Goal: Task Accomplishment & Management: Manage account settings

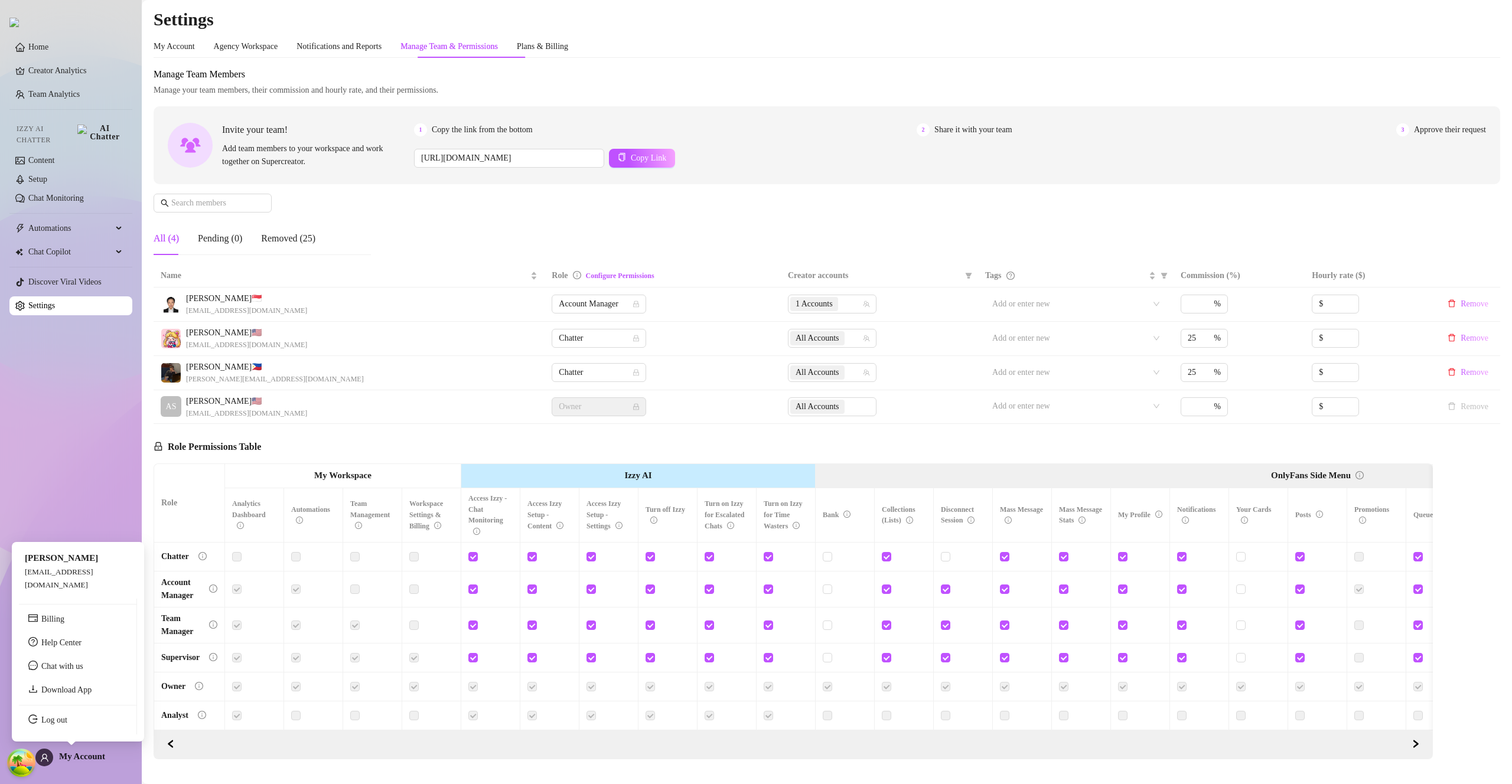
click at [79, 756] on span "My Account" at bounding box center [82, 756] width 46 height 9
click at [67, 724] on link "Log out" at bounding box center [54, 719] width 26 height 9
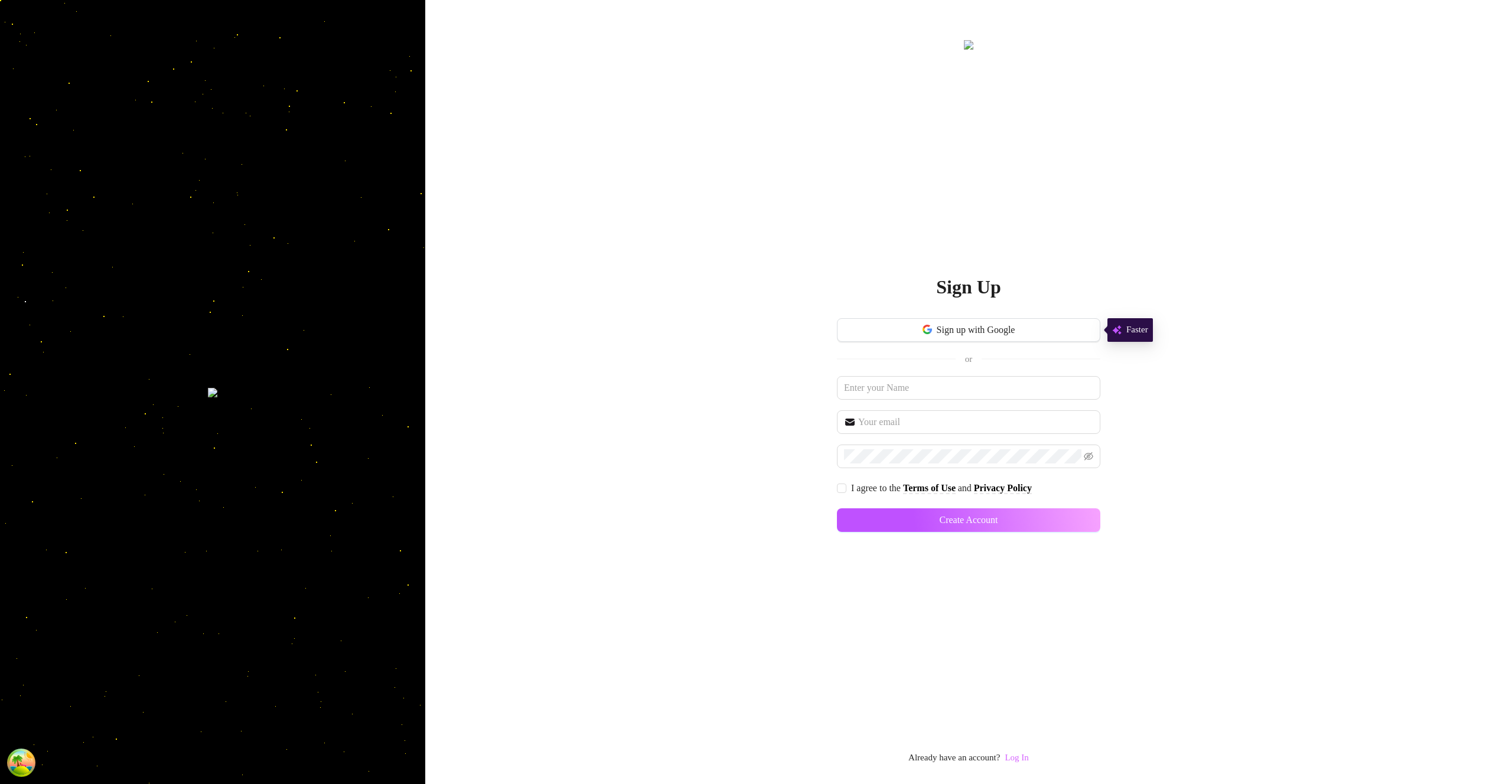
click at [1025, 755] on link "Log In" at bounding box center [1016, 757] width 23 height 9
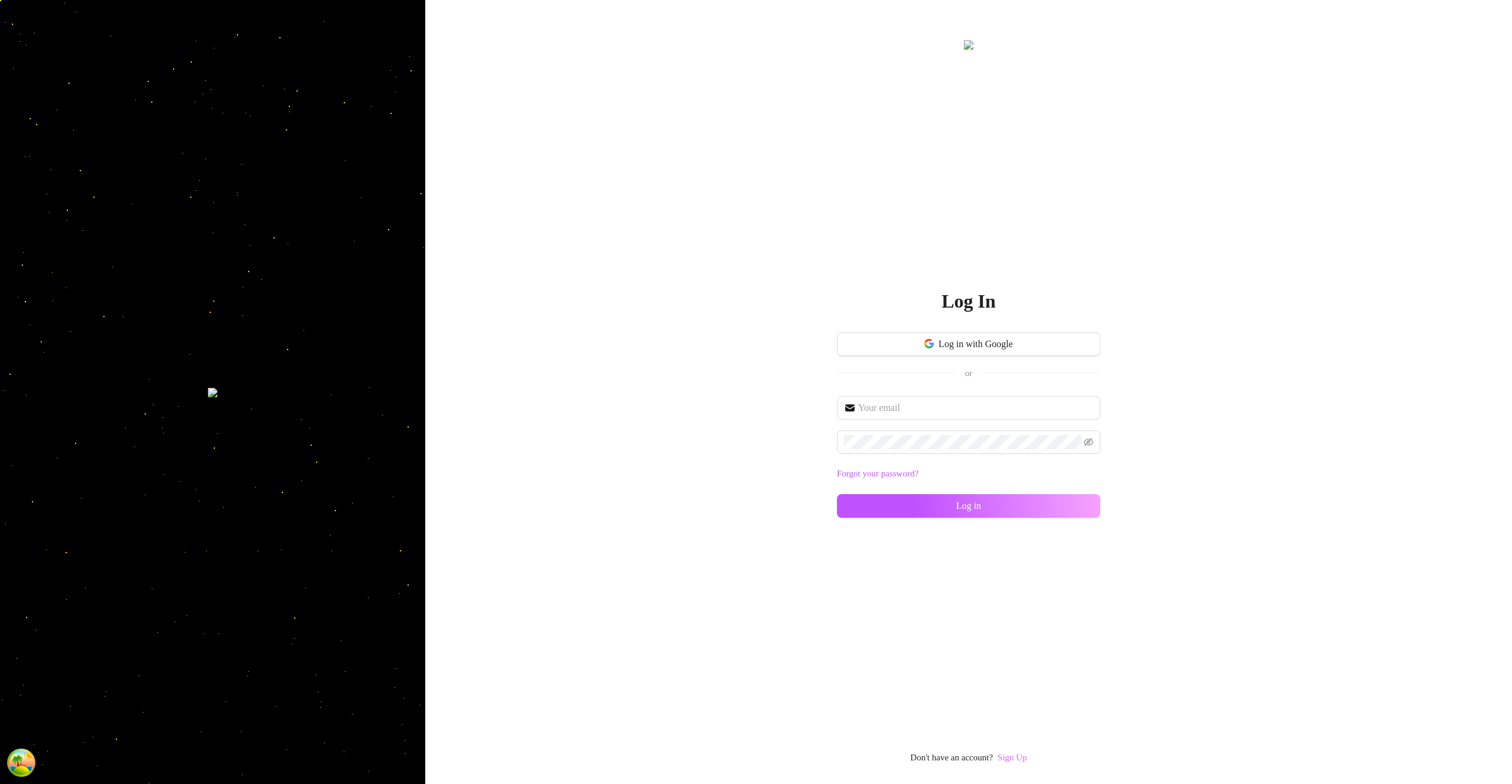
click at [1015, 757] on link "Sign Up" at bounding box center [1012, 757] width 30 height 9
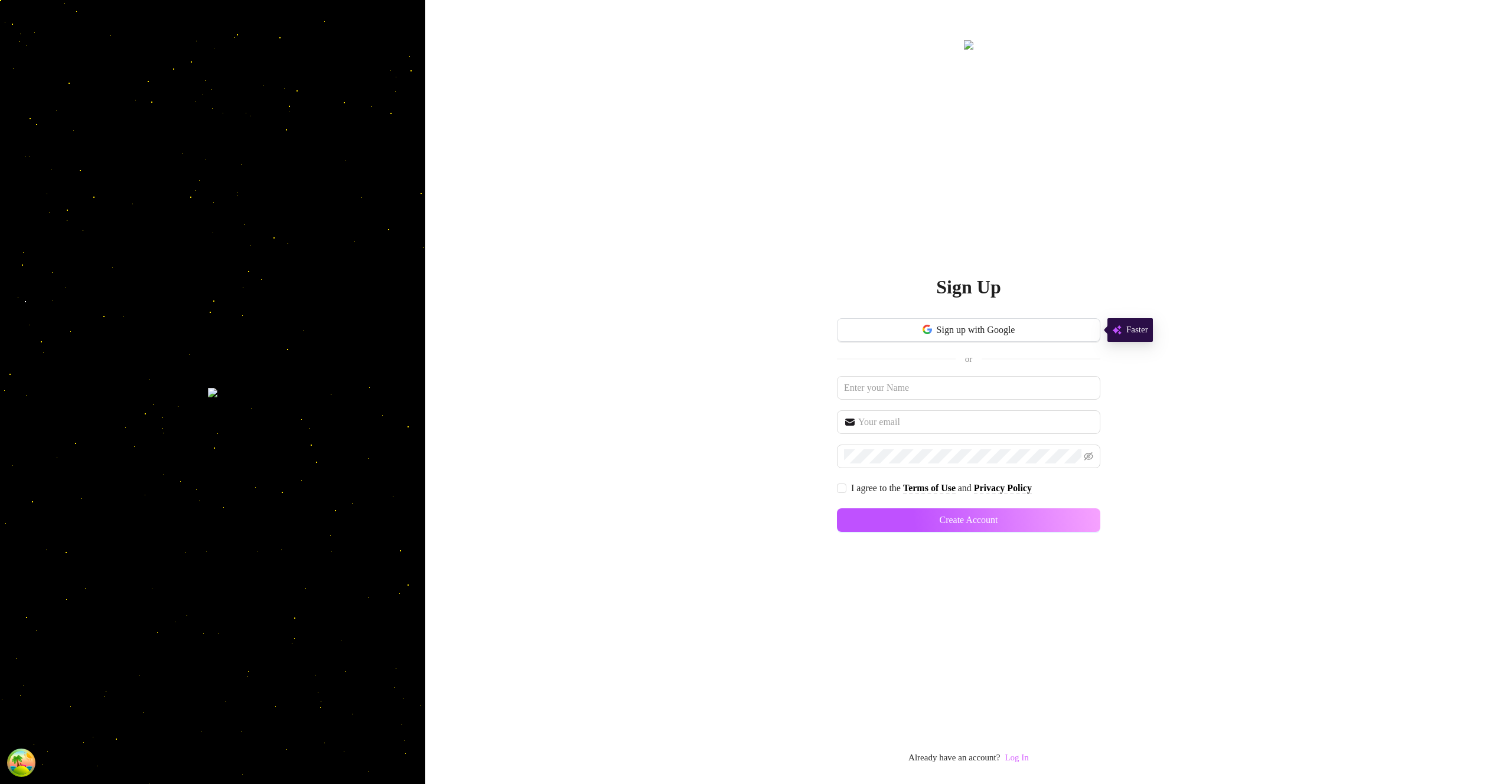
click at [1016, 758] on link "Log In" at bounding box center [1016, 757] width 23 height 9
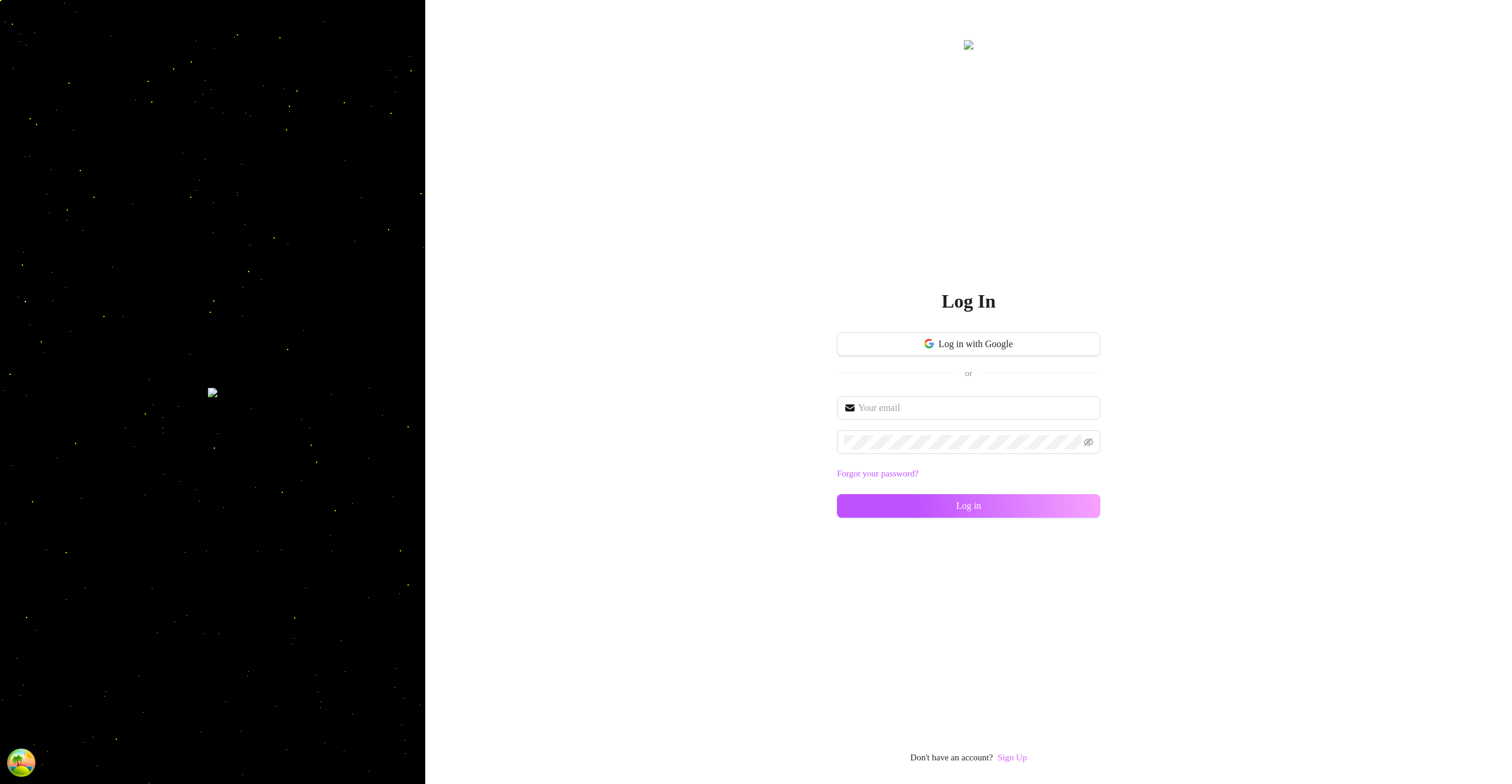
click at [1015, 757] on link "Sign Up" at bounding box center [1012, 757] width 30 height 9
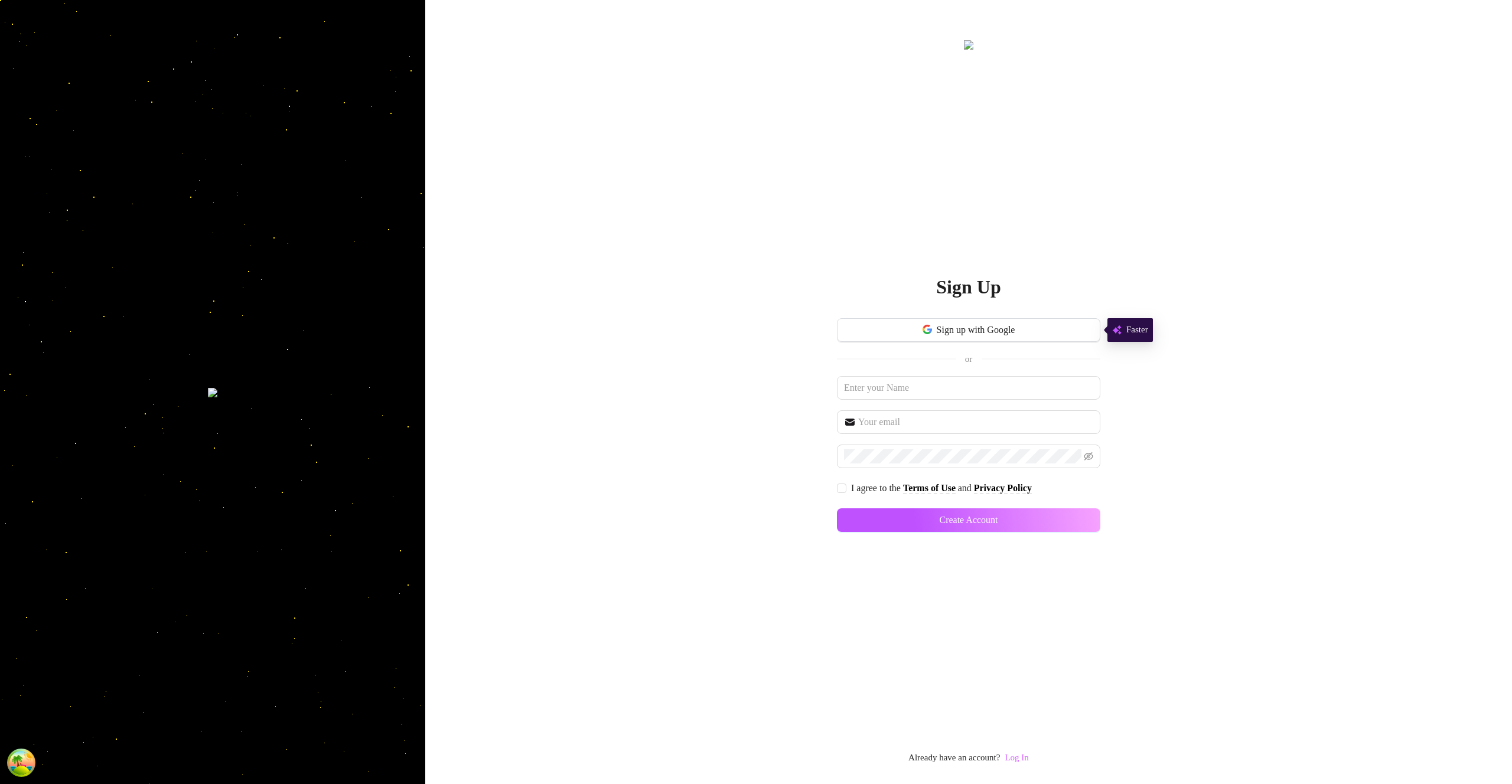
click at [1015, 757] on link "Log In" at bounding box center [1016, 757] width 23 height 9
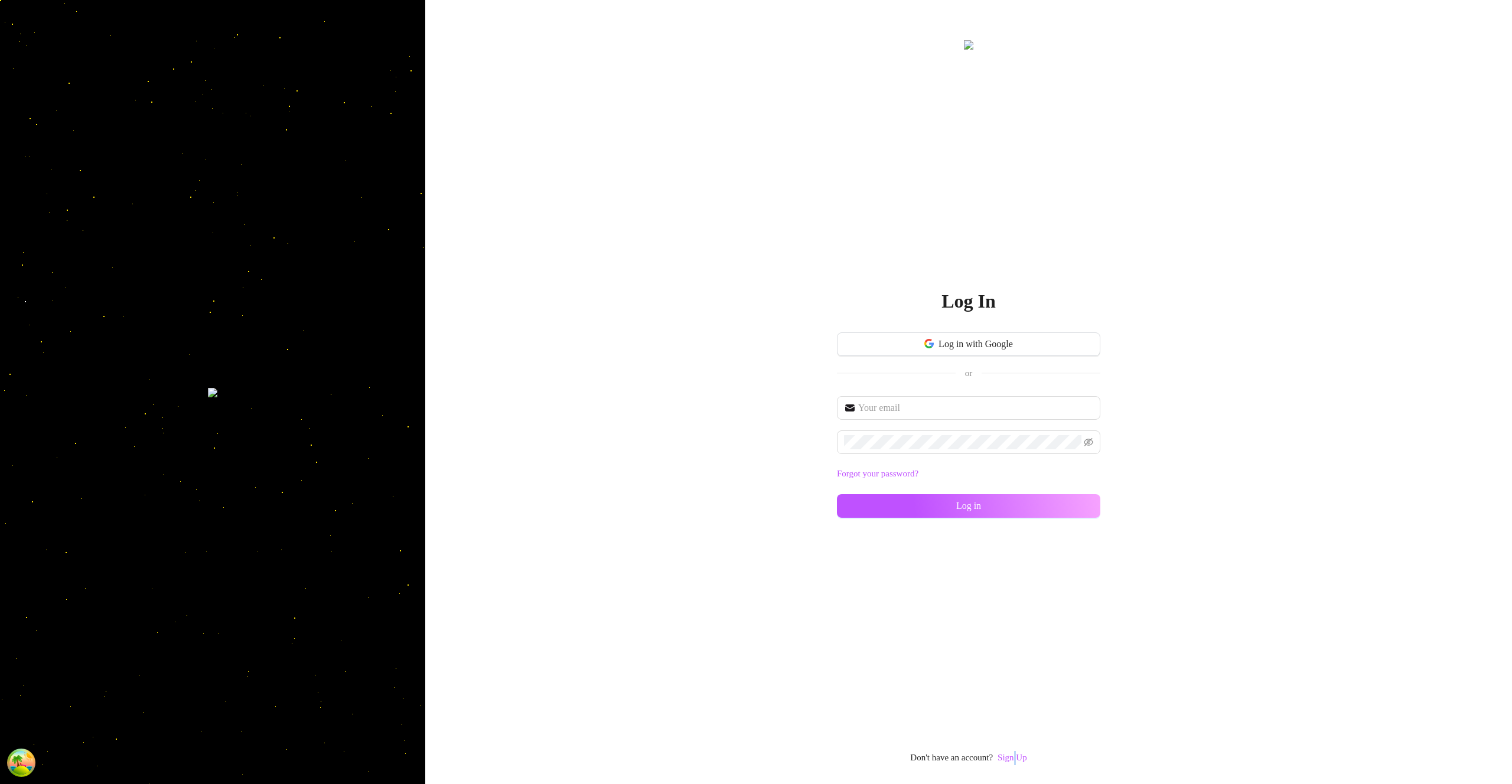
click at [1015, 757] on link "Sign Up" at bounding box center [1012, 757] width 30 height 9
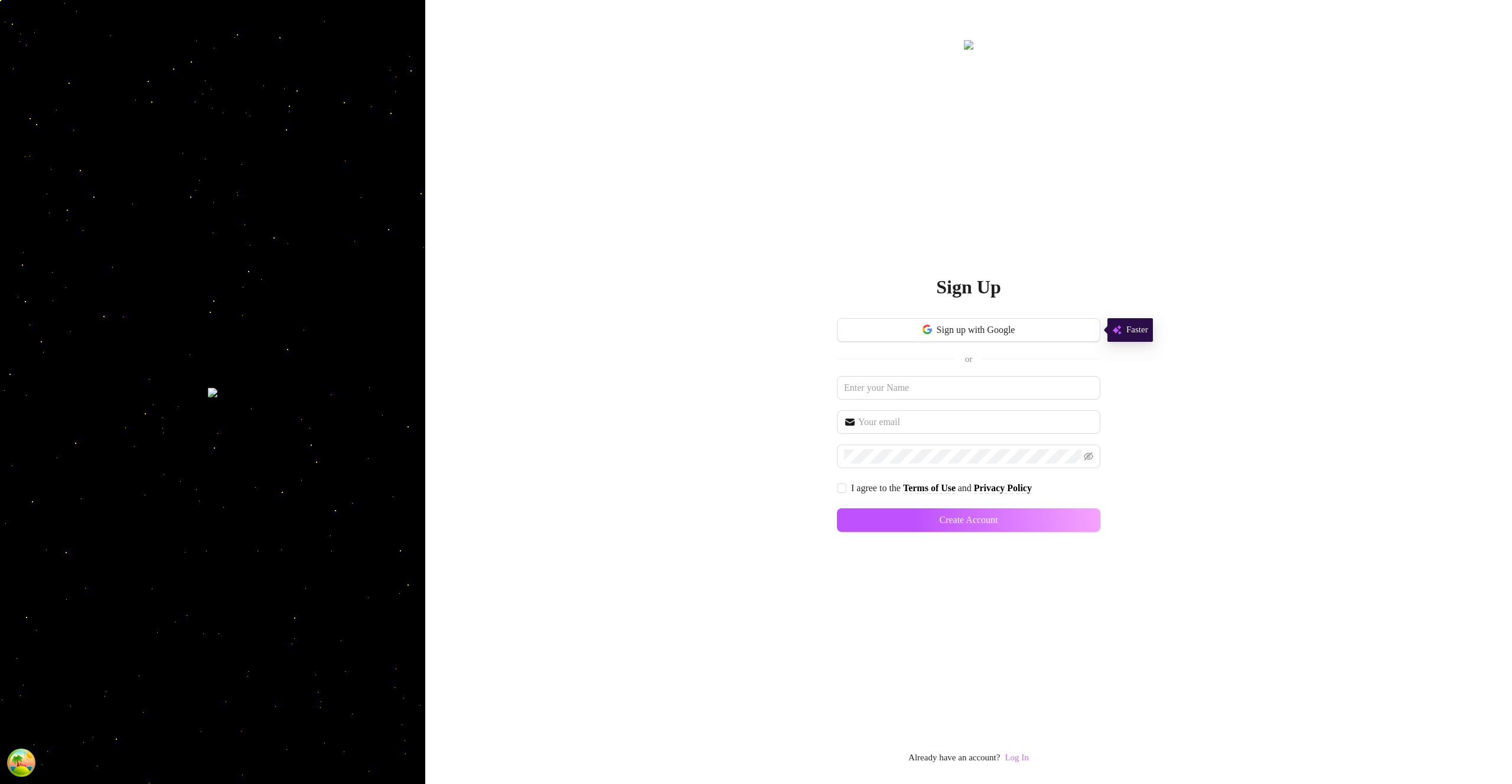
click at [1016, 757] on link "Log In" at bounding box center [1016, 757] width 23 height 9
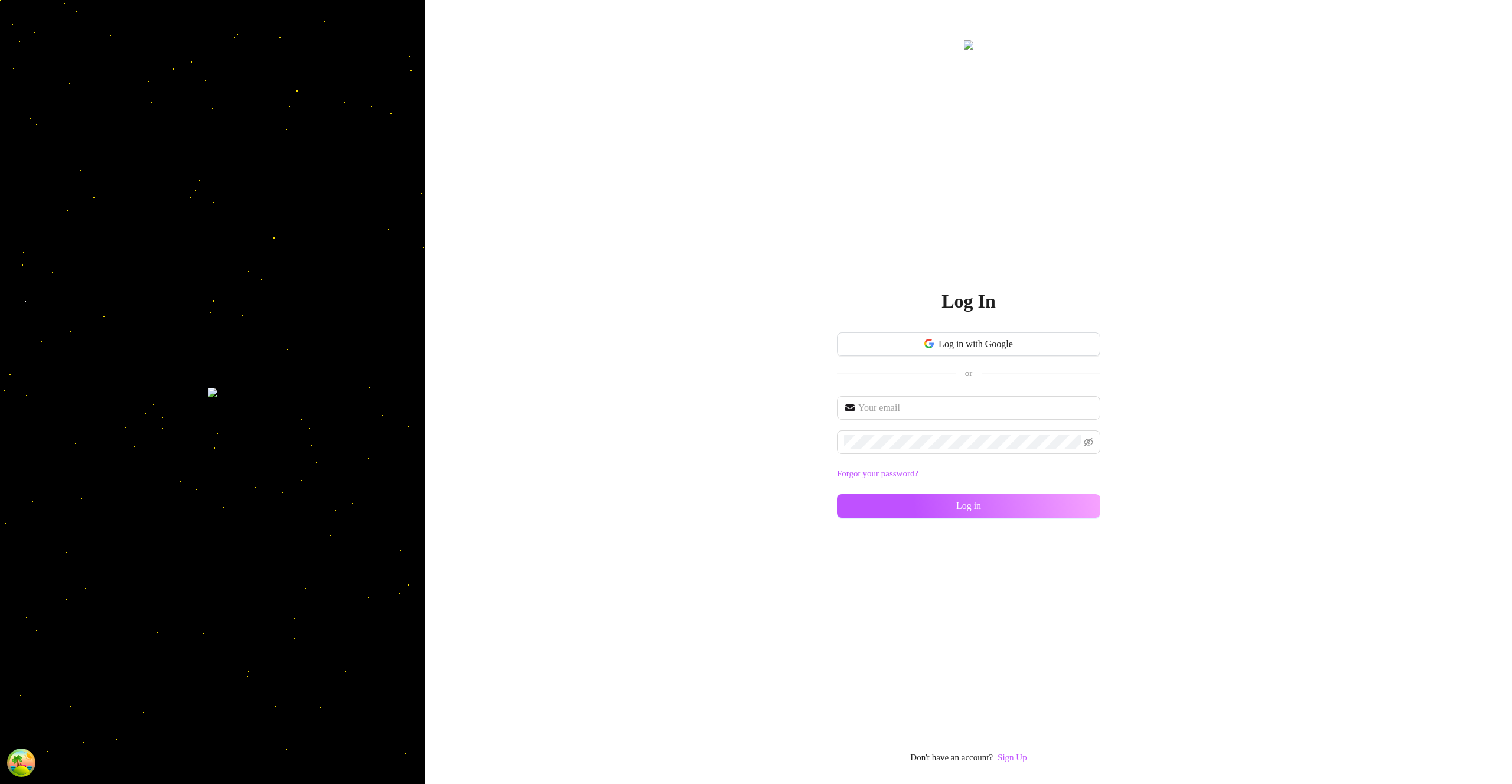
click at [1441, 27] on div "Log In Log in with Google or Forgot your password? Log in Don't have an account…" at bounding box center [968, 392] width 1087 height 784
click at [1442, 26] on div "Log In Log in with Google or Forgot your password? Log in Don't have an account…" at bounding box center [968, 392] width 1087 height 784
click at [1009, 408] on input "text" at bounding box center [976, 408] width 235 height 14
click at [1010, 411] on input "text" at bounding box center [976, 408] width 235 height 14
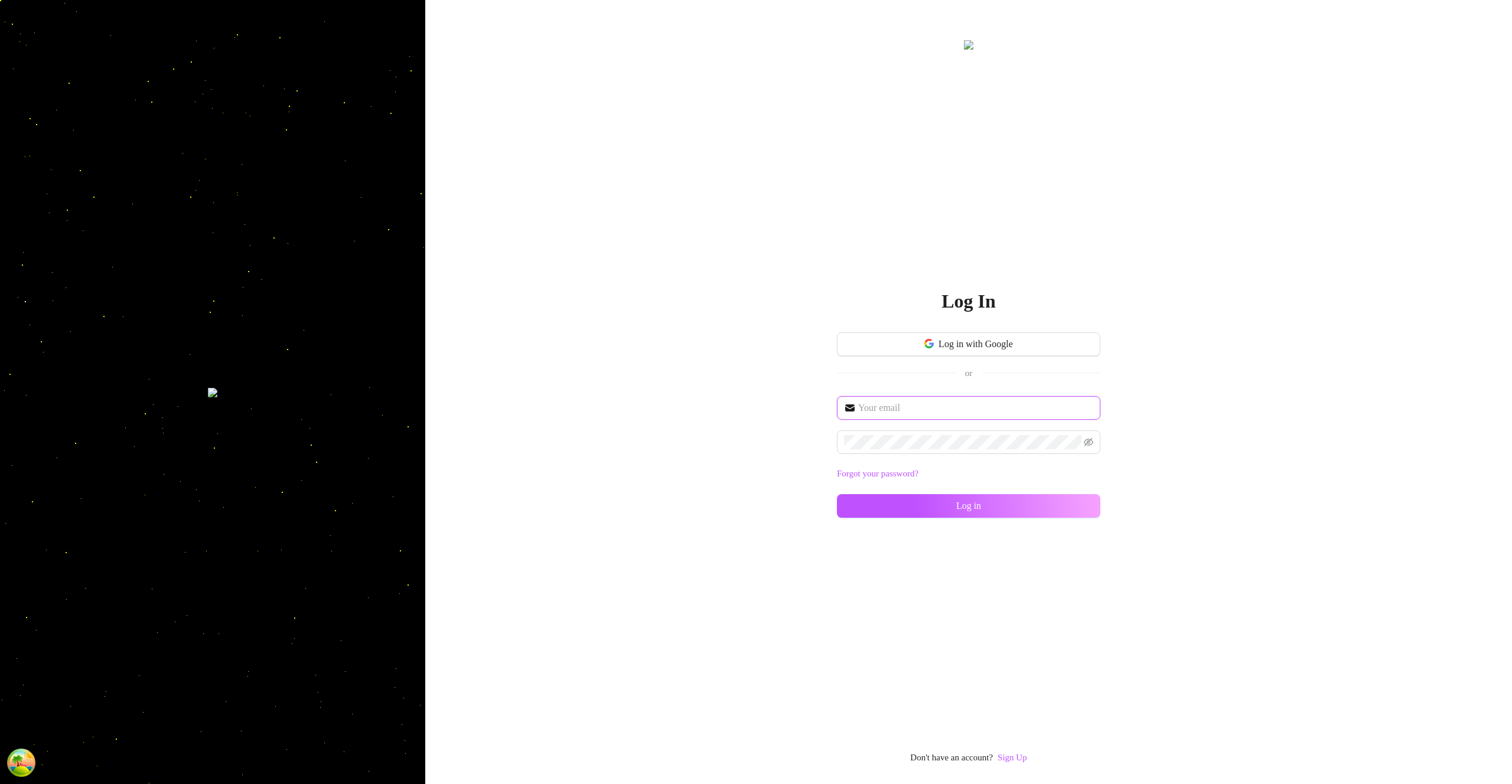
type input "im@supercreator.app"
click at [1082, 513] on button "Log in" at bounding box center [969, 506] width 264 height 23
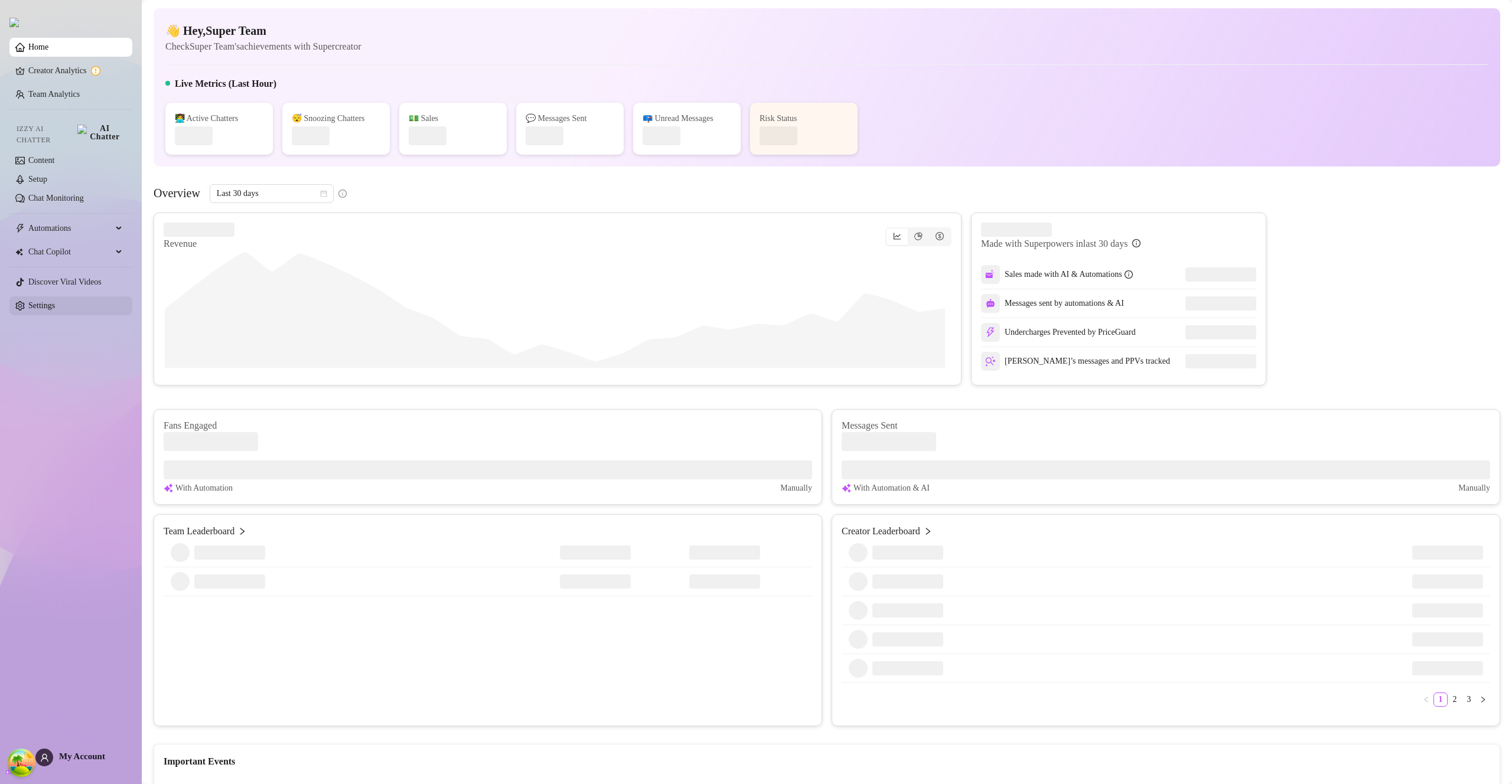
click at [54, 302] on link "Settings" at bounding box center [41, 305] width 27 height 9
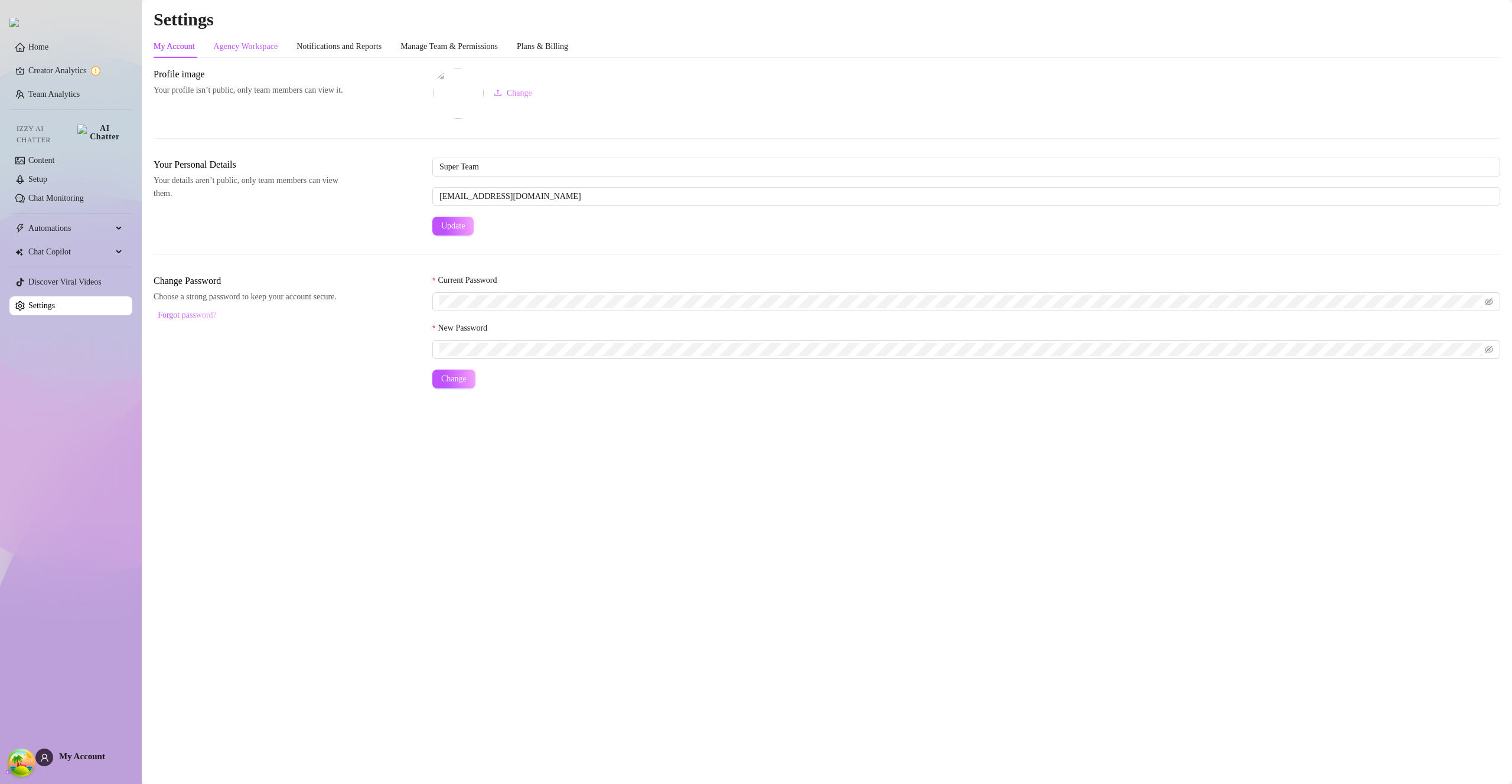
click at [257, 45] on div "Agency Workspace" at bounding box center [246, 46] width 65 height 13
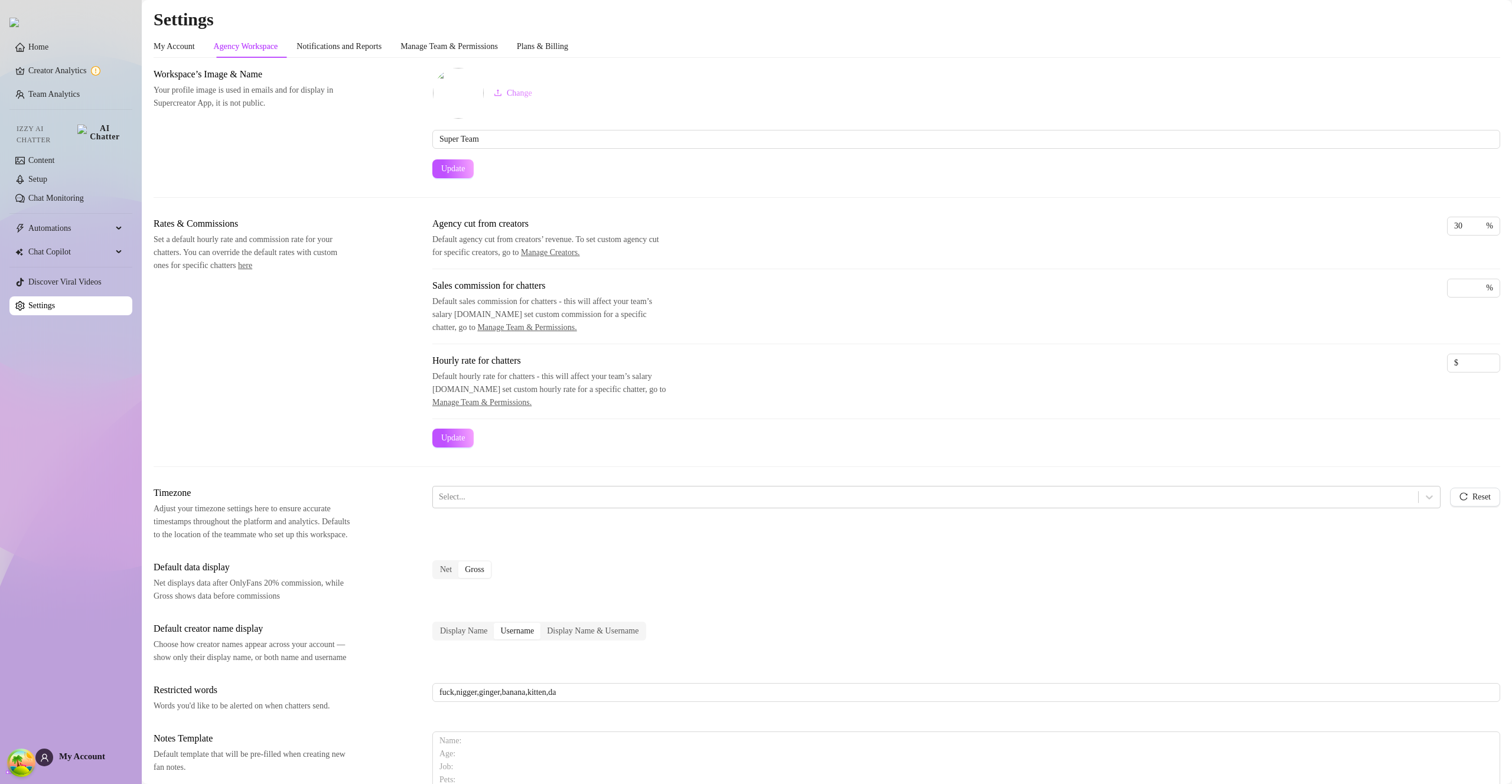
click at [254, 47] on div "Agency Workspace" at bounding box center [246, 46] width 65 height 13
click at [254, 48] on div "Agency Workspace" at bounding box center [246, 46] width 65 height 13
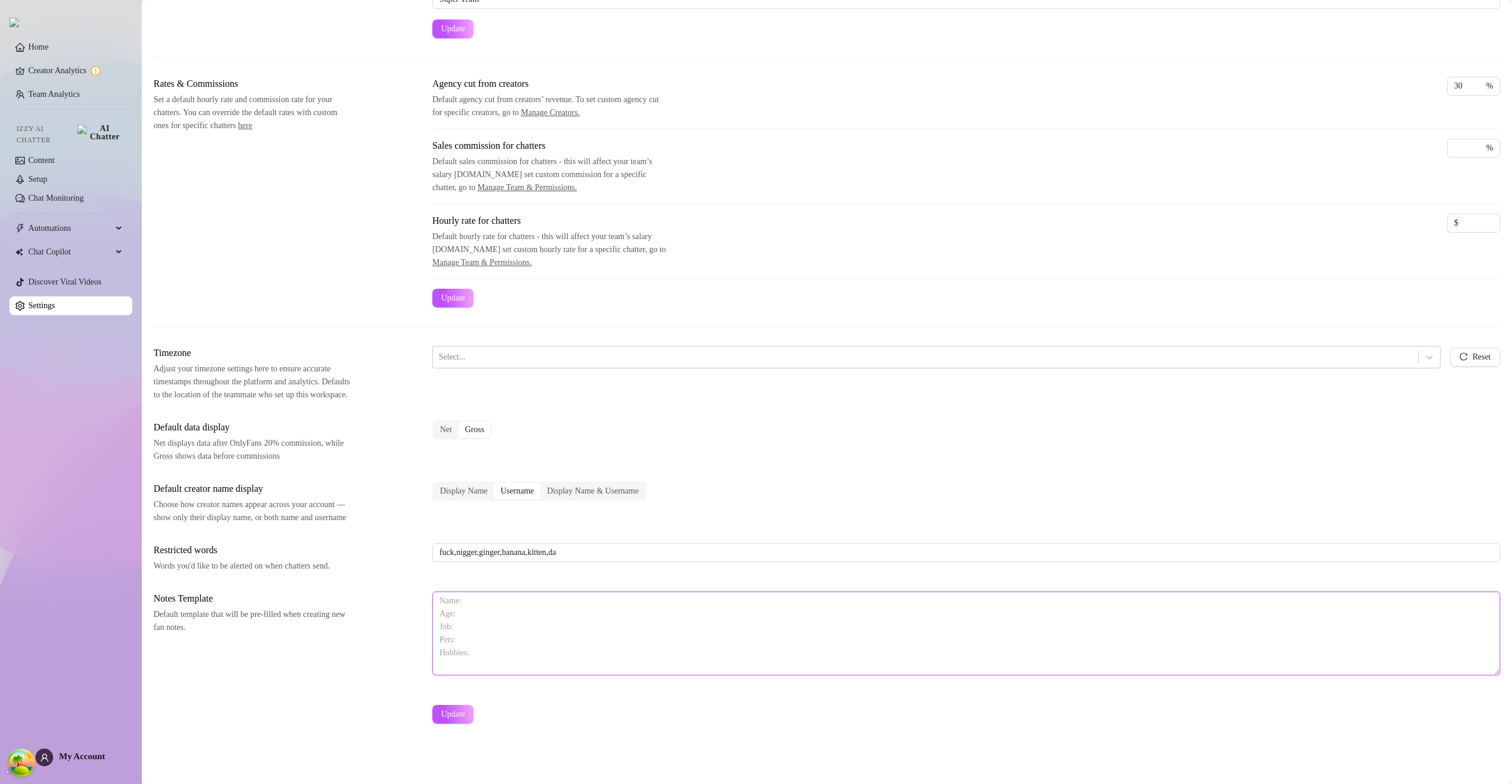
click at [485, 610] on textarea at bounding box center [966, 633] width 1068 height 84
type textarea "Name: Age: Habit"
type textarea "Name: Job: Age: Hobbies:"
type textarea "N"
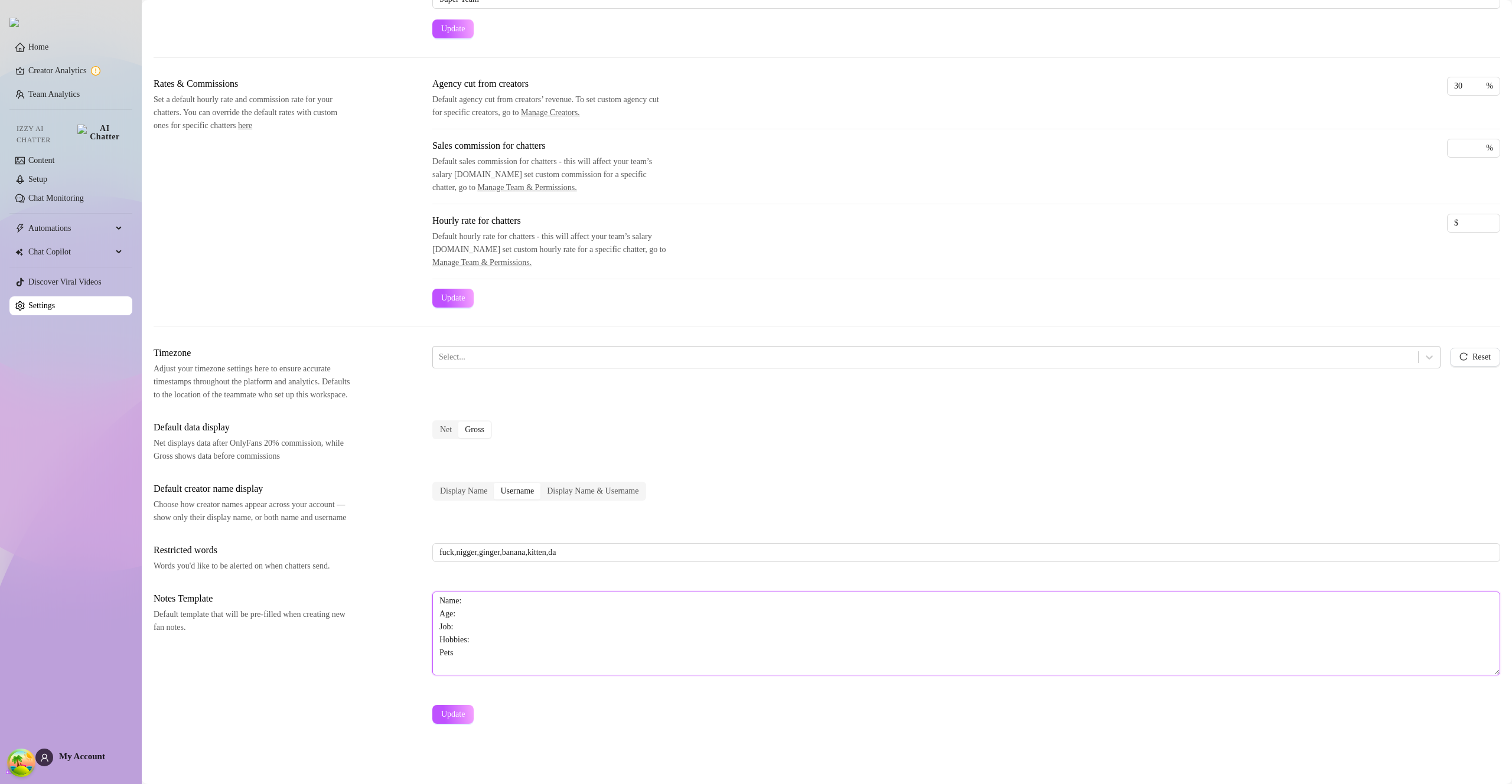
type textarea "Name: Age: Job: Hobbies: Pets:"
paste textarea "Name: Age: Job: Hobbies: Pets:"
paste textarea "Pets:"
type textarea "Name: Age: Job: Pets: Hobbies:"
click at [463, 711] on span "Update" at bounding box center [453, 714] width 23 height 9
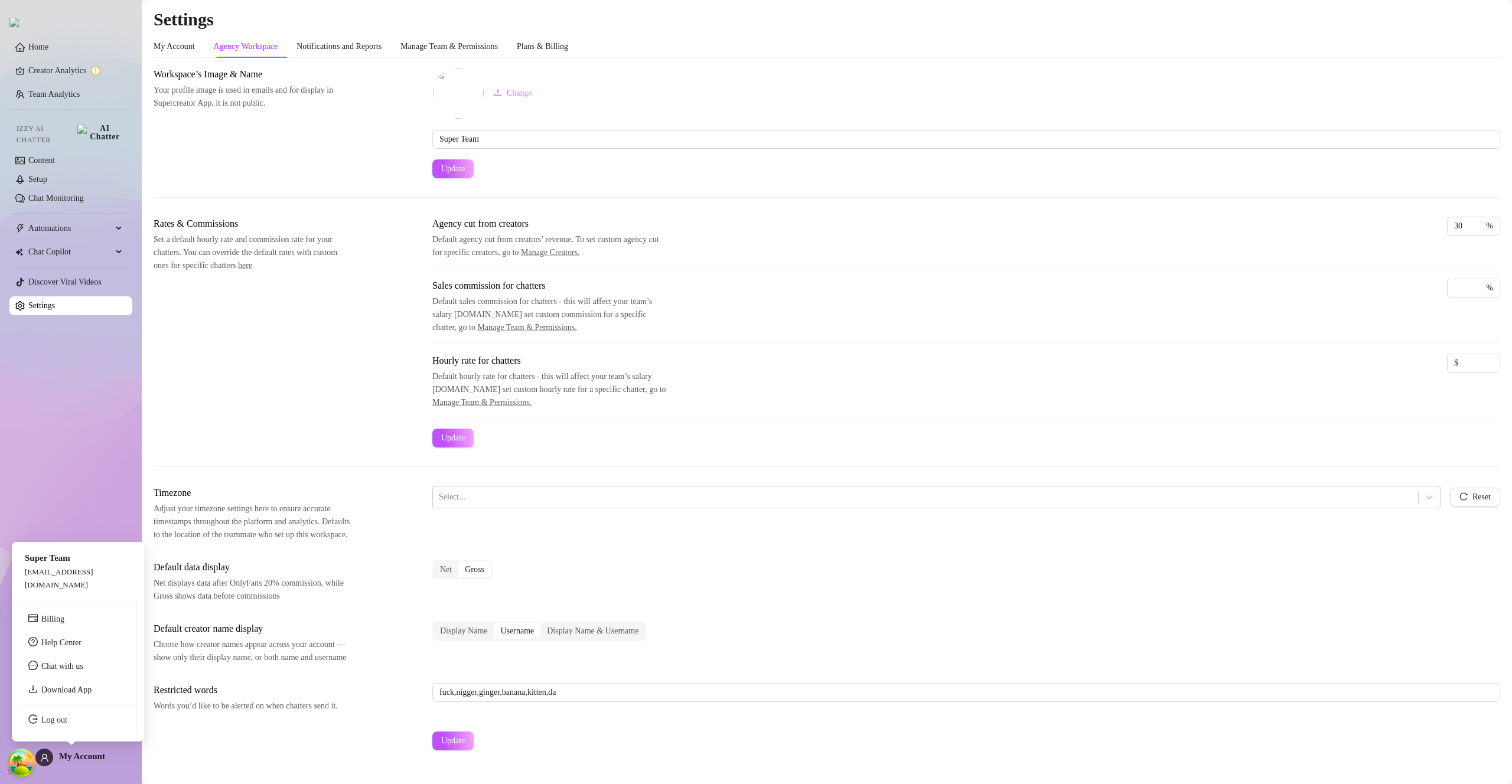
click at [80, 757] on span "My Account" at bounding box center [82, 756] width 46 height 9
click at [67, 724] on link "Log out" at bounding box center [54, 719] width 26 height 9
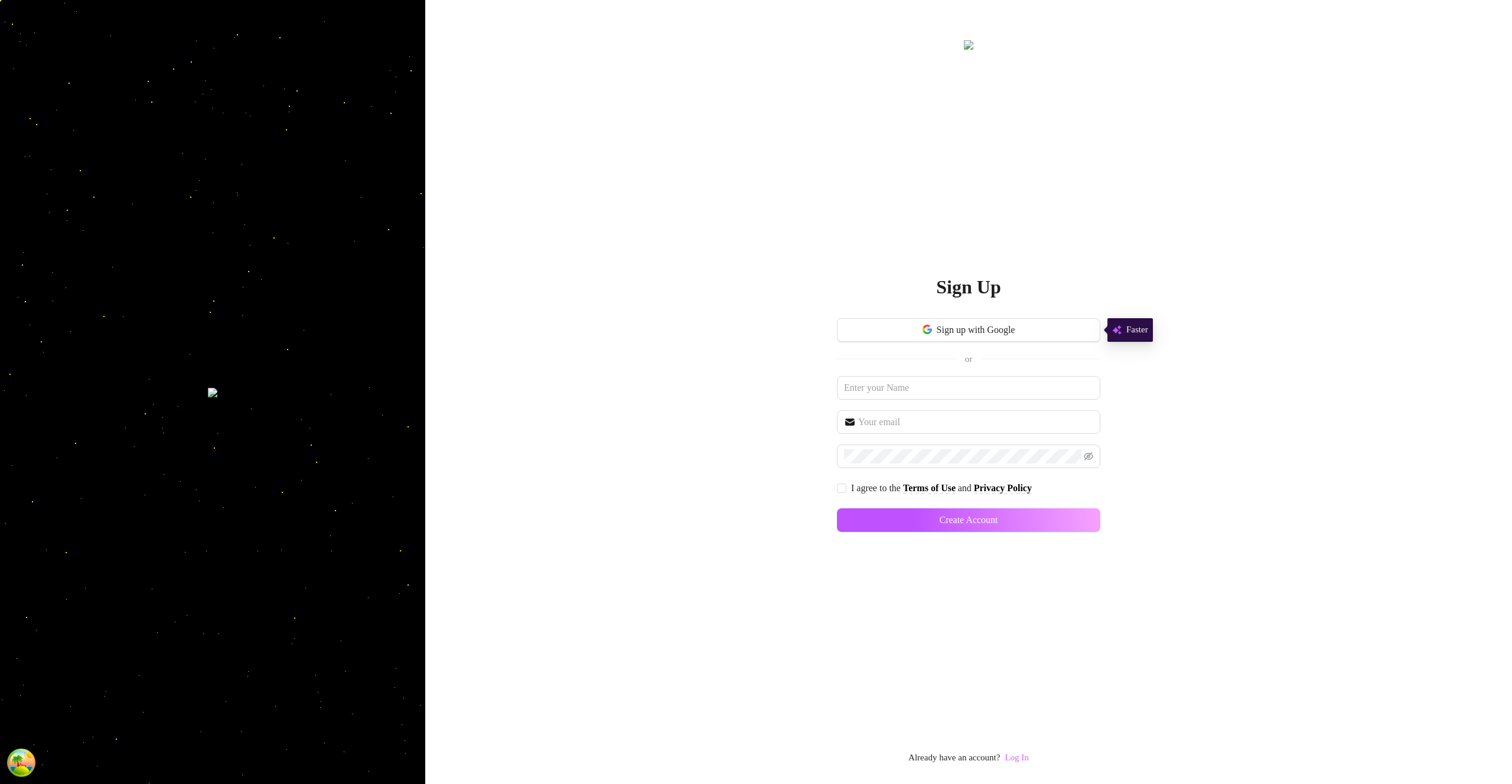
click at [1021, 758] on link "Log In" at bounding box center [1016, 757] width 23 height 9
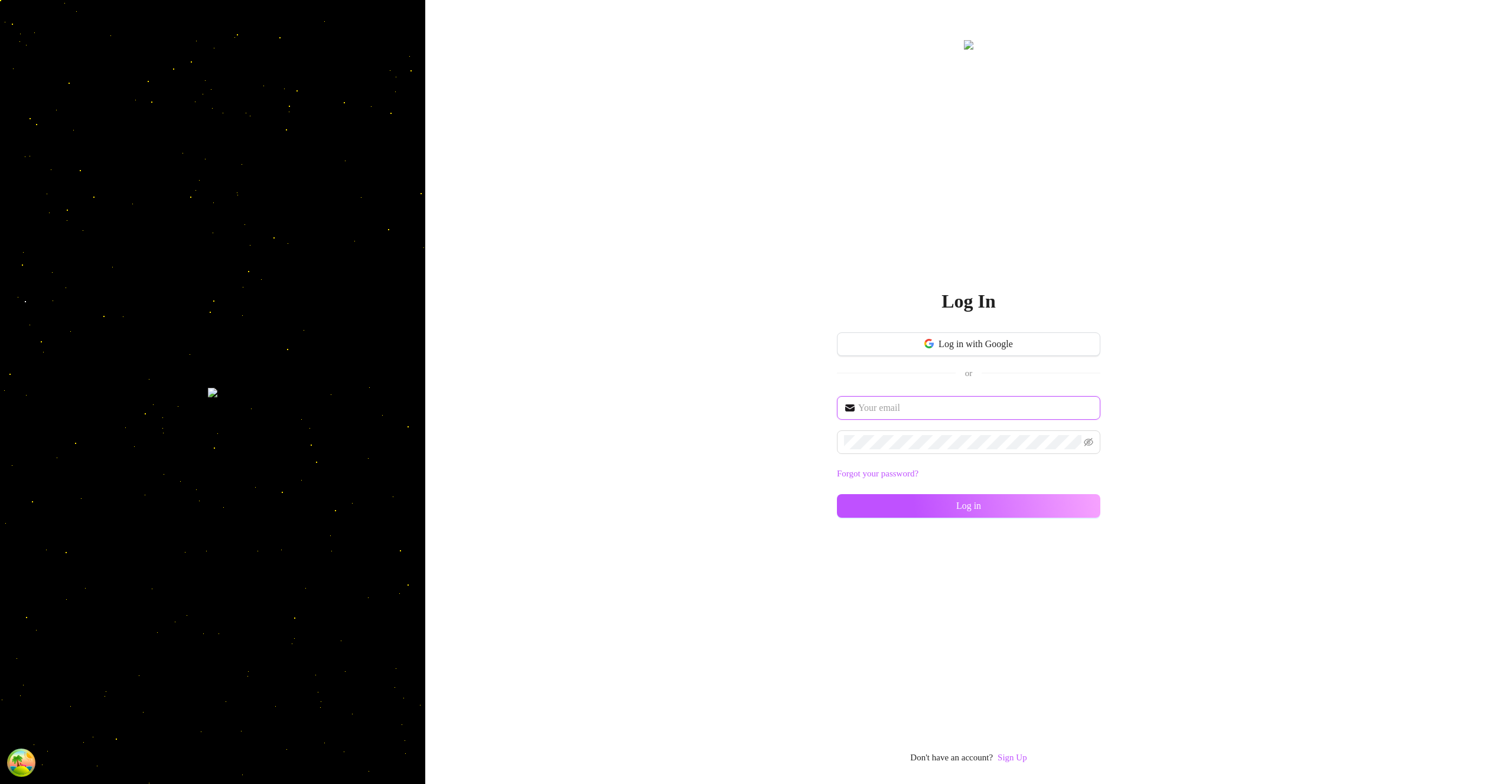
click at [998, 414] on input "text" at bounding box center [976, 408] width 235 height 14
type input "im@supercreator.app"
click at [1082, 508] on button "Log in" at bounding box center [969, 506] width 264 height 23
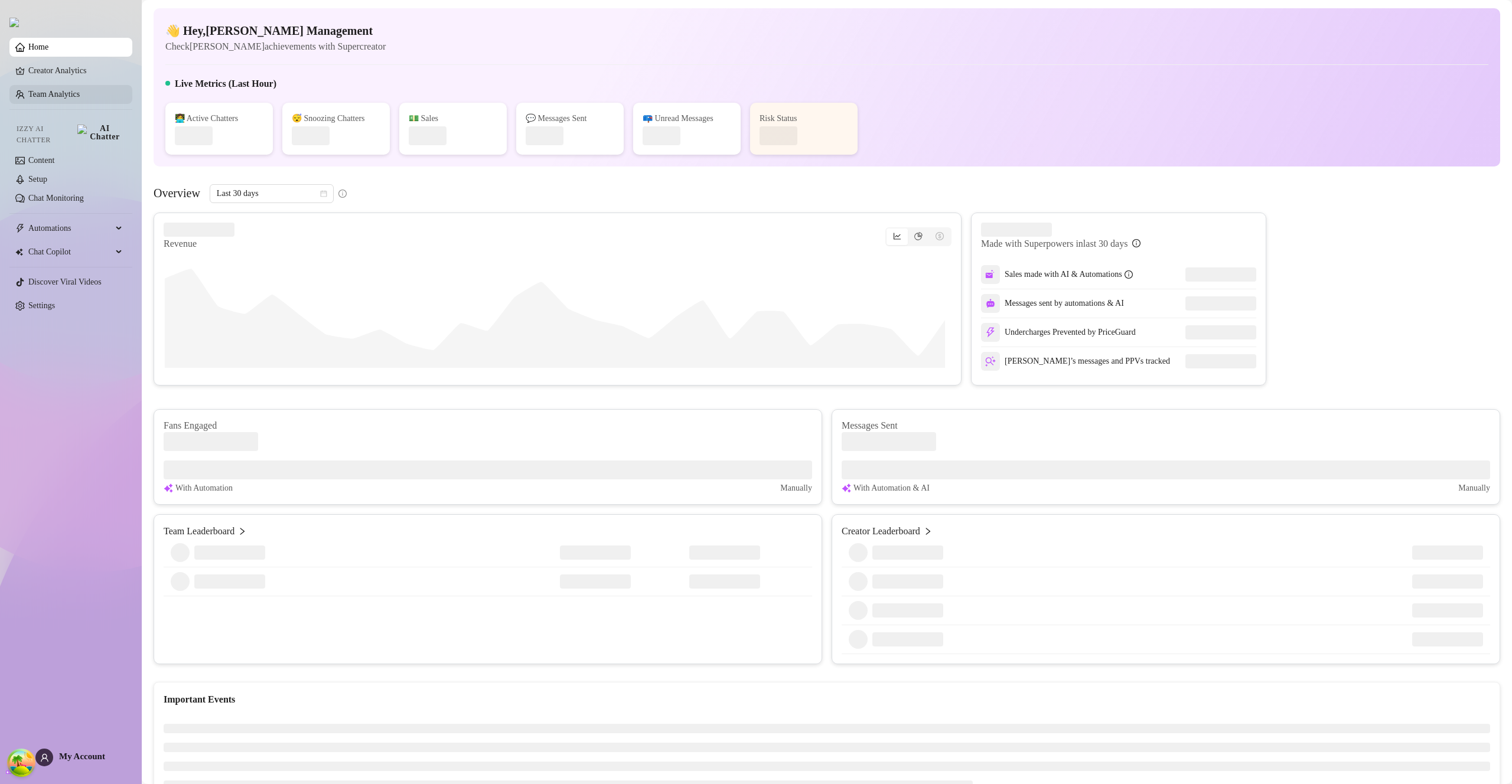
click at [79, 95] on link "Team Analytics" at bounding box center [54, 94] width 51 height 9
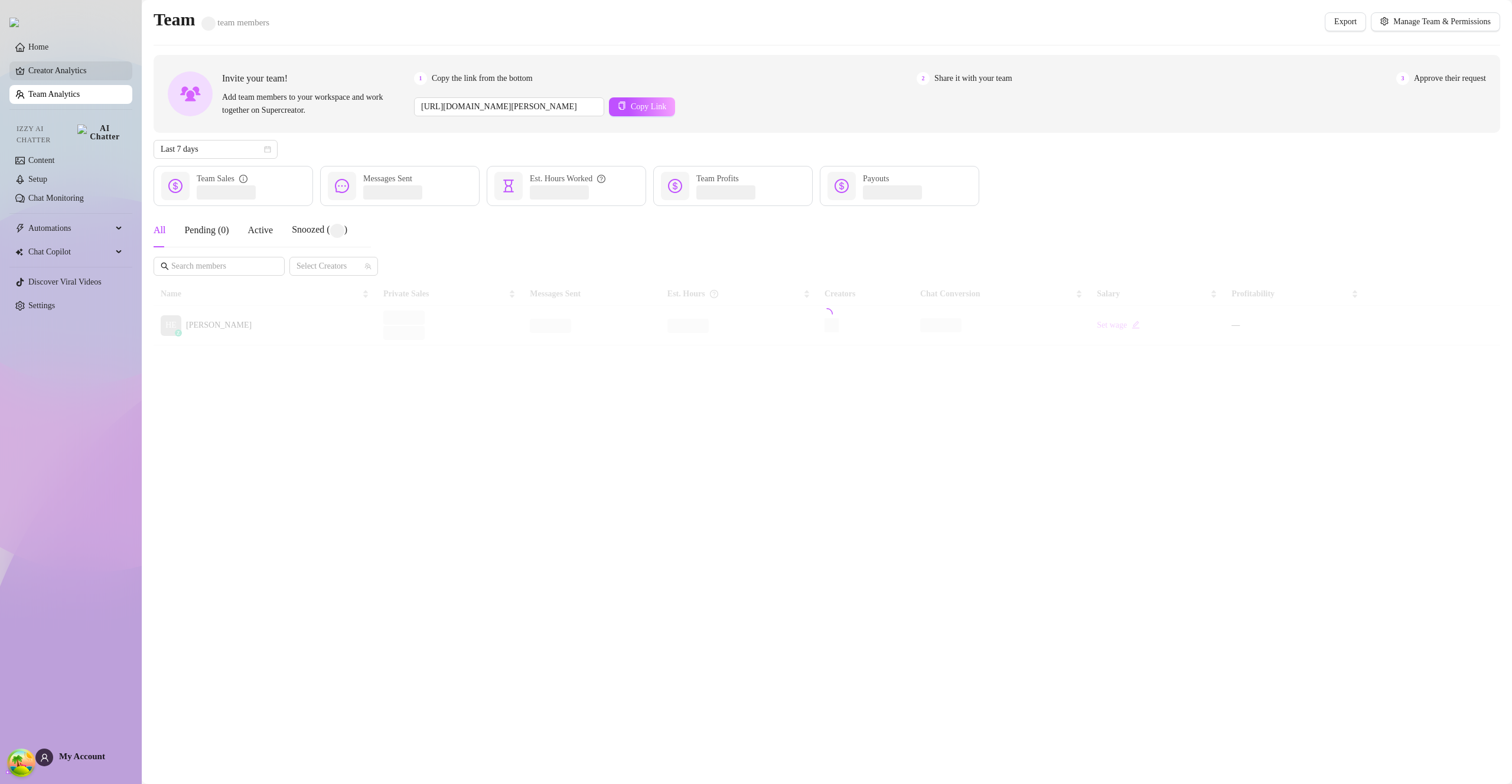
click at [66, 77] on link "Creator Analytics" at bounding box center [75, 70] width 94 height 19
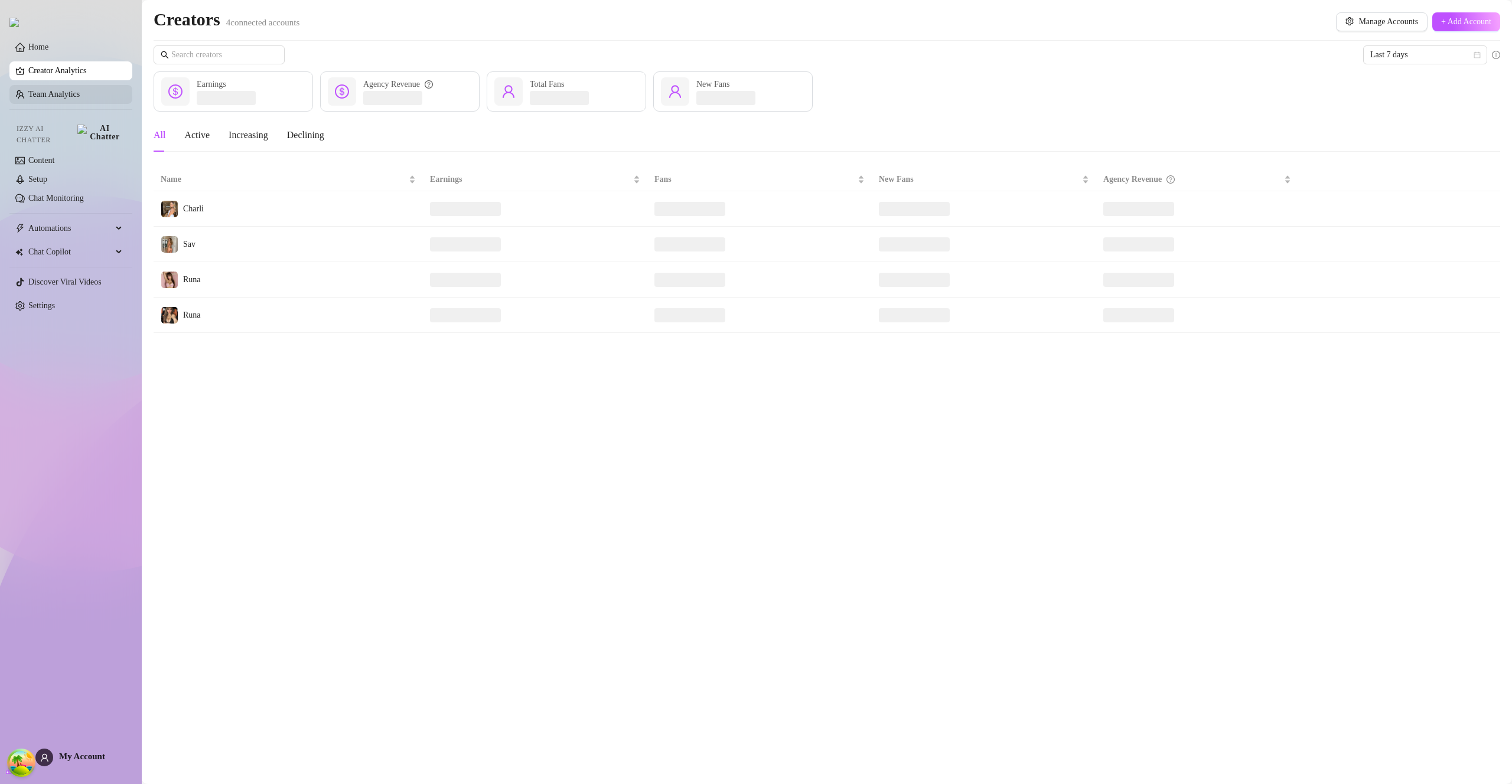
click at [80, 97] on link "Team Analytics" at bounding box center [54, 94] width 51 height 9
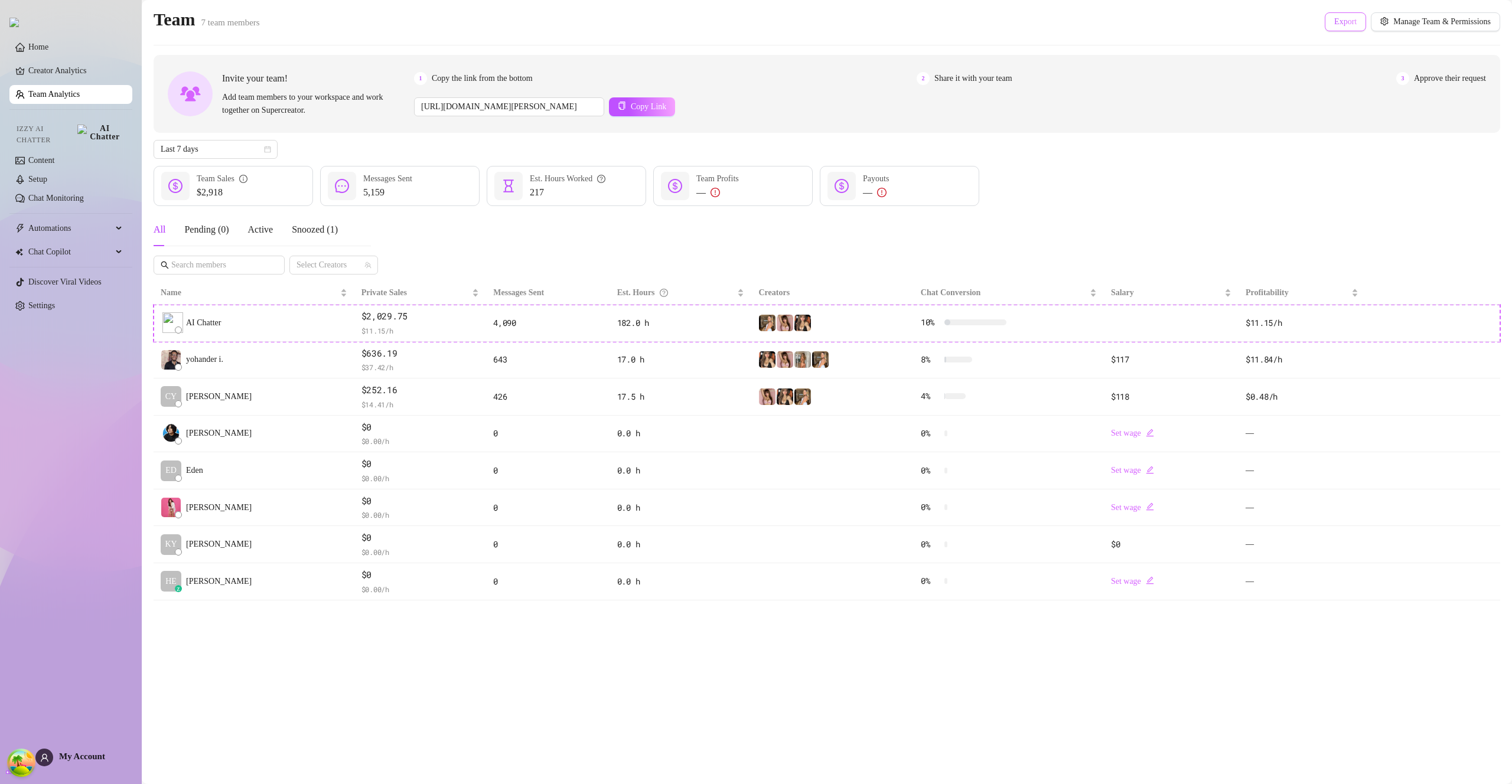
click at [1342, 21] on span "Export" at bounding box center [1345, 22] width 22 height 9
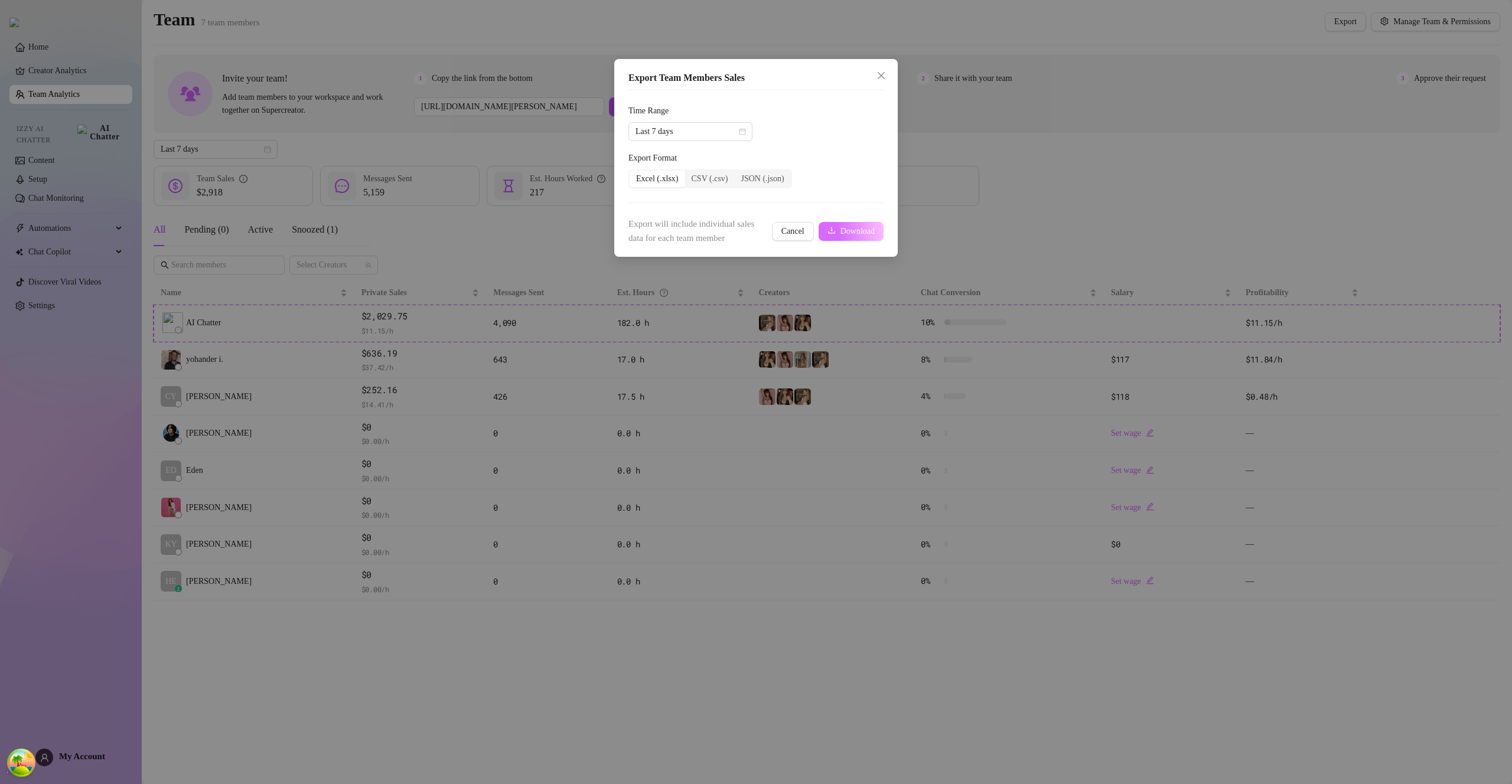
click at [849, 229] on span "Download" at bounding box center [857, 231] width 34 height 9
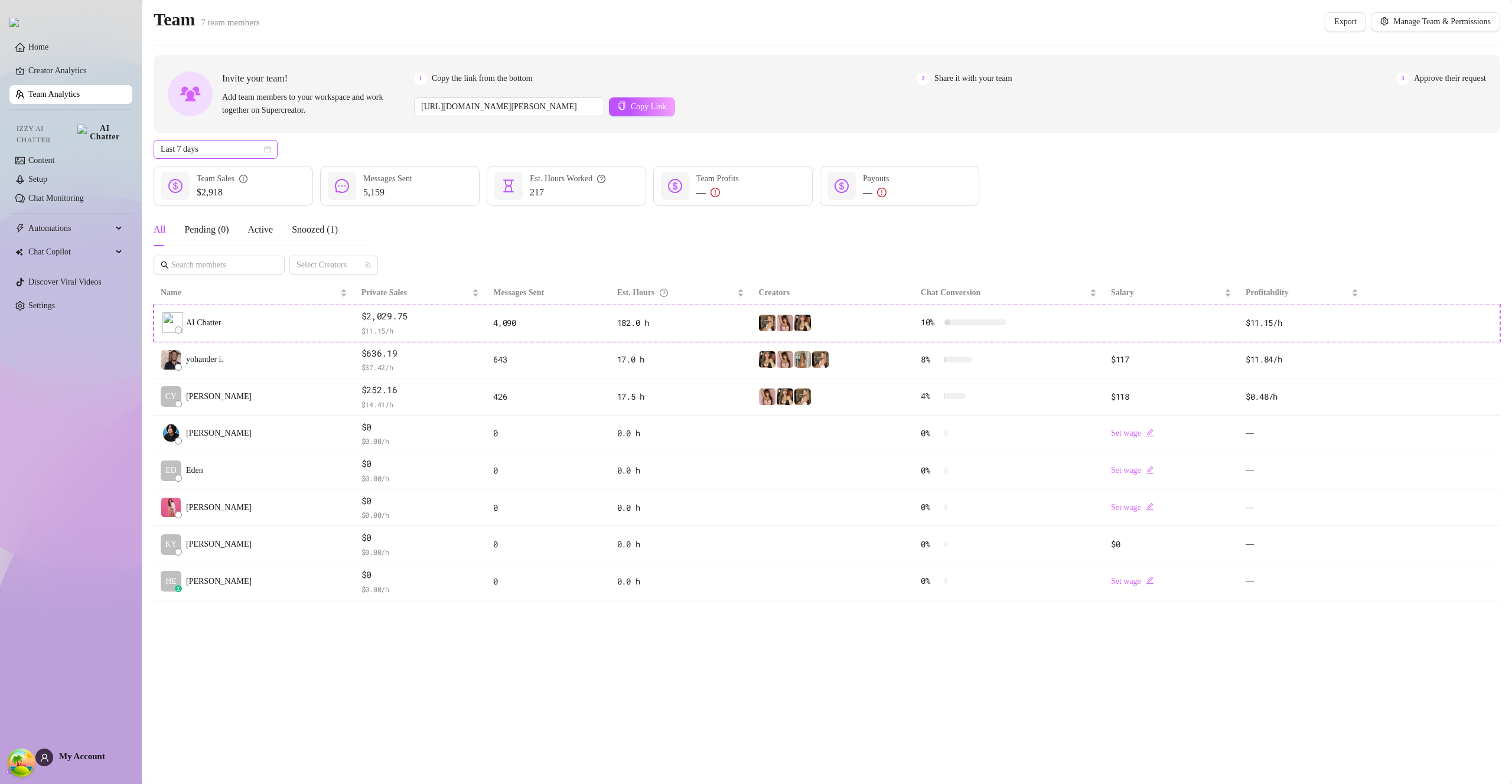
click at [226, 152] on span "Last 7 days" at bounding box center [216, 149] width 110 height 17
click at [233, 175] on div "Last 24 hours" at bounding box center [216, 173] width 105 height 13
click at [1334, 22] on span "Export" at bounding box center [1345, 22] width 22 height 9
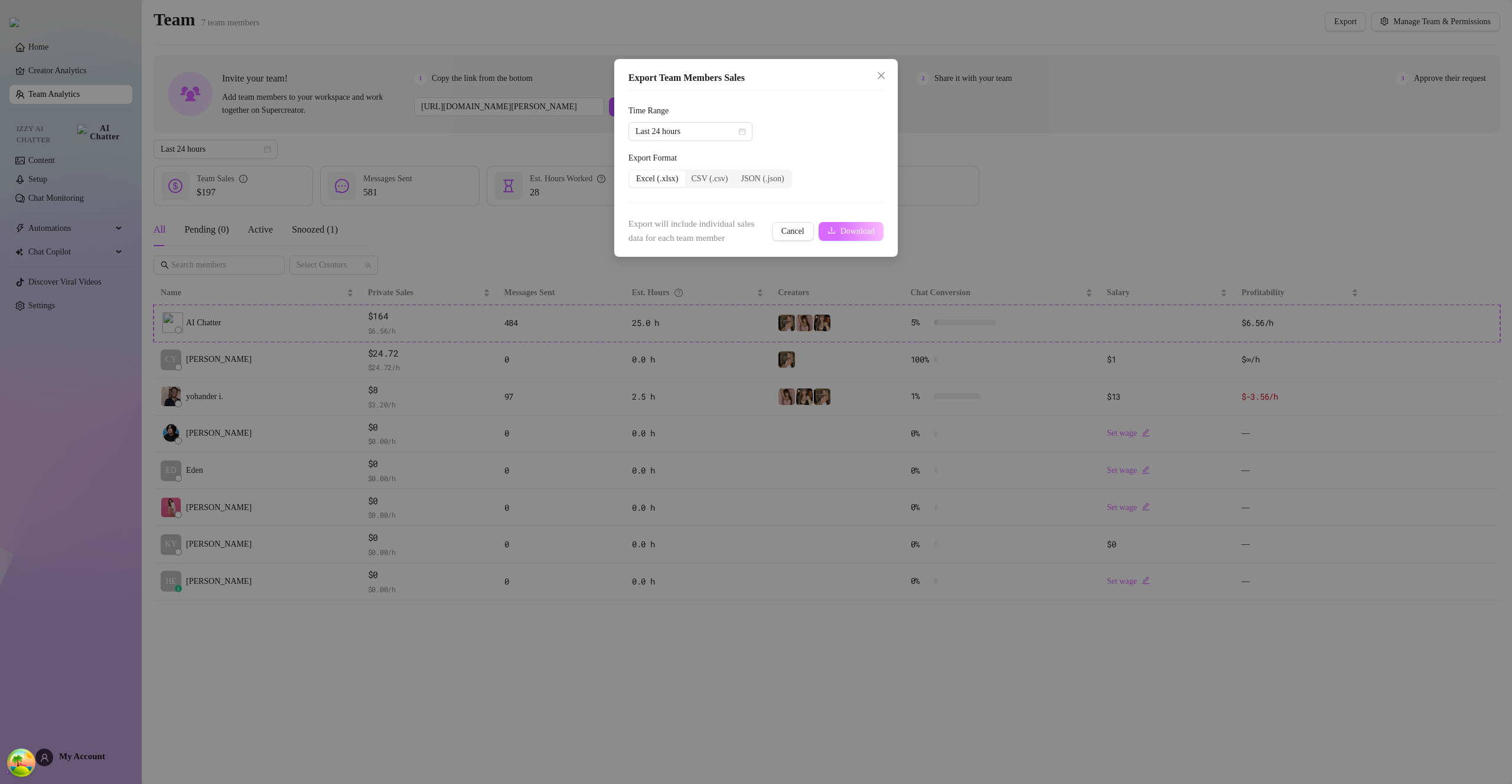
click at [841, 231] on span "Download" at bounding box center [857, 231] width 34 height 9
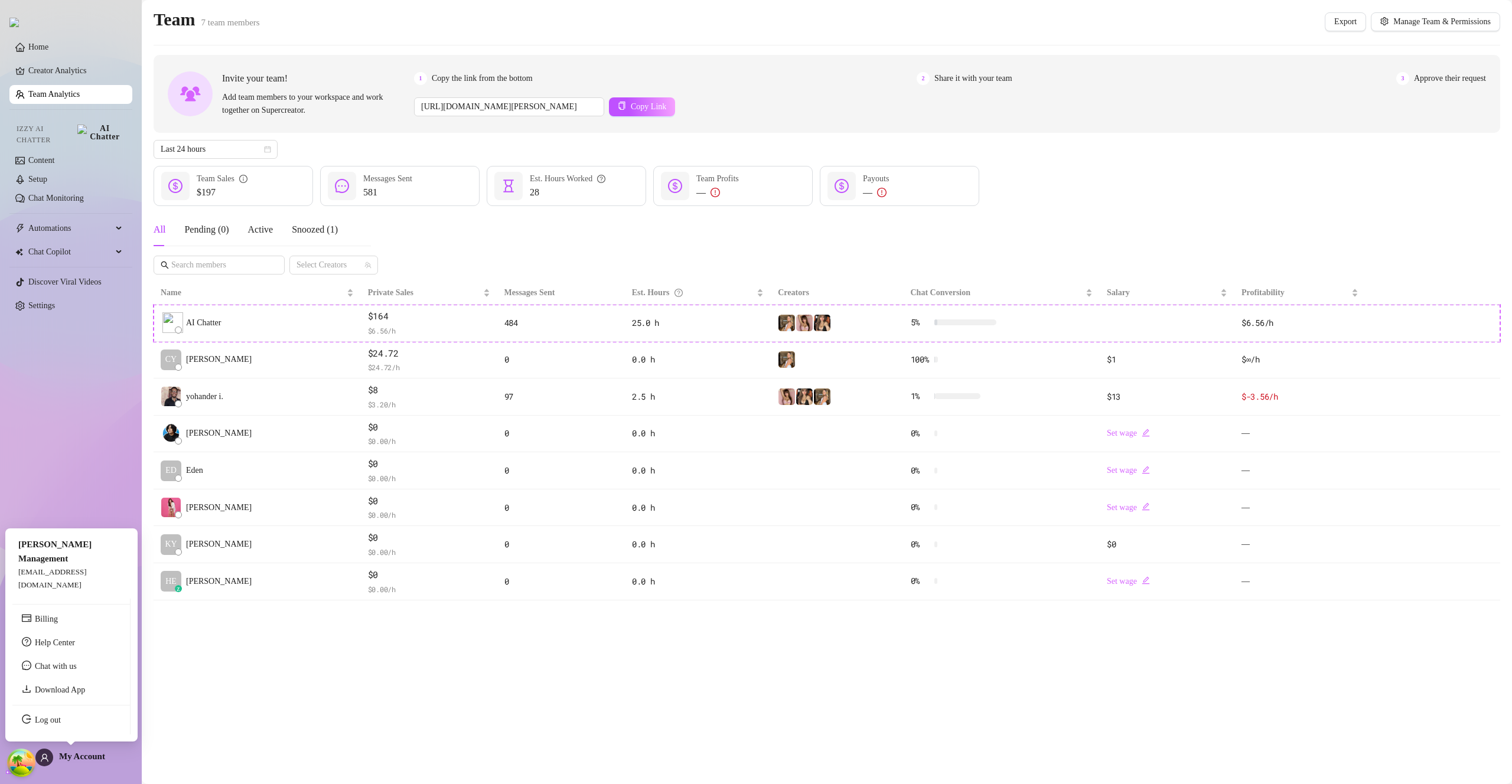
click at [89, 757] on span "My Account" at bounding box center [82, 756] width 46 height 9
click at [61, 724] on link "Log out" at bounding box center [47, 719] width 26 height 9
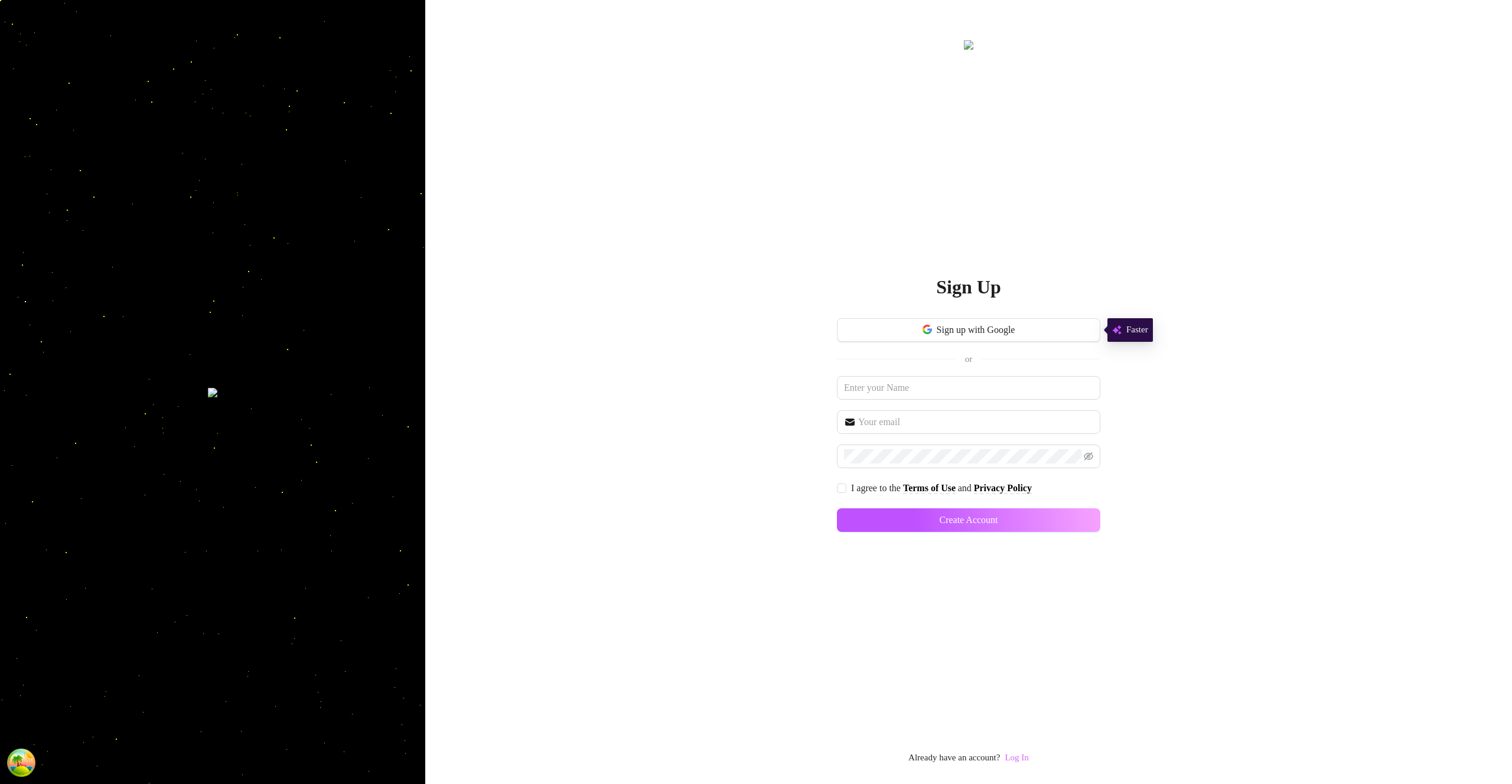
click at [1018, 757] on link "Log In" at bounding box center [1016, 757] width 23 height 9
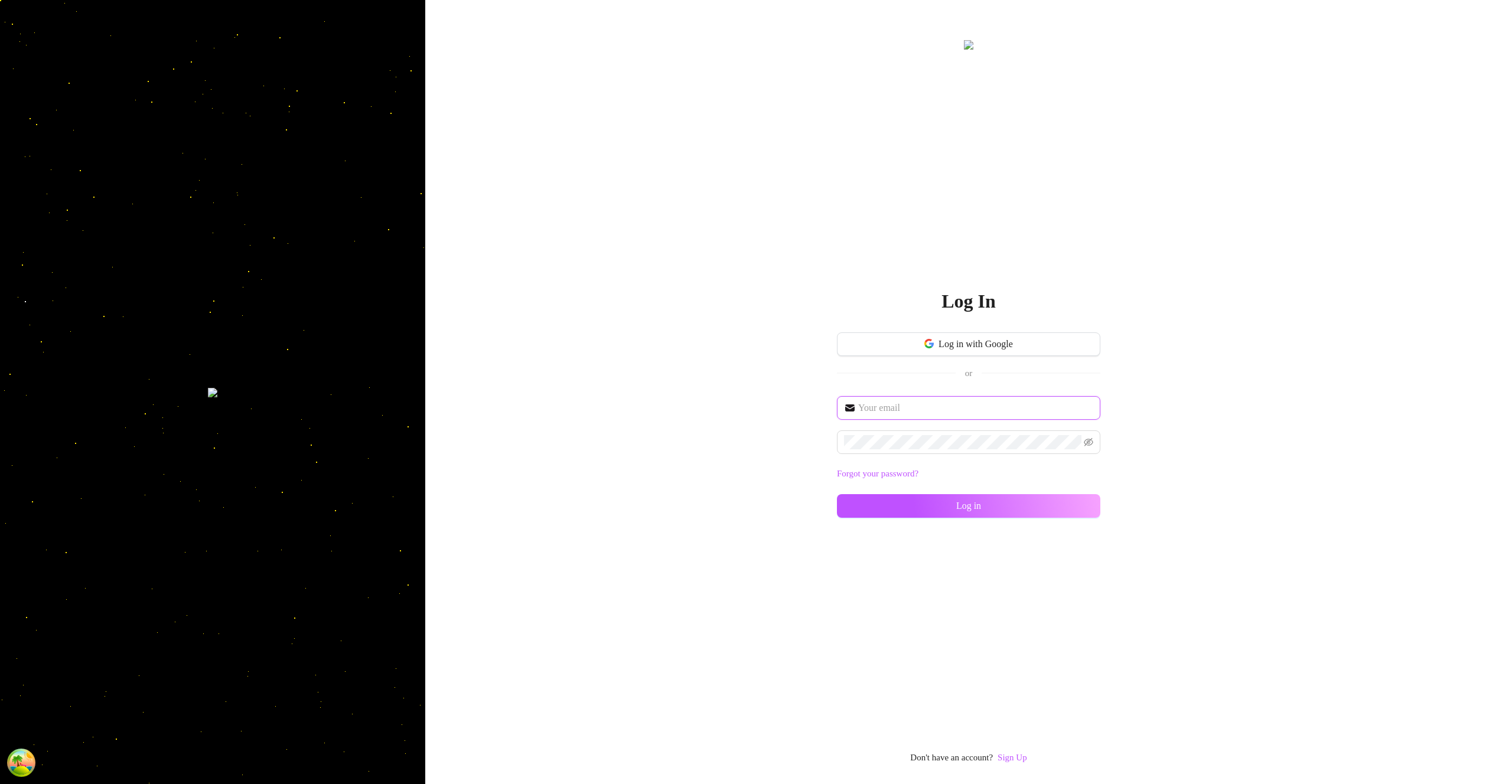
click at [947, 404] on input "text" at bounding box center [976, 408] width 235 height 14
type input "im@supercreator.app"
click at [1084, 515] on button "Log in" at bounding box center [969, 506] width 264 height 23
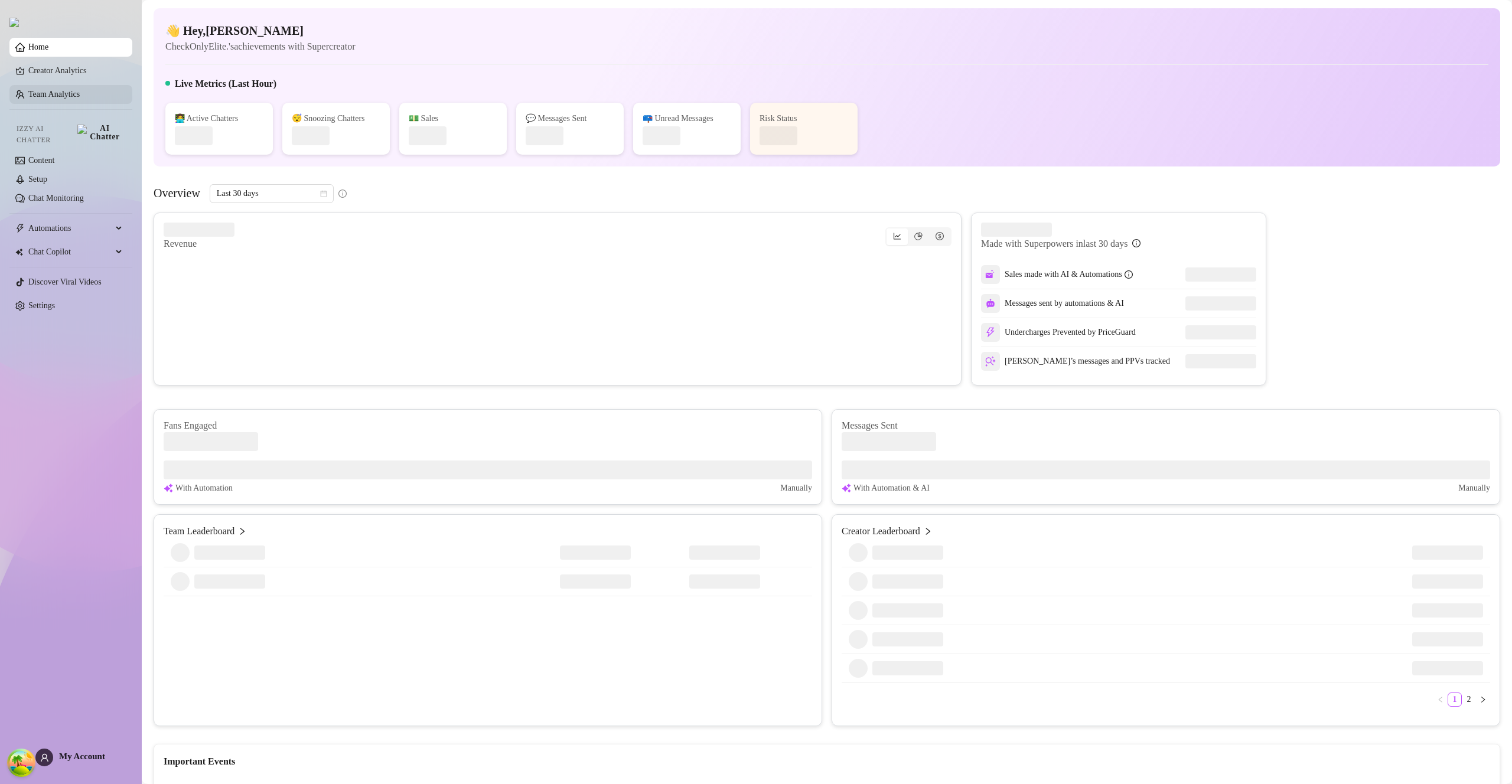
click at [75, 98] on link "Team Analytics" at bounding box center [54, 94] width 51 height 9
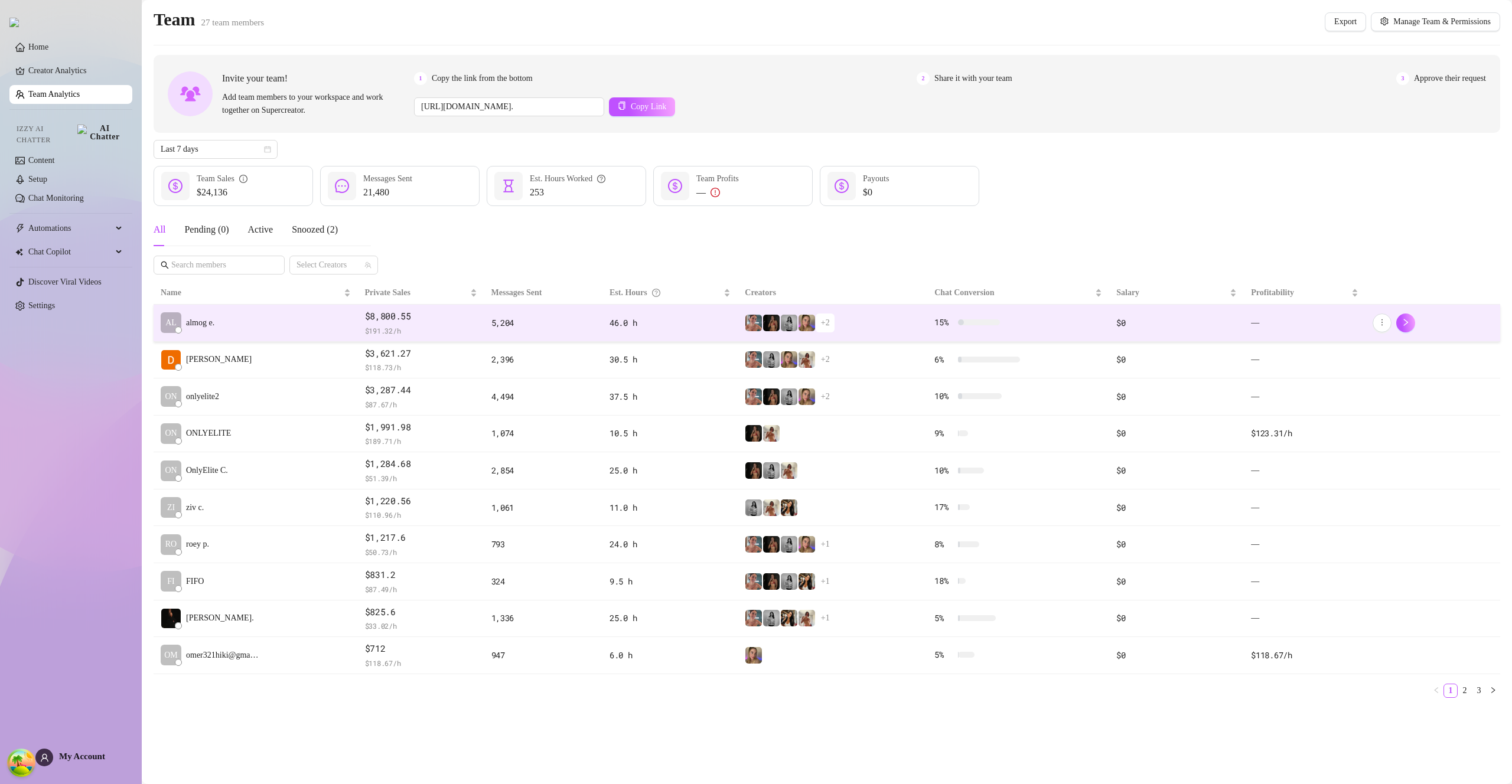
click at [293, 321] on td "AL almog e." at bounding box center [255, 323] width 204 height 37
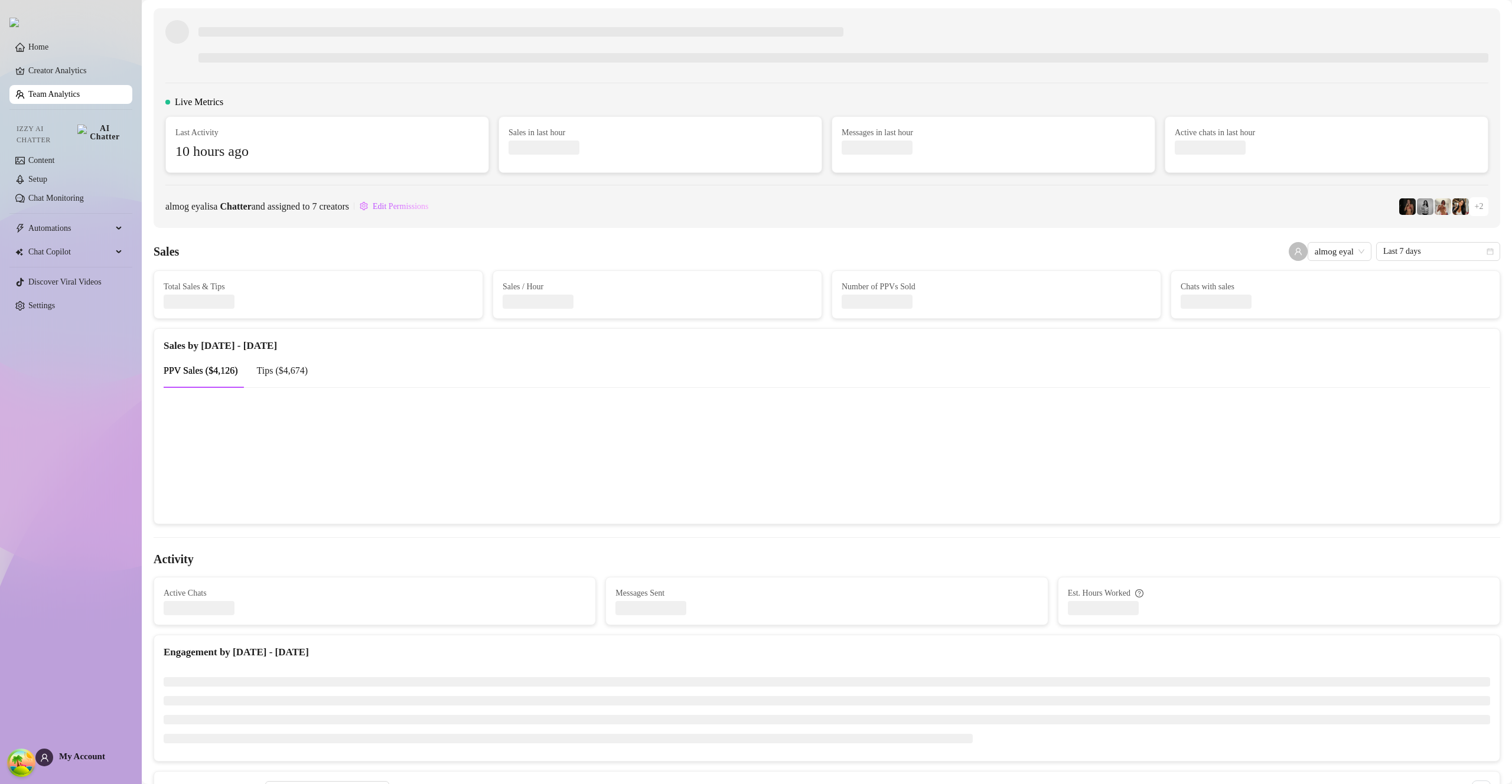
click at [49, 99] on link "Team Analytics" at bounding box center [54, 94] width 51 height 9
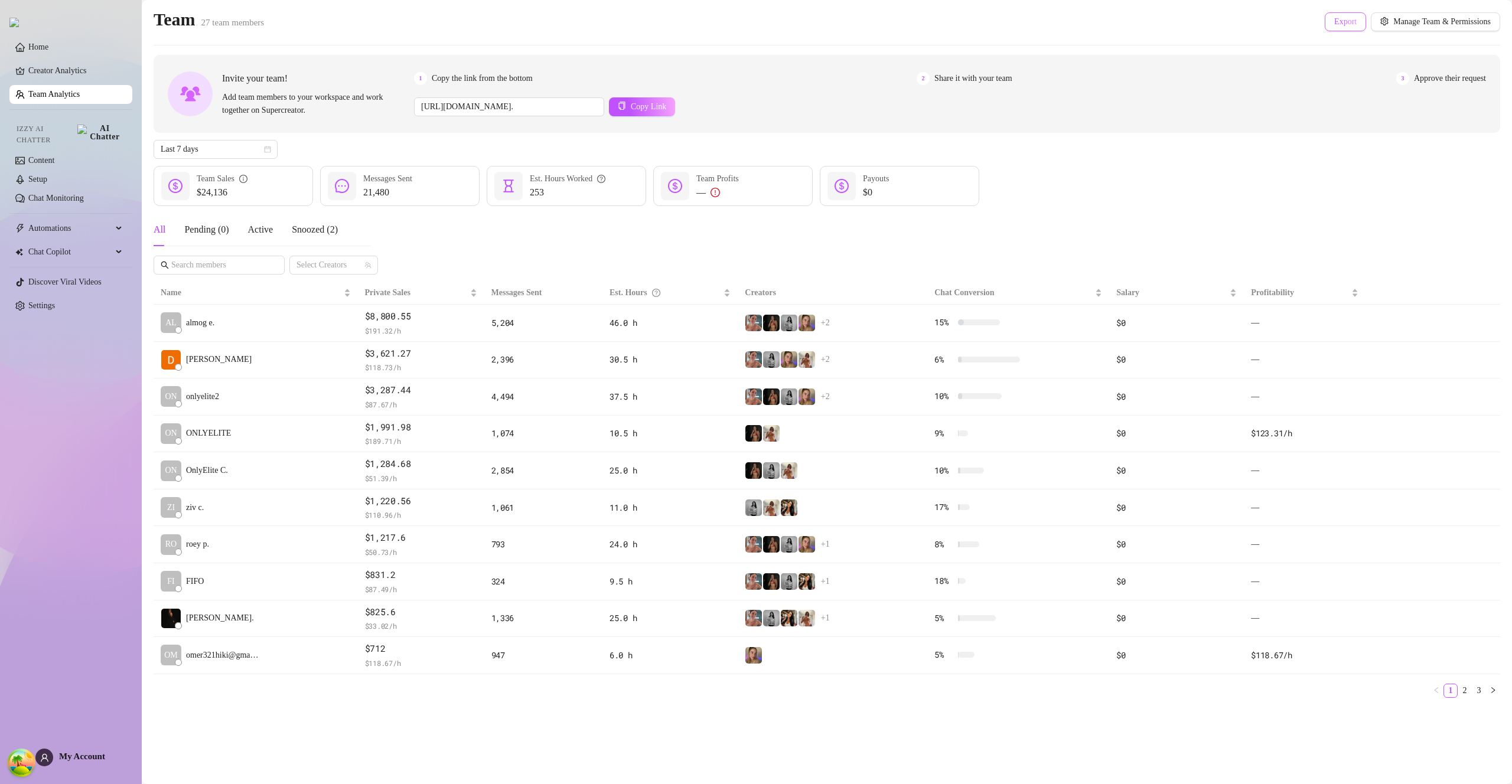
click at [1334, 23] on span "Export" at bounding box center [1345, 22] width 22 height 9
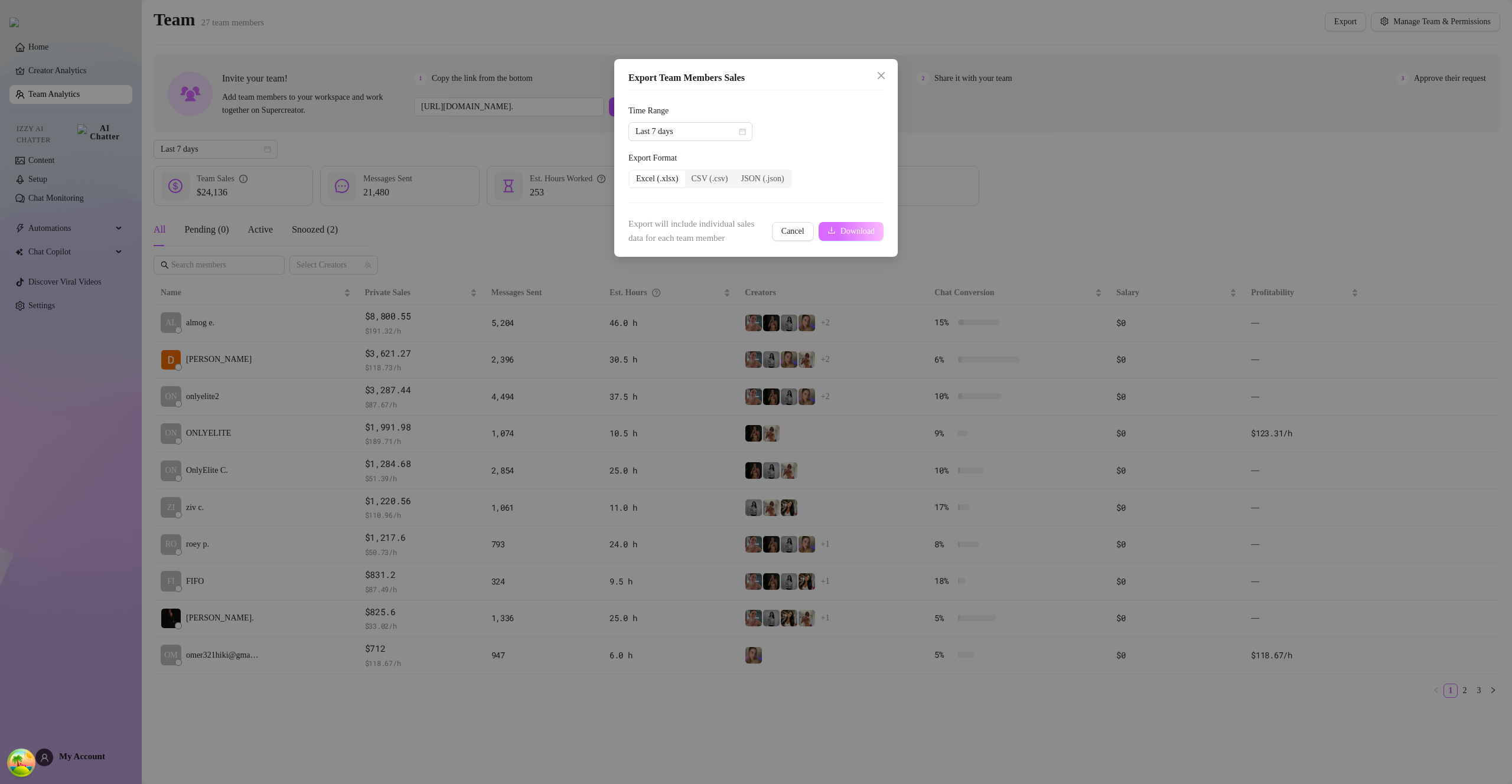
click at [846, 229] on span "Download" at bounding box center [857, 231] width 34 height 9
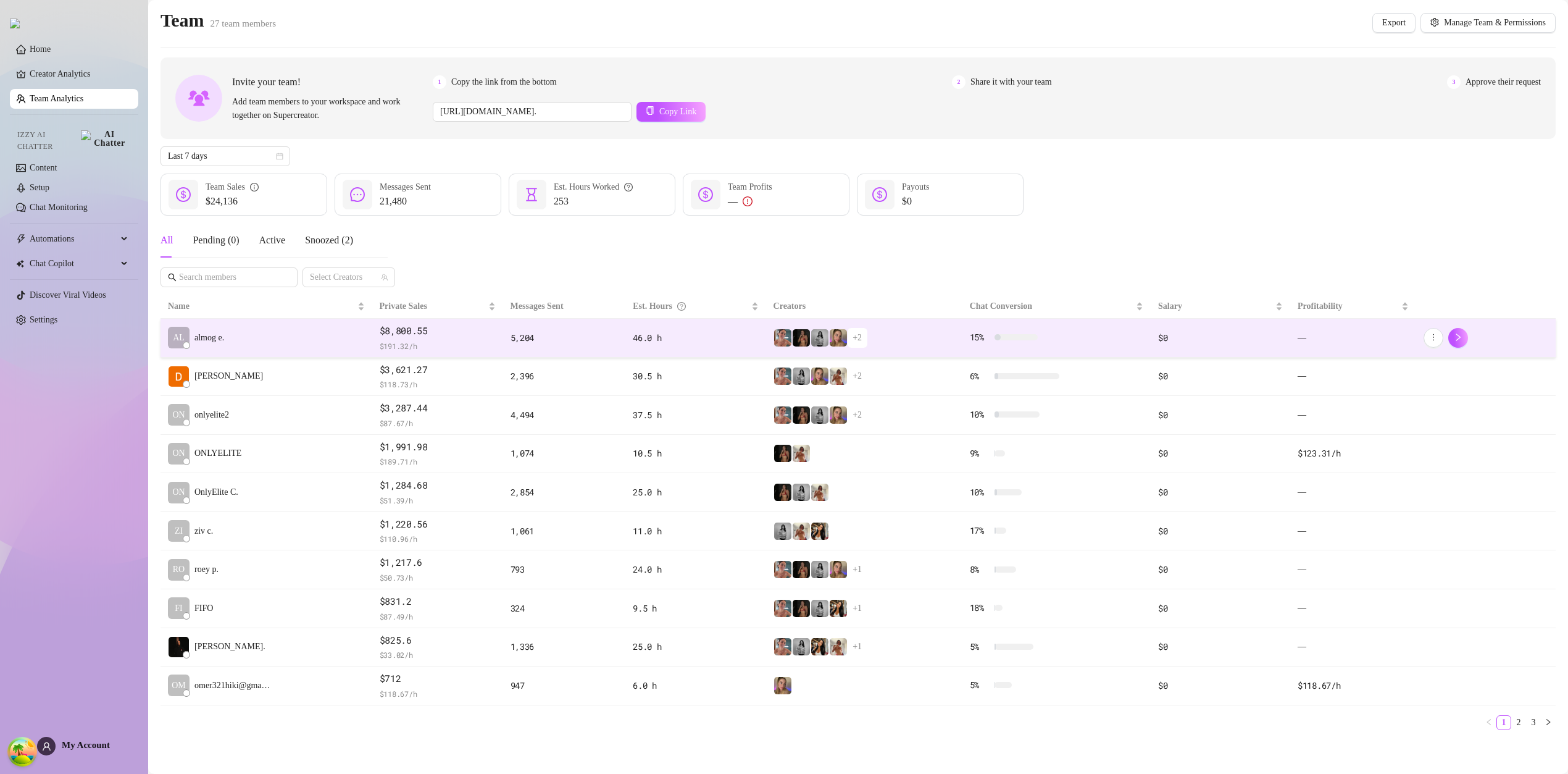
drag, startPoint x: 374, startPoint y: 332, endPoint x: 433, endPoint y: 330, distance: 59.0
click at [433, 330] on td "$8,800.55 $ 191.32 /h" at bounding box center [437, 338] width 131 height 39
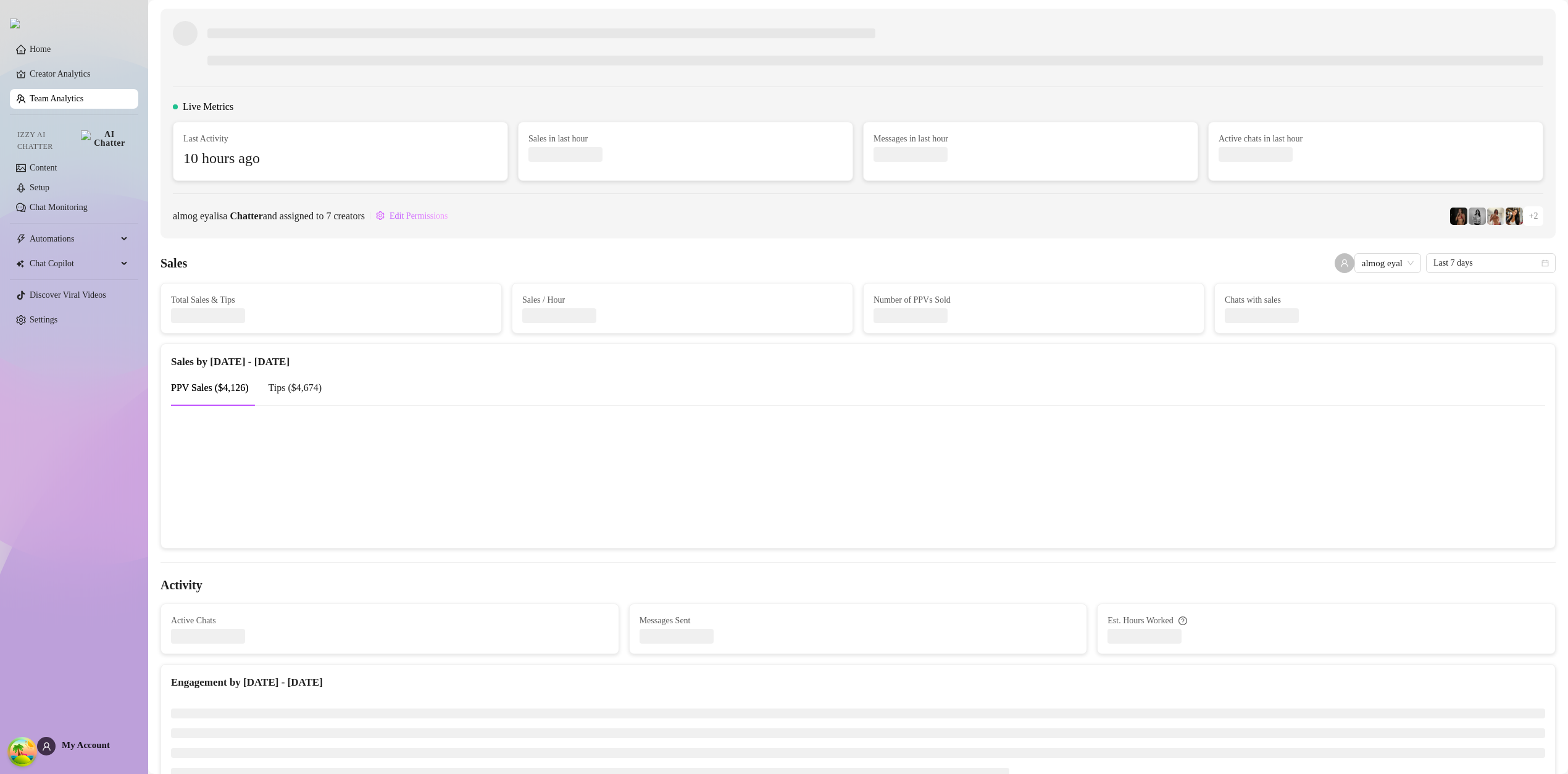
click at [82, 101] on link "Team Analytics" at bounding box center [56, 98] width 54 height 10
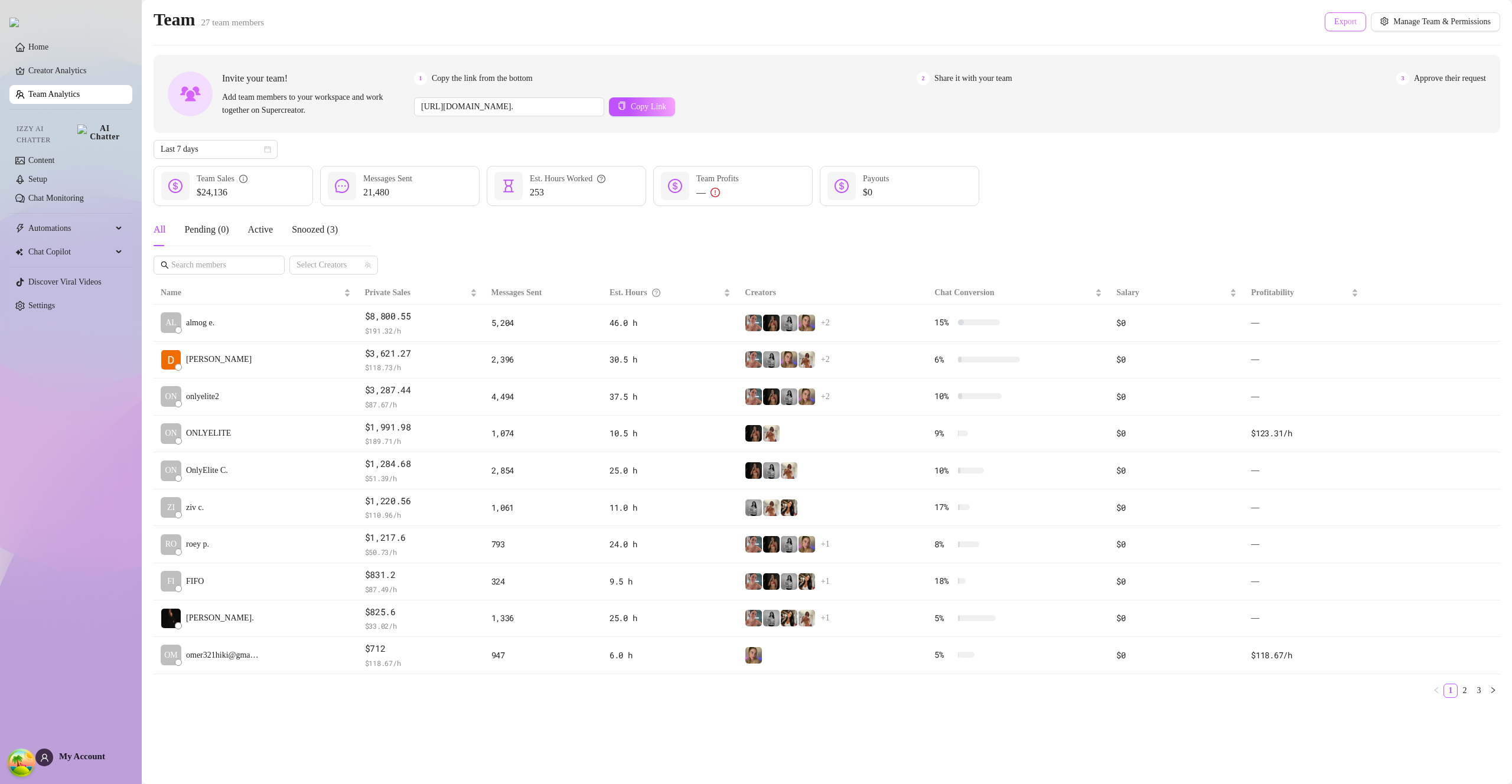
click at [1334, 22] on span "Export" at bounding box center [1345, 22] width 22 height 9
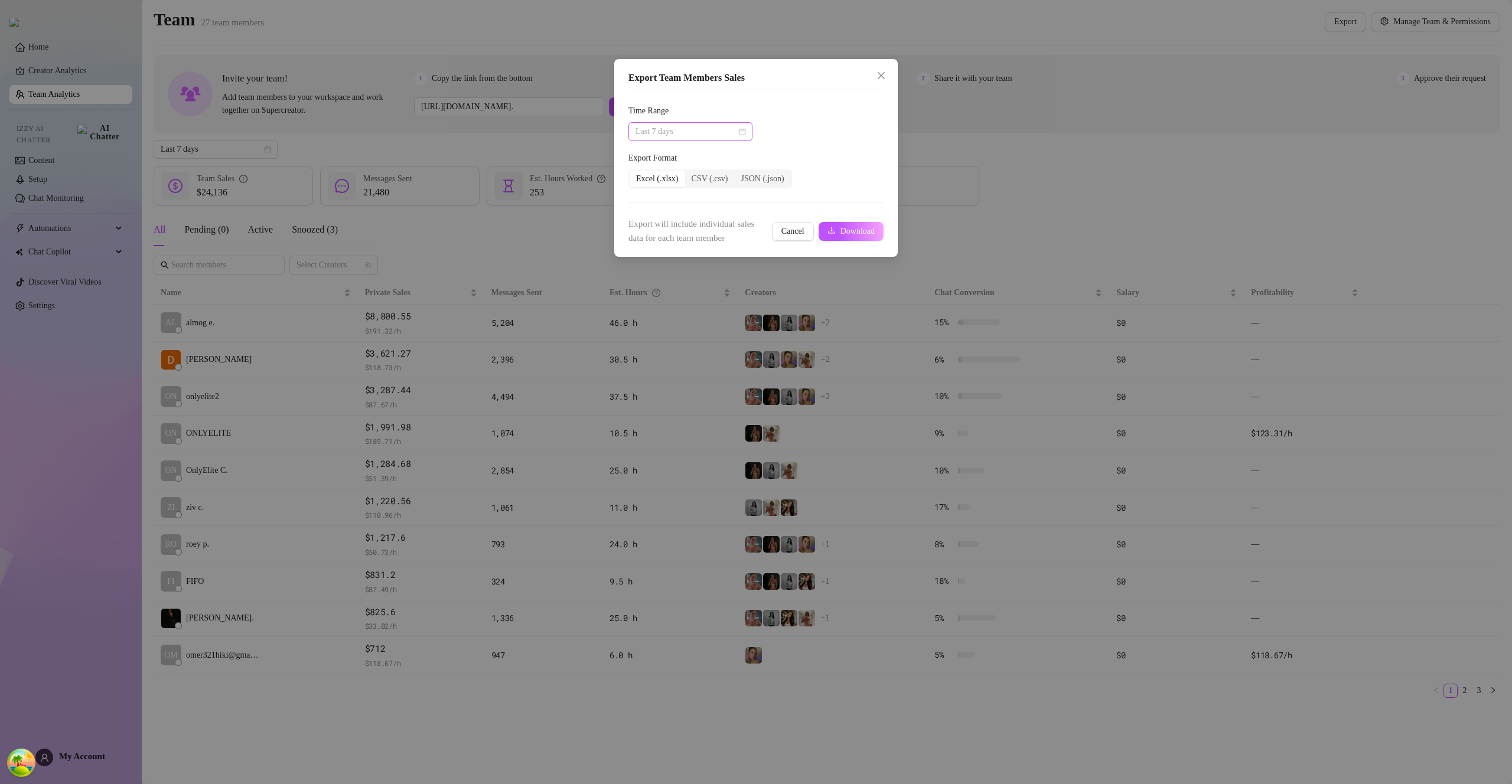
click at [744, 135] on span "Last 7 days" at bounding box center [691, 131] width 110 height 17
click at [700, 229] on div "Custom date" at bounding box center [690, 231] width 105 height 13
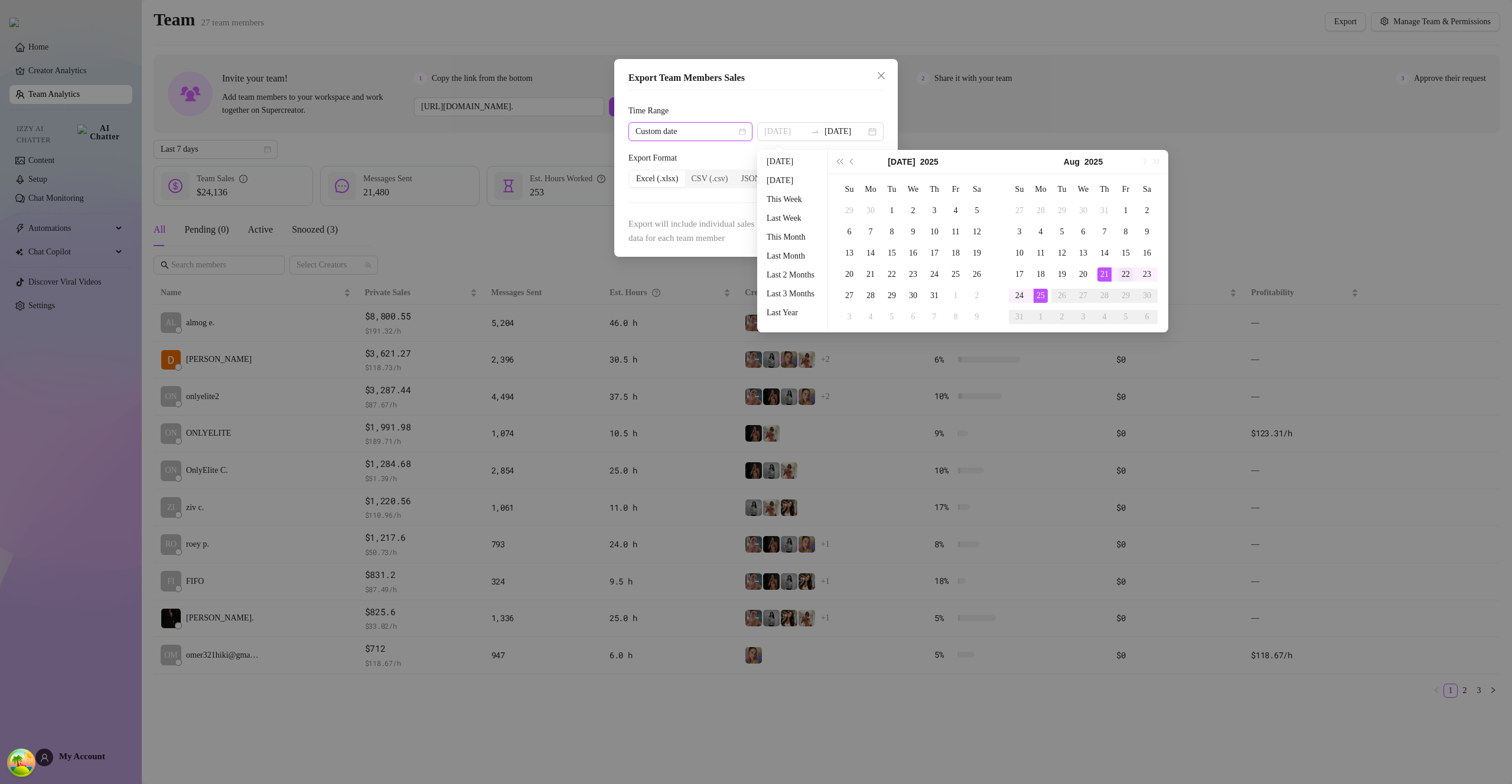
type input "2025-08-22"
click at [1122, 276] on div "22" at bounding box center [1125, 274] width 14 height 14
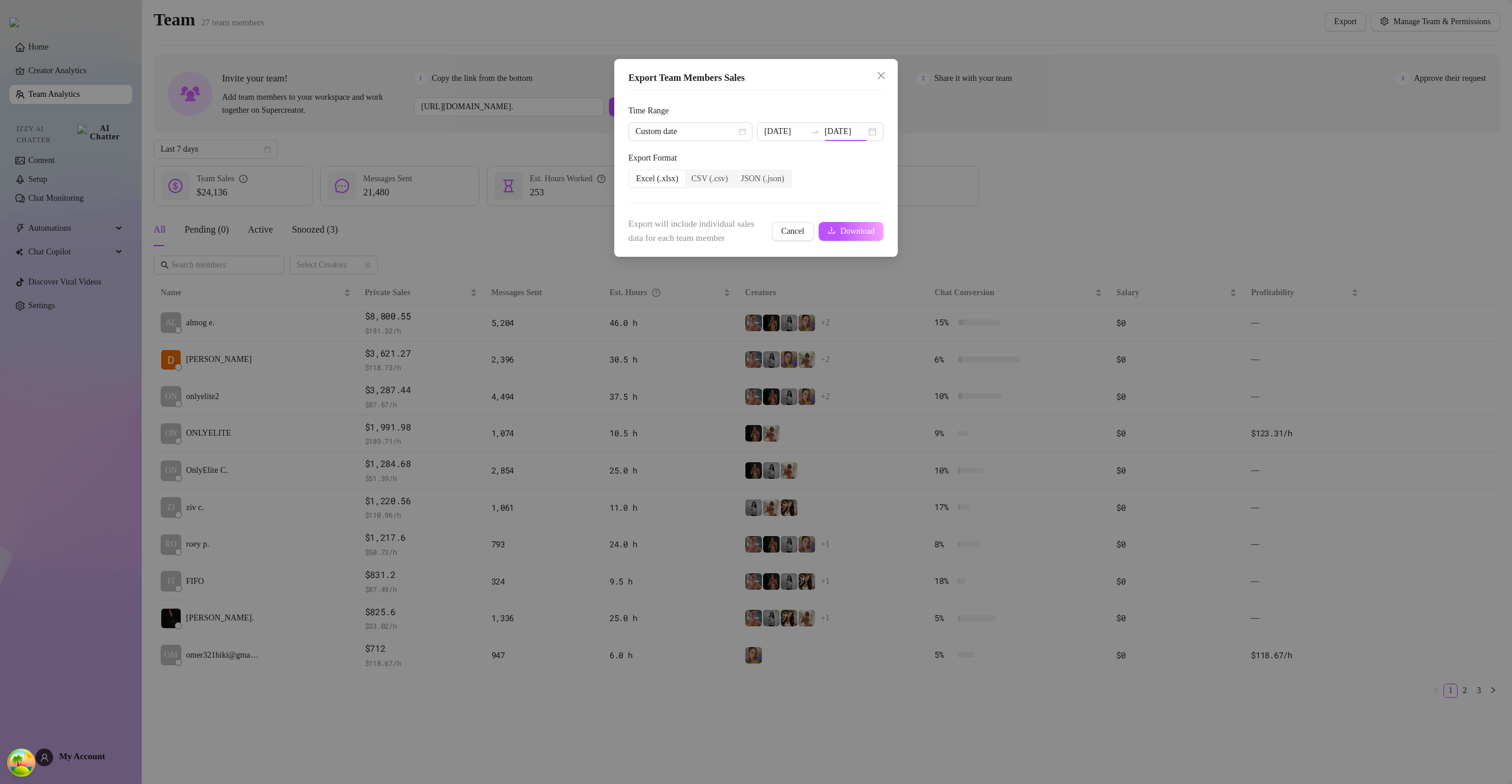
type input "2025-08-22"
click at [835, 234] on button "Download" at bounding box center [850, 231] width 65 height 19
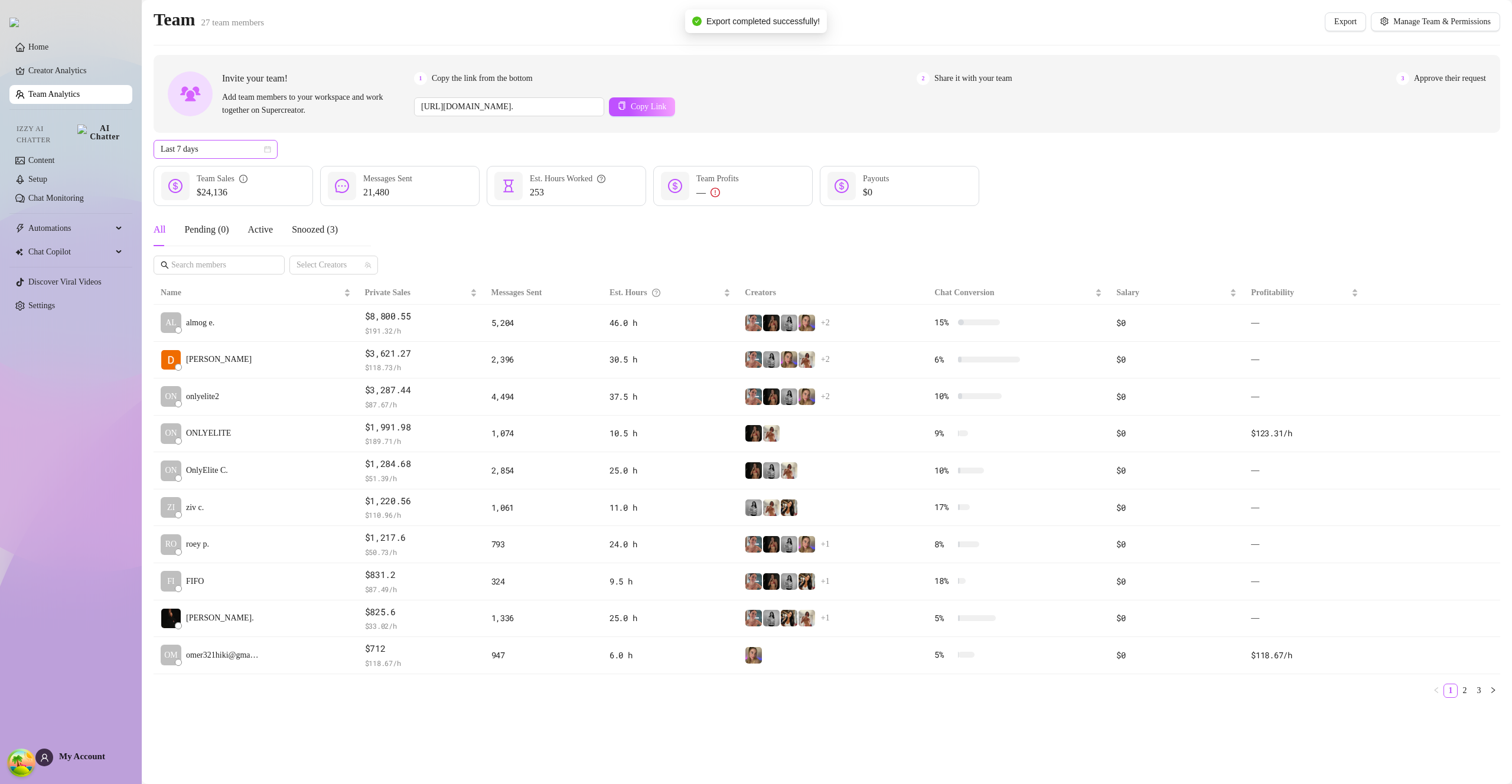
click at [267, 153] on span "Last 7 days" at bounding box center [216, 149] width 110 height 17
click at [244, 245] on div "Custom date" at bounding box center [216, 249] width 105 height 13
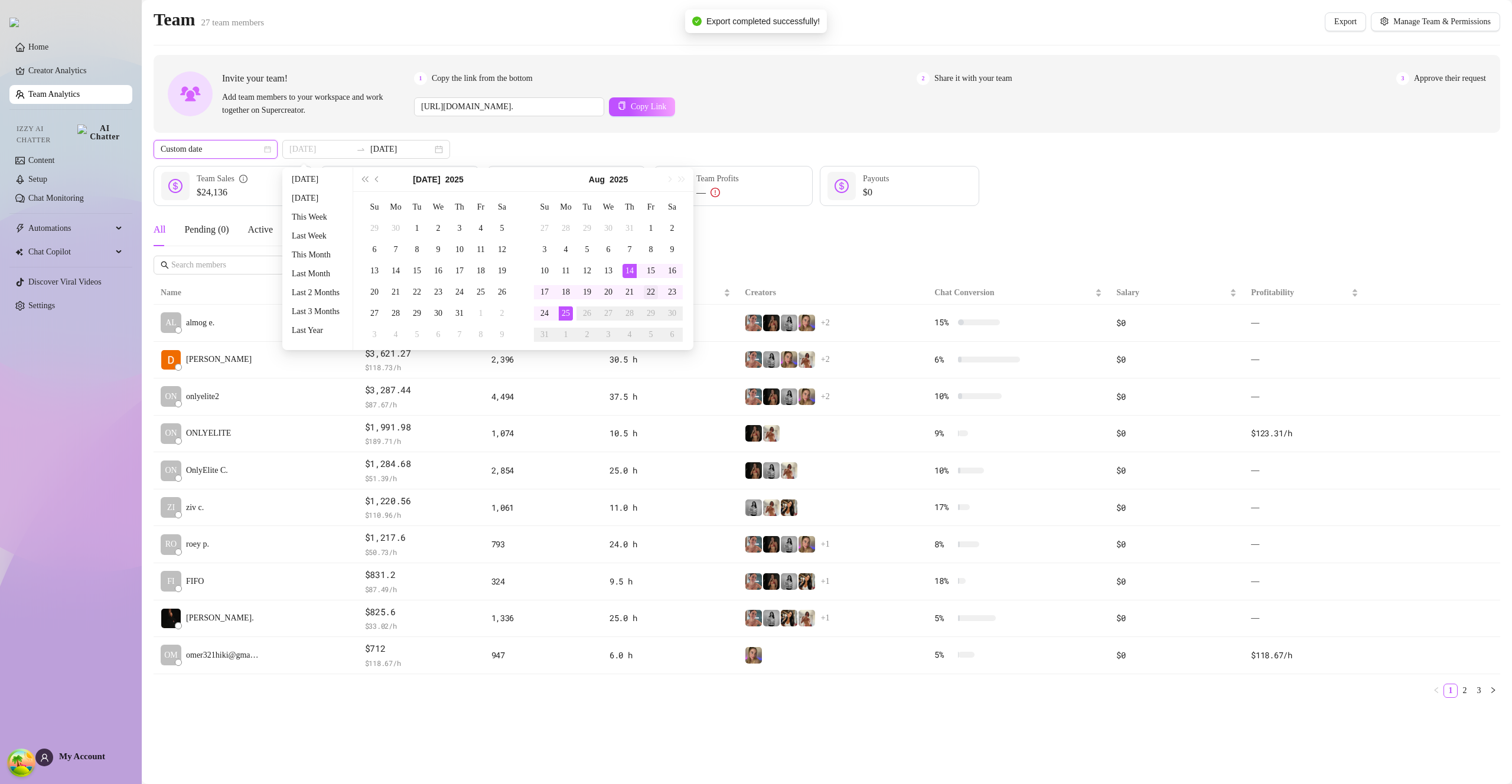
type input "2025-08-22"
click at [656, 295] on div "22" at bounding box center [651, 292] width 14 height 14
click at [655, 295] on div "22" at bounding box center [651, 292] width 14 height 14
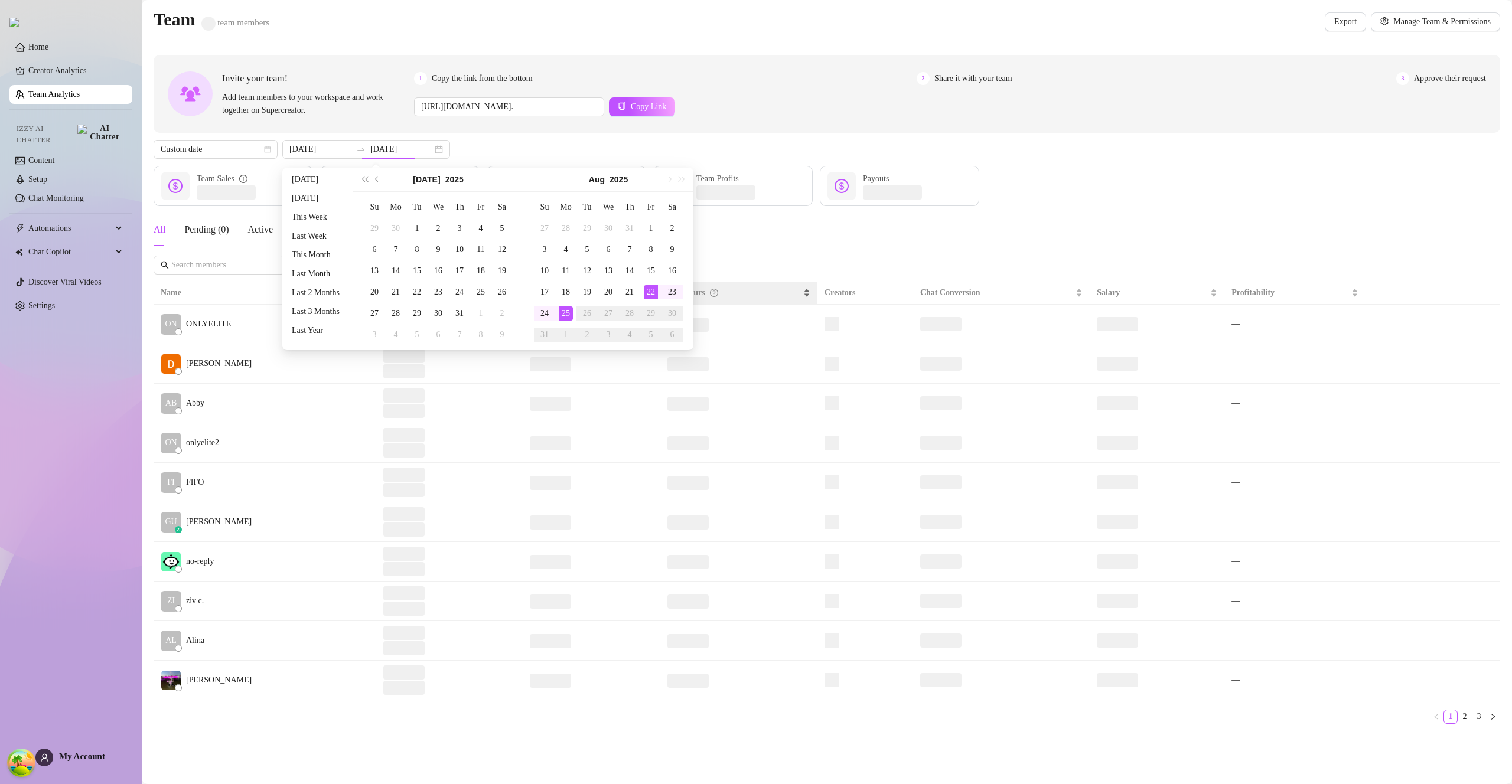
type input "2025-08-22"
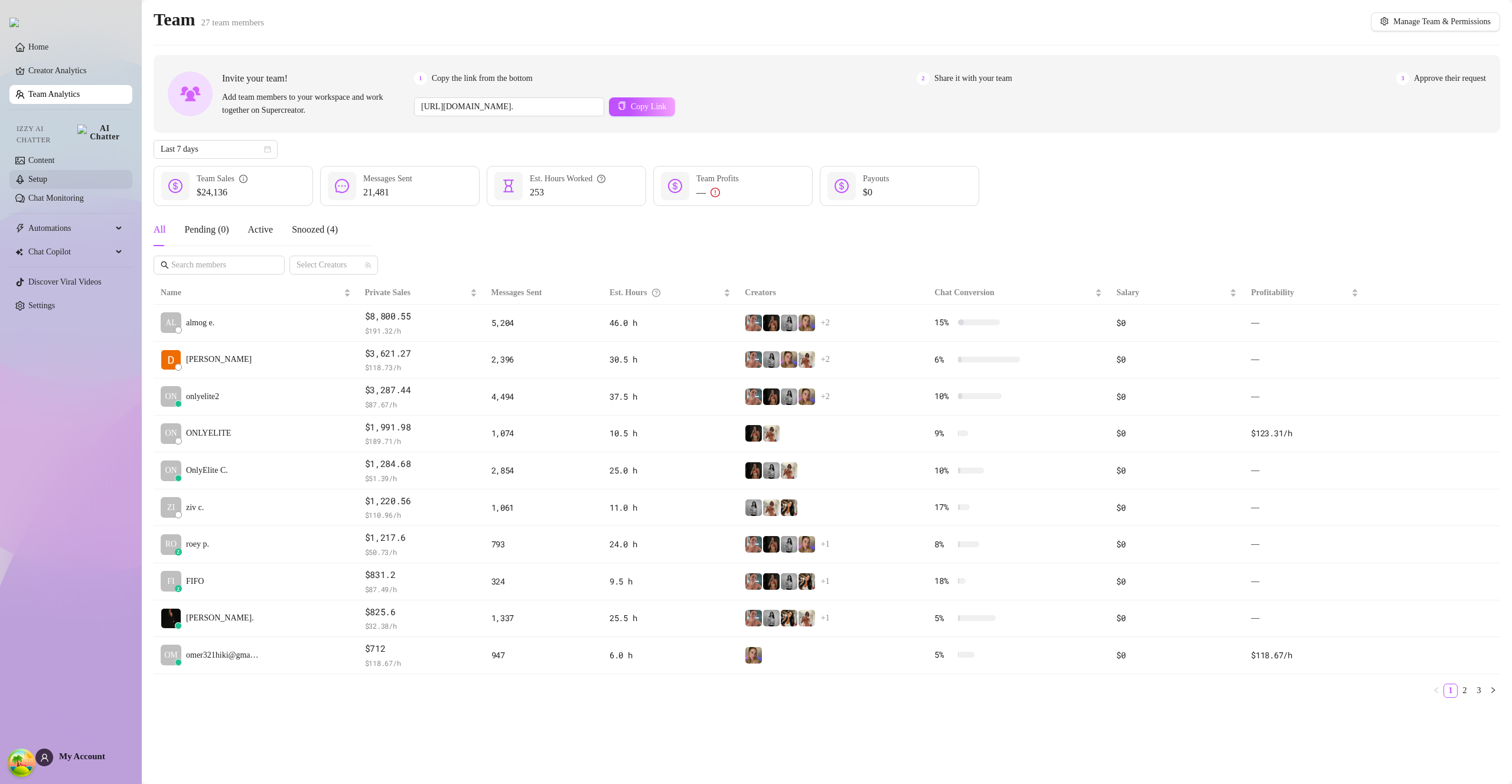
click at [42, 175] on link "Setup" at bounding box center [37, 179] width 19 height 9
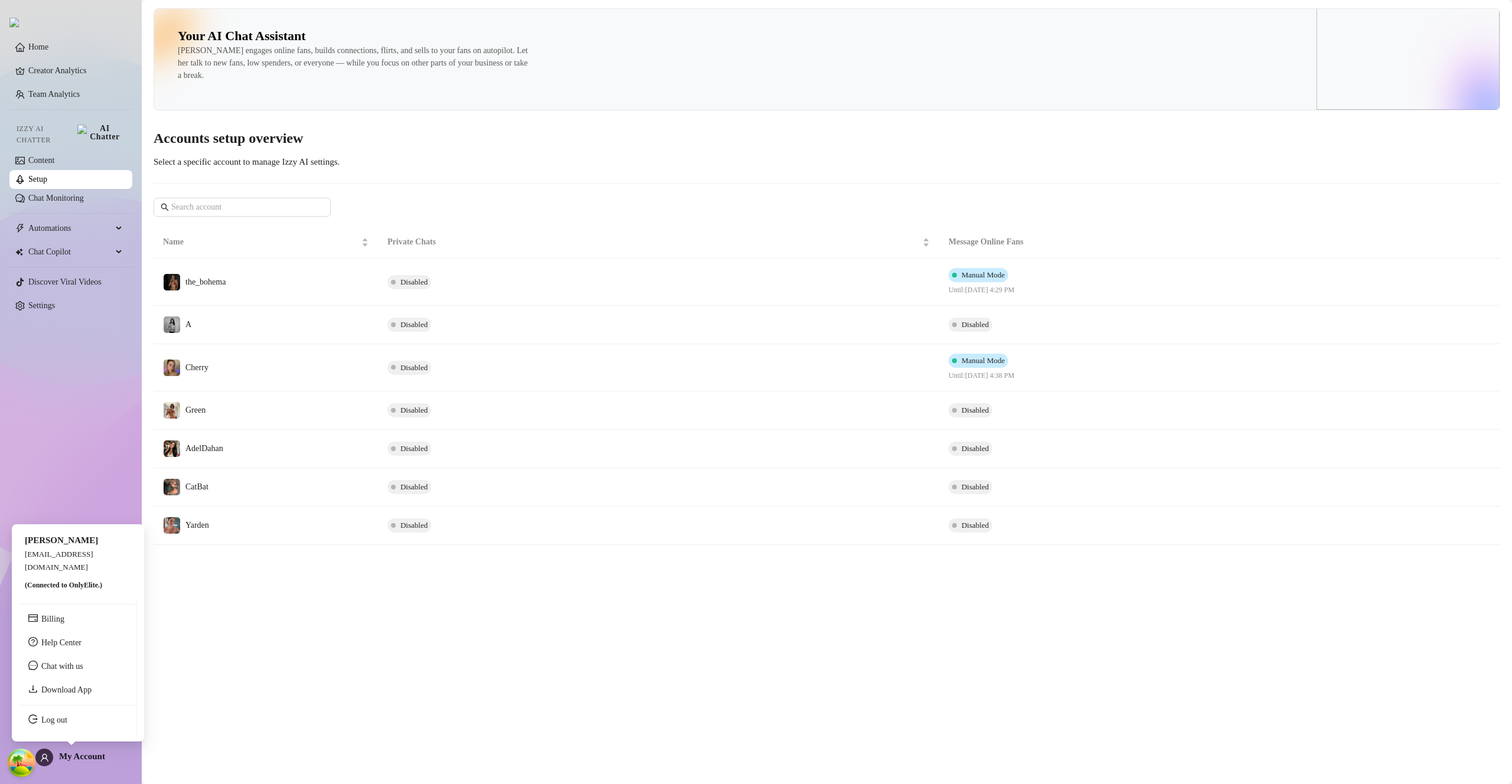
click at [83, 757] on span "My Account" at bounding box center [82, 756] width 46 height 9
click at [67, 719] on link "Log out" at bounding box center [54, 719] width 26 height 9
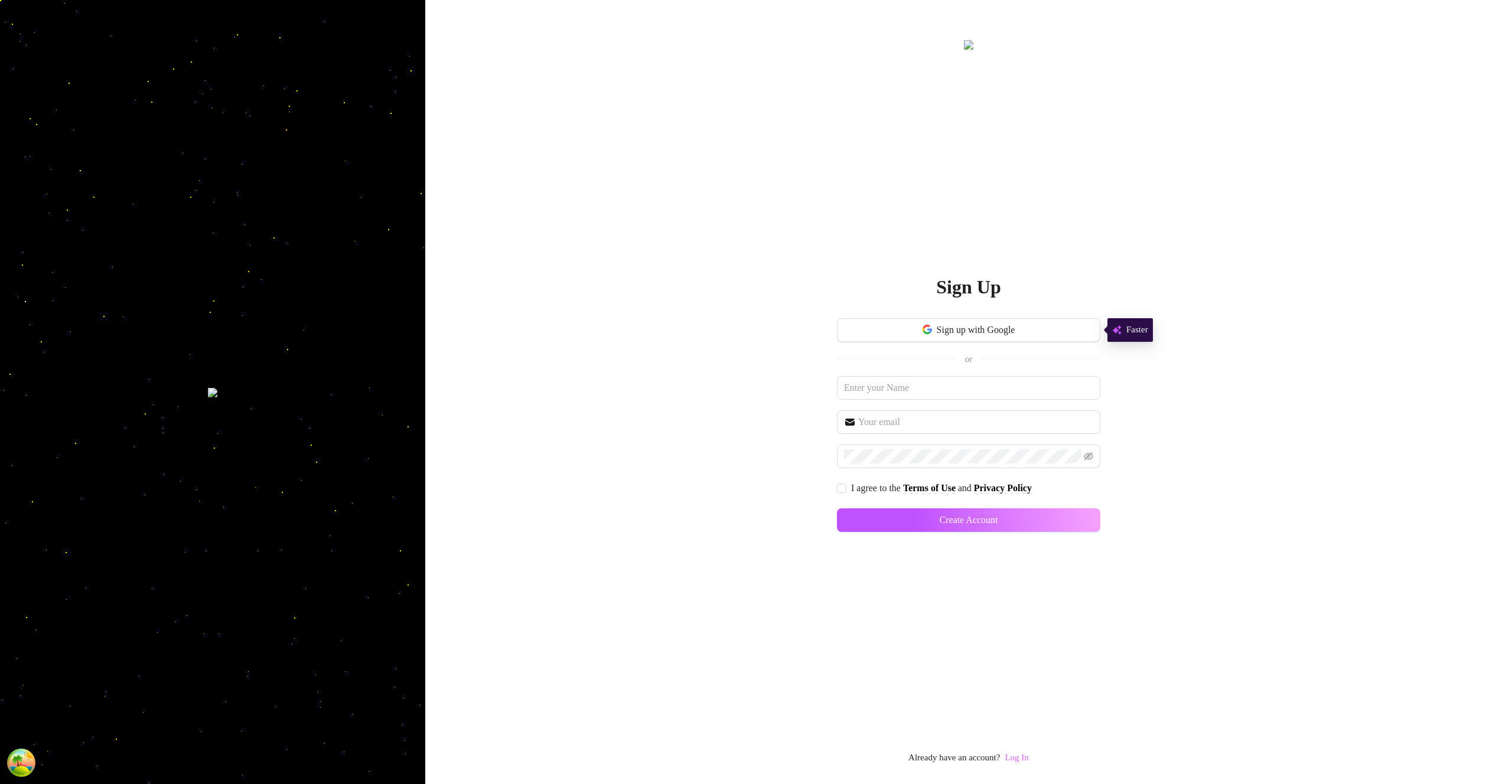
click at [1017, 754] on link "Log In" at bounding box center [1016, 757] width 23 height 9
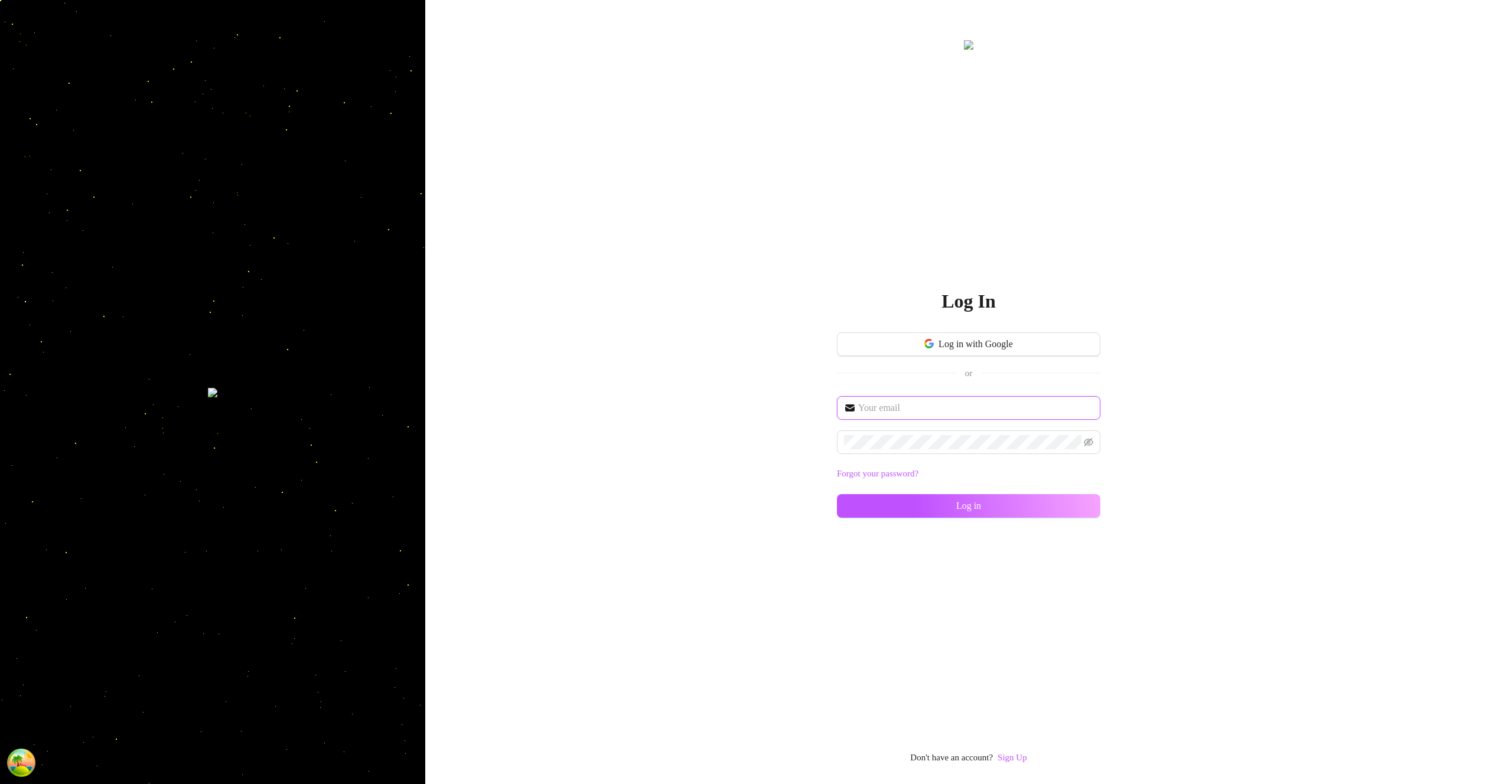
click at [932, 414] on input "text" at bounding box center [976, 408] width 235 height 14
click at [884, 401] on input "text" at bounding box center [976, 408] width 235 height 14
type input "im@supercreator.app"
click at [1098, 510] on button "Log in" at bounding box center [969, 506] width 264 height 23
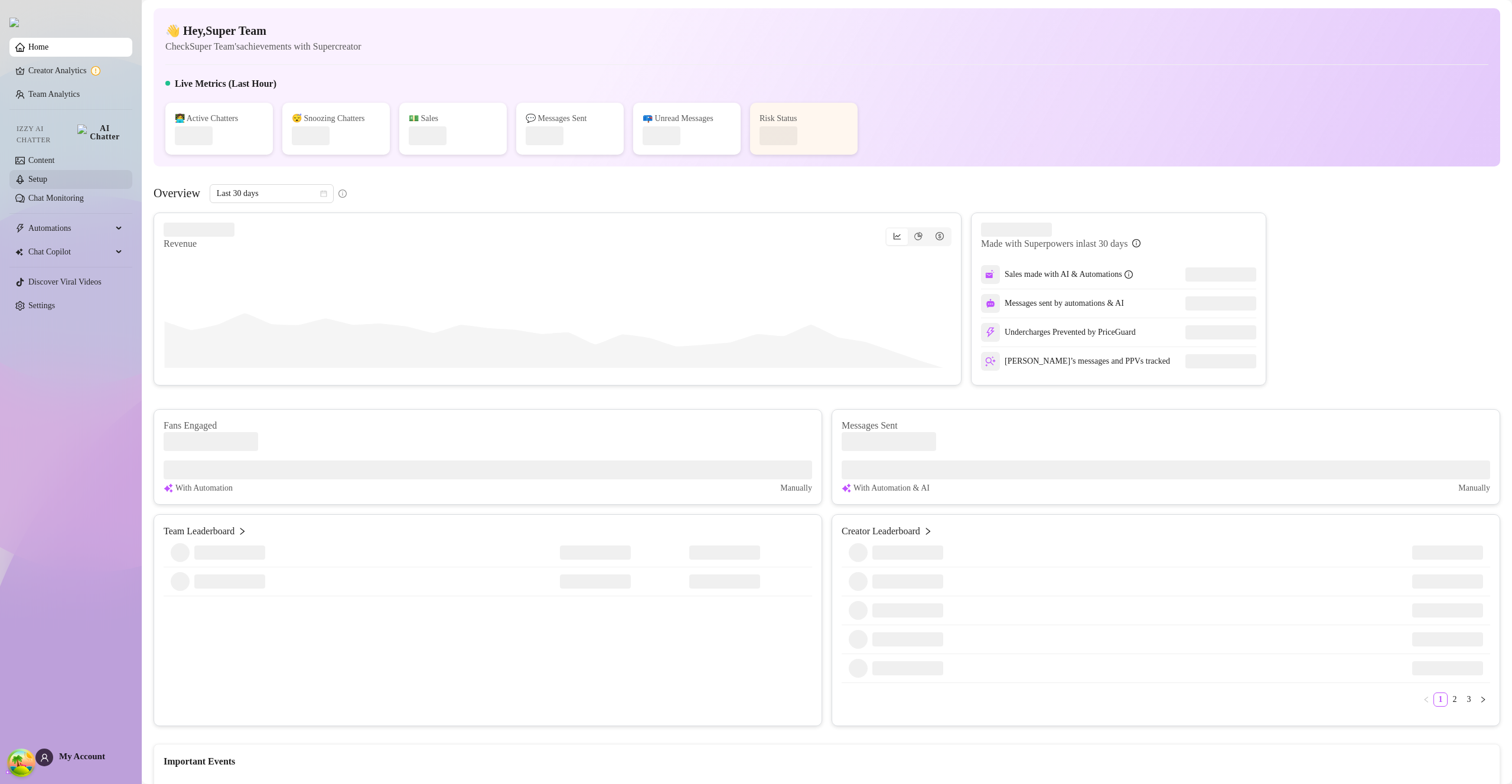
click at [47, 180] on link "Setup" at bounding box center [37, 179] width 19 height 9
click at [47, 177] on link "Setup" at bounding box center [37, 179] width 19 height 9
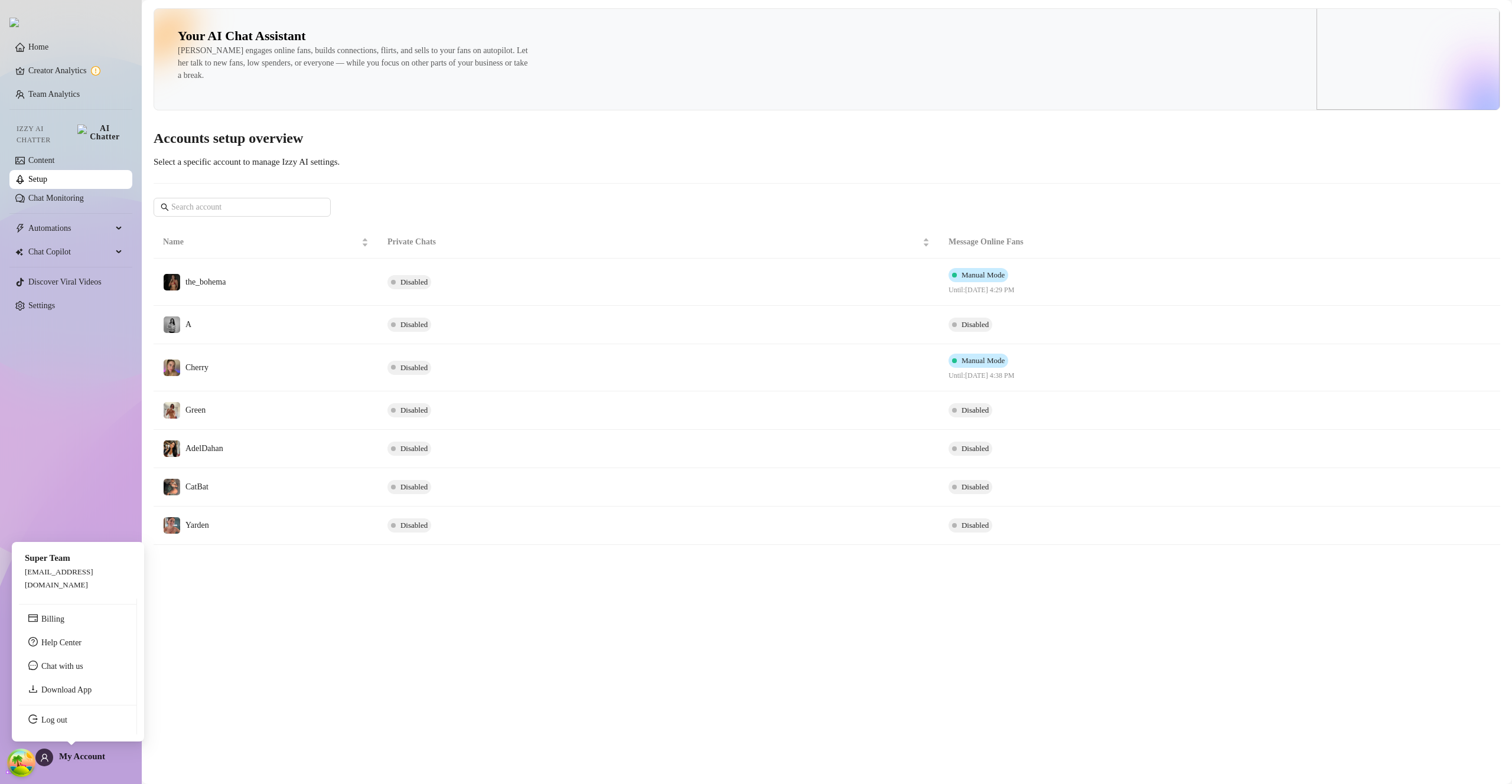
click at [100, 756] on span "My Account" at bounding box center [82, 756] width 46 height 9
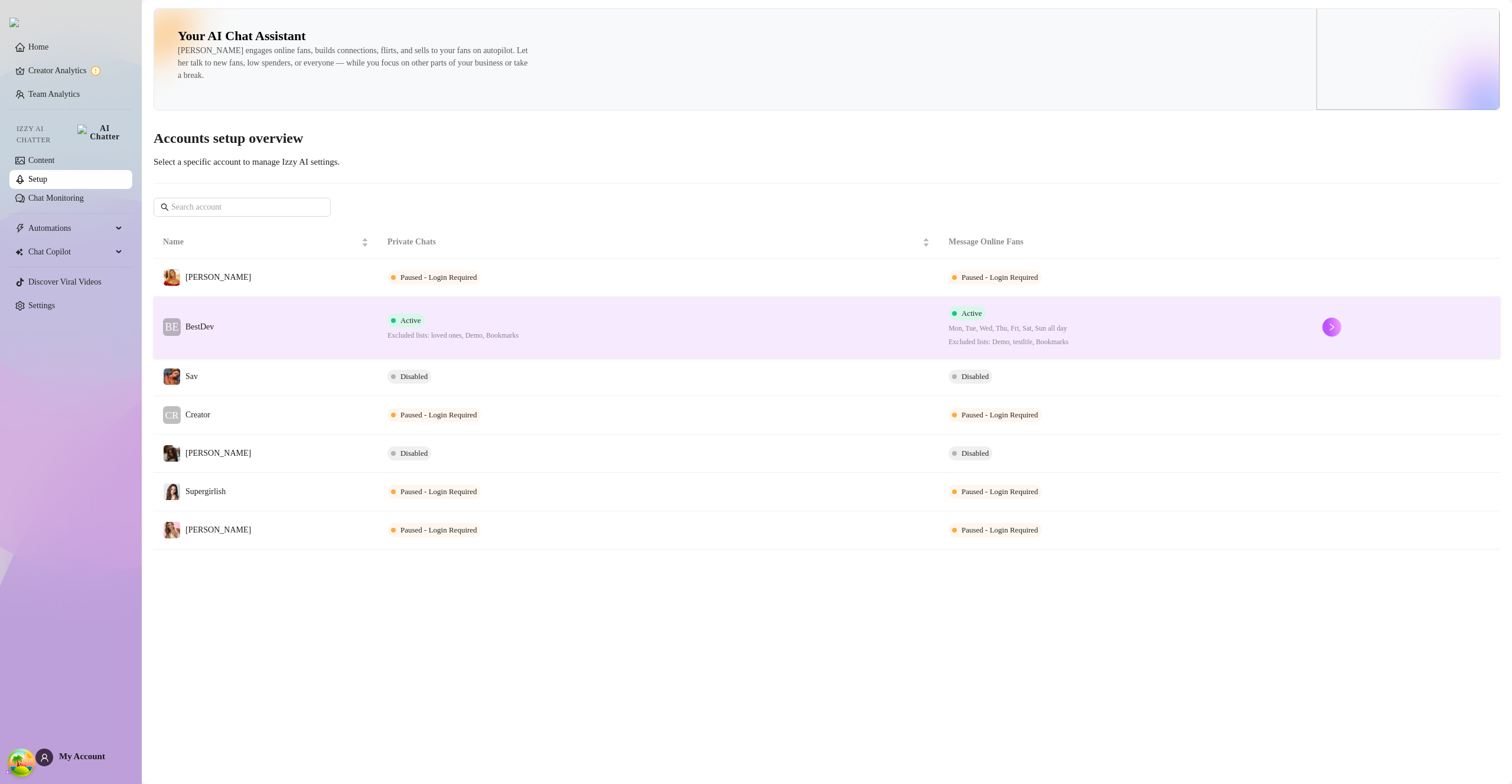
click at [230, 323] on td "BE BestDev" at bounding box center [265, 327] width 225 height 60
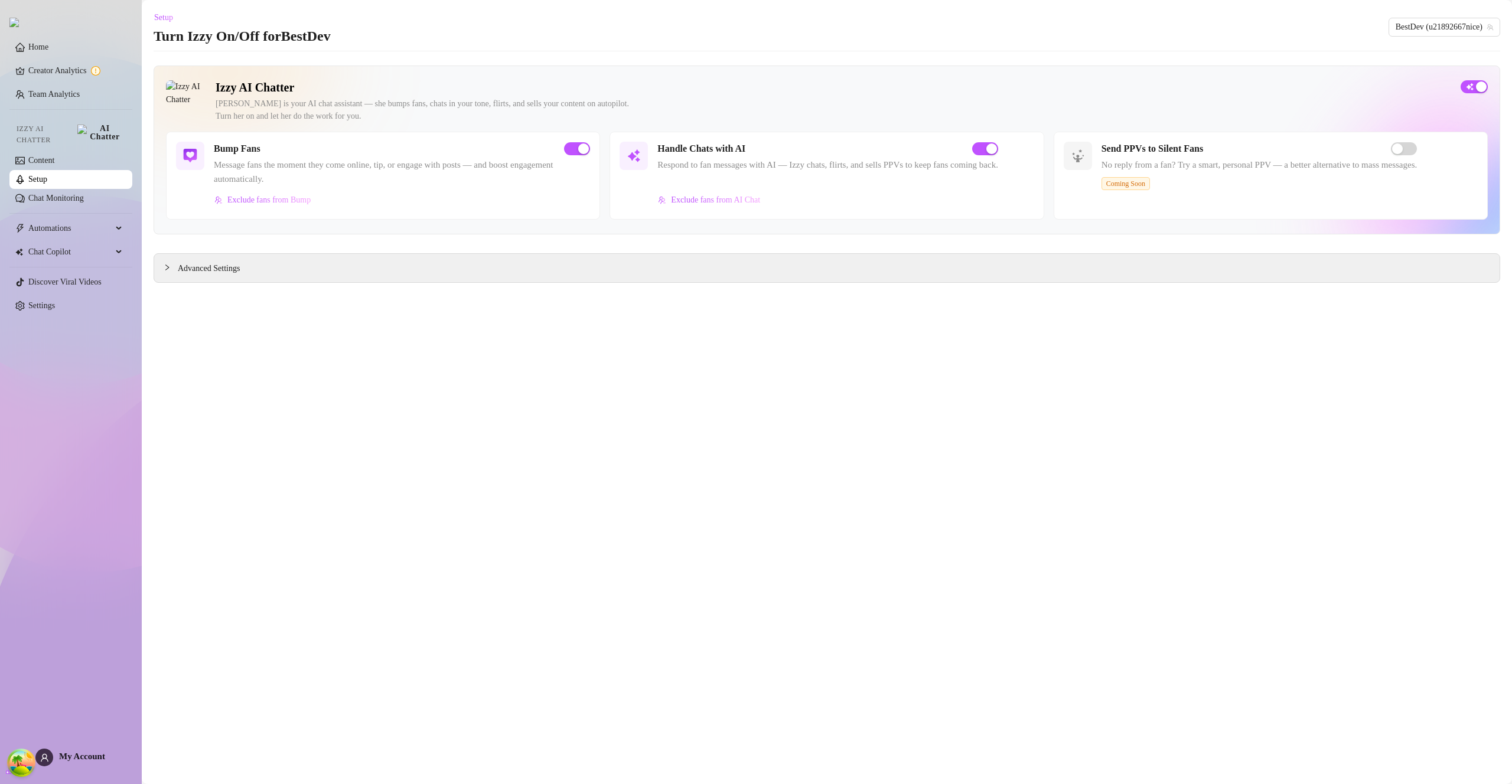
click at [47, 175] on link "Setup" at bounding box center [37, 179] width 19 height 9
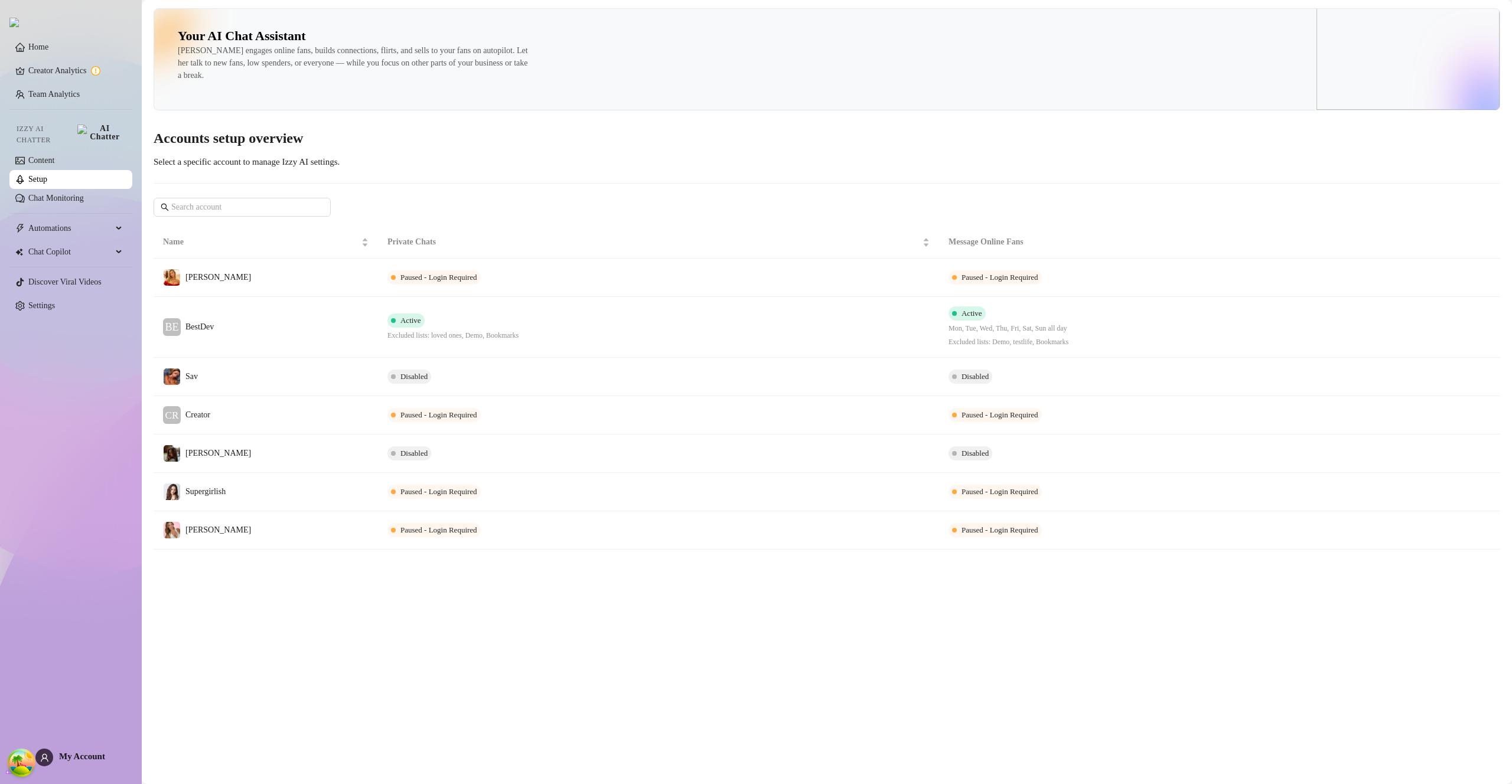
click at [263, 312] on td "BE BestDev" at bounding box center [265, 327] width 225 height 60
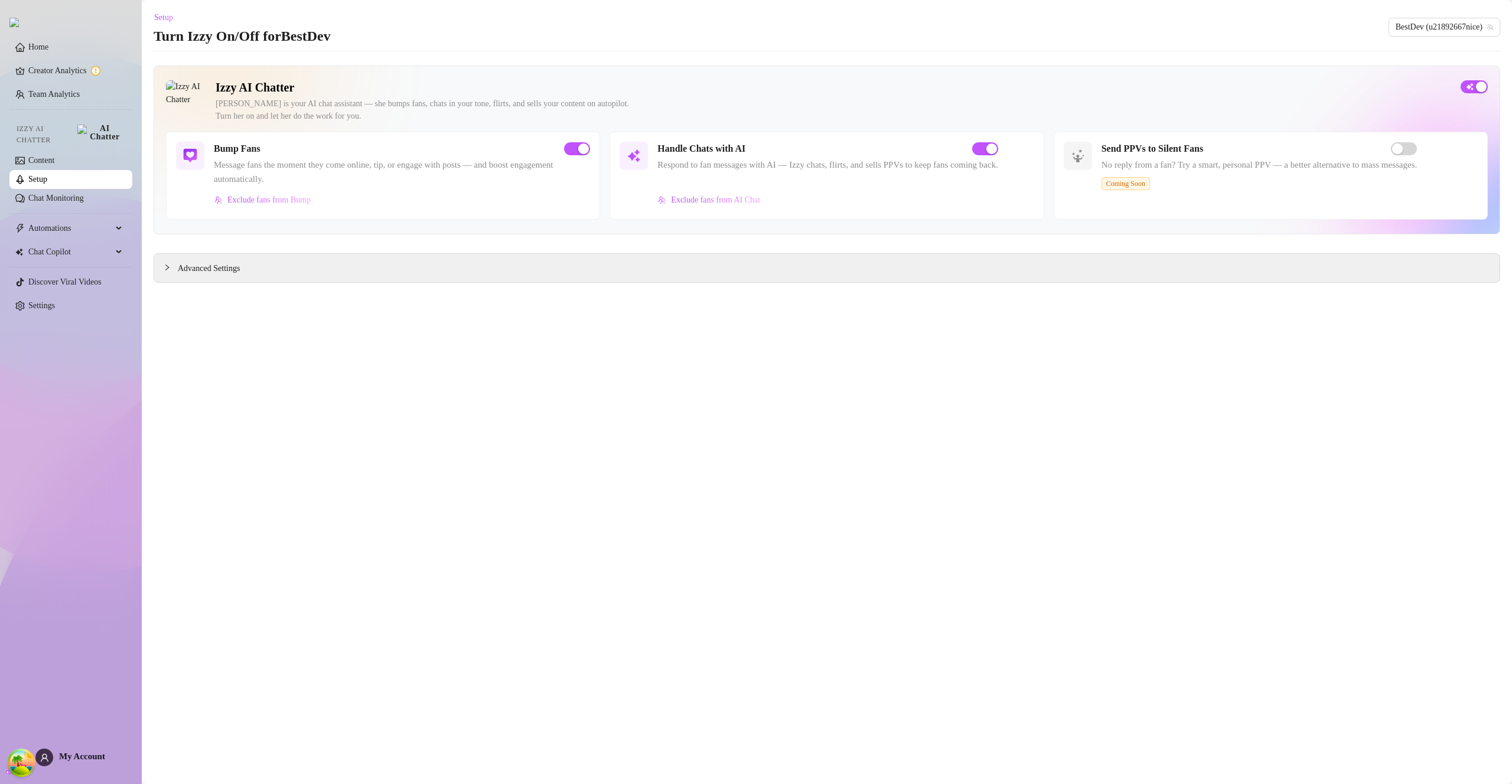
click at [47, 175] on link "Setup" at bounding box center [37, 179] width 19 height 9
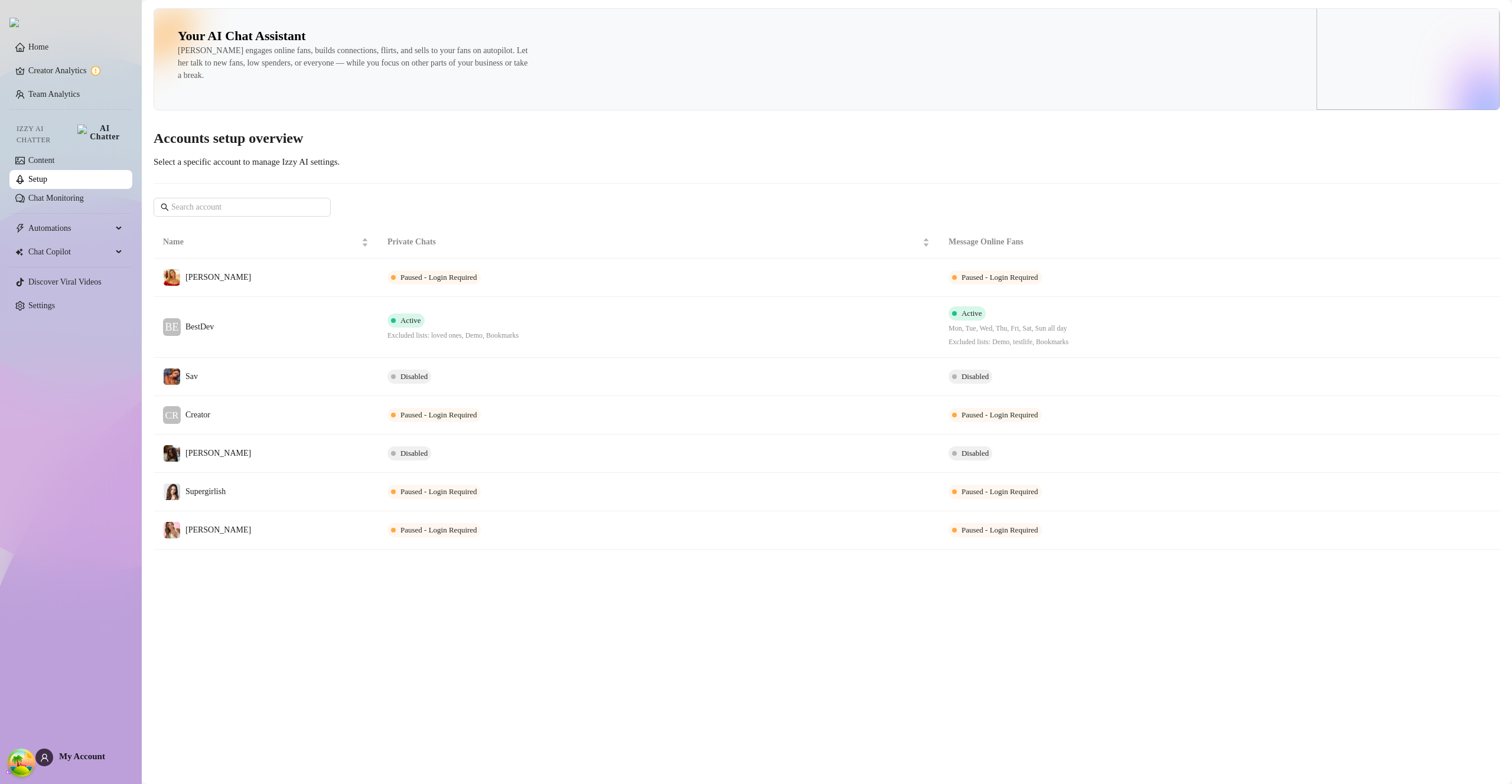
click at [236, 219] on div "Your AI Chat Assistant [PERSON_NAME] engages online fans, builds connections, f…" at bounding box center [826, 278] width 1346 height 541
click at [240, 212] on input "text" at bounding box center [243, 207] width 143 height 13
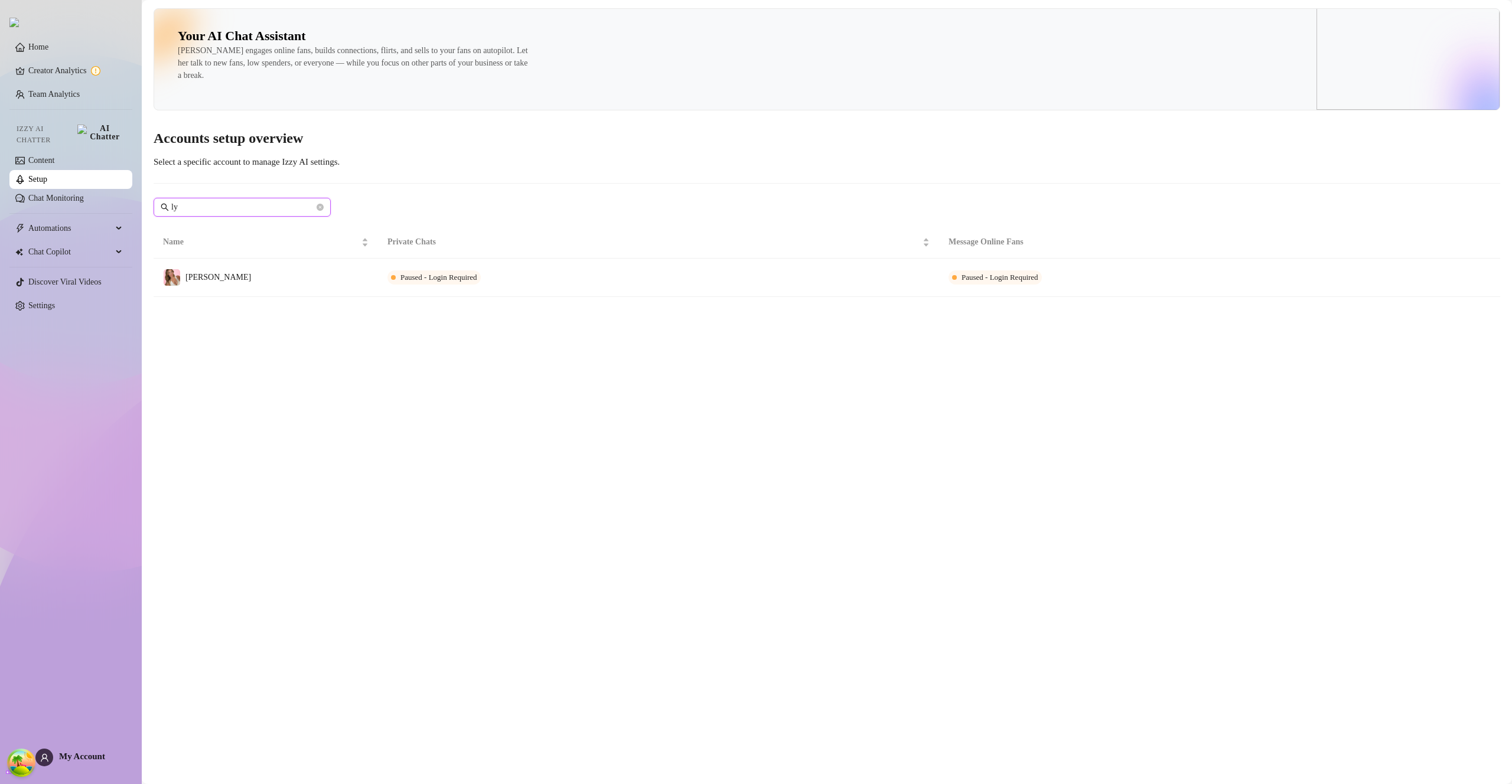
type input "l"
type input "s"
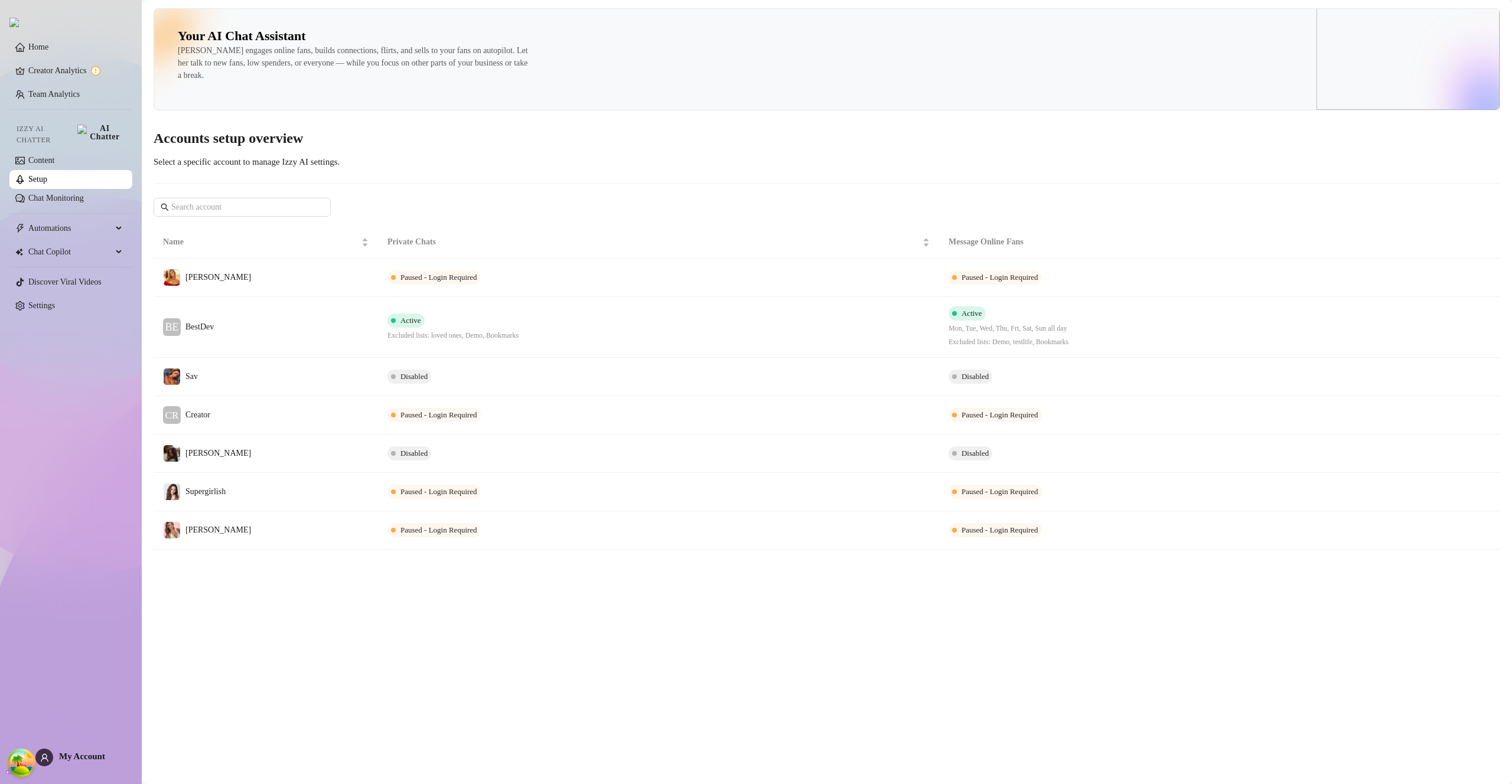
click at [228, 321] on td "BE BestDev" at bounding box center [265, 327] width 225 height 60
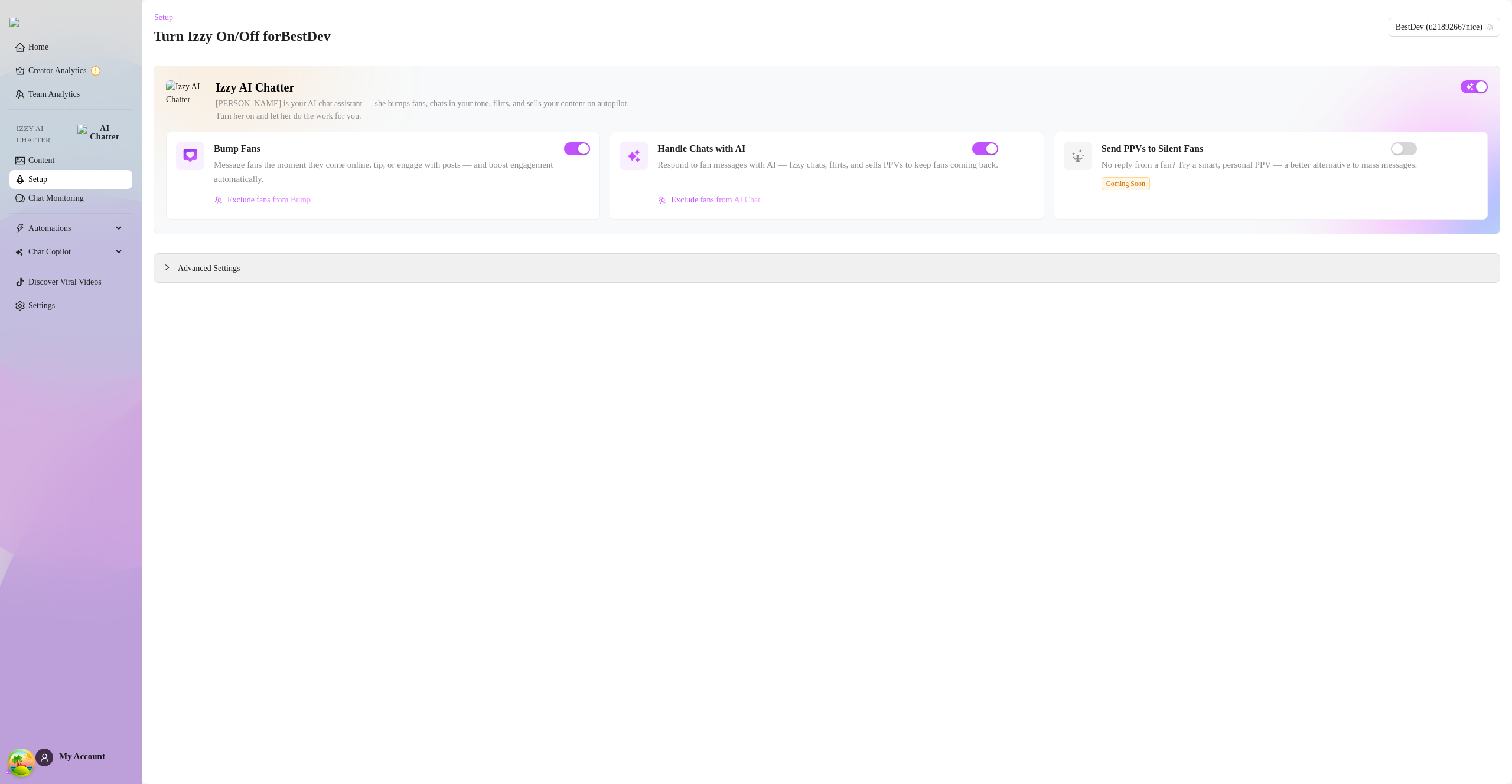
click at [47, 175] on link "Setup" at bounding box center [37, 179] width 19 height 9
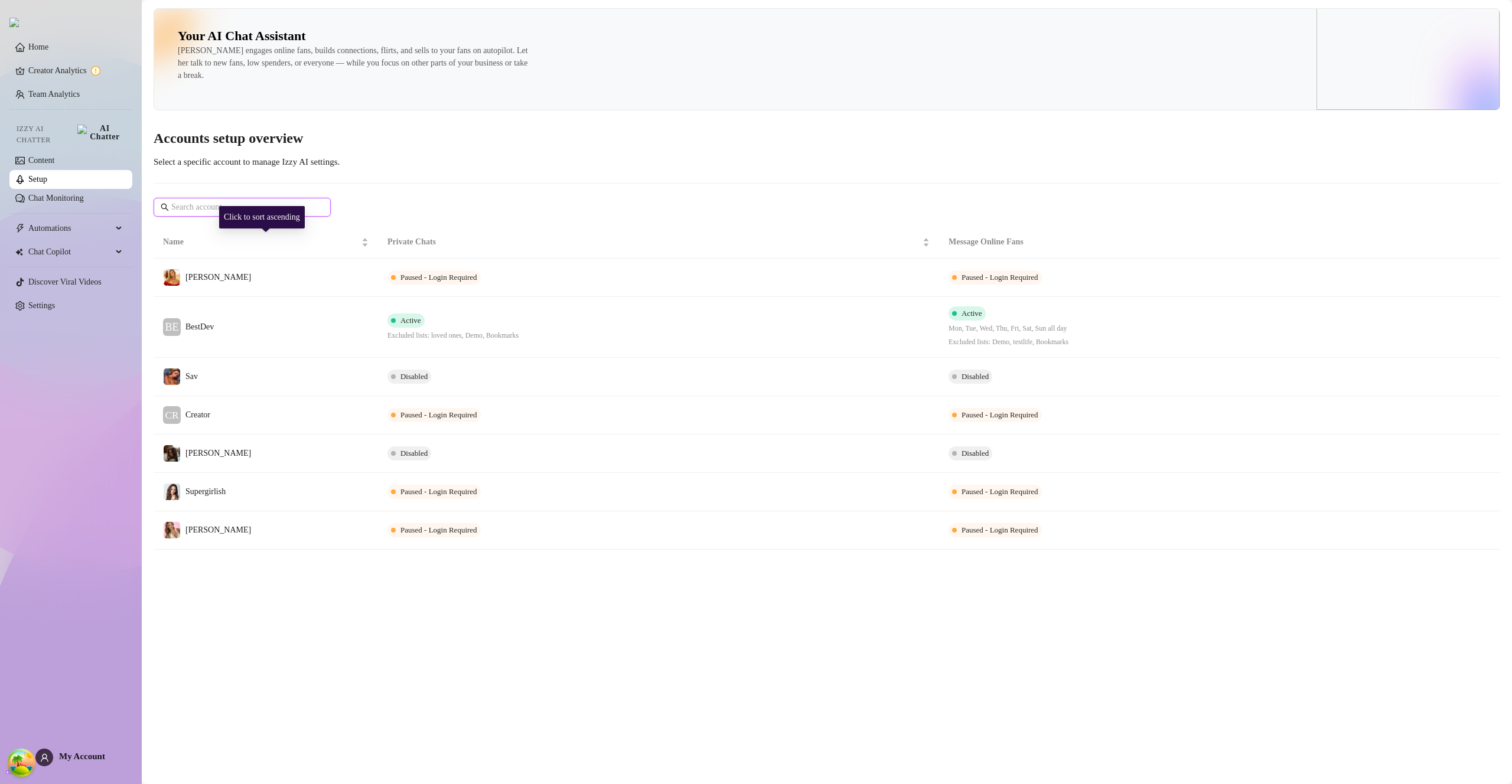
click at [207, 206] on input "text" at bounding box center [243, 207] width 143 height 13
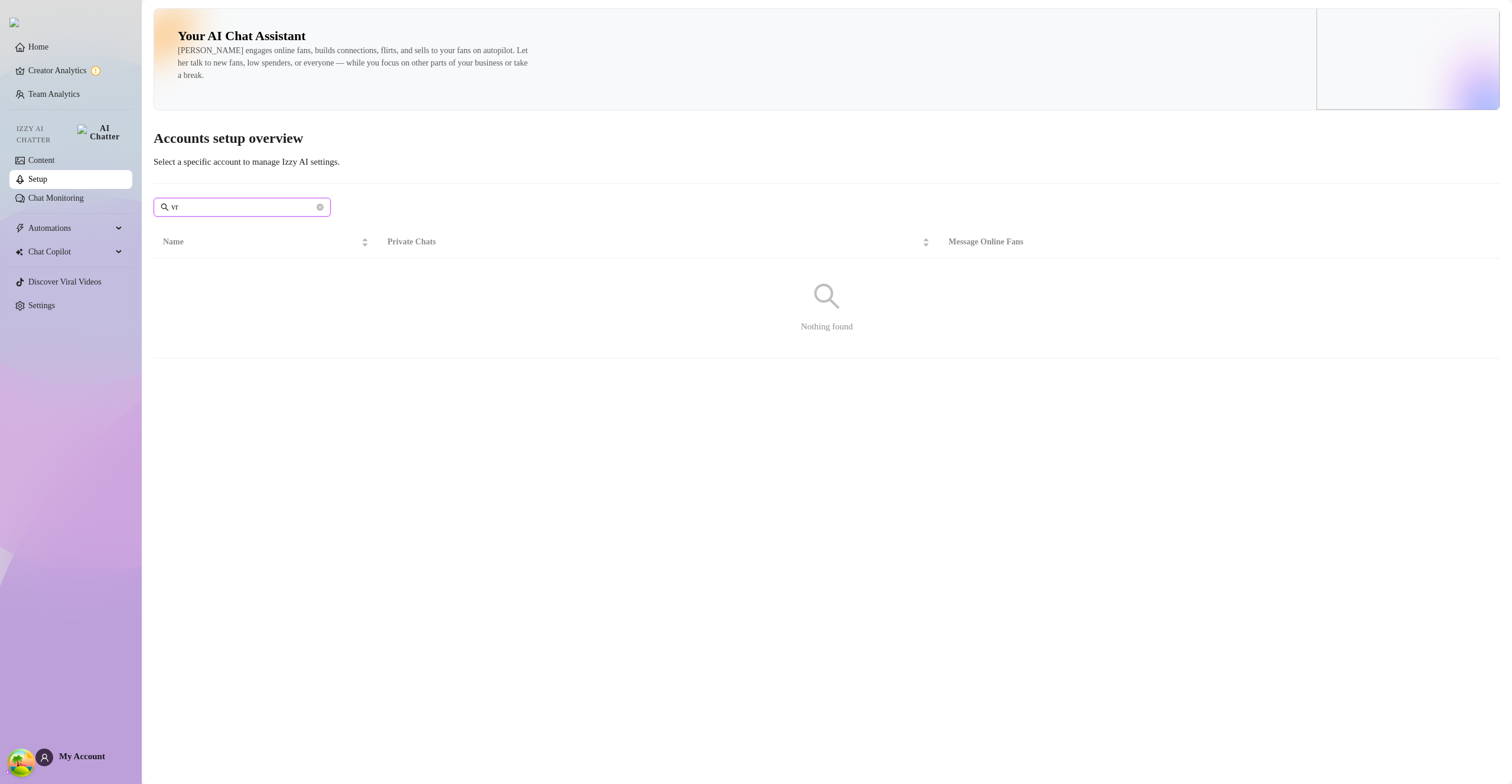
type input "v"
type input "s"
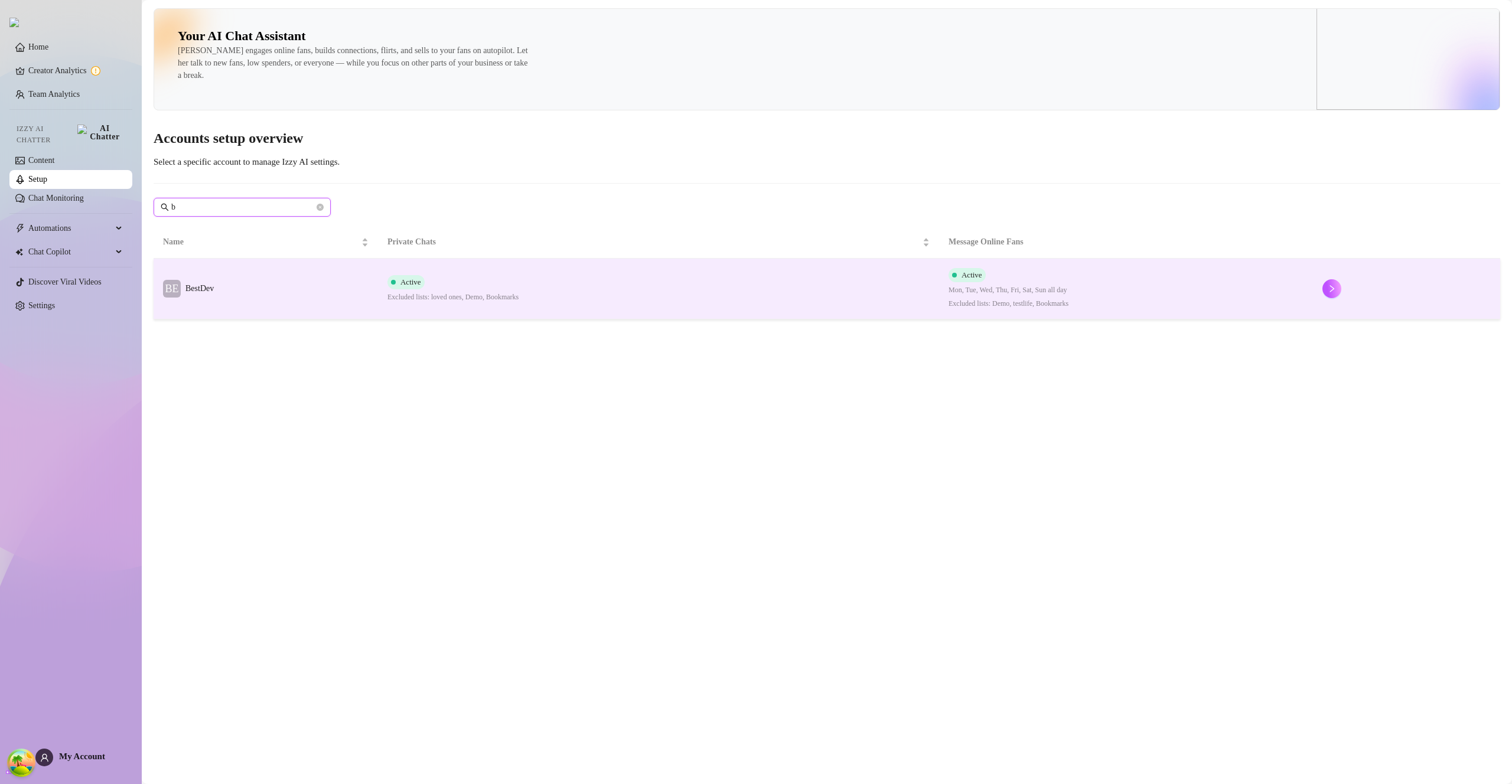
type input "b"
click at [198, 280] on div "BE BestDev" at bounding box center [188, 288] width 51 height 17
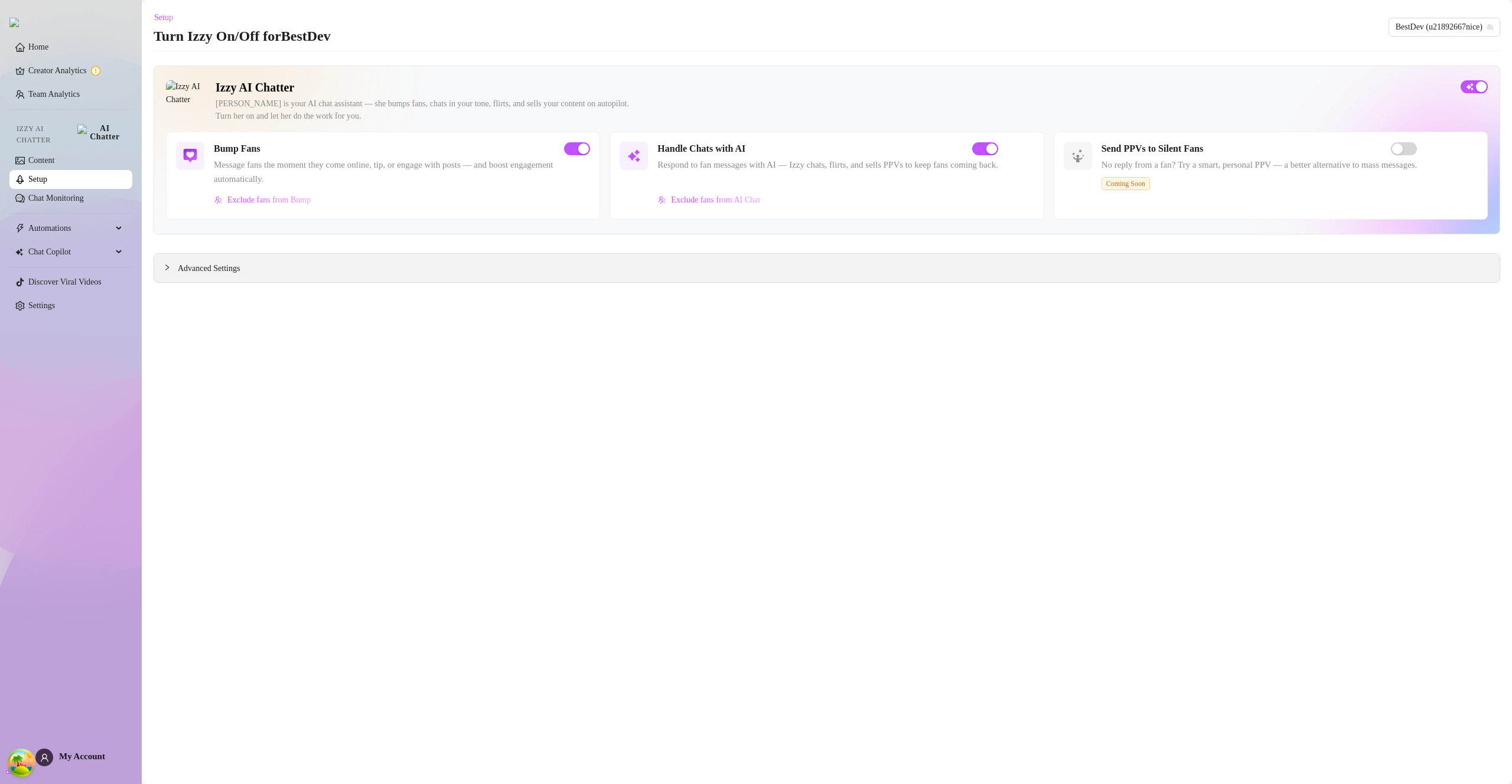
click at [180, 269] on span "Advanced Settings" at bounding box center [208, 269] width 62 height 13
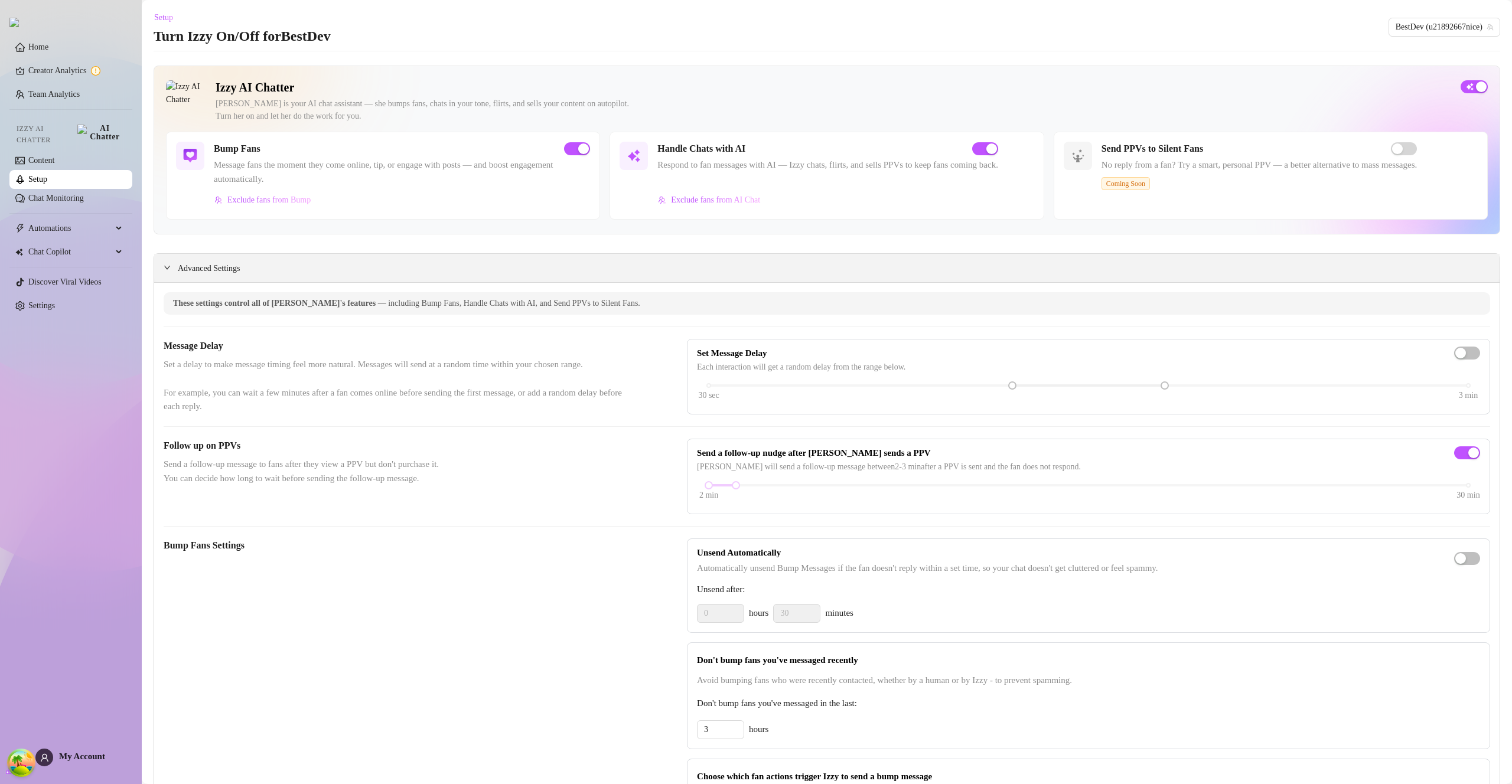
click at [169, 268] on icon "expanded" at bounding box center [167, 267] width 7 height 7
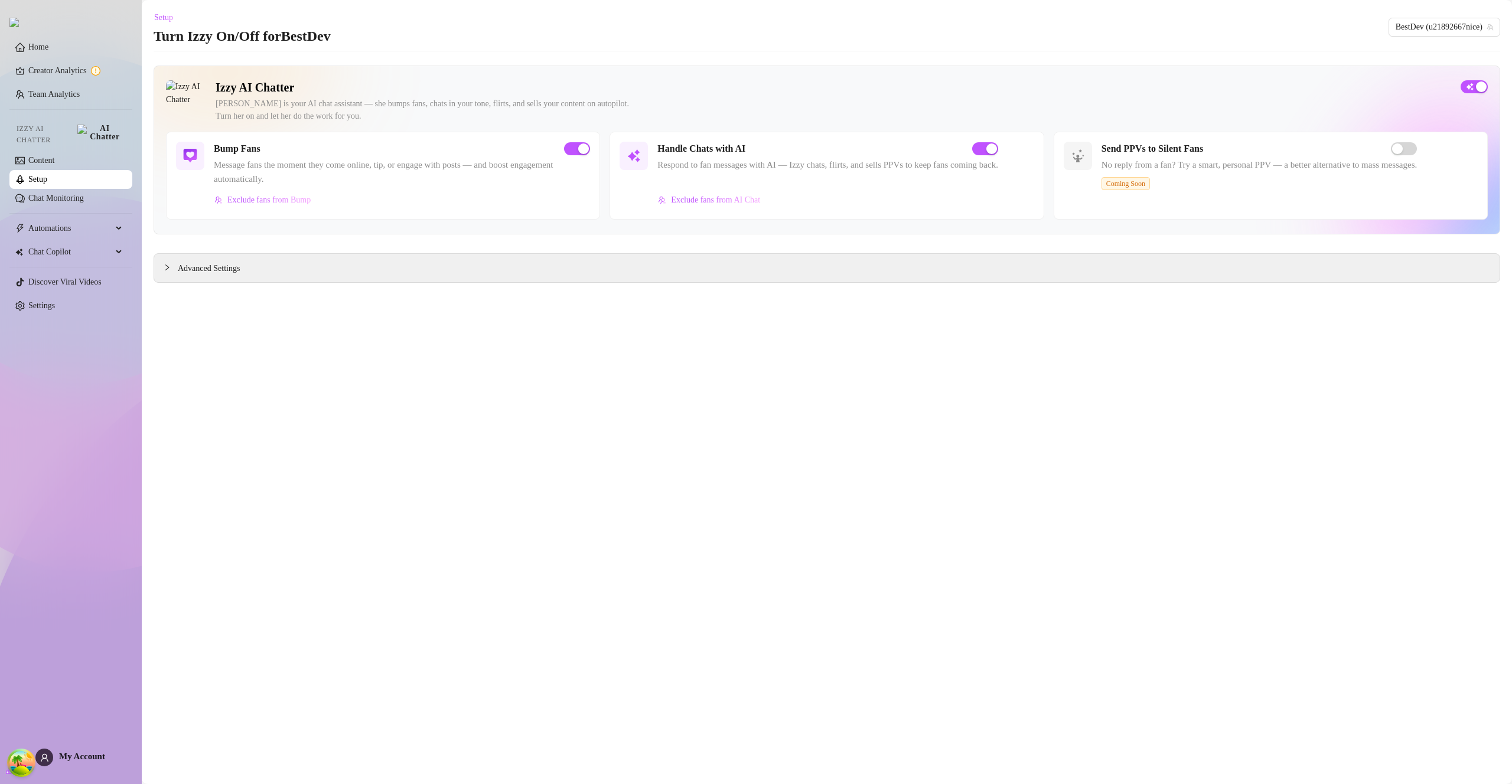
click at [47, 176] on link "Setup" at bounding box center [37, 179] width 19 height 9
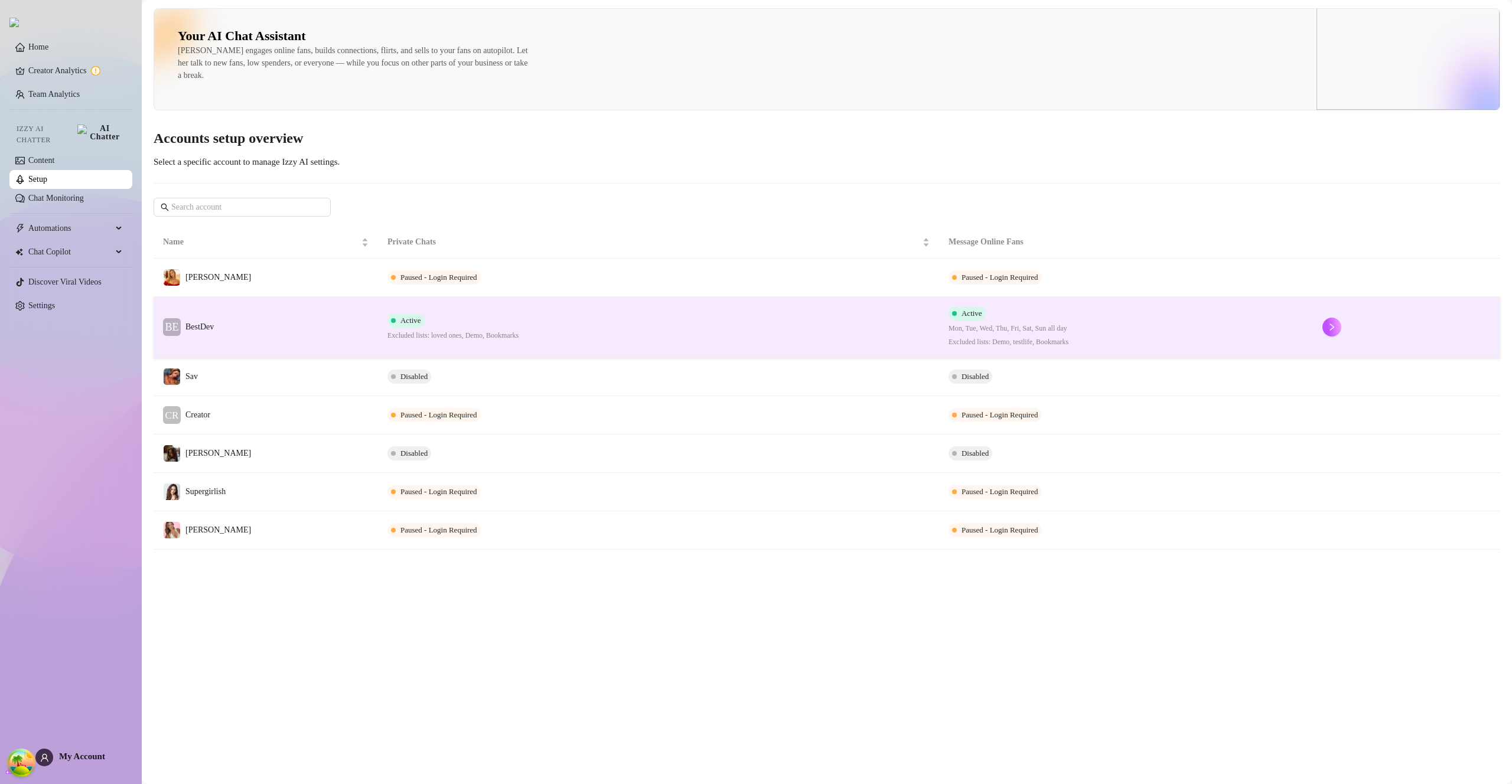
click at [212, 327] on span "BestDev" at bounding box center [200, 327] width 28 height 9
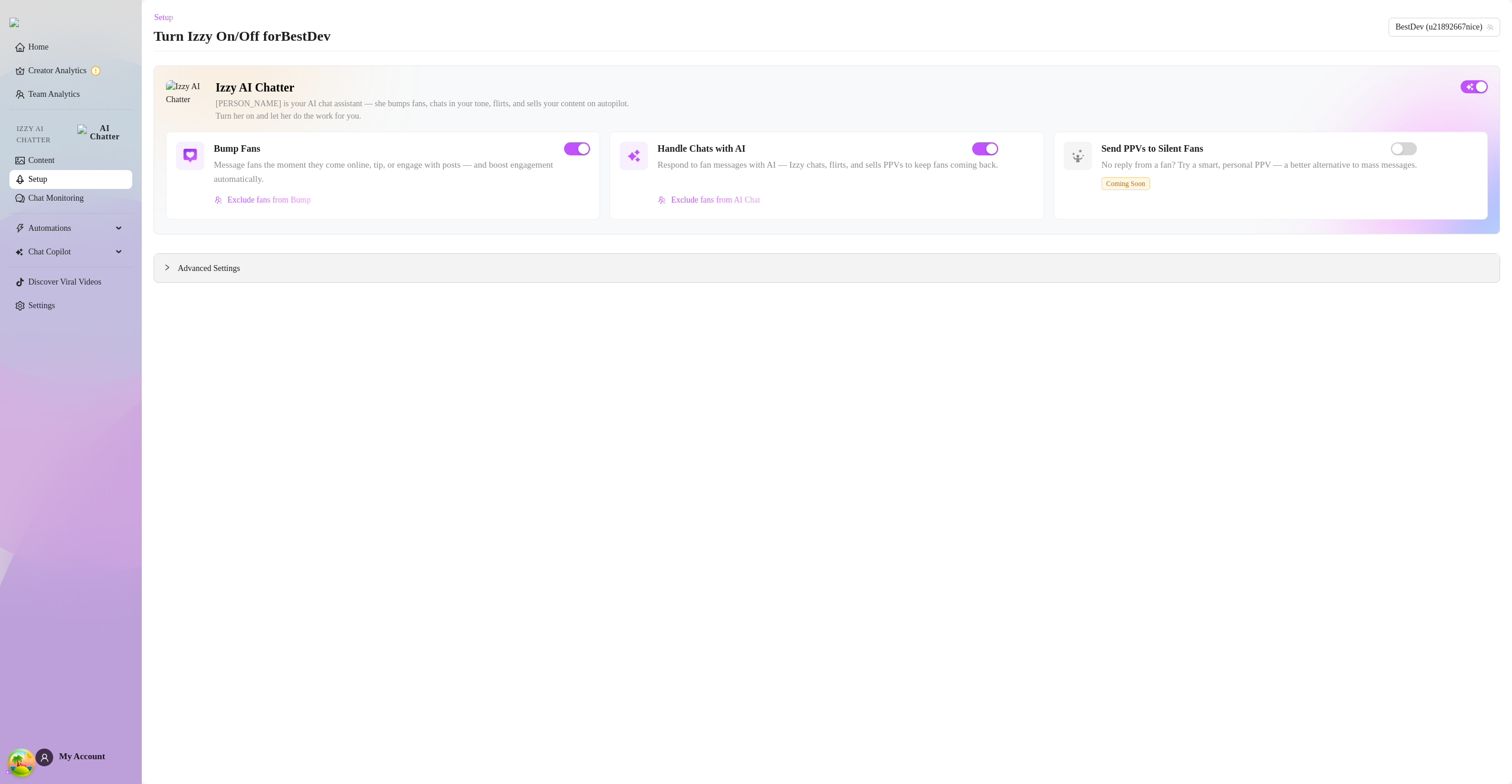
click at [220, 278] on div "Advanced Settings" at bounding box center [826, 268] width 1345 height 28
click at [201, 273] on span "Advanced Settings" at bounding box center [208, 269] width 62 height 13
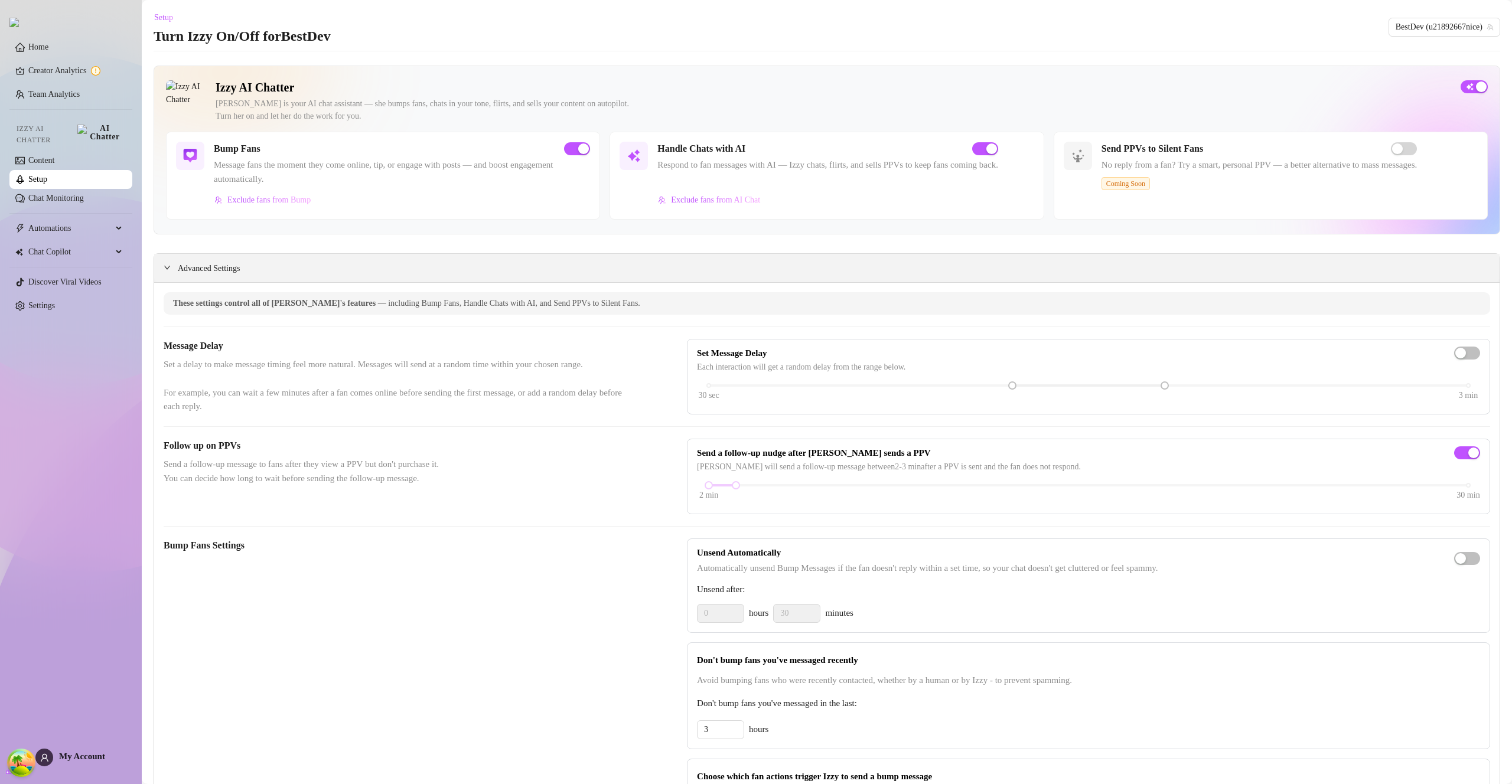
click at [177, 266] on span "Advanced Settings" at bounding box center [208, 269] width 62 height 13
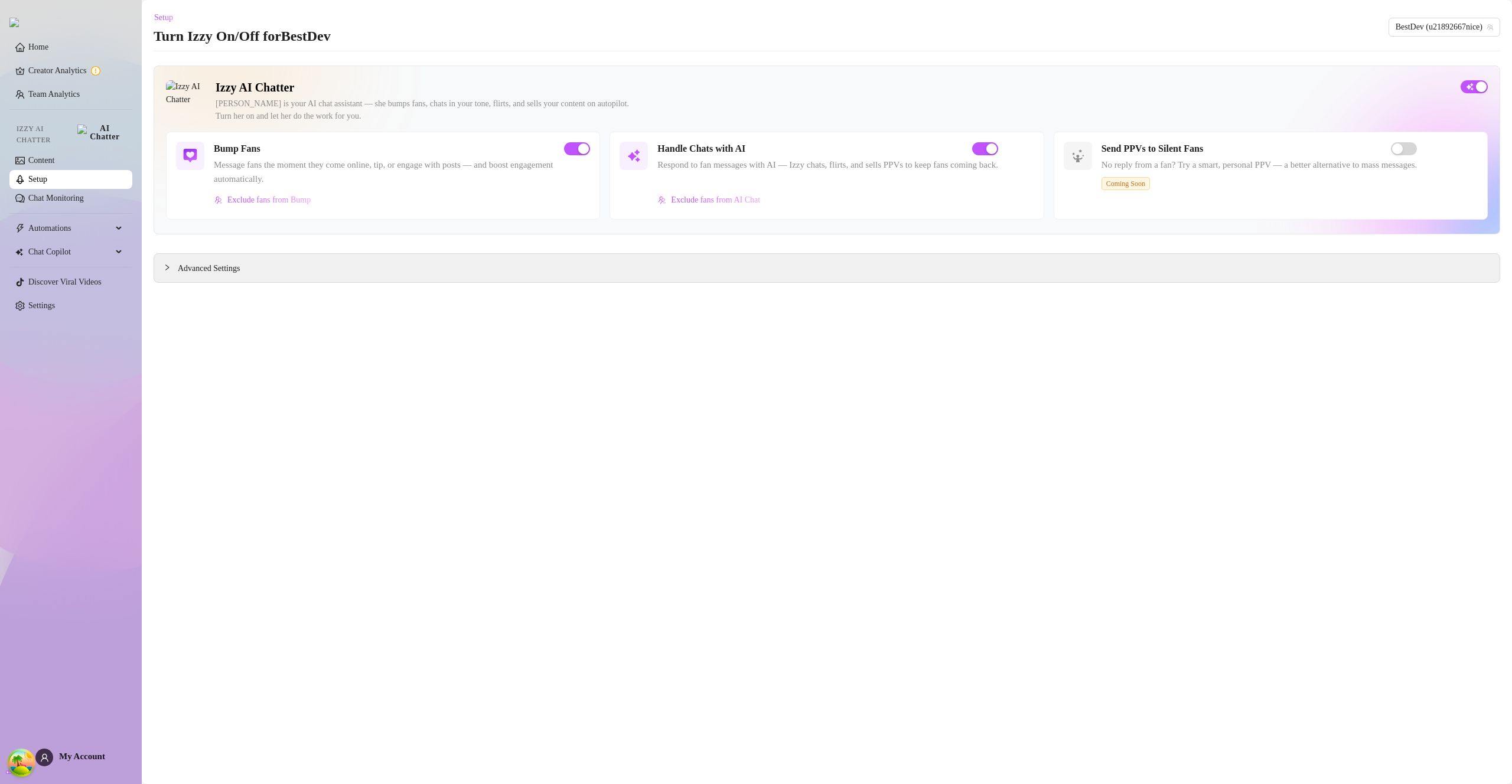
click at [46, 175] on link "Setup" at bounding box center [37, 179] width 19 height 9
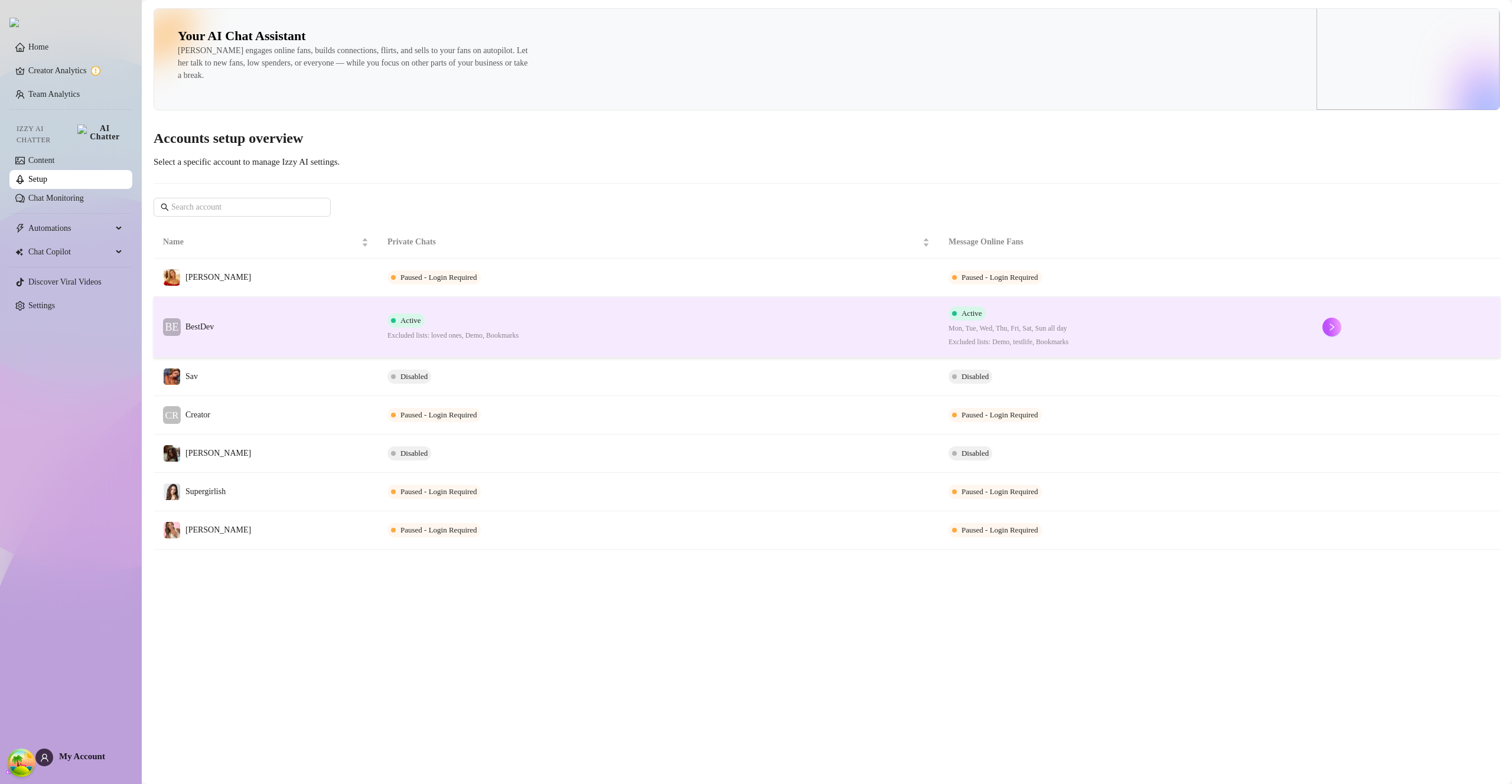
click at [412, 326] on span "Active" at bounding box center [405, 320] width 37 height 14
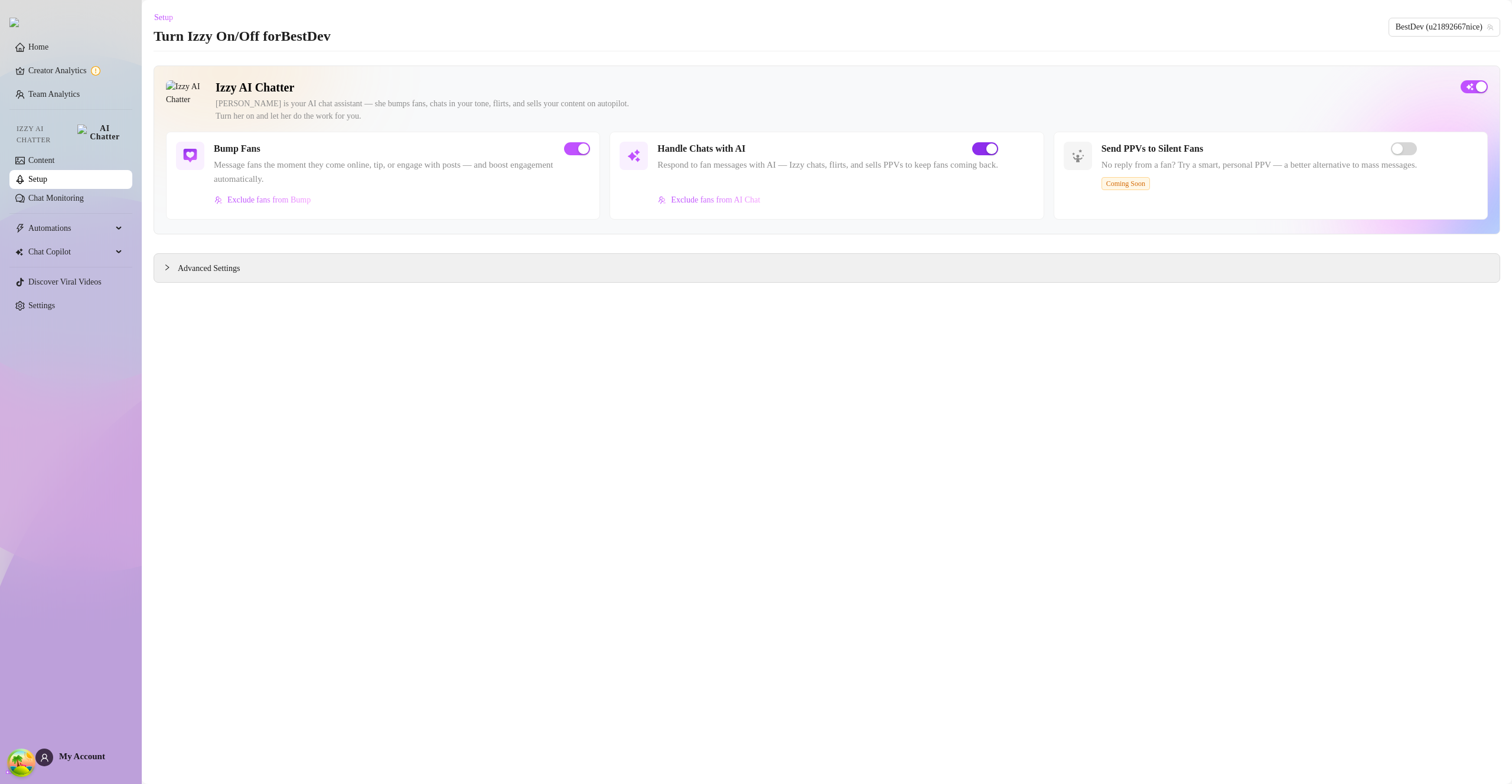
click at [998, 153] on span "button" at bounding box center [985, 149] width 26 height 13
click at [40, 177] on link "Setup" at bounding box center [37, 179] width 19 height 9
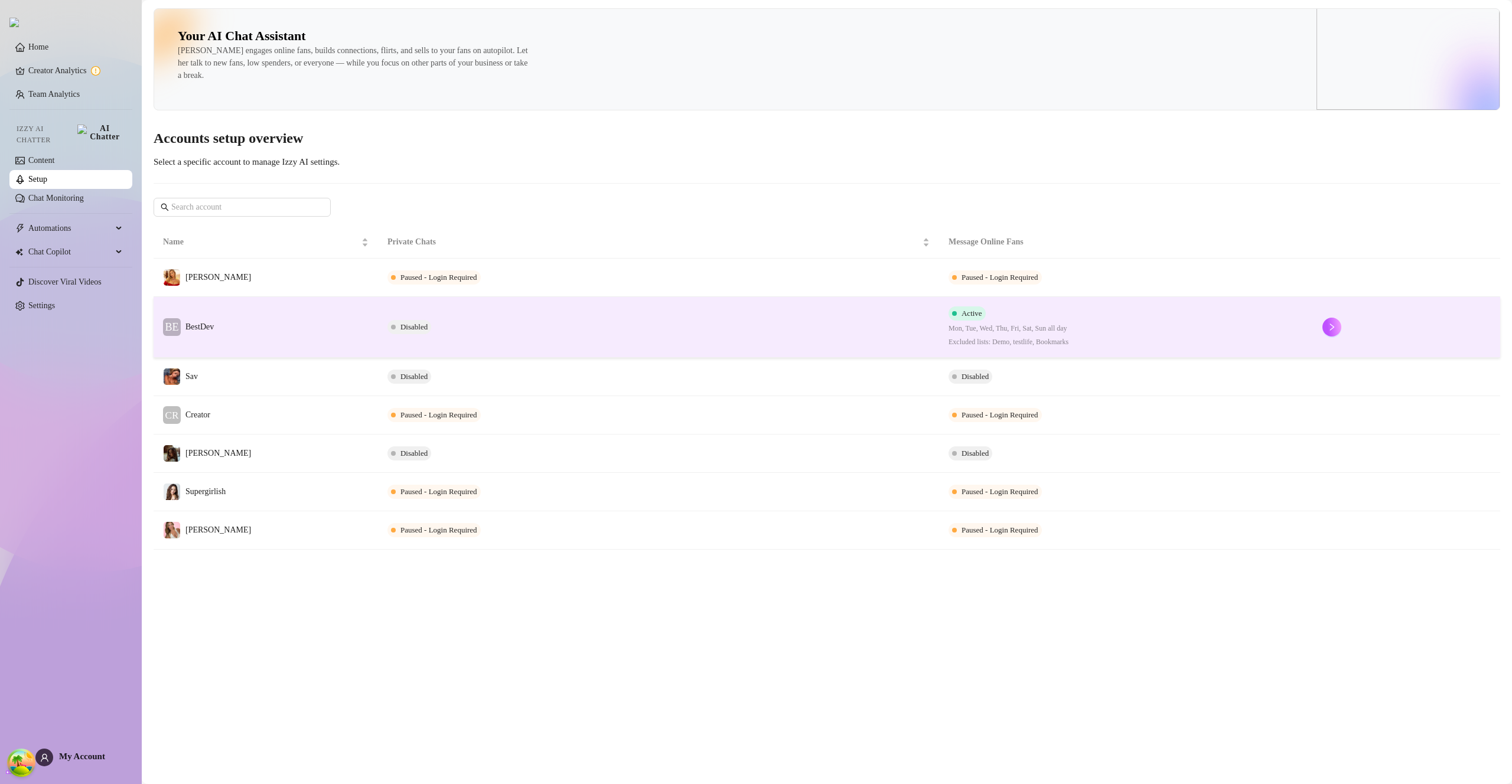
click at [506, 328] on td "Disabled" at bounding box center [658, 327] width 561 height 60
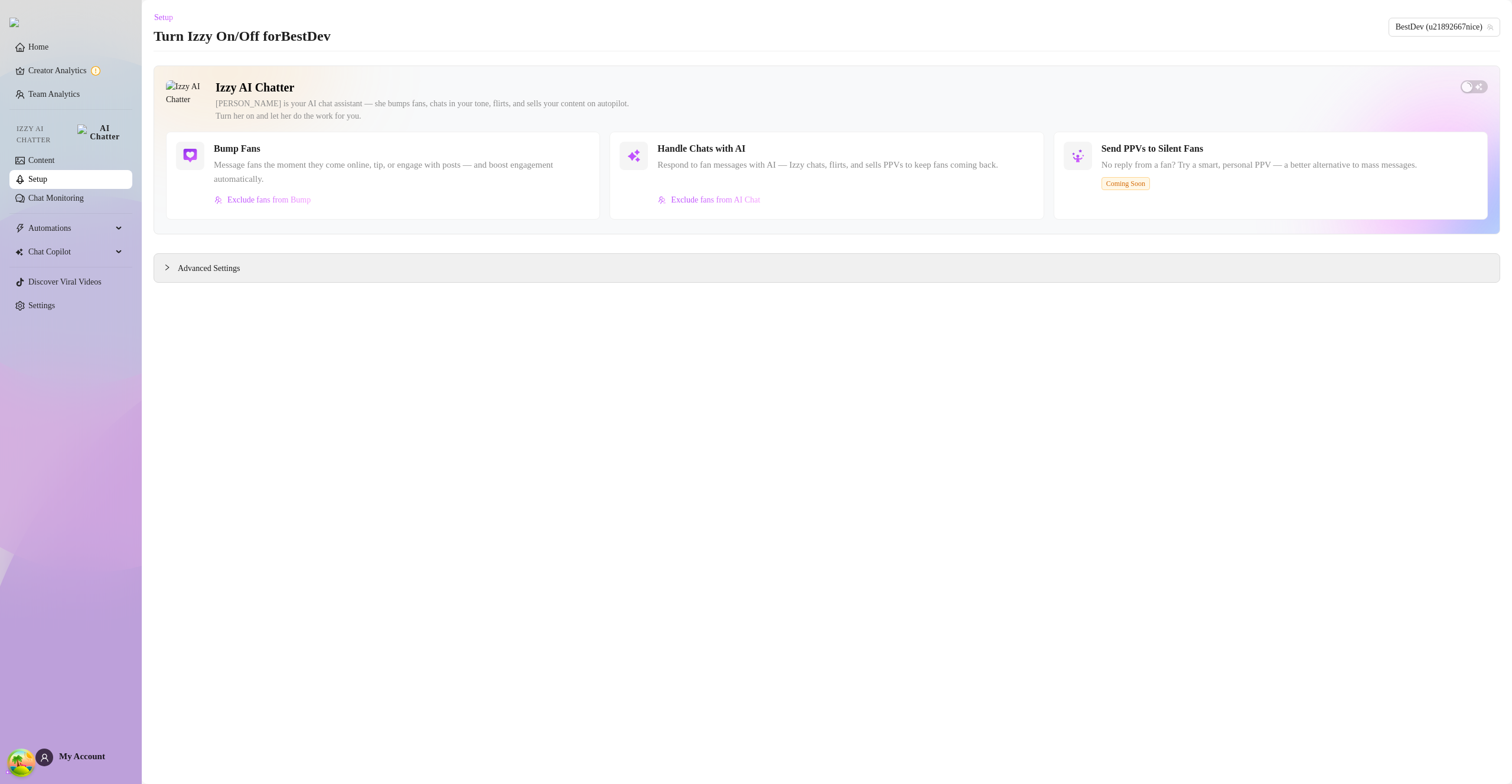
click at [33, 175] on link "Setup" at bounding box center [37, 179] width 19 height 9
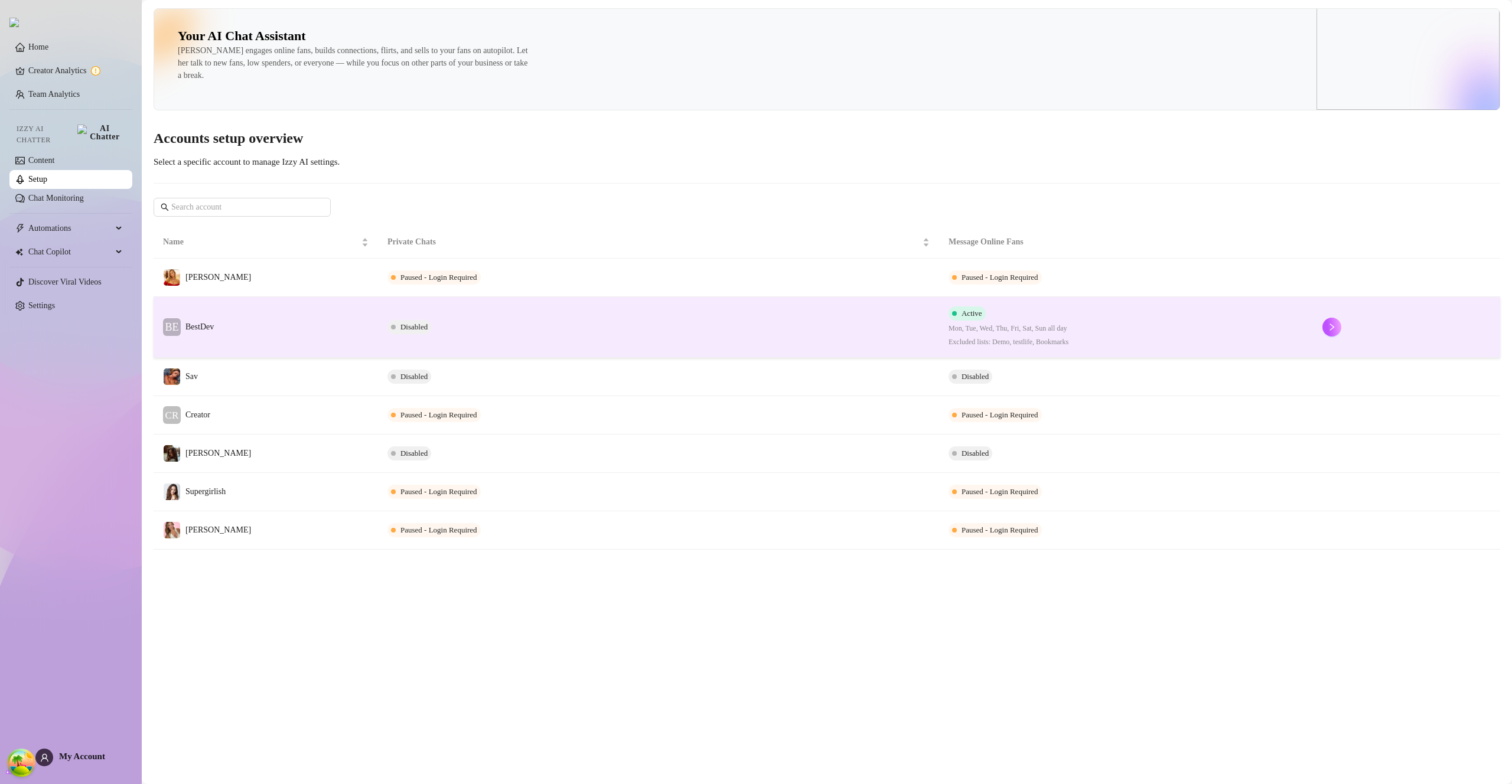
click at [480, 326] on td "Disabled" at bounding box center [658, 327] width 561 height 60
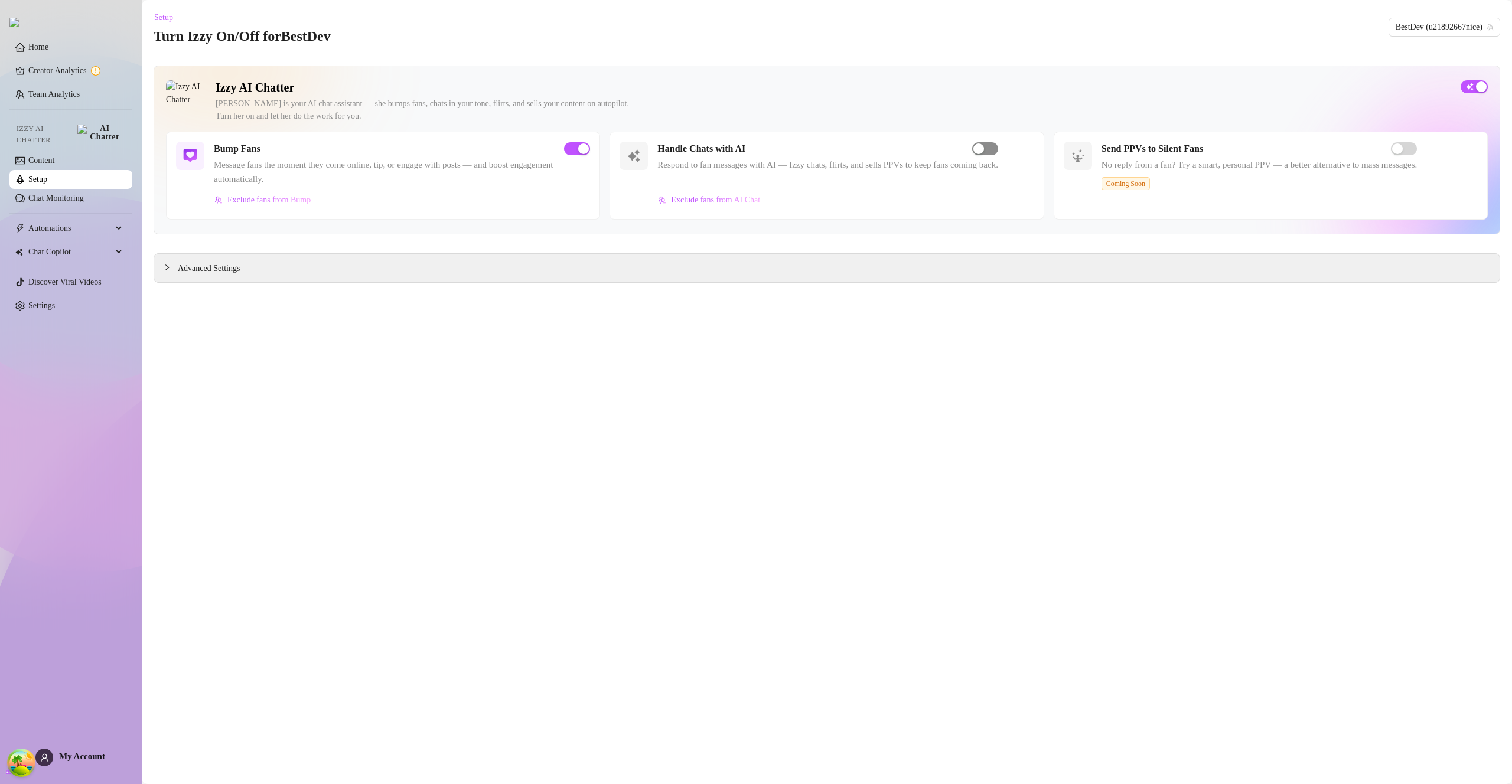
click at [998, 153] on span "button" at bounding box center [985, 149] width 26 height 13
click at [578, 143] on span "button" at bounding box center [576, 149] width 26 height 13
click at [34, 175] on link "Setup" at bounding box center [37, 179] width 19 height 9
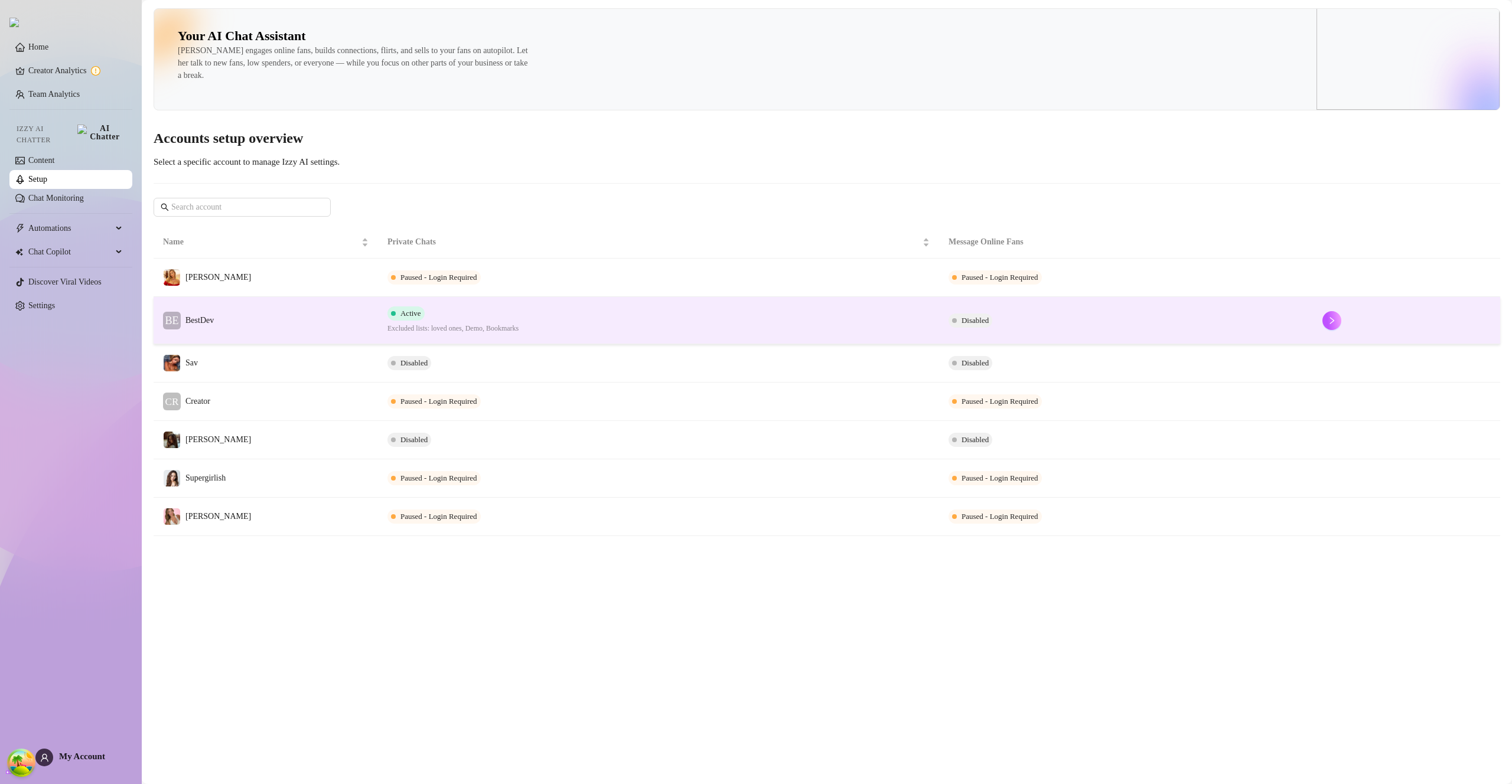
click at [245, 317] on td "BE BestDev" at bounding box center [265, 320] width 225 height 47
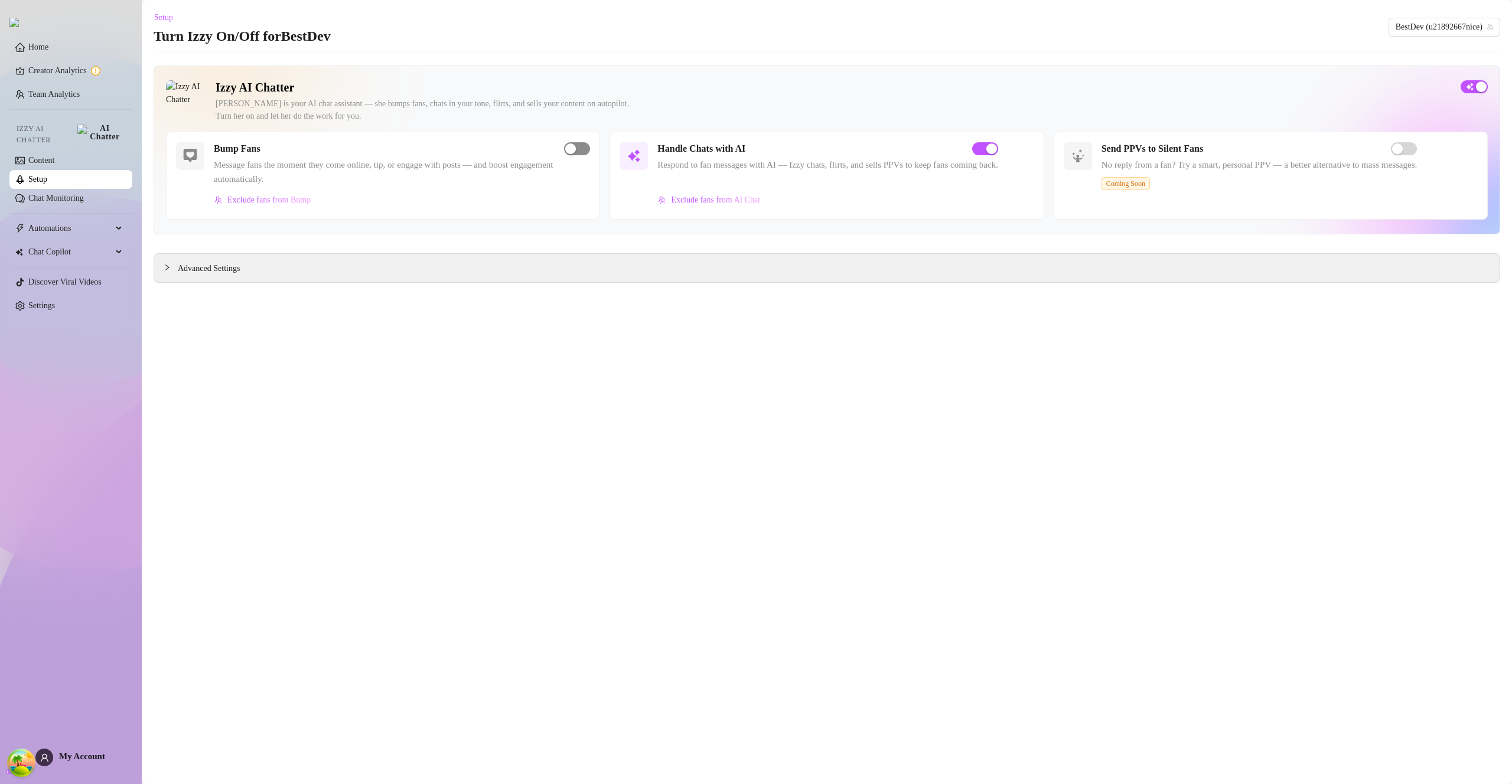
click at [577, 152] on span "button" at bounding box center [576, 149] width 26 height 13
click at [177, 266] on div at bounding box center [170, 268] width 14 height 13
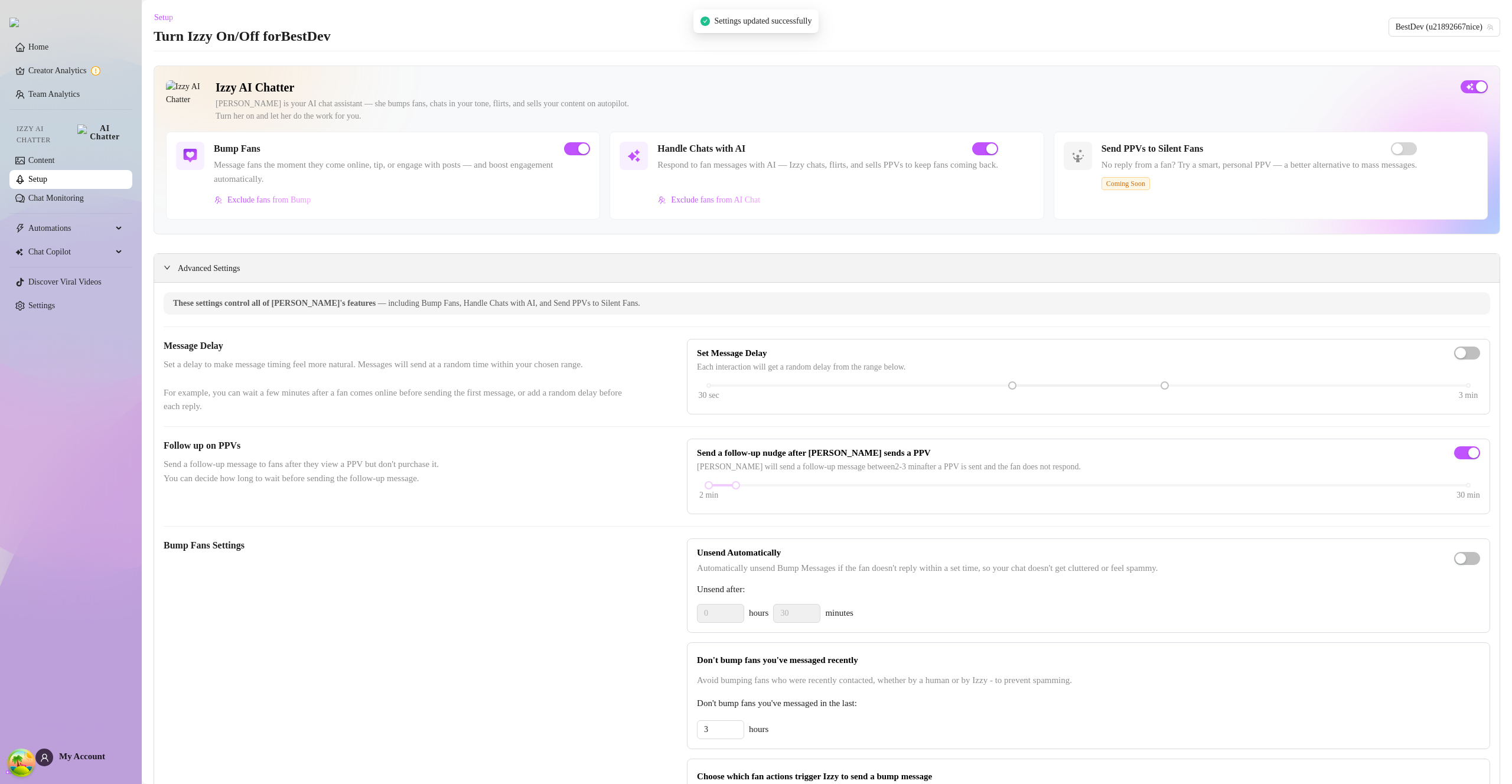
click at [165, 268] on icon "expanded" at bounding box center [167, 267] width 7 height 7
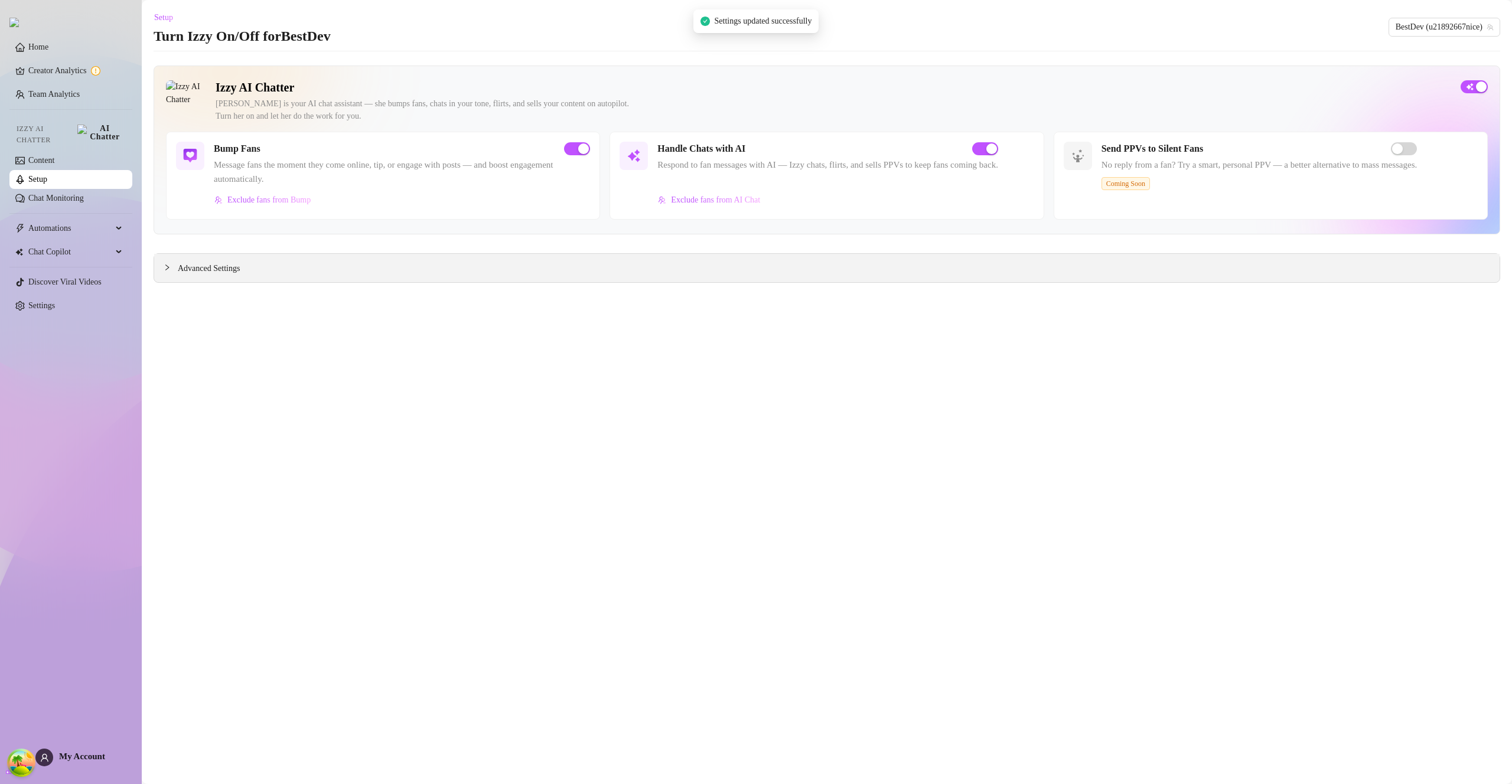
click at [166, 269] on icon "collapsed" at bounding box center [167, 267] width 7 height 7
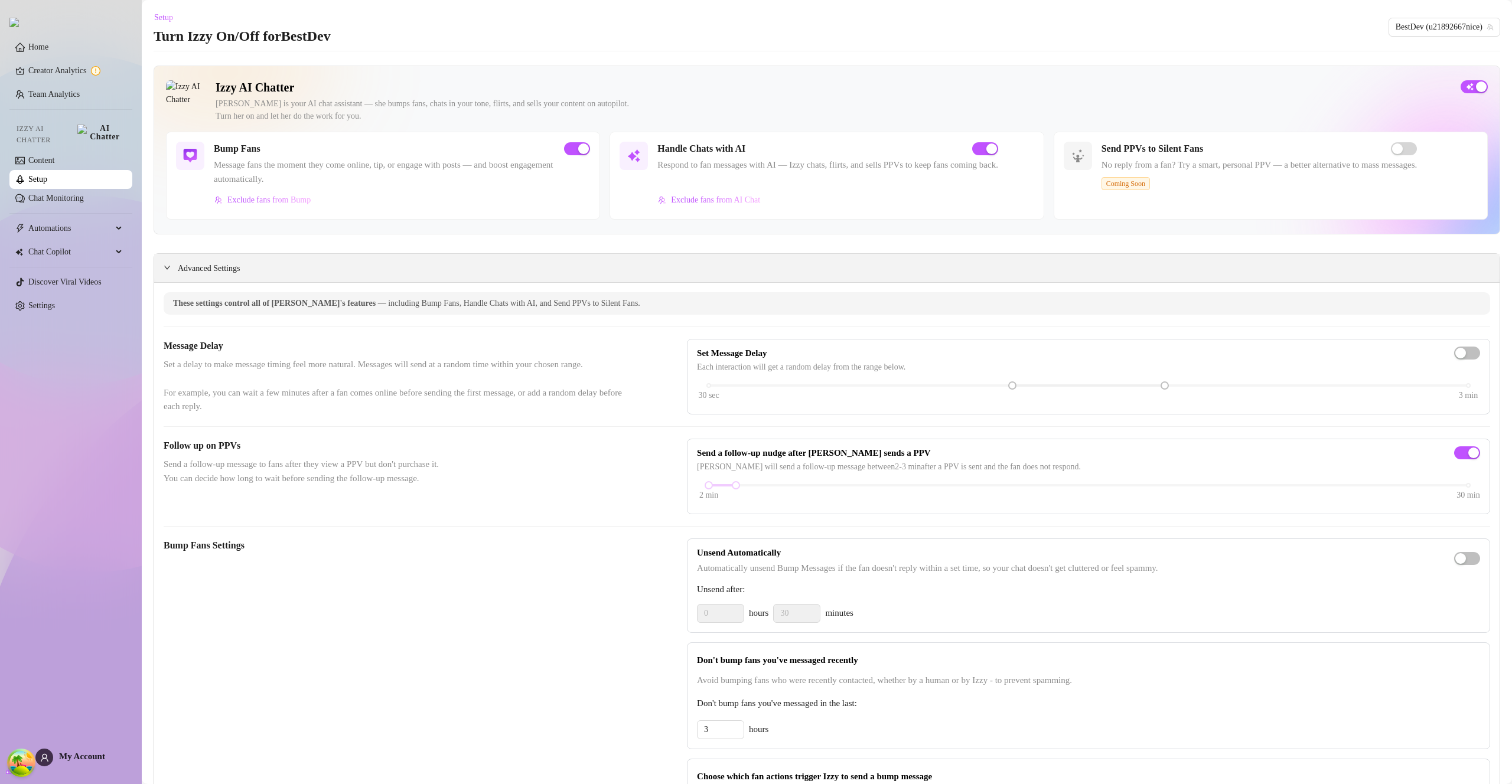
click at [166, 269] on icon "expanded" at bounding box center [167, 267] width 7 height 7
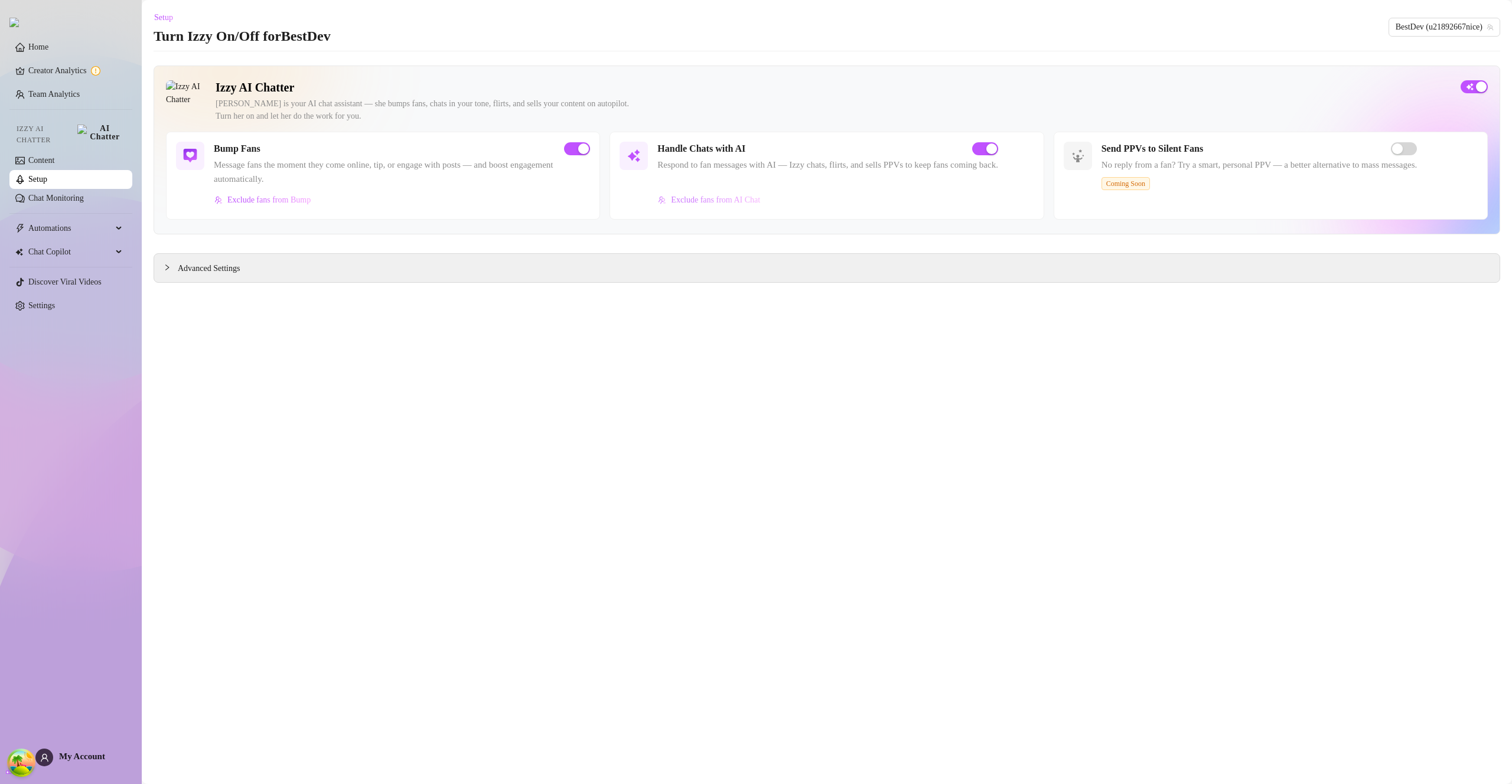
click at [730, 202] on span "Exclude fans from AI Chat" at bounding box center [715, 200] width 90 height 9
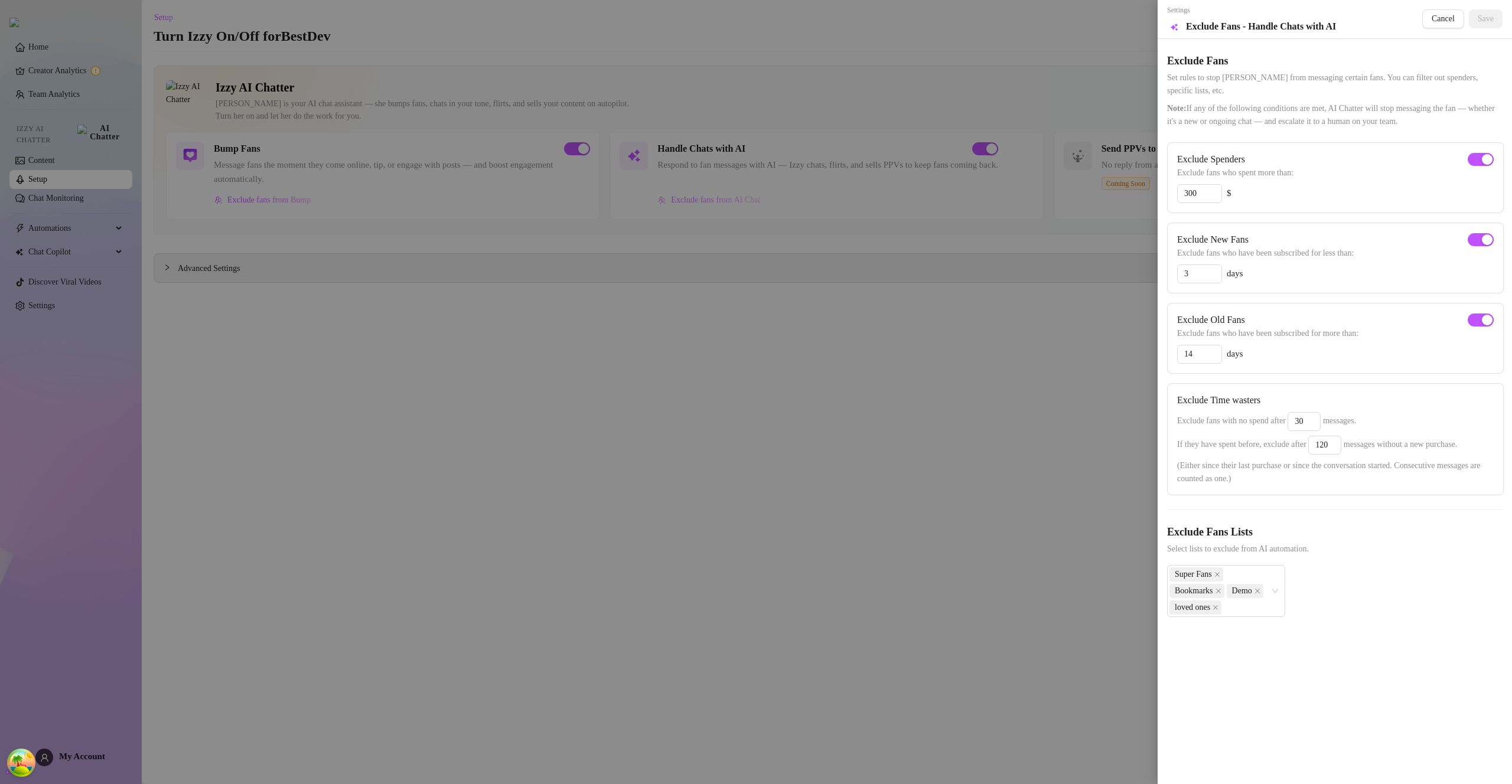
click at [730, 202] on div at bounding box center [756, 392] width 1512 height 784
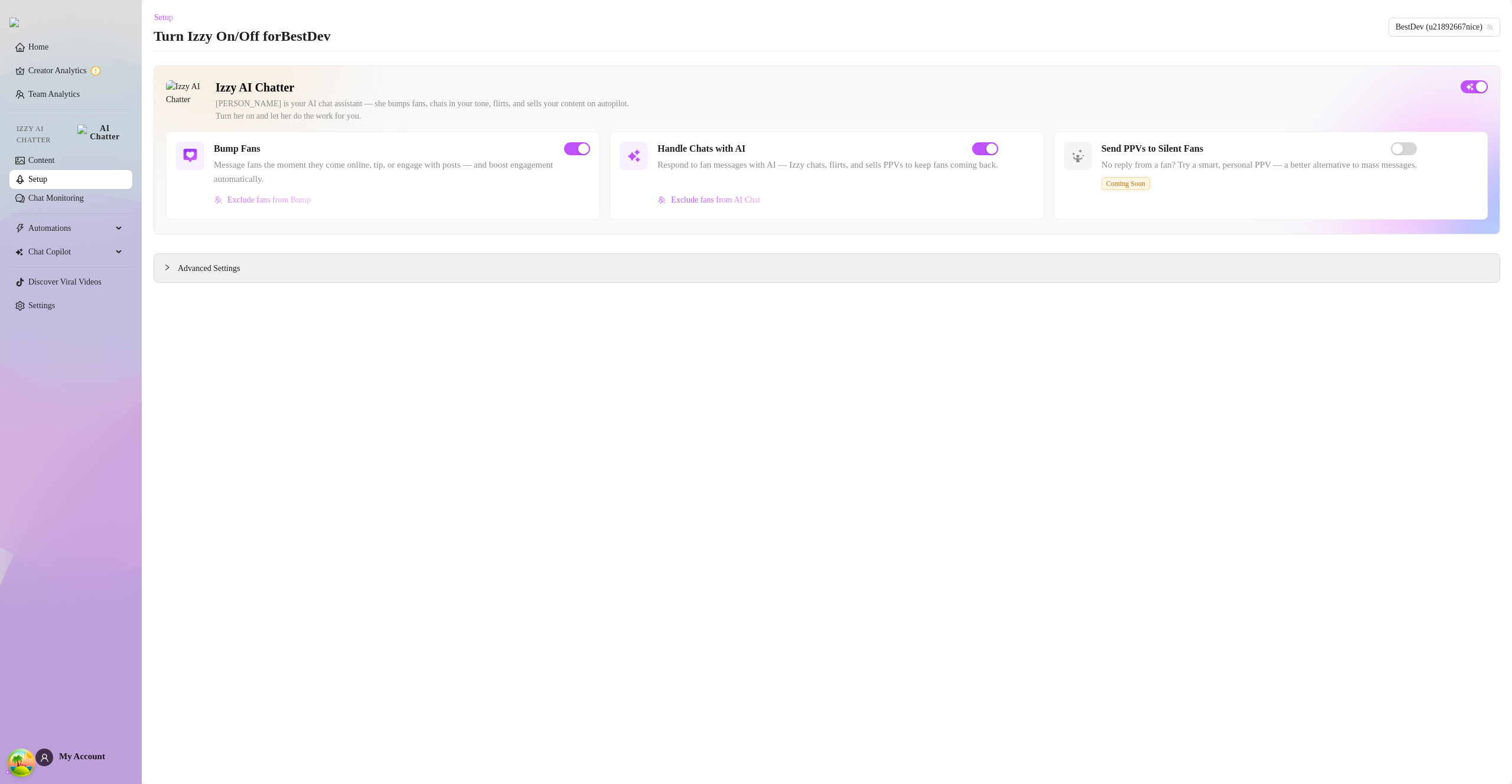
click at [298, 206] on button "Exclude fans from Bump" at bounding box center [263, 200] width 98 height 19
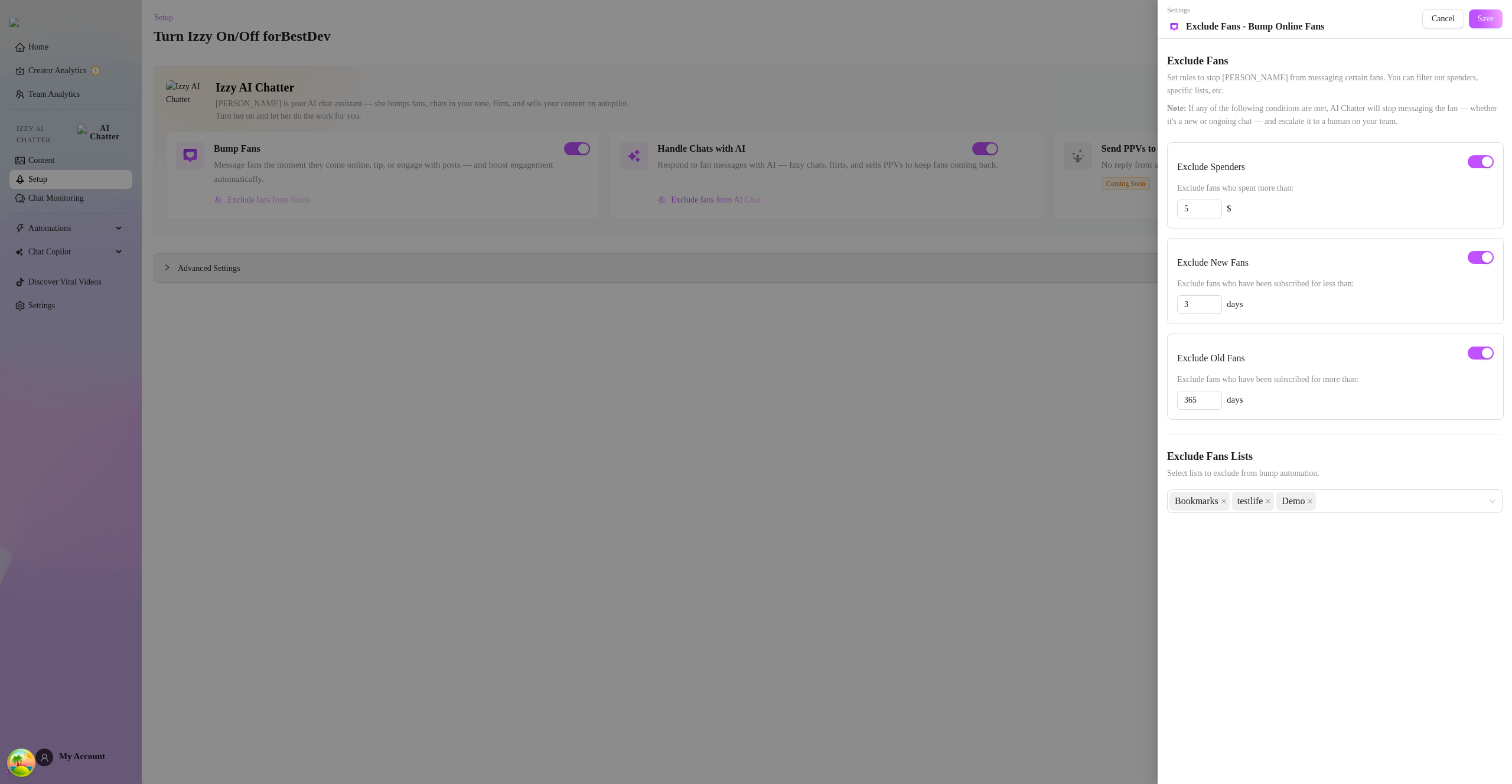
click at [298, 206] on div at bounding box center [756, 392] width 1512 height 784
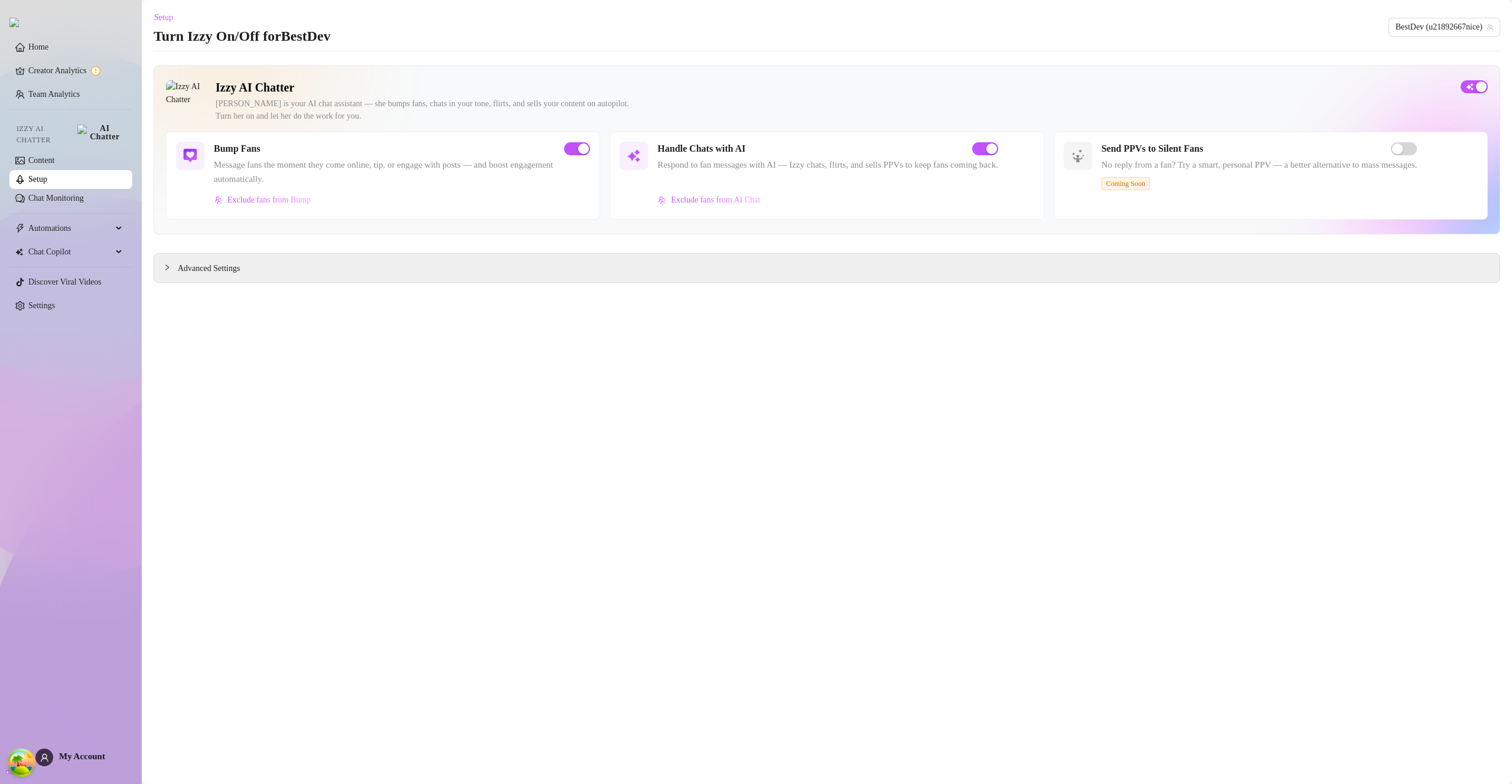
click at [47, 177] on link "Setup" at bounding box center [37, 179] width 19 height 9
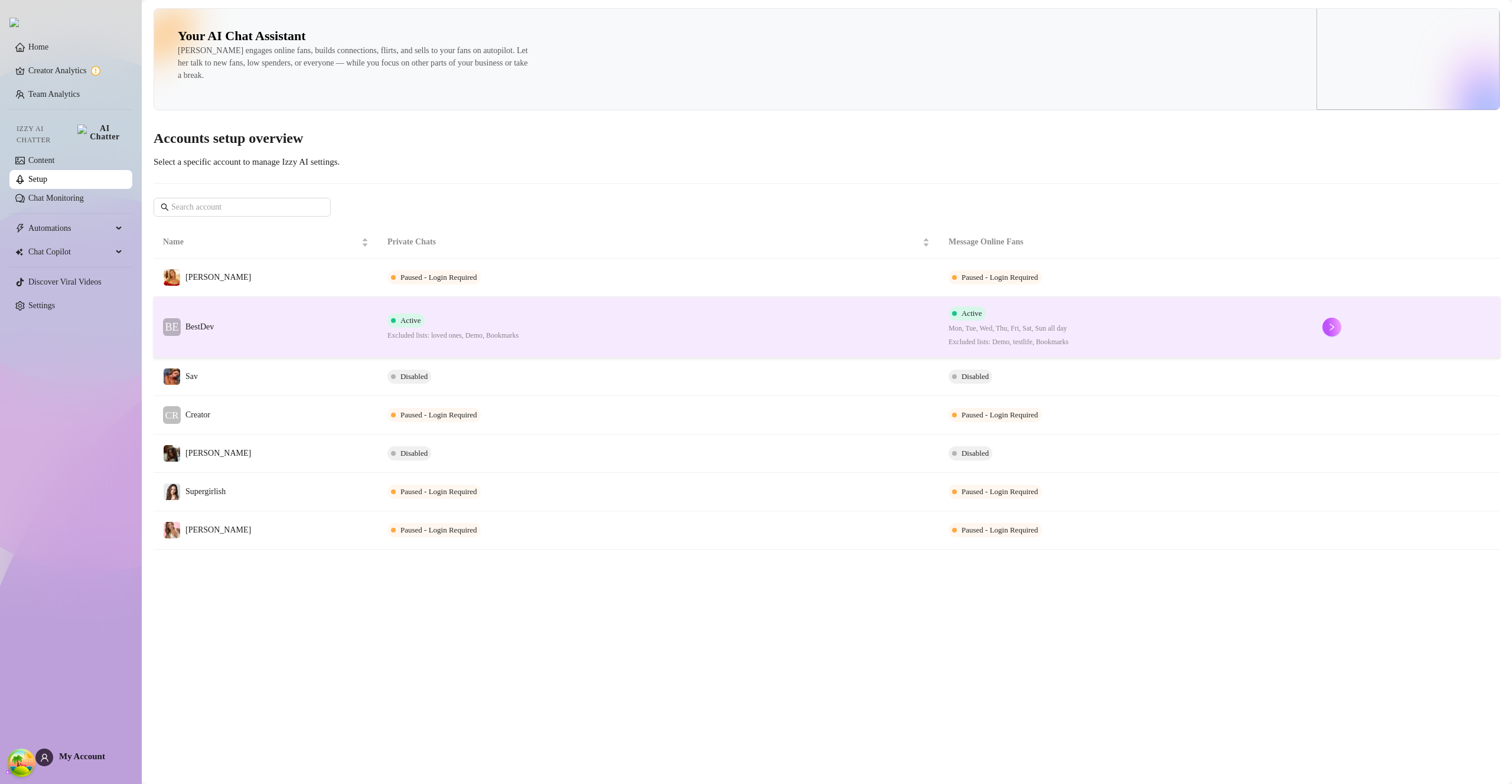
click at [303, 315] on td "BE BestDev" at bounding box center [265, 327] width 225 height 60
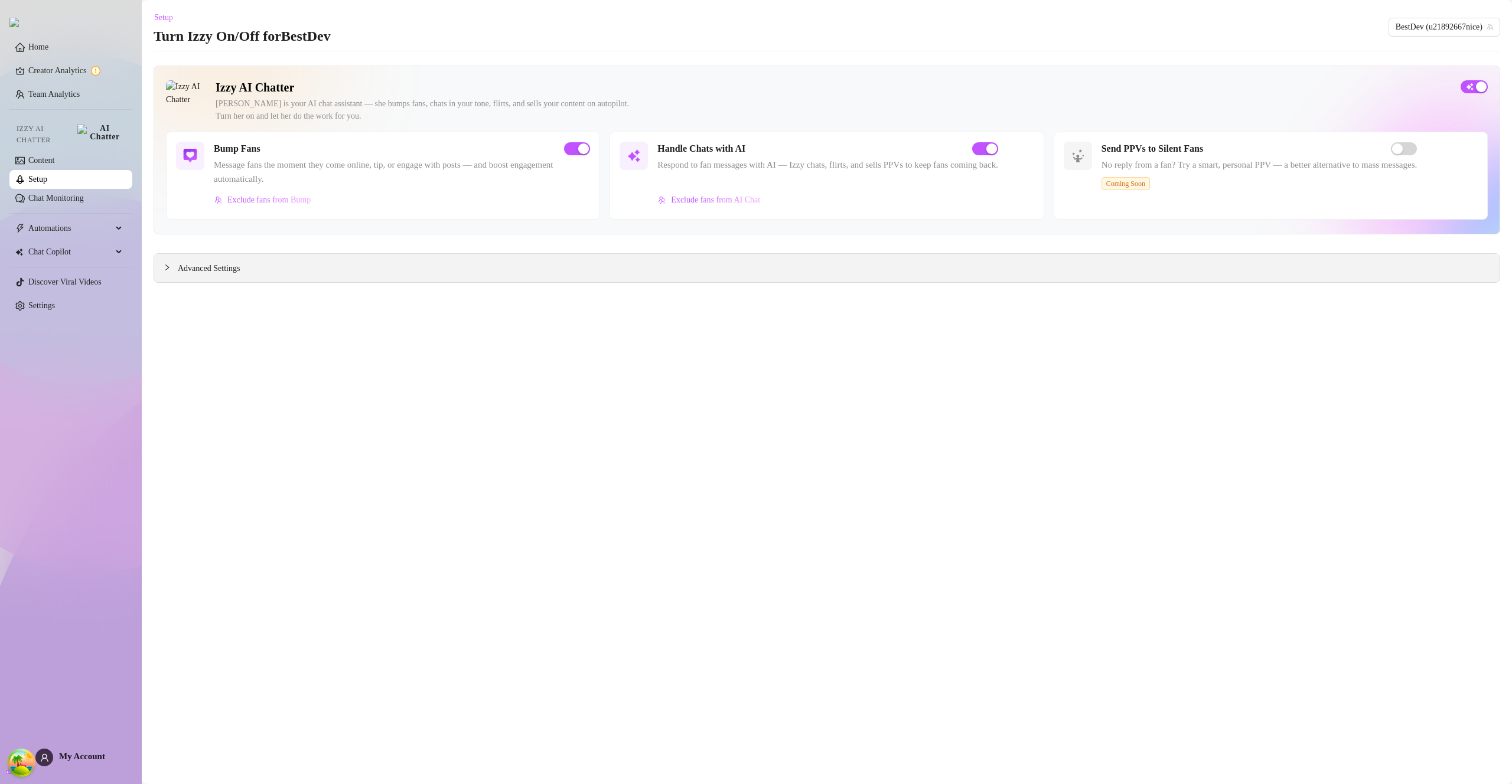
click at [220, 272] on span "Advanced Settings" at bounding box center [208, 269] width 62 height 13
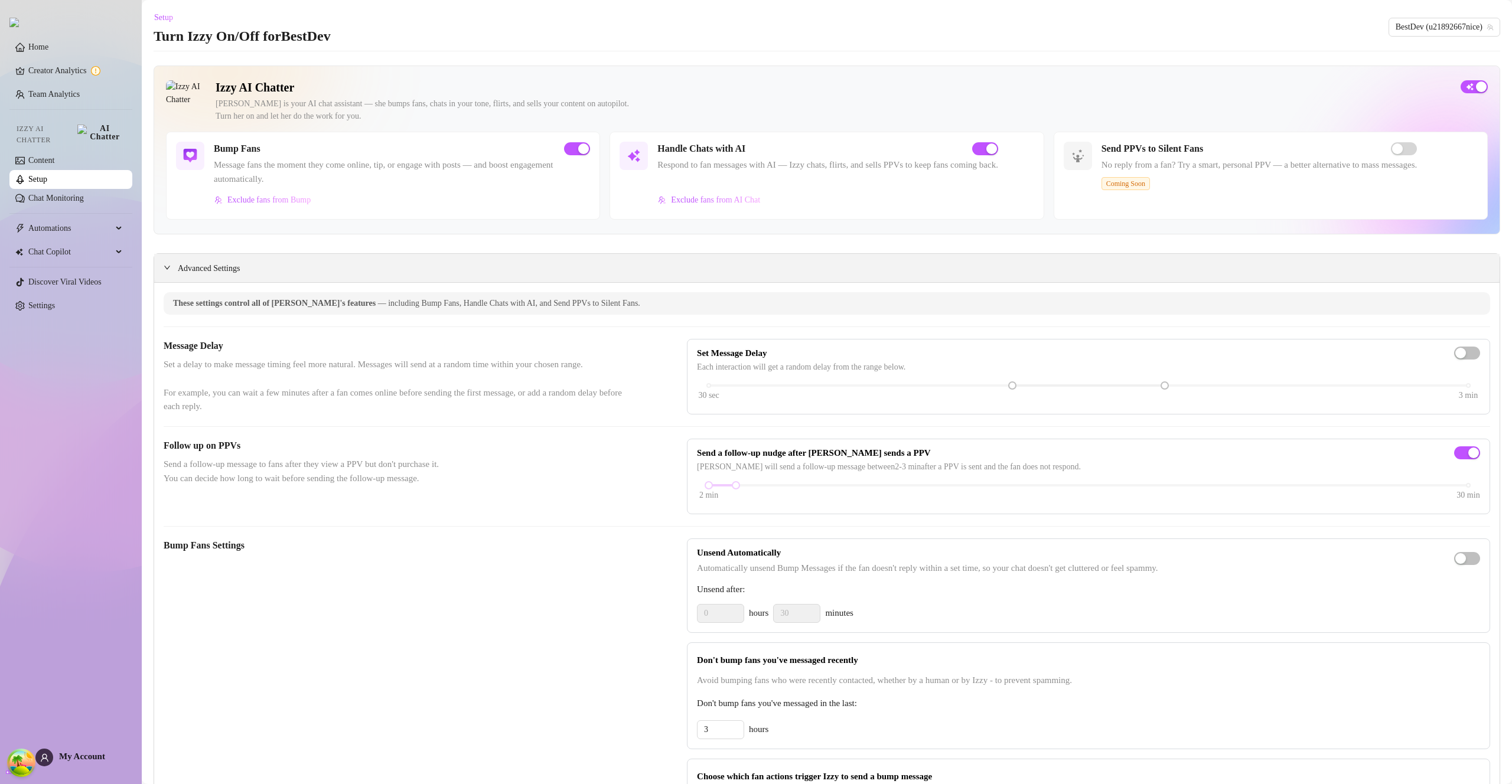
click at [215, 264] on span "Advanced Settings" at bounding box center [208, 269] width 62 height 13
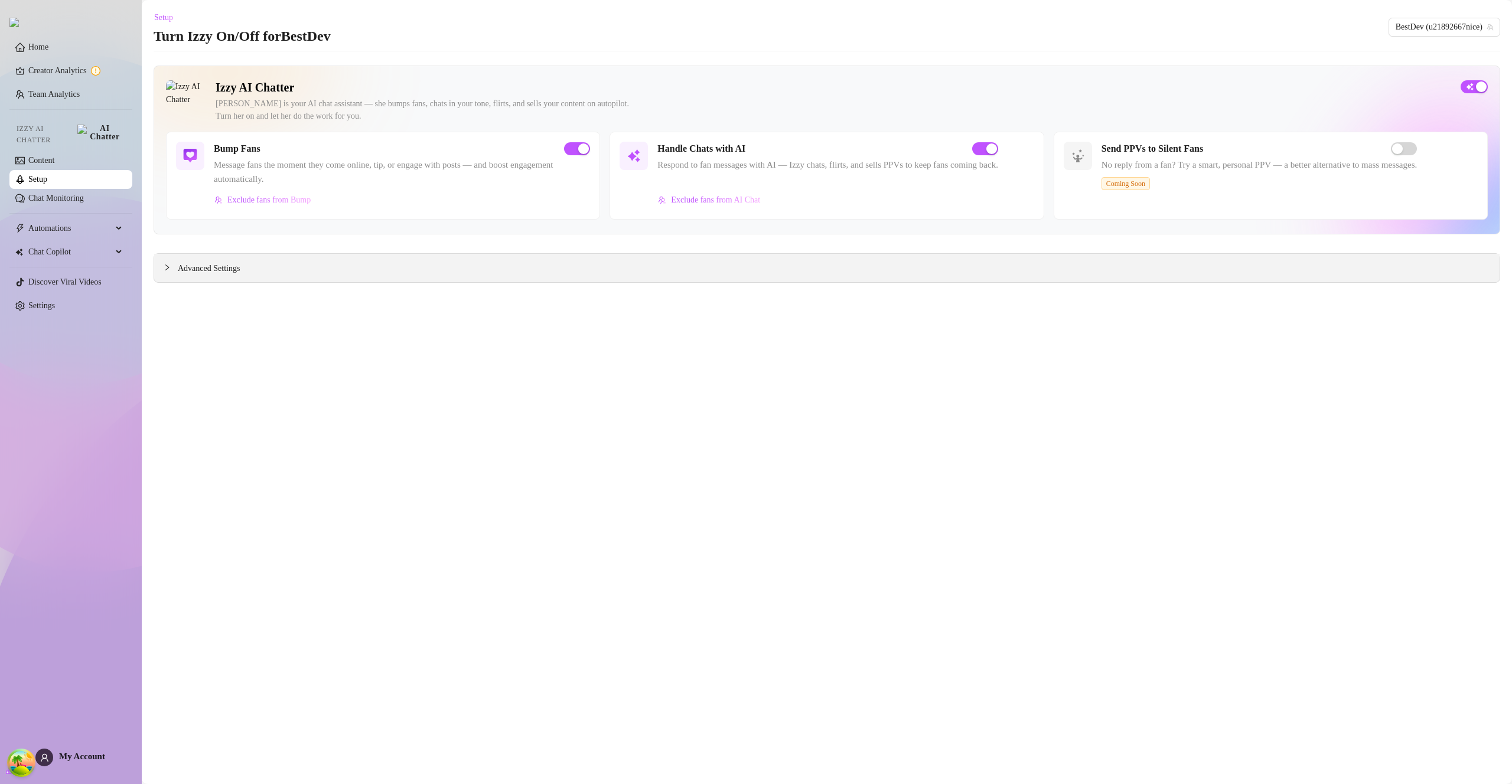
click at [215, 262] on span "Advanced Settings" at bounding box center [208, 269] width 62 height 13
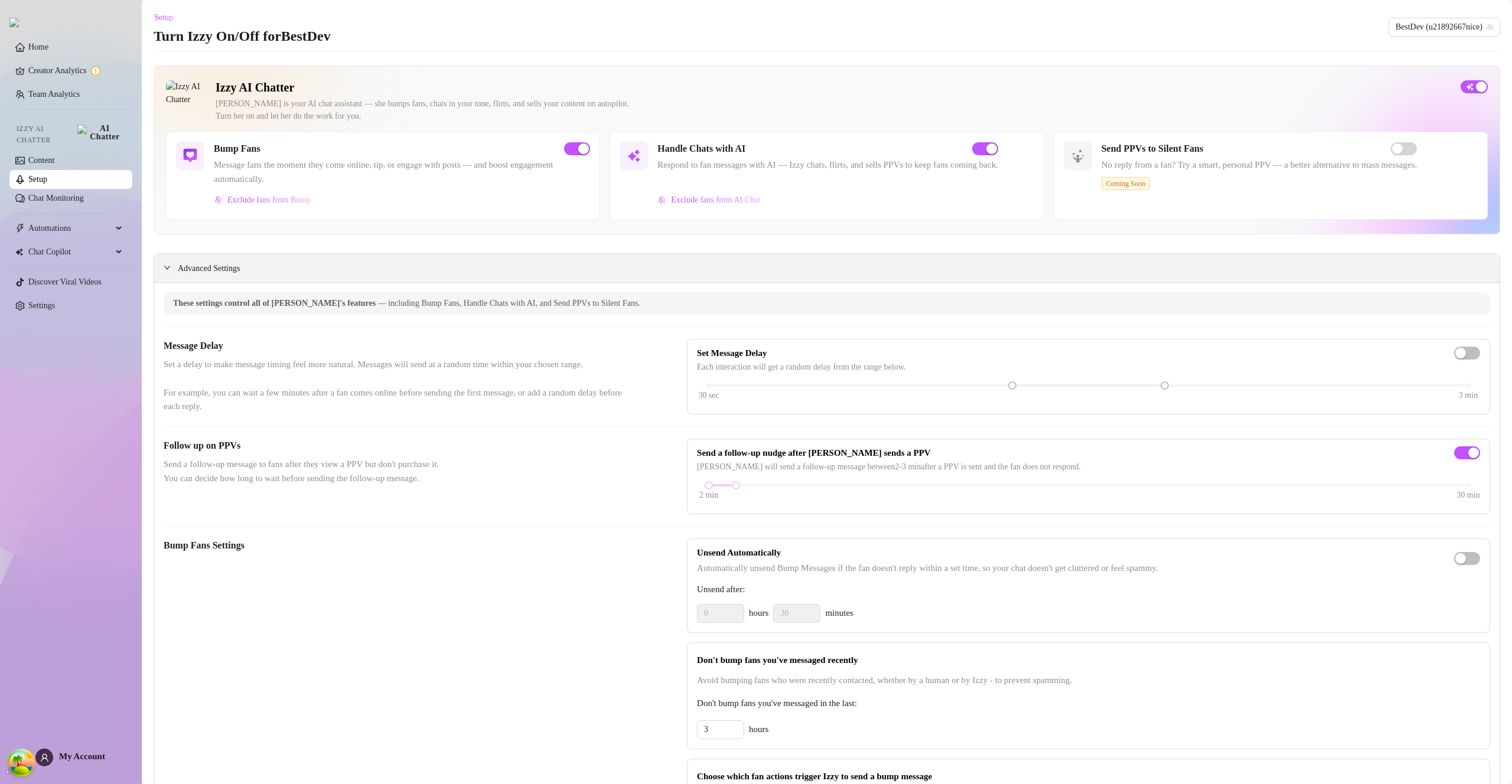
click at [215, 262] on span "Advanced Settings" at bounding box center [208, 269] width 62 height 13
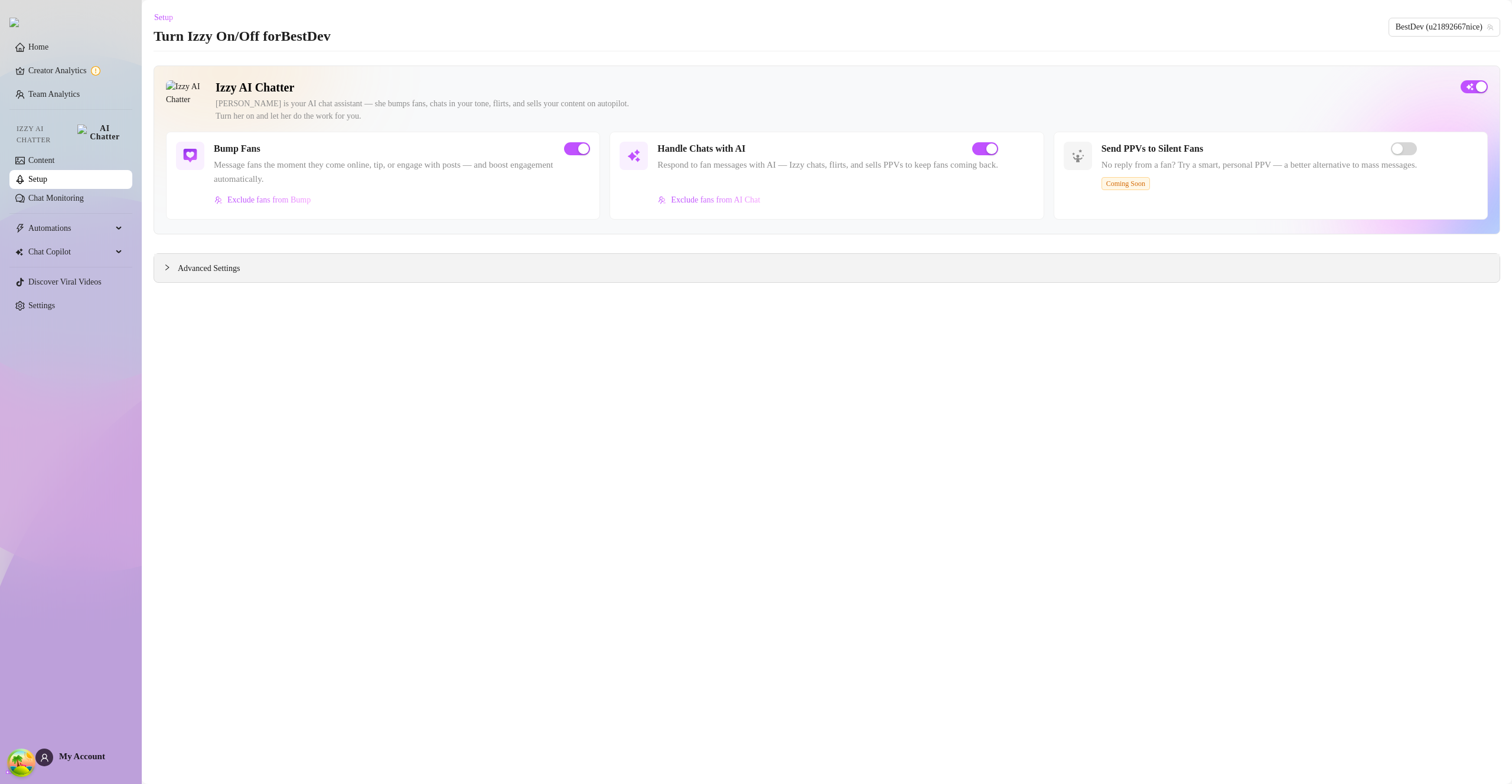
click at [215, 264] on span "Advanced Settings" at bounding box center [208, 269] width 62 height 13
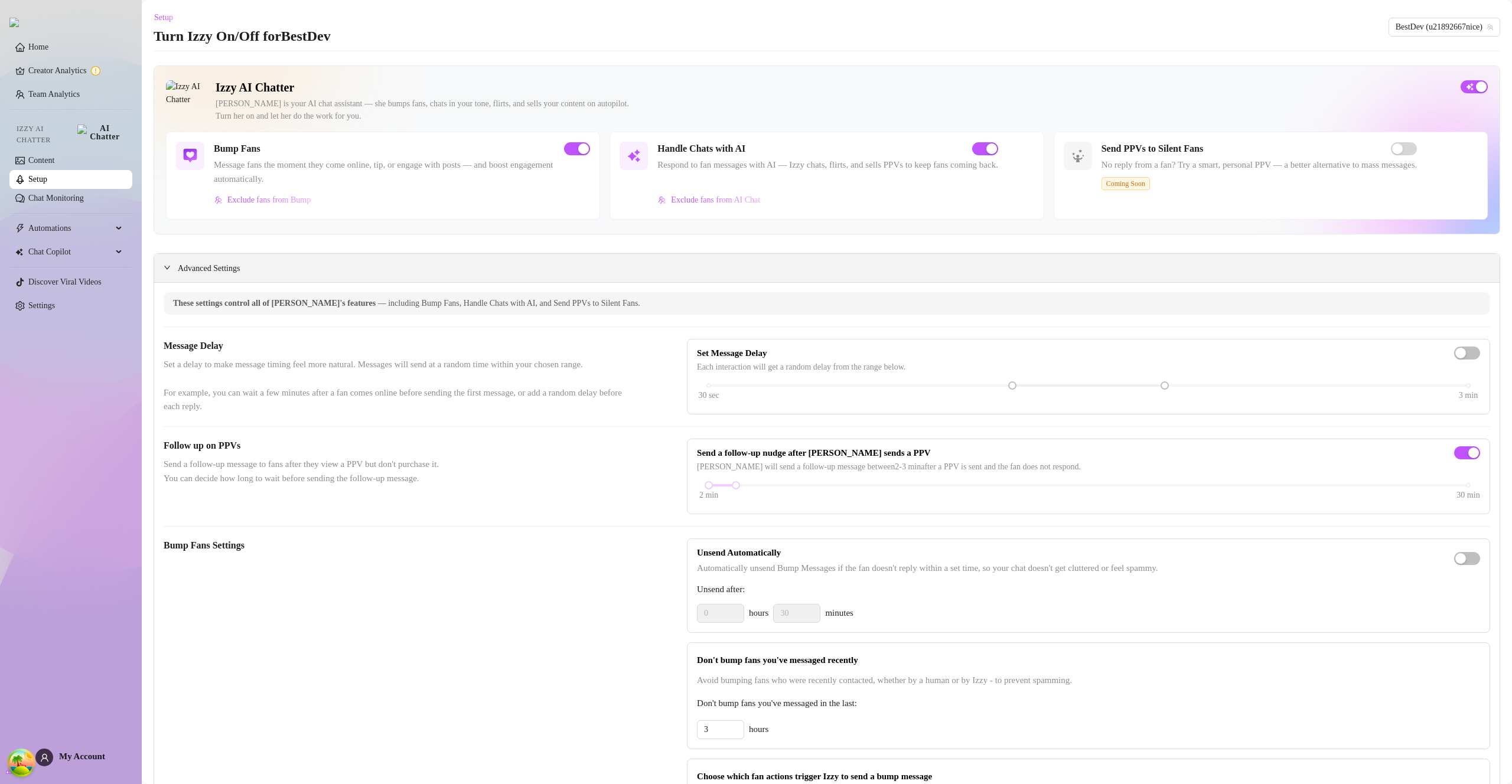
click at [215, 264] on span "Advanced Settings" at bounding box center [208, 269] width 62 height 13
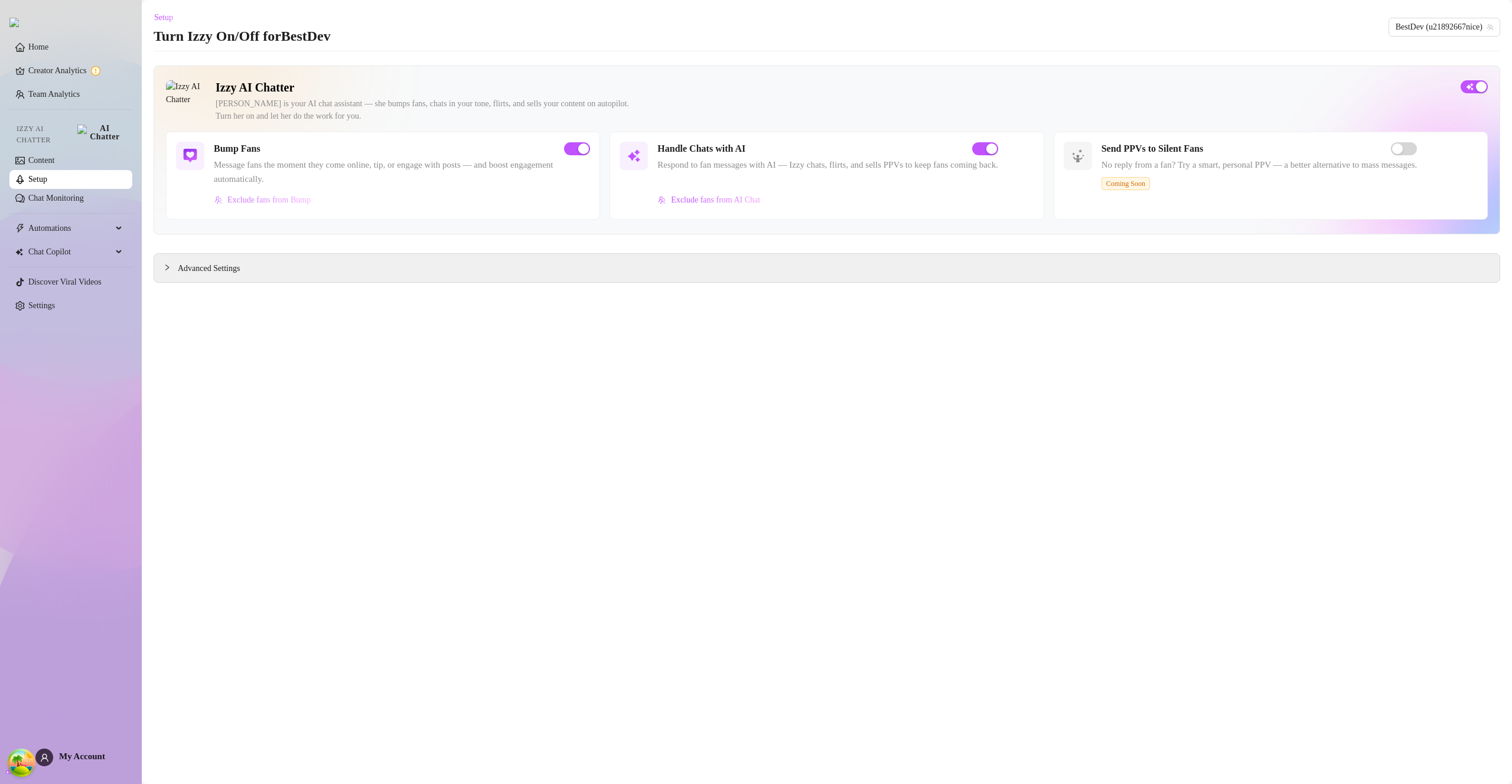
click at [284, 202] on span "Exclude fans from Bump" at bounding box center [269, 200] width 83 height 9
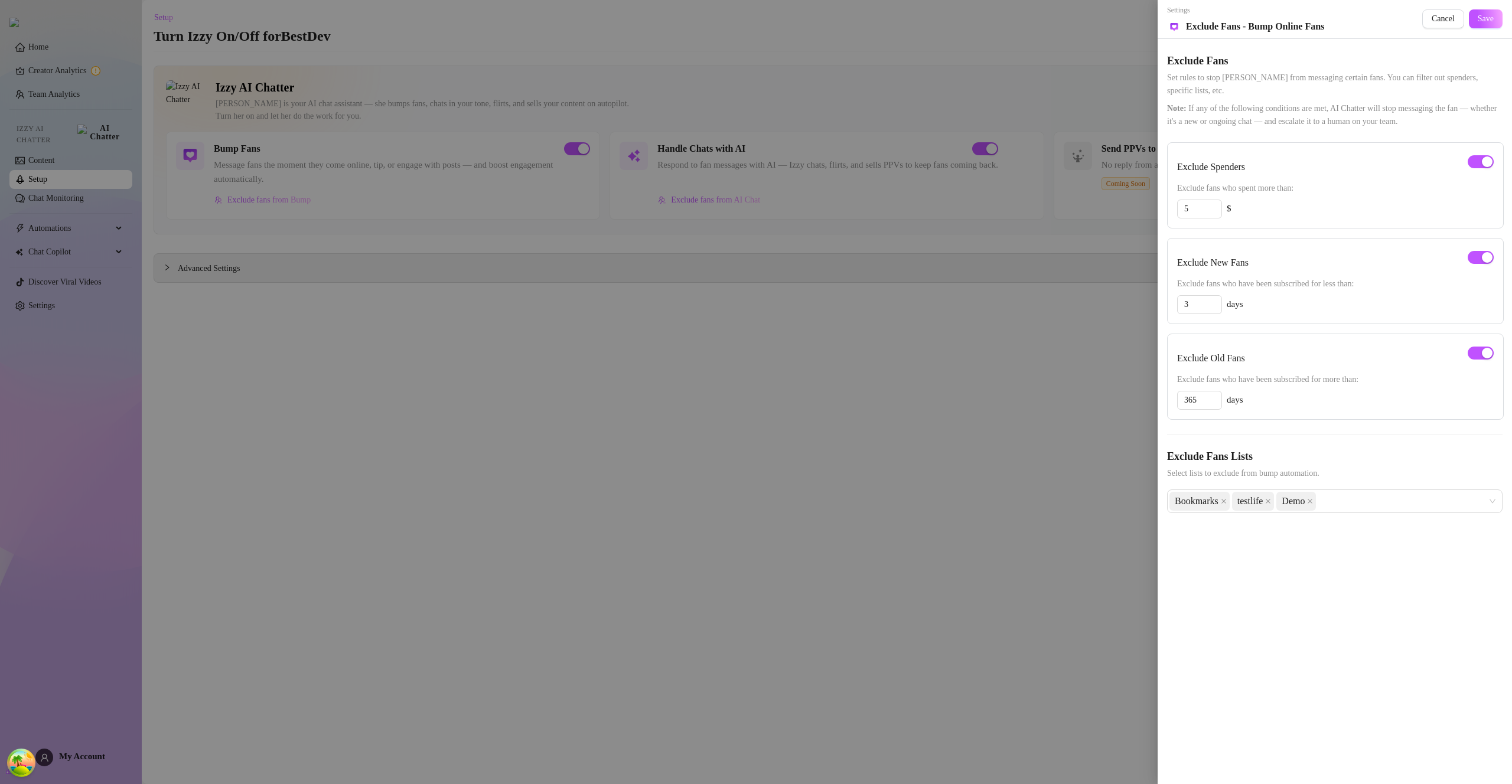
click at [400, 313] on div at bounding box center [756, 392] width 1512 height 784
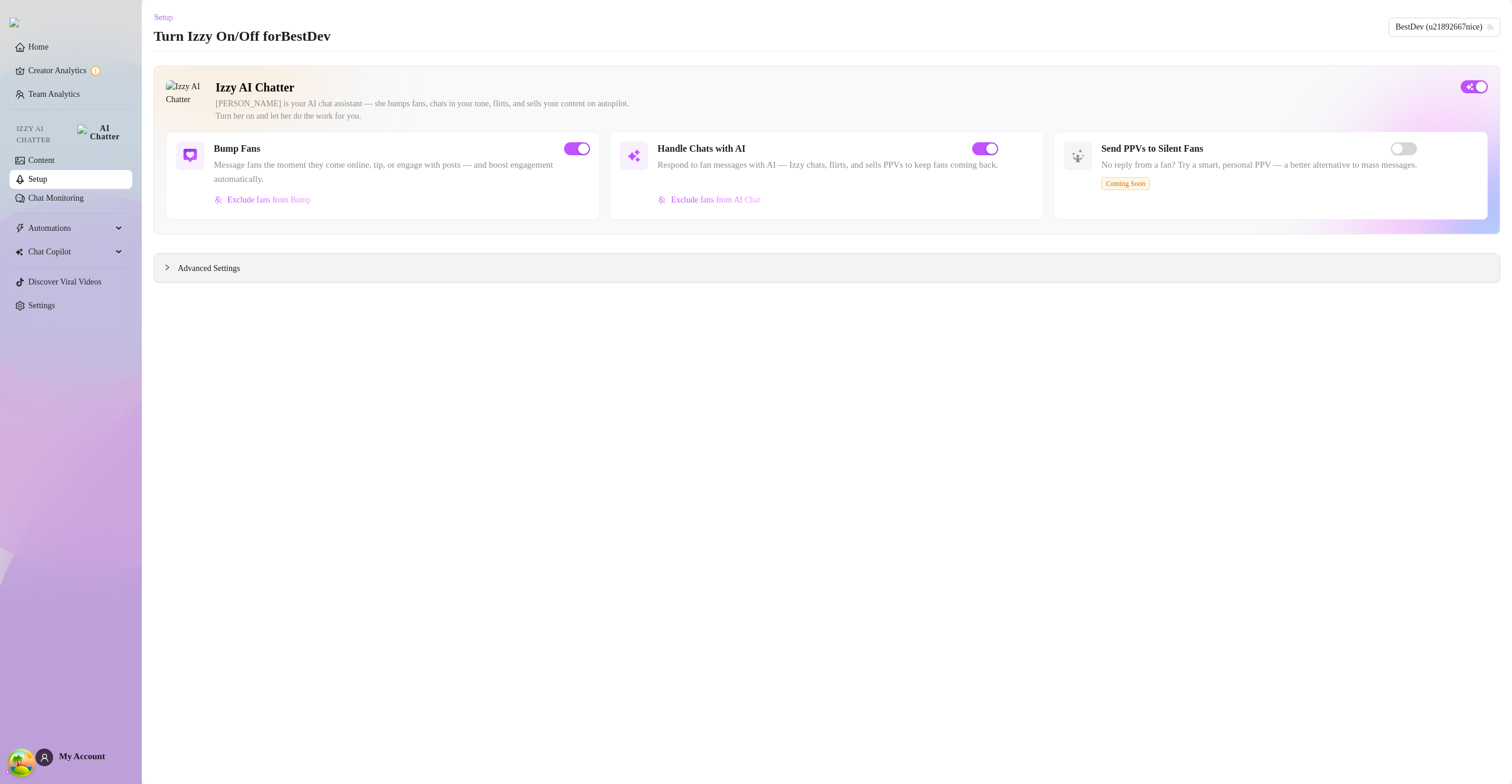
click at [248, 276] on div "Advanced Settings" at bounding box center [826, 268] width 1345 height 28
click at [202, 262] on span "Advanced Settings" at bounding box center [208, 269] width 62 height 13
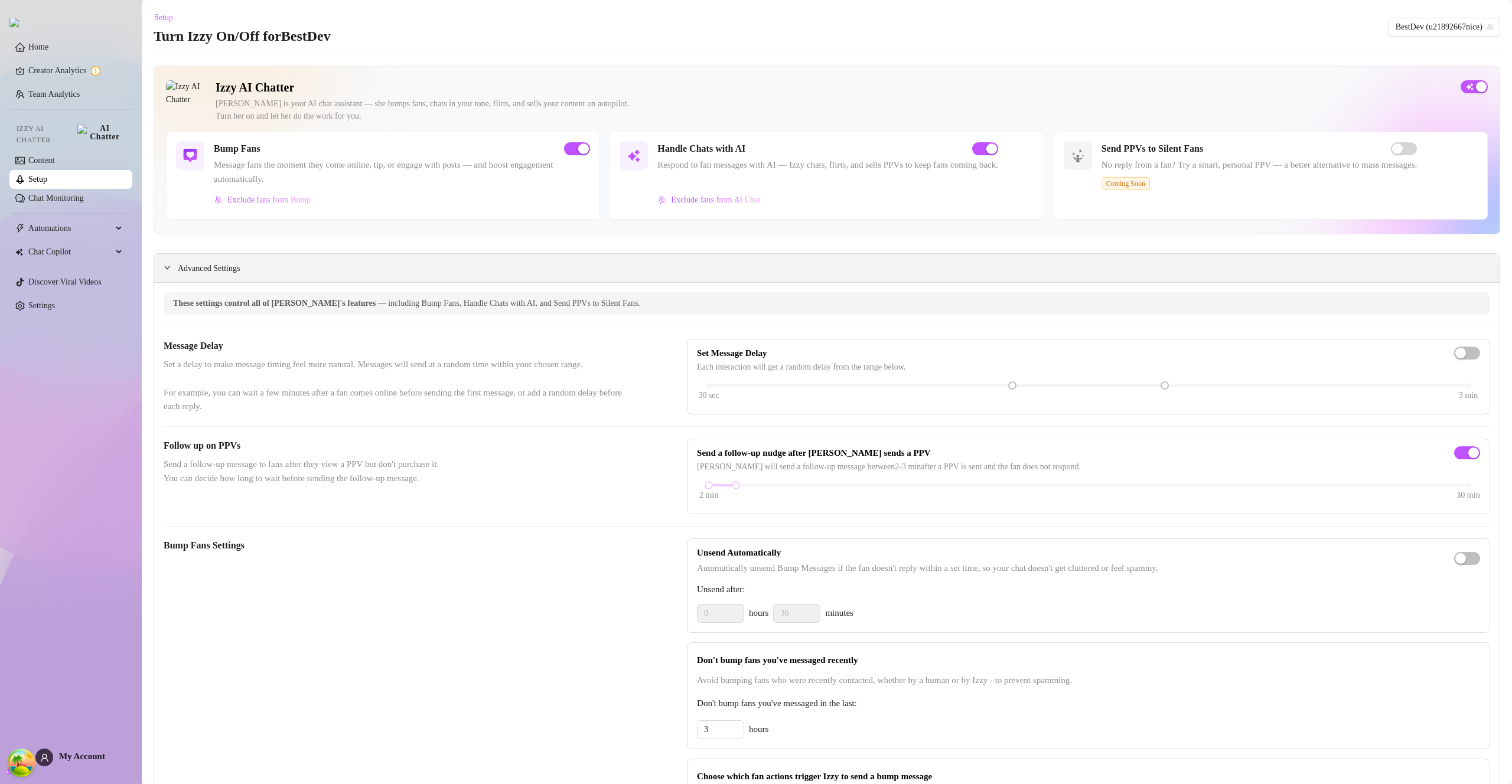
click at [211, 266] on span "Advanced Settings" at bounding box center [208, 269] width 62 height 13
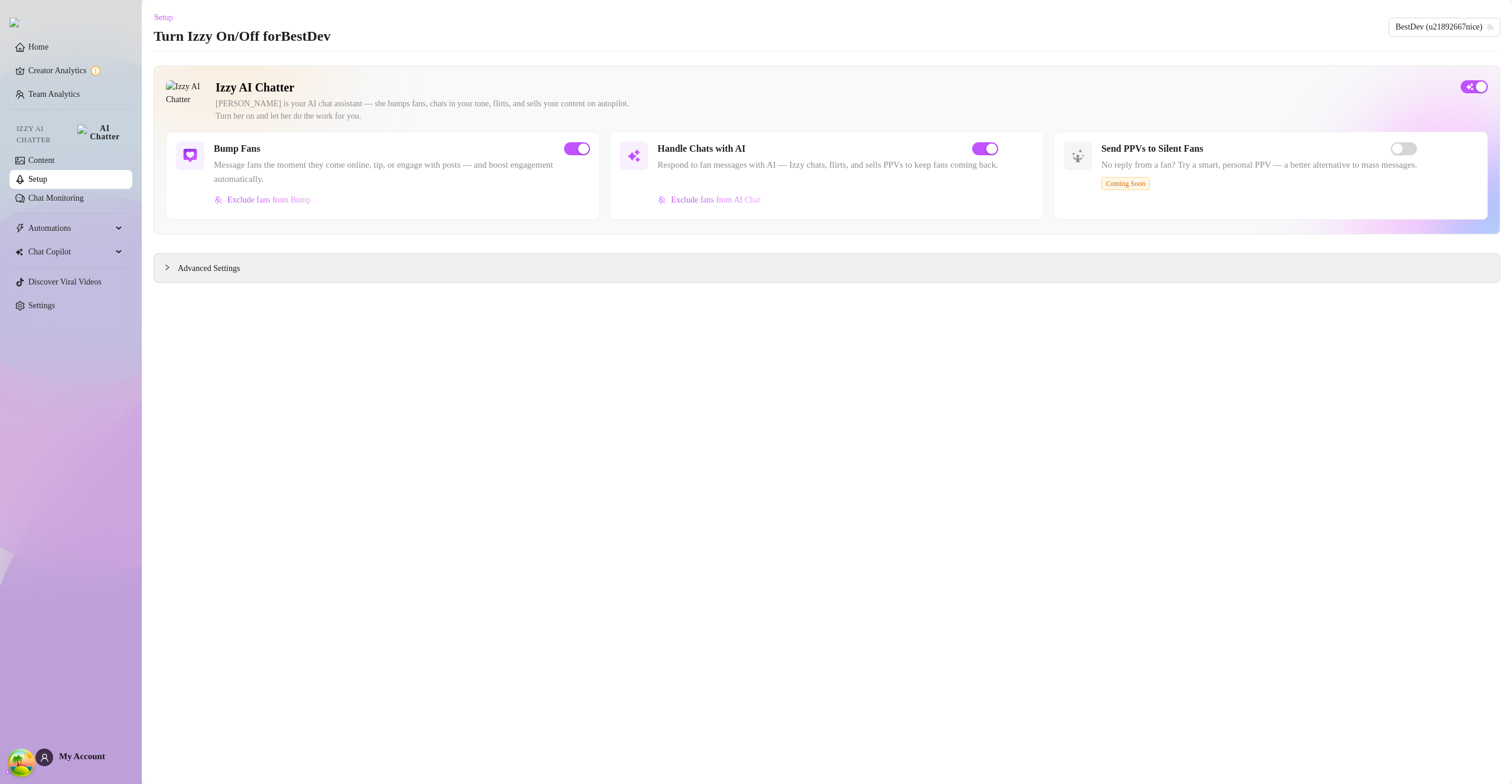
click at [47, 181] on link "Setup" at bounding box center [37, 179] width 19 height 9
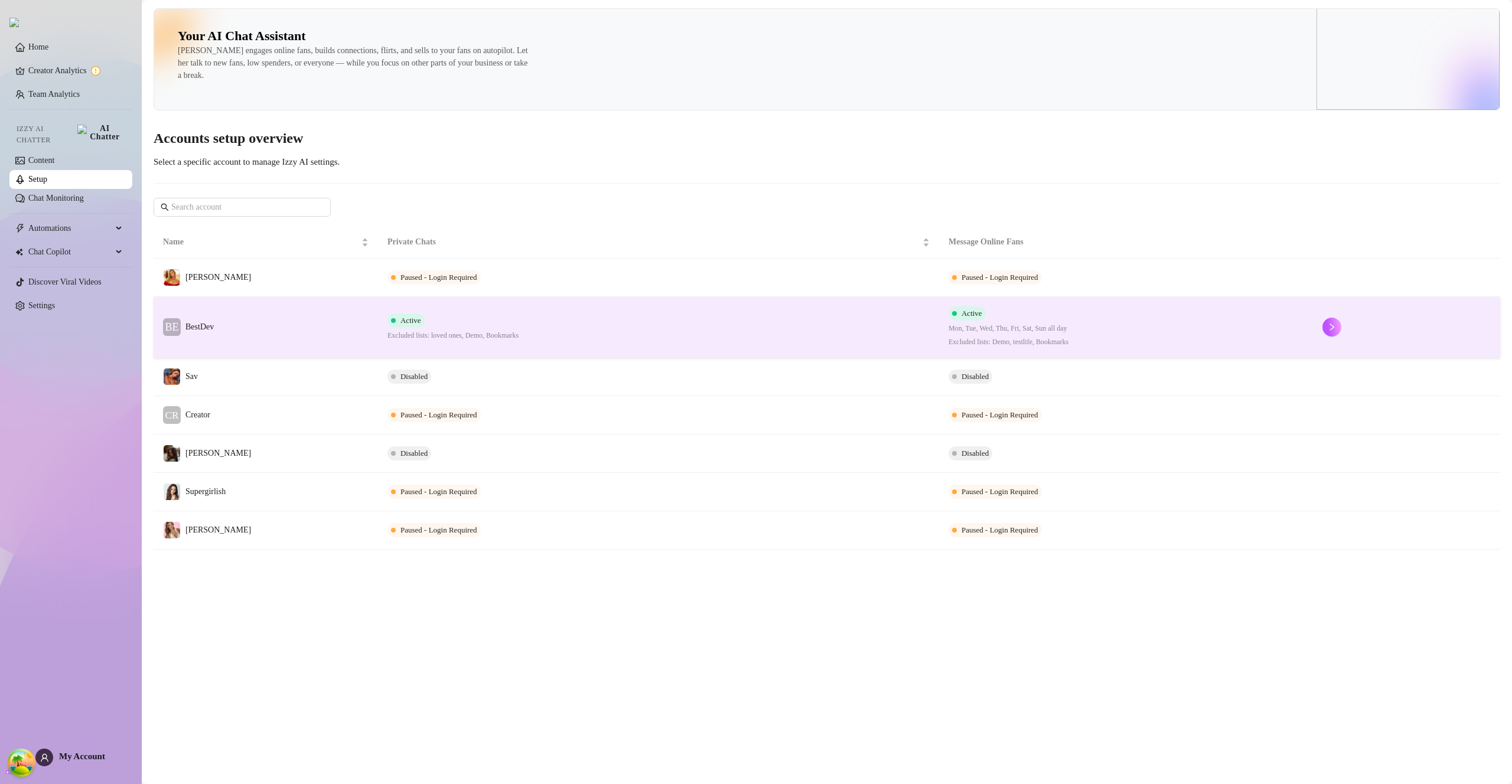
click at [852, 328] on td "Active Excluded lists: loved ones, Demo, Bookmarks" at bounding box center [658, 327] width 561 height 60
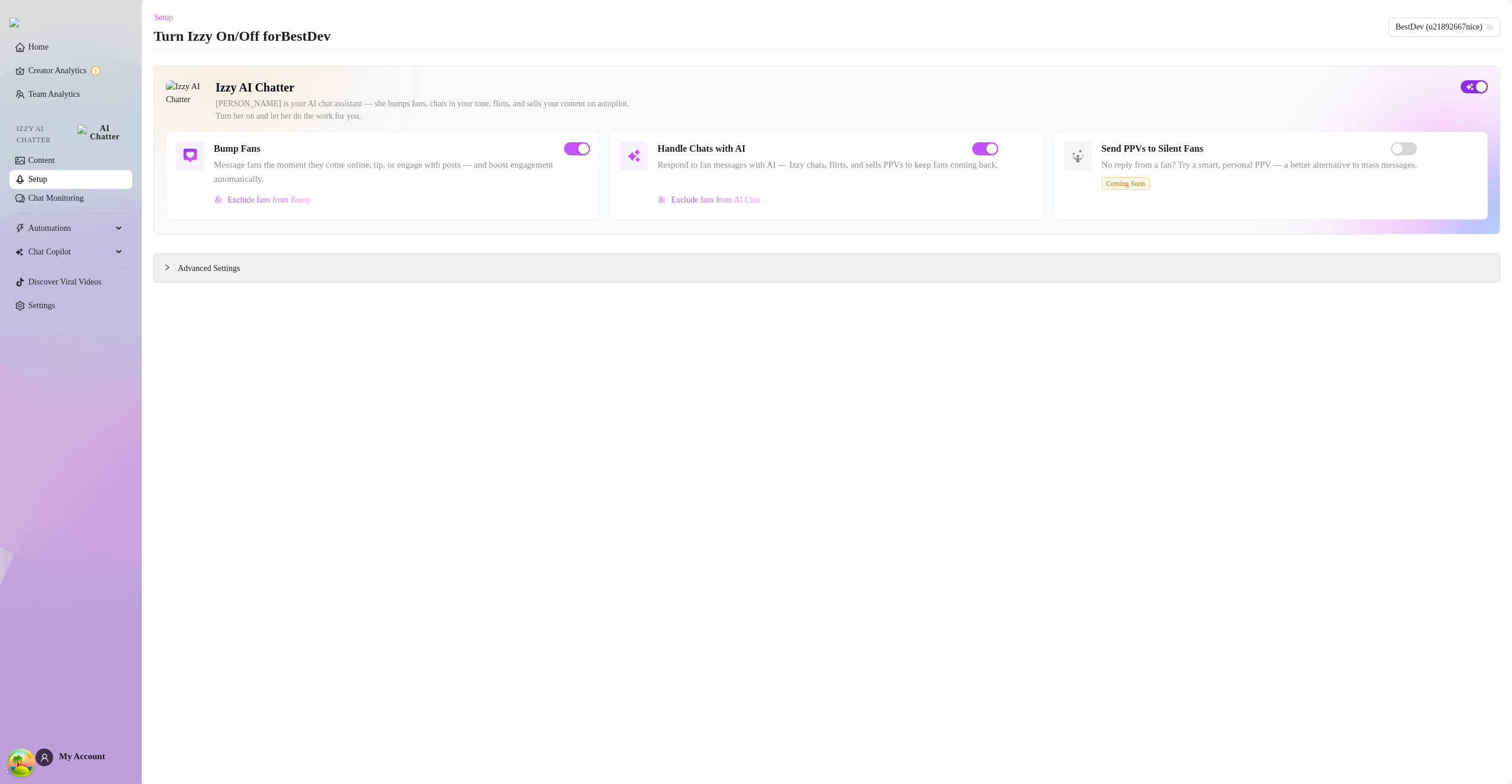
click at [1470, 92] on span "button" at bounding box center [1474, 87] width 27 height 13
click at [47, 177] on link "Setup" at bounding box center [37, 179] width 19 height 9
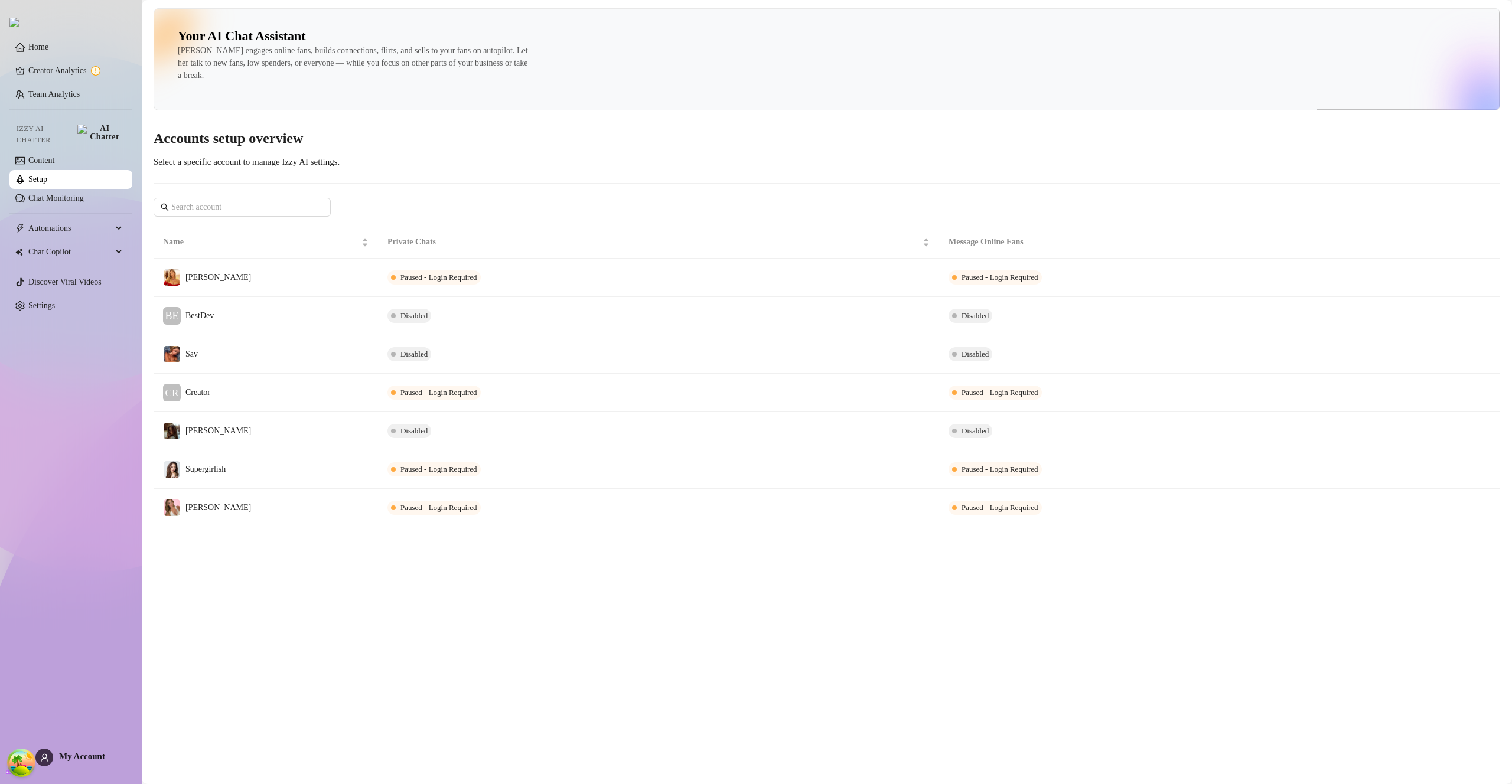
click at [219, 318] on td "BE BestDev" at bounding box center [265, 316] width 225 height 38
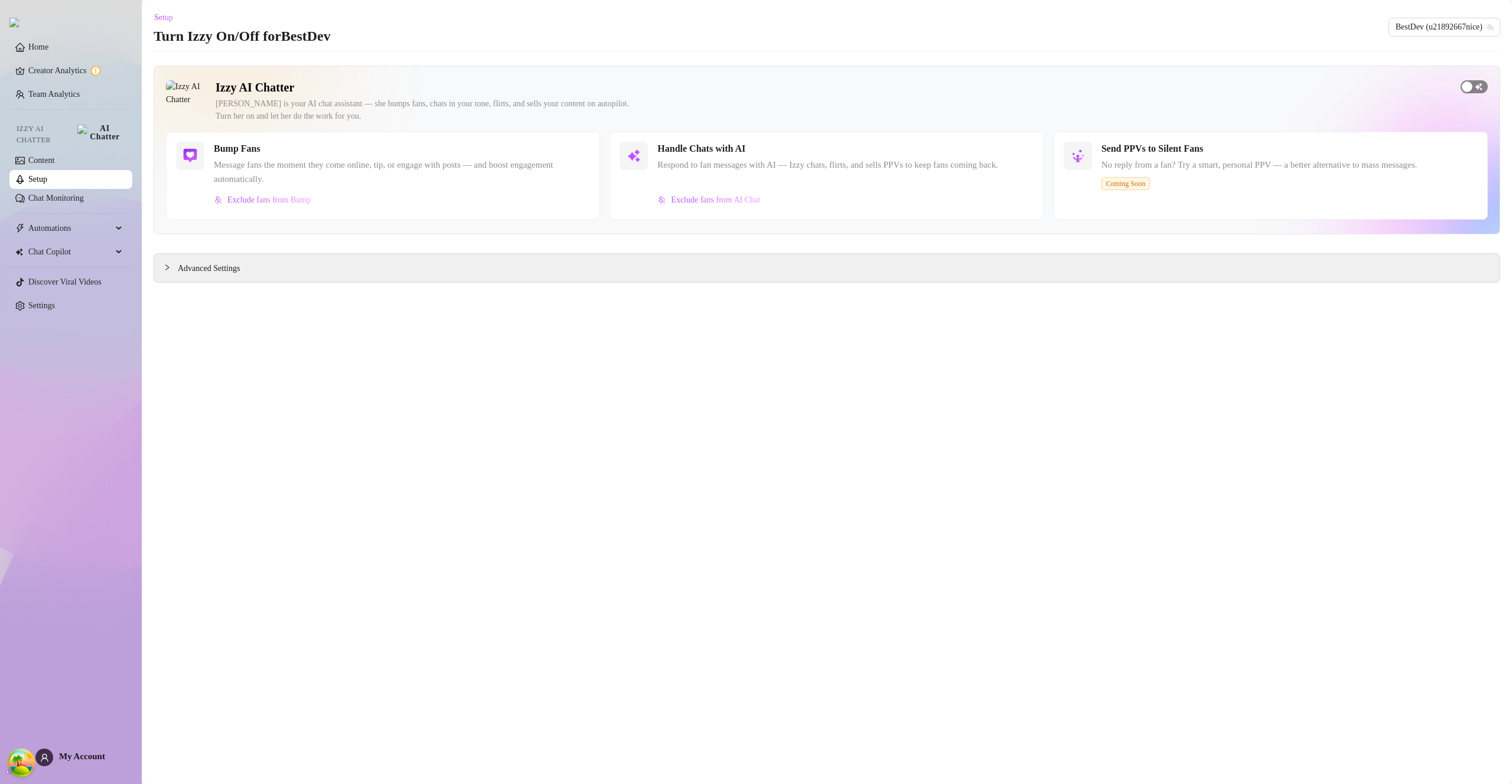
click at [1465, 85] on div "button" at bounding box center [1466, 86] width 11 height 11
click at [211, 269] on span "Advanced Settings" at bounding box center [208, 269] width 62 height 13
click at [235, 264] on span "Advanced Settings" at bounding box center [208, 269] width 62 height 13
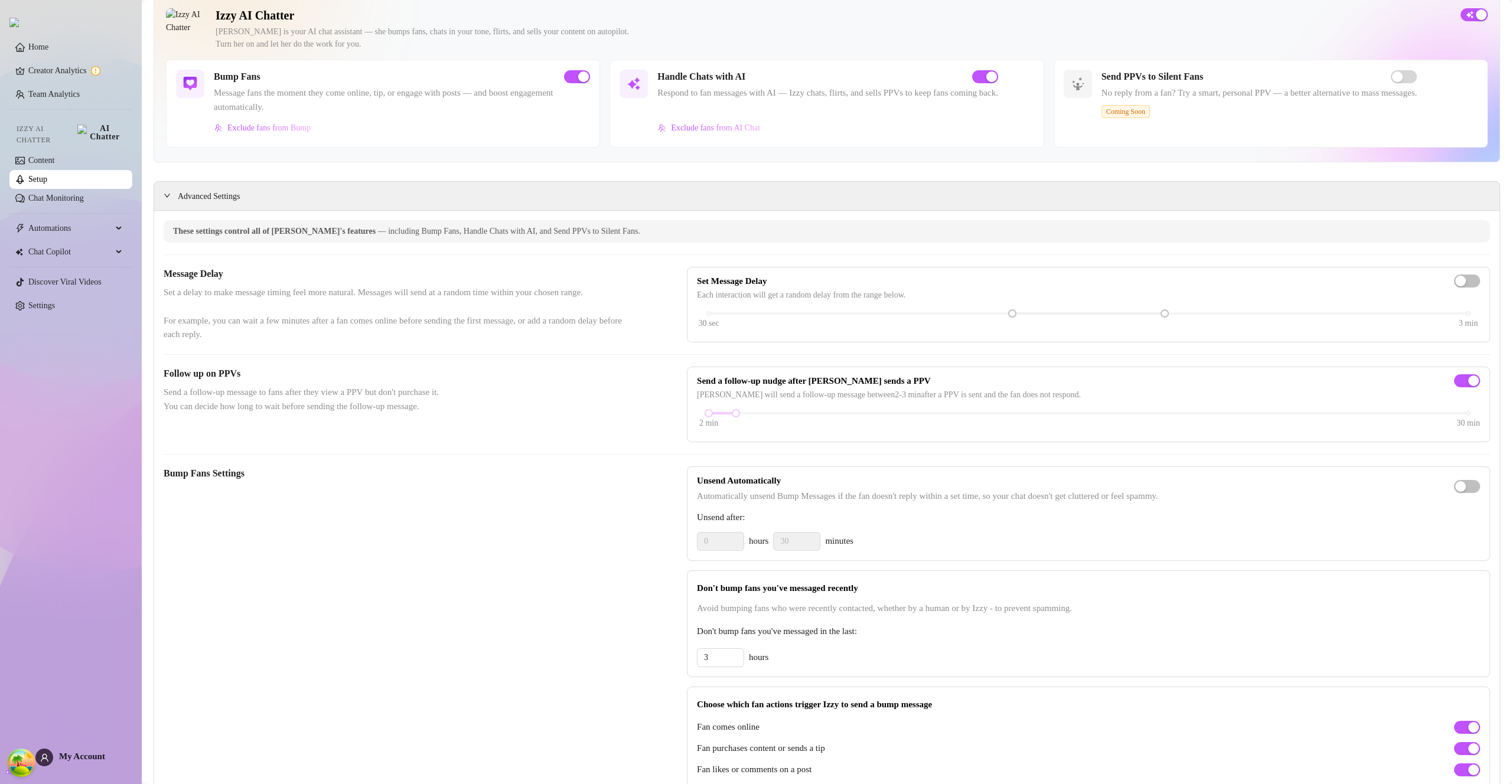
scroll to position [58, 0]
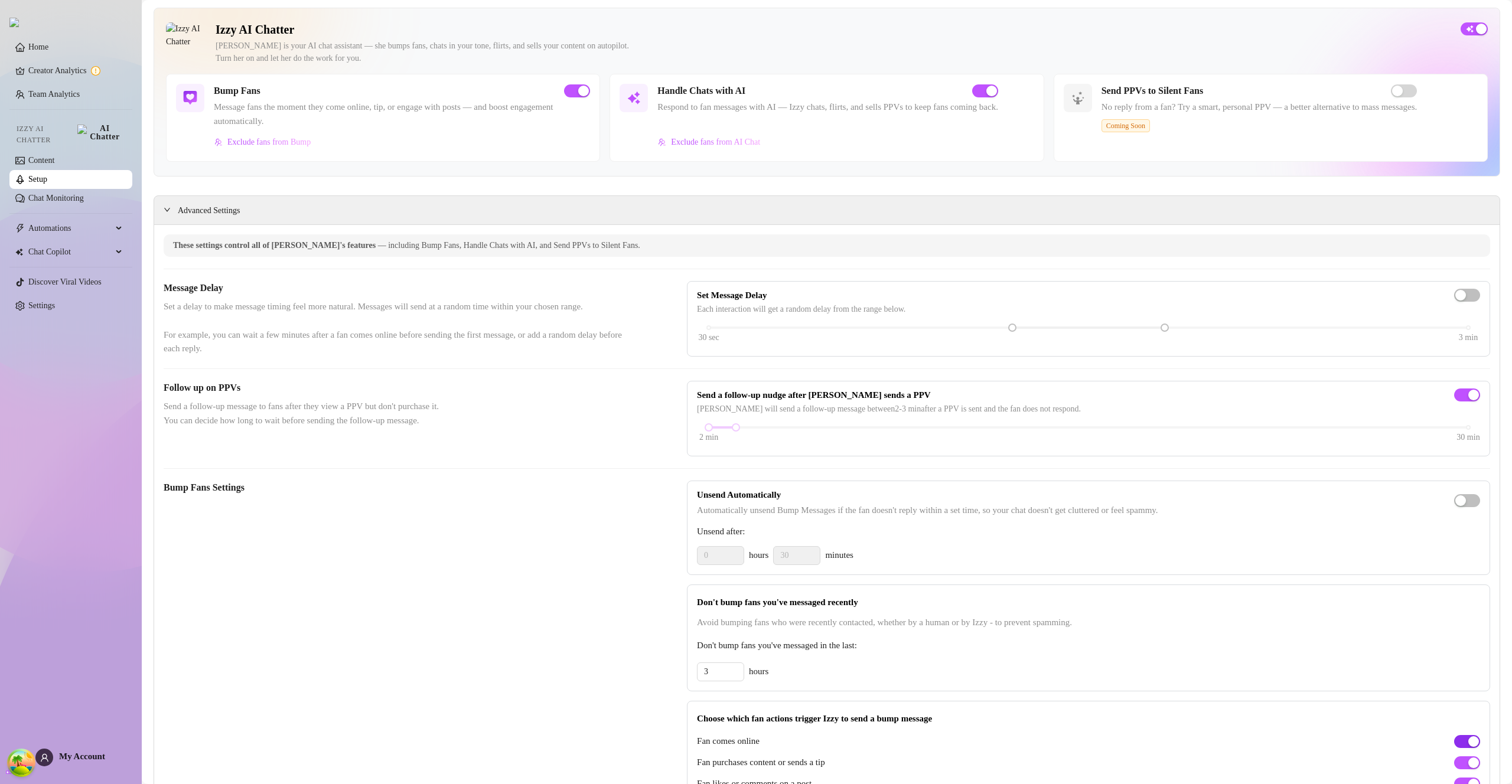
click at [1457, 748] on button "button" at bounding box center [1466, 742] width 26 height 13
click at [1457, 748] on span "button" at bounding box center [1466, 742] width 26 height 13
click at [47, 175] on link "Setup" at bounding box center [37, 179] width 19 height 9
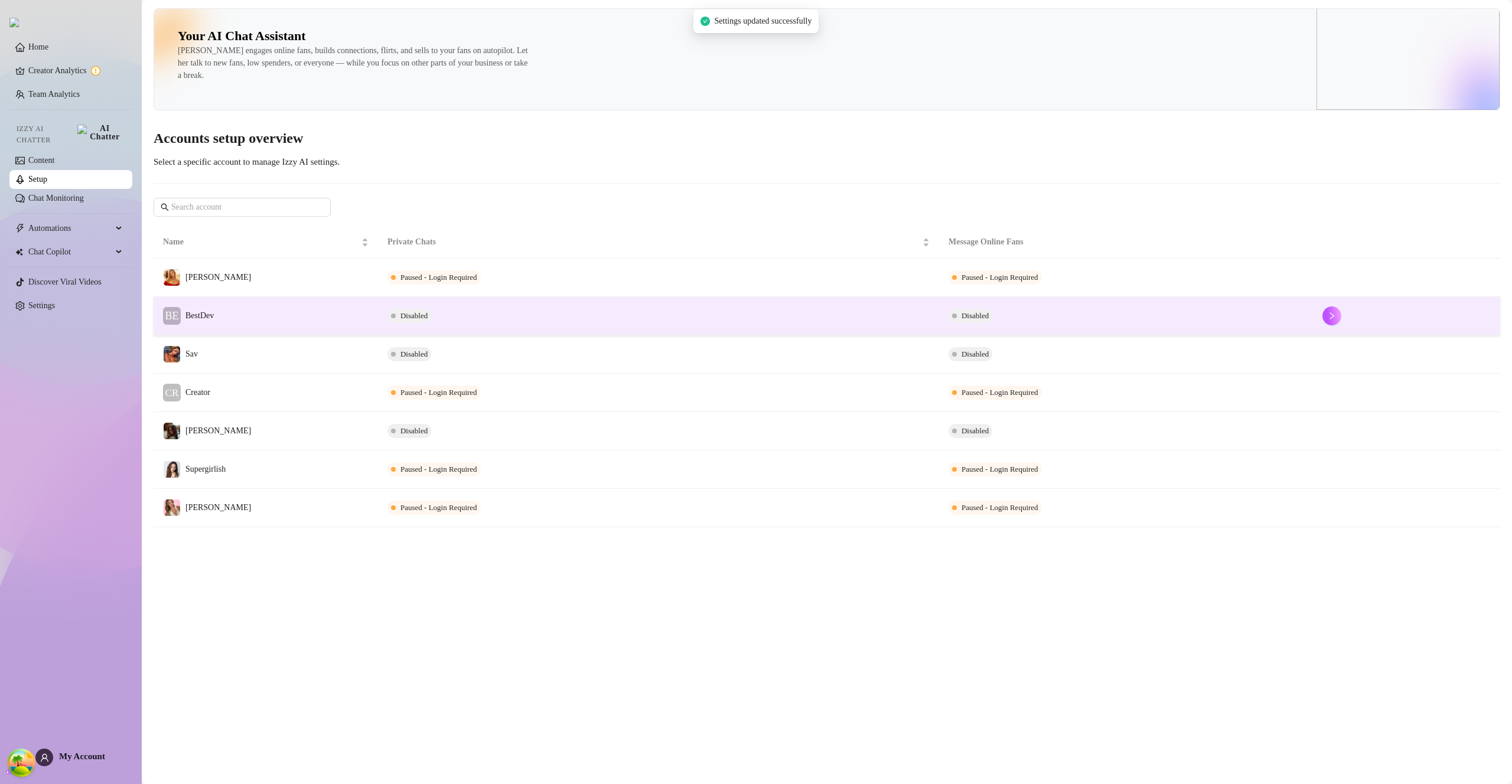
click at [231, 323] on td "BE BestDev" at bounding box center [265, 316] width 225 height 38
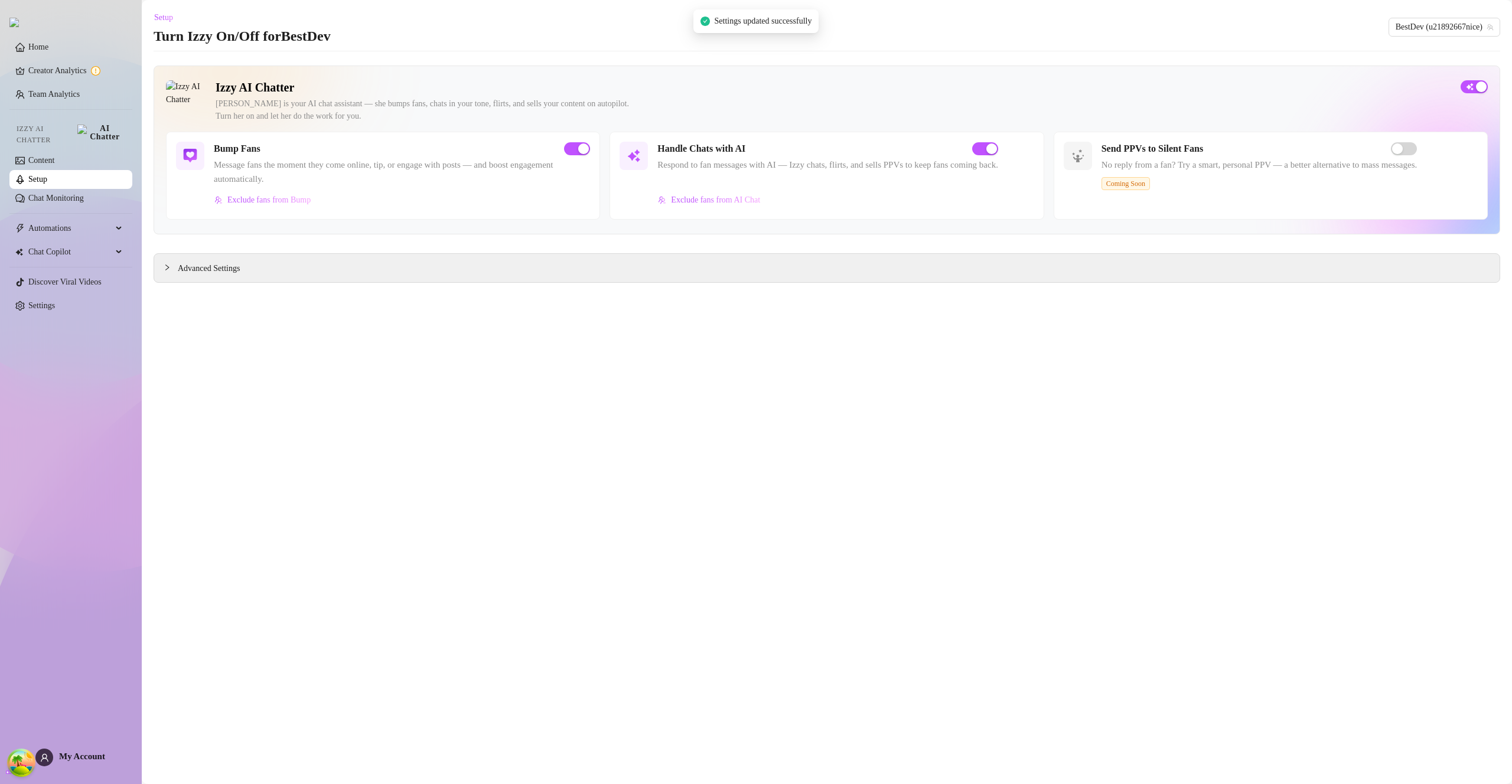
click at [47, 175] on link "Setup" at bounding box center [37, 179] width 19 height 9
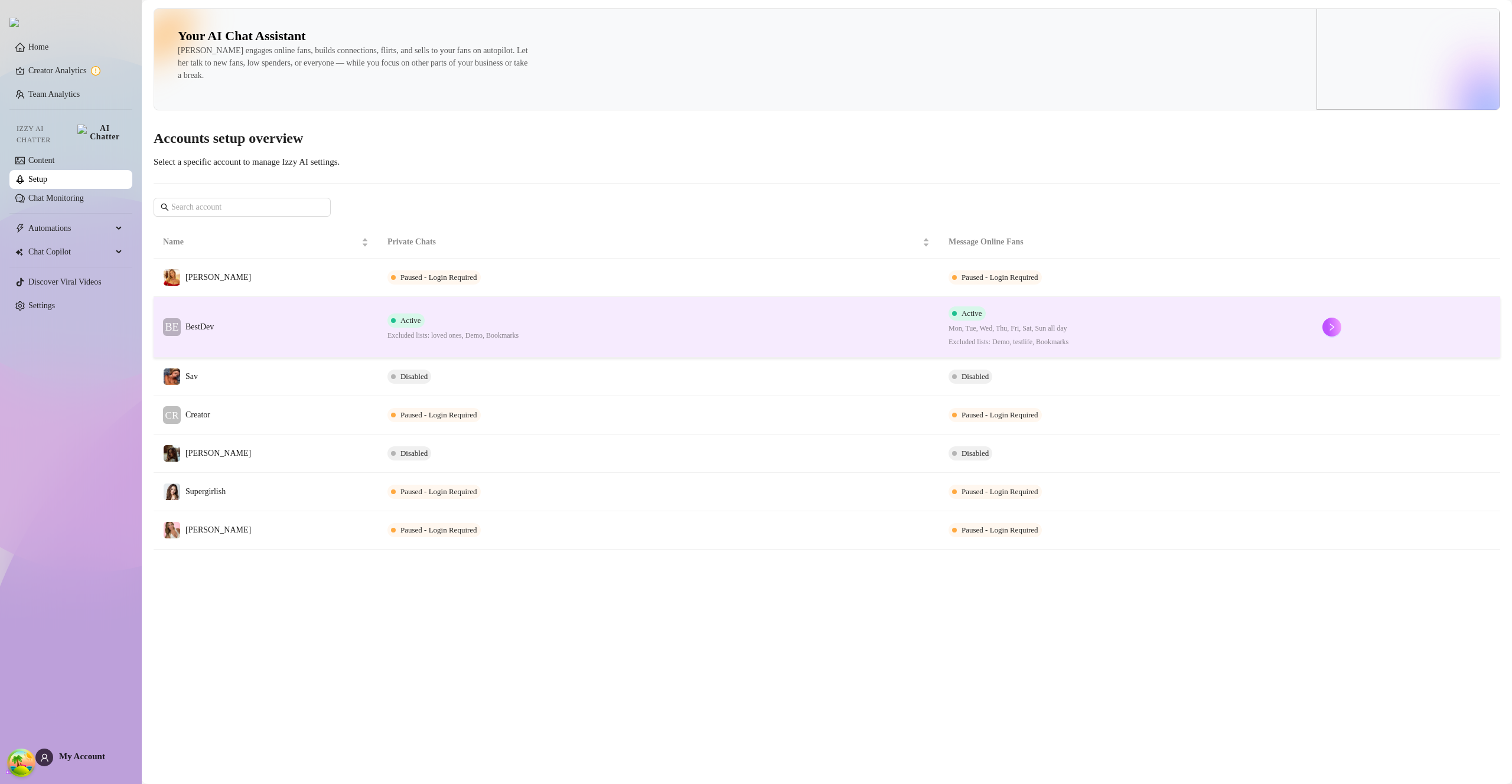
click at [309, 317] on td "BE BestDev" at bounding box center [265, 327] width 225 height 60
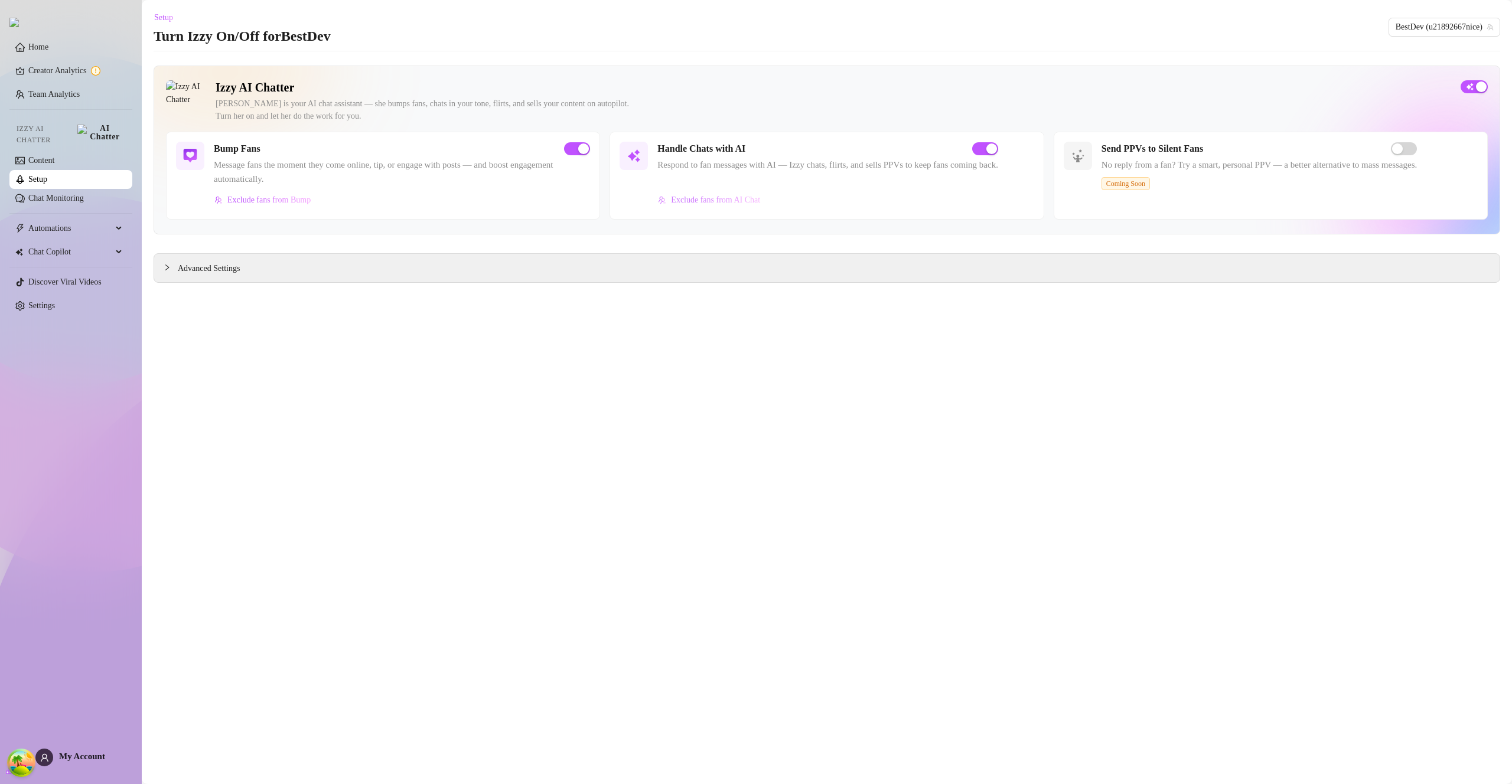
click at [687, 201] on span "Exclude fans from AI Chat" at bounding box center [715, 200] width 90 height 9
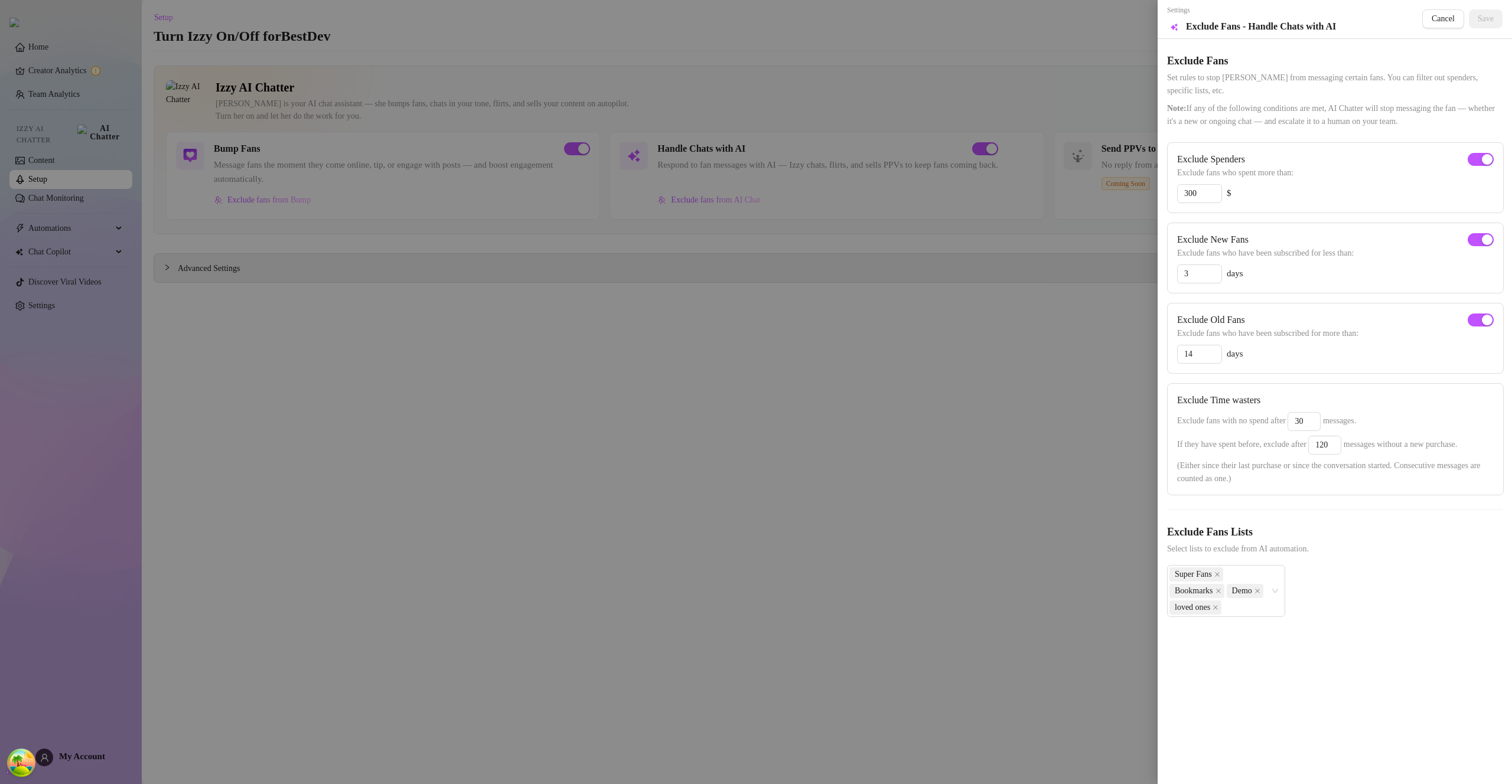
drag, startPoint x: 917, startPoint y: 473, endPoint x: 925, endPoint y: 467, distance: 10.0
click at [922, 471] on div at bounding box center [756, 392] width 1512 height 784
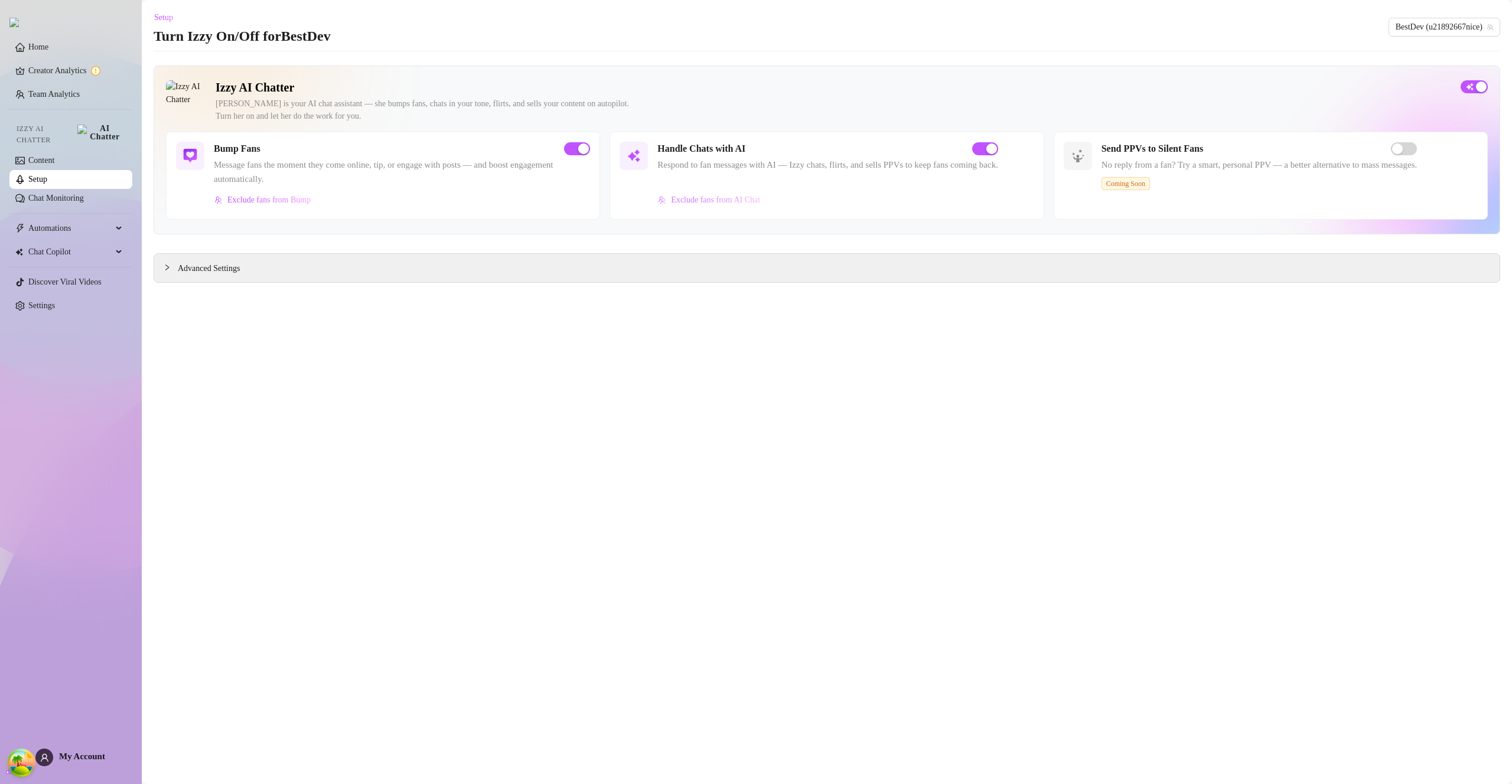
click at [745, 201] on span "Exclude fans from AI Chat" at bounding box center [715, 200] width 90 height 9
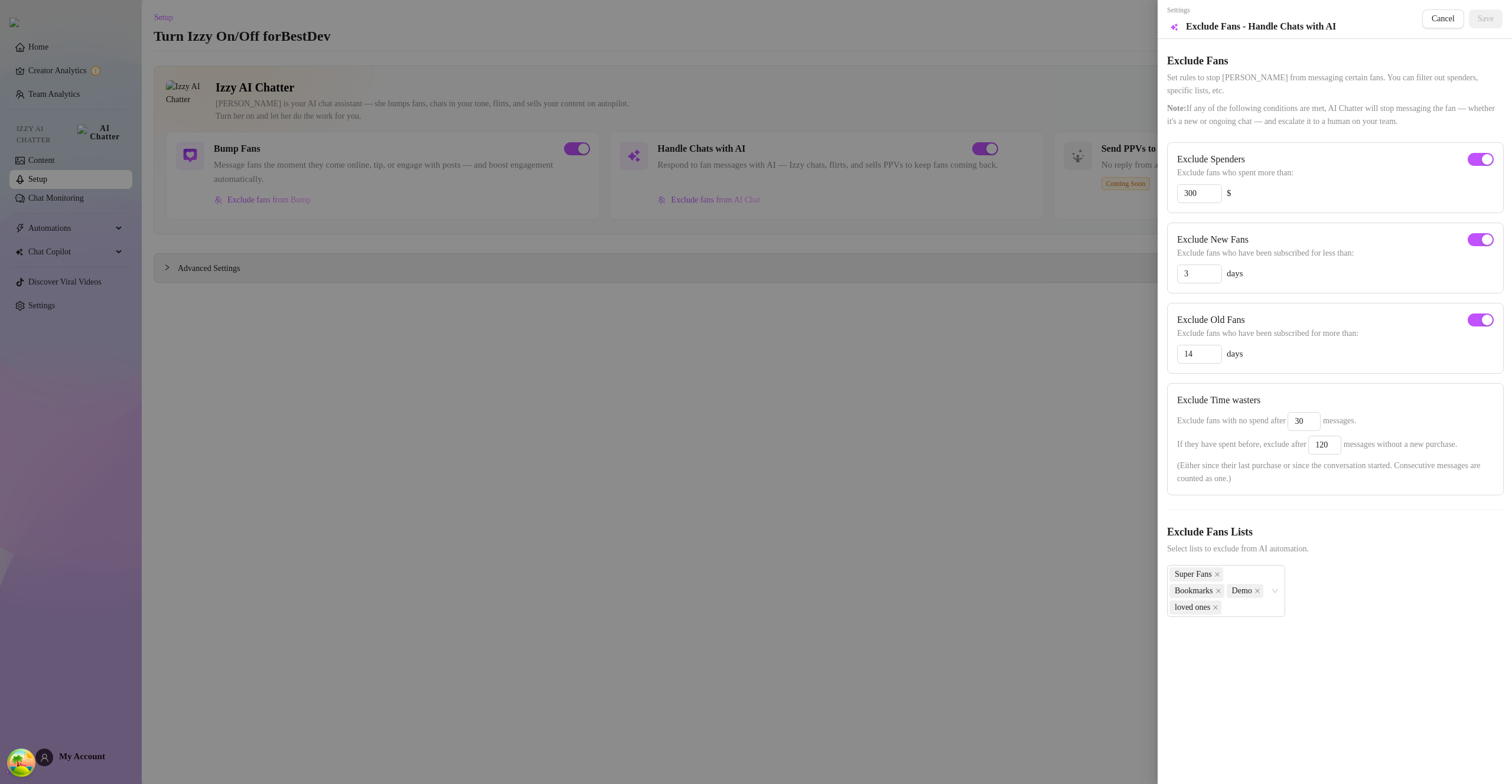
click at [735, 280] on div at bounding box center [756, 392] width 1512 height 784
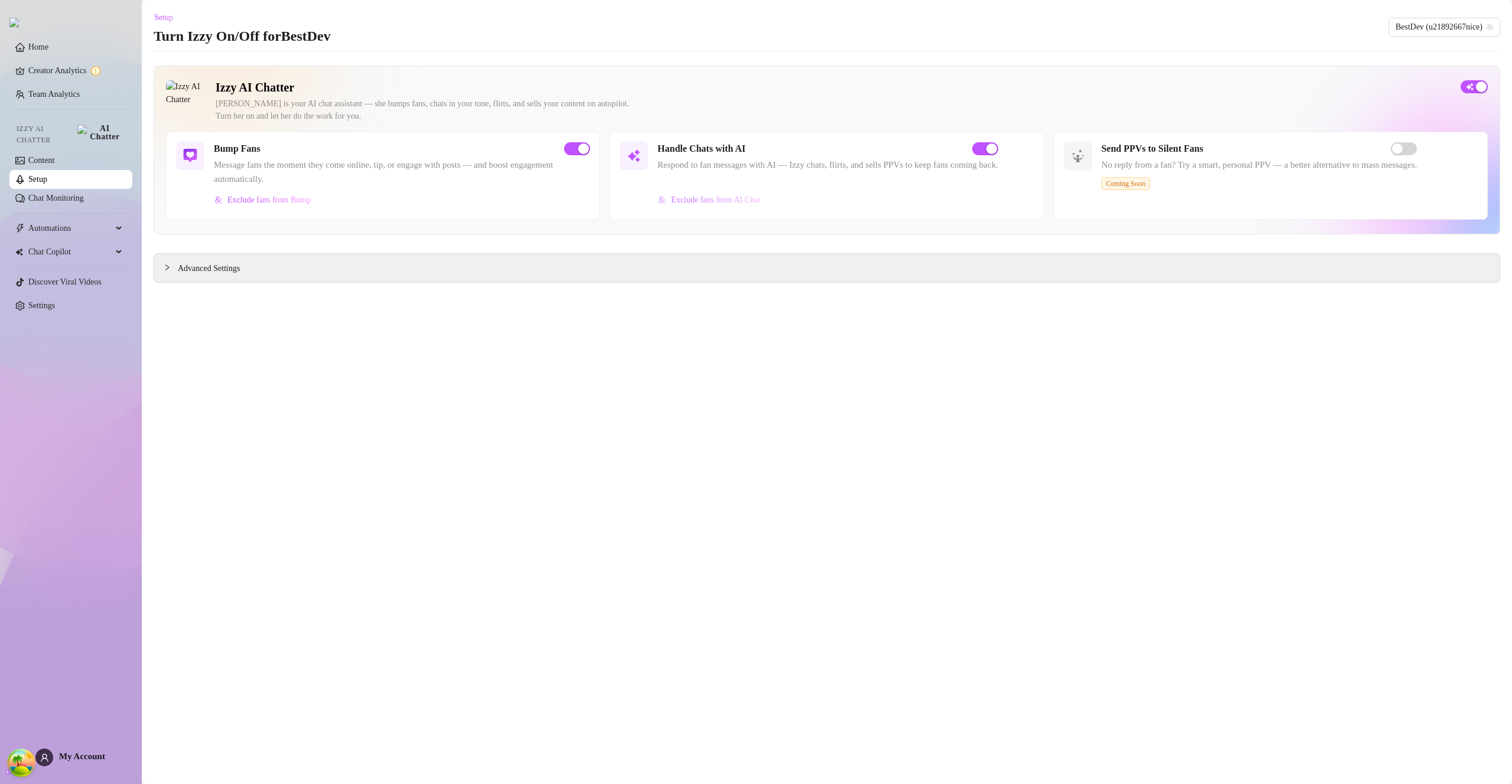
click at [693, 198] on span "Exclude fans from AI Chat" at bounding box center [715, 200] width 90 height 9
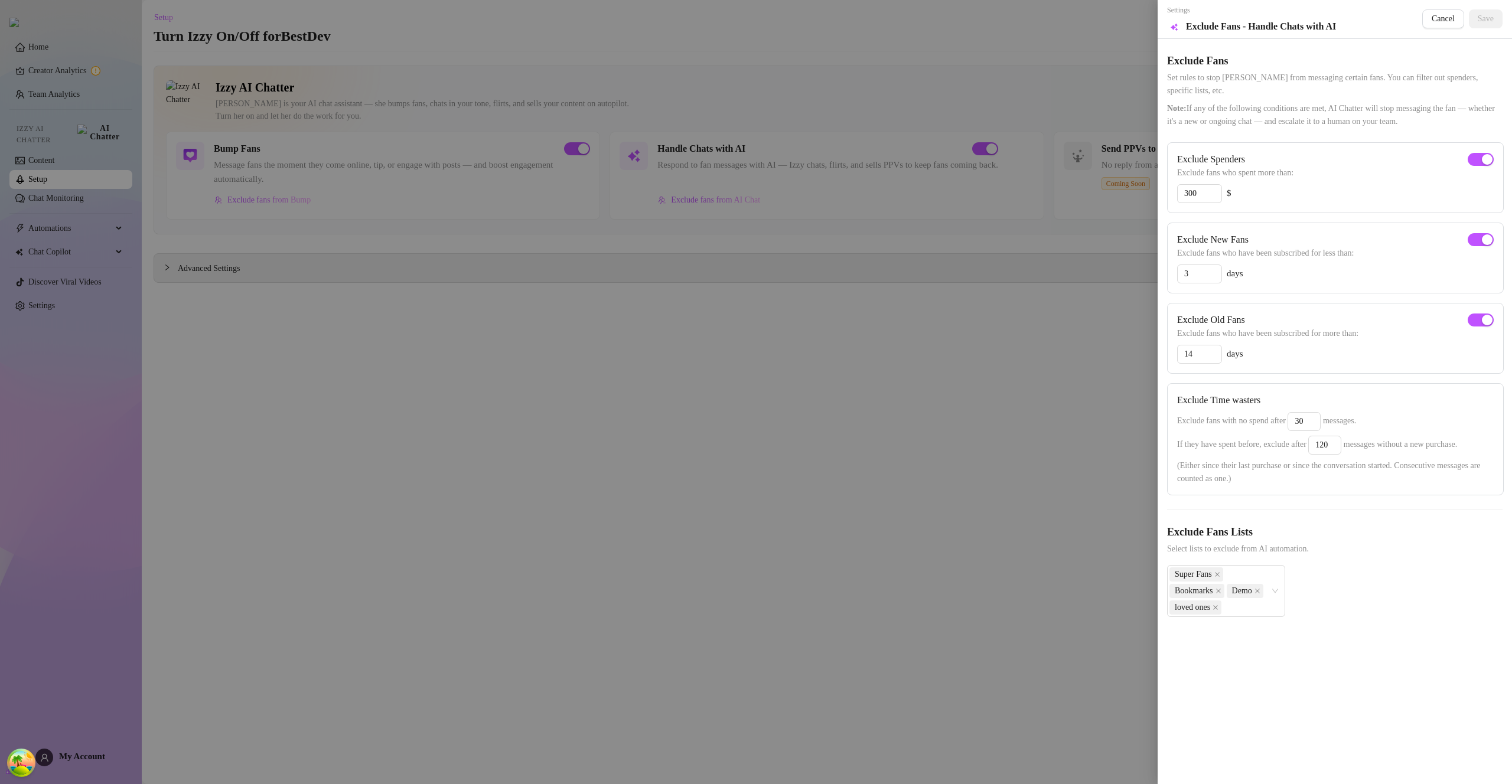
click at [929, 480] on div at bounding box center [756, 392] width 1512 height 784
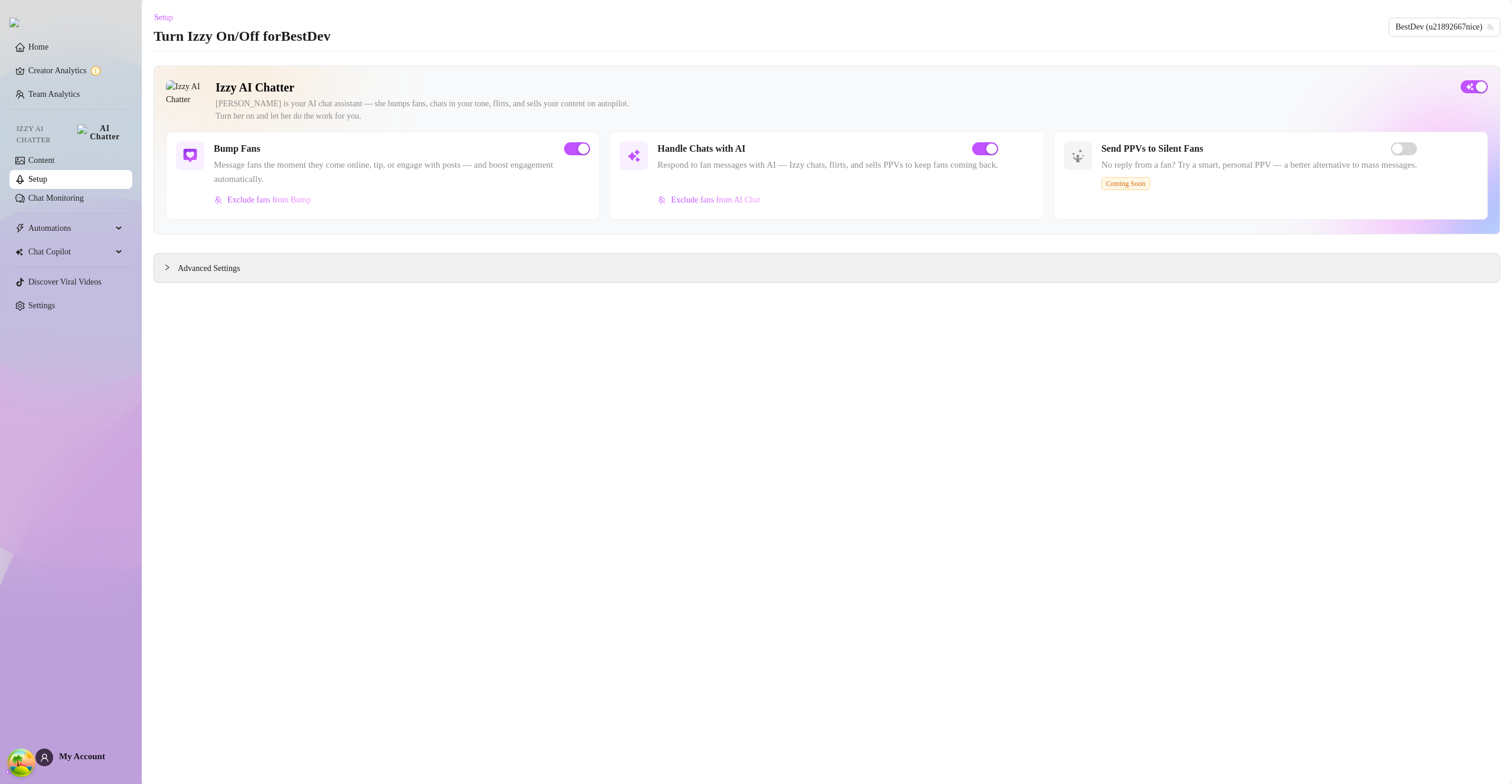
click at [47, 177] on link "Setup" at bounding box center [37, 179] width 19 height 9
click at [47, 177] on link "Setup" at bounding box center [37, 179] width 19 height 9
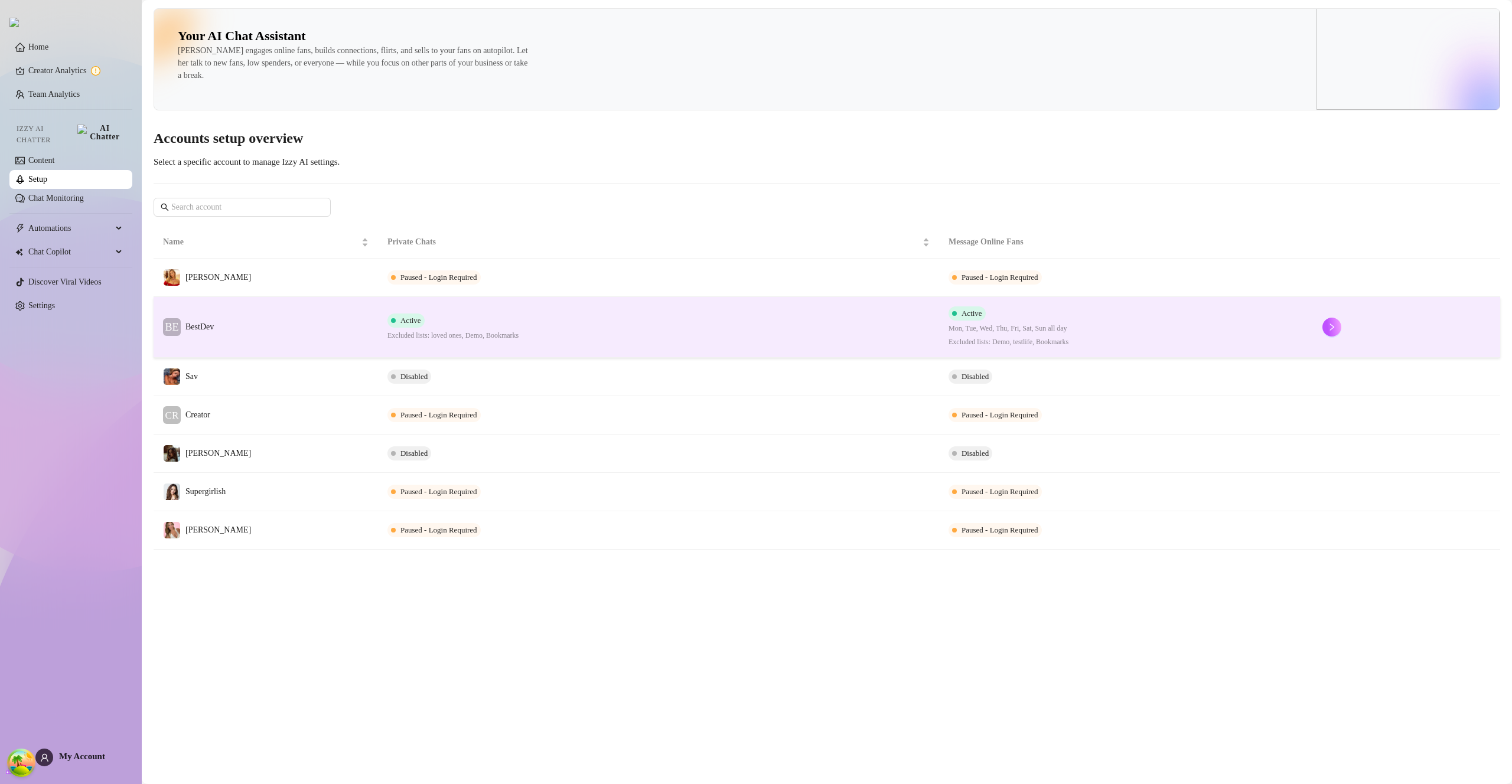
click at [800, 324] on td "Active Excluded lists: loved ones, Demo, Bookmarks" at bounding box center [658, 327] width 561 height 60
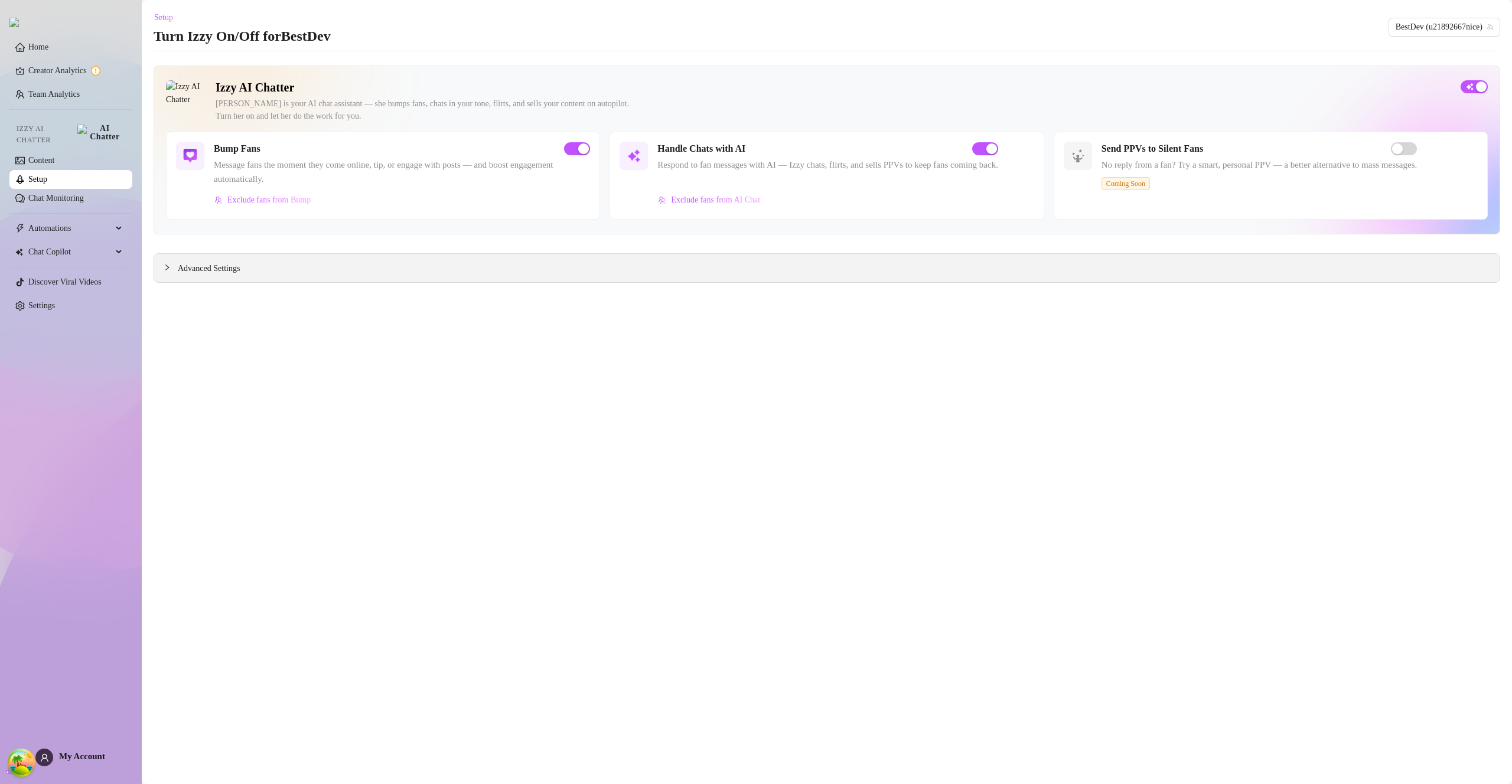
click at [1081, 268] on div "Advanced Settings" at bounding box center [826, 268] width 1345 height 28
click at [1077, 268] on div "Advanced Settings" at bounding box center [826, 268] width 1345 height 28
click at [1056, 269] on div "Advanced Settings" at bounding box center [826, 268] width 1345 height 28
click at [195, 267] on span "Advanced Settings" at bounding box center [208, 269] width 62 height 13
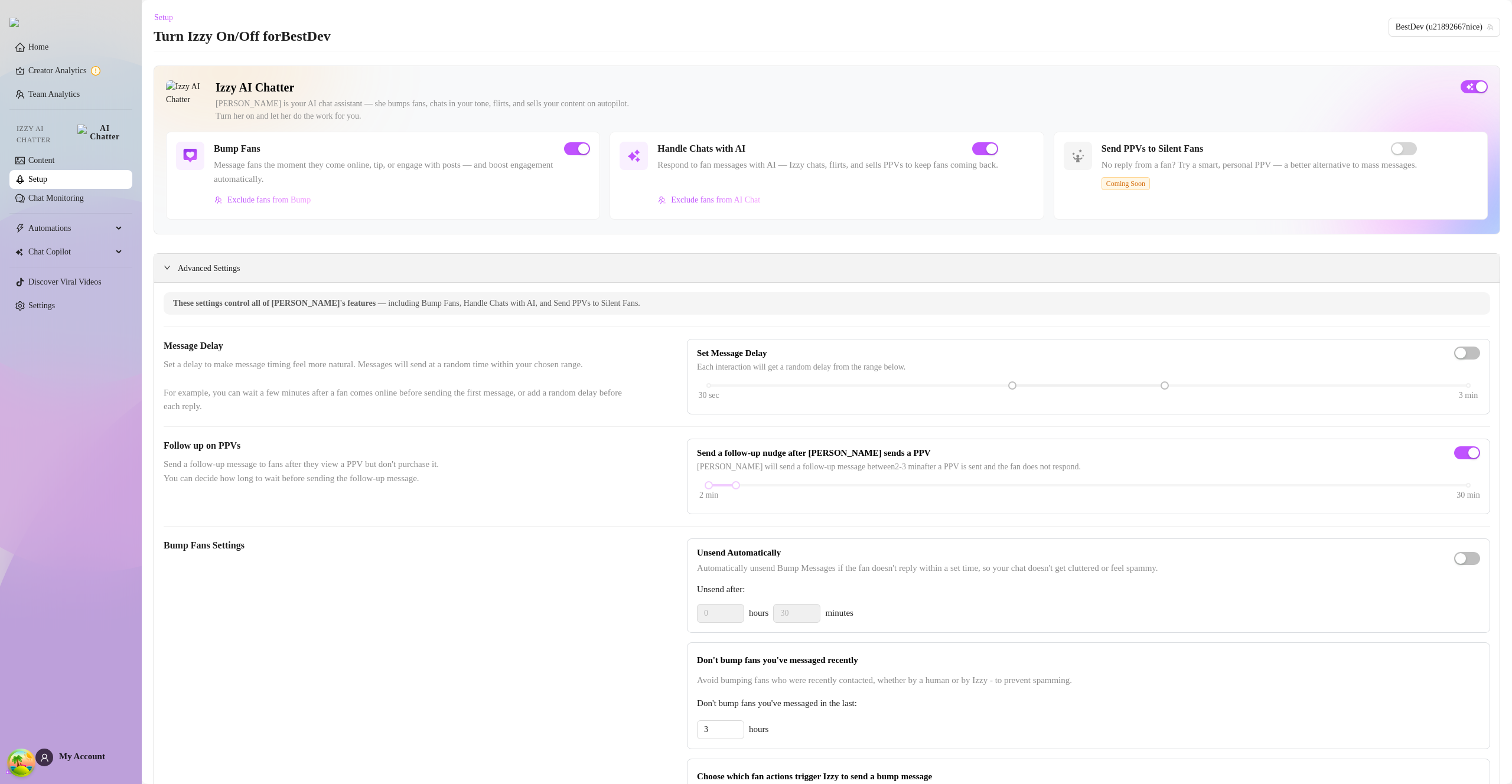
click at [1259, 269] on div "Advanced Settings" at bounding box center [826, 268] width 1345 height 28
click at [168, 268] on icon "expanded" at bounding box center [167, 268] width 6 height 3
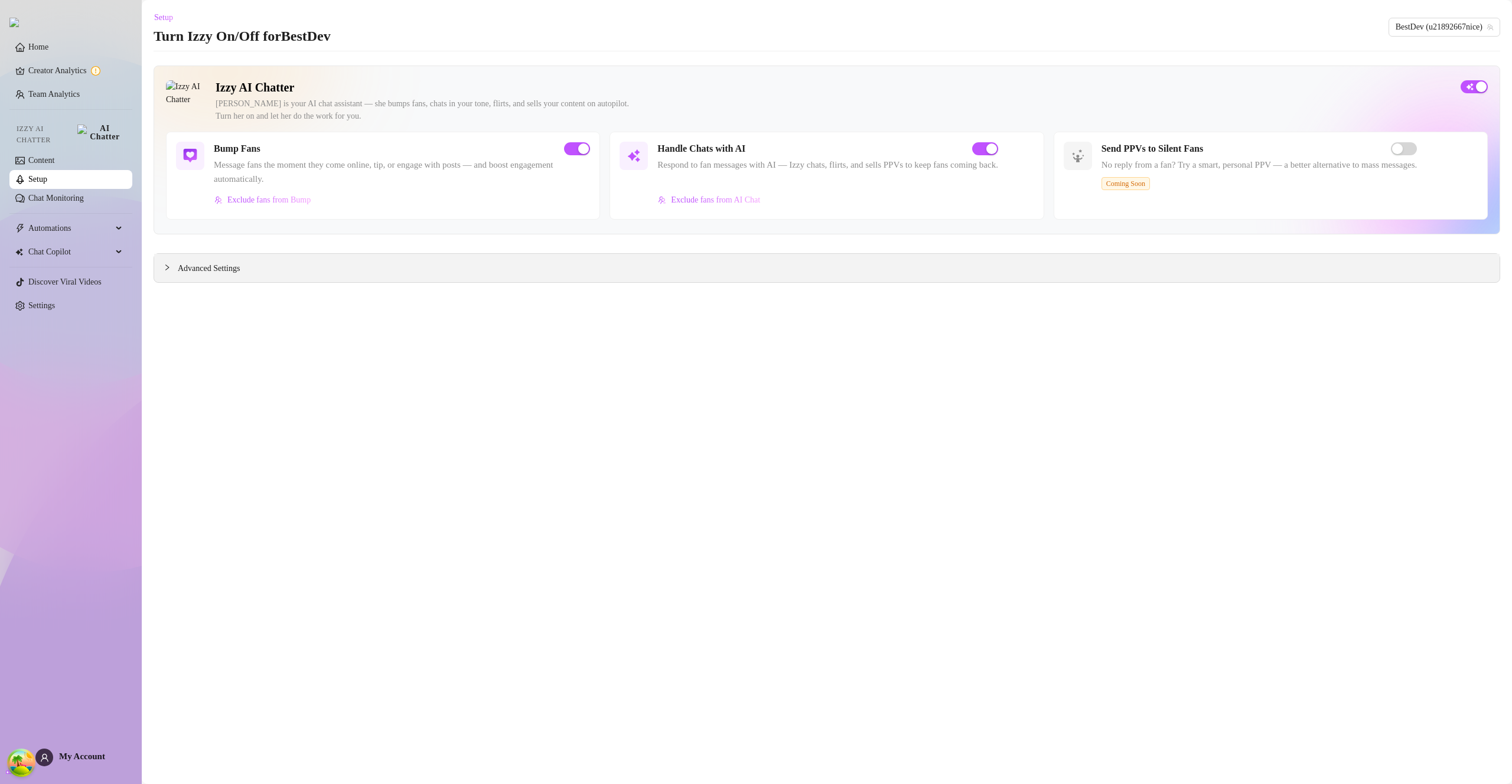
click at [167, 266] on icon "collapsed" at bounding box center [167, 267] width 3 height 6
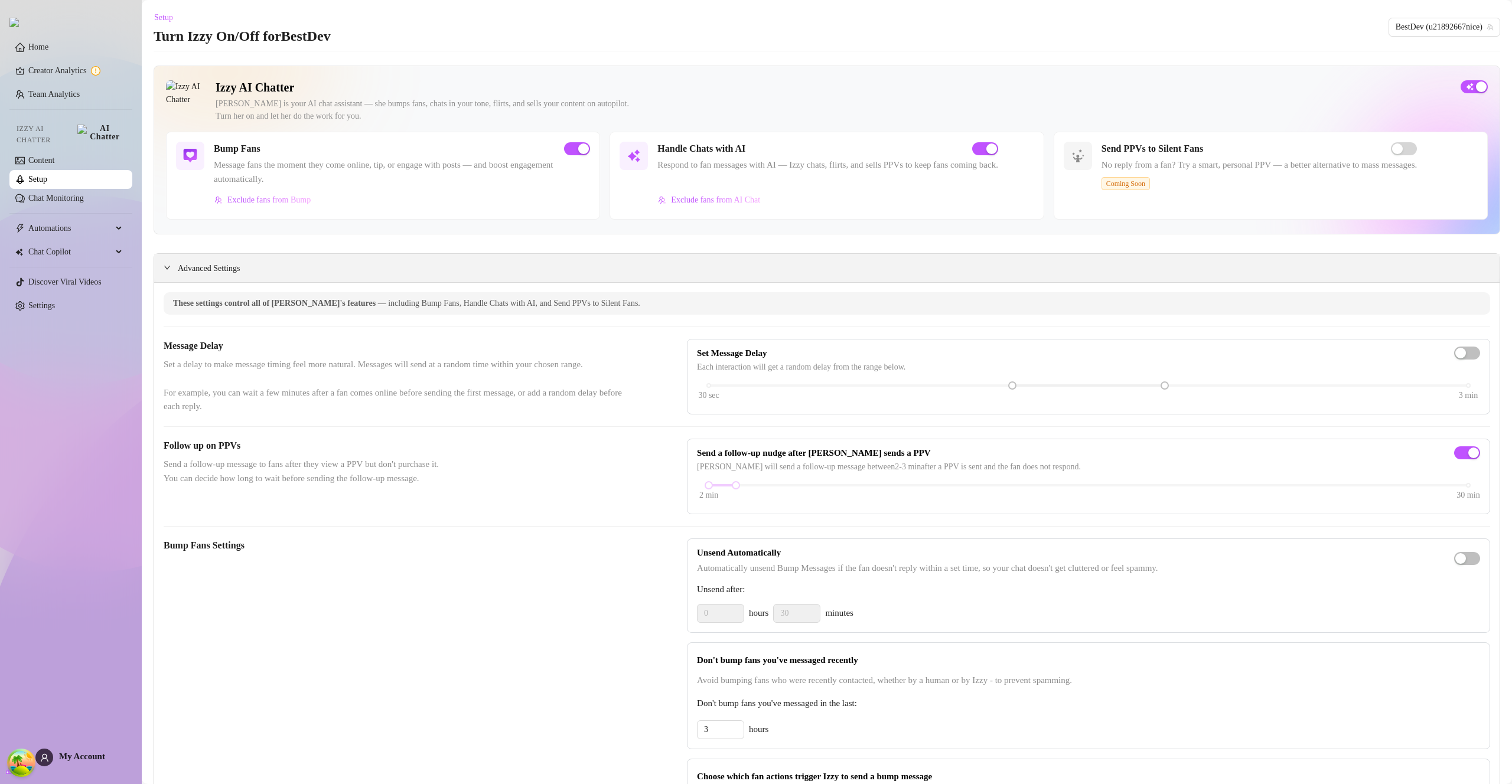
click at [167, 266] on icon "expanded" at bounding box center [167, 267] width 7 height 7
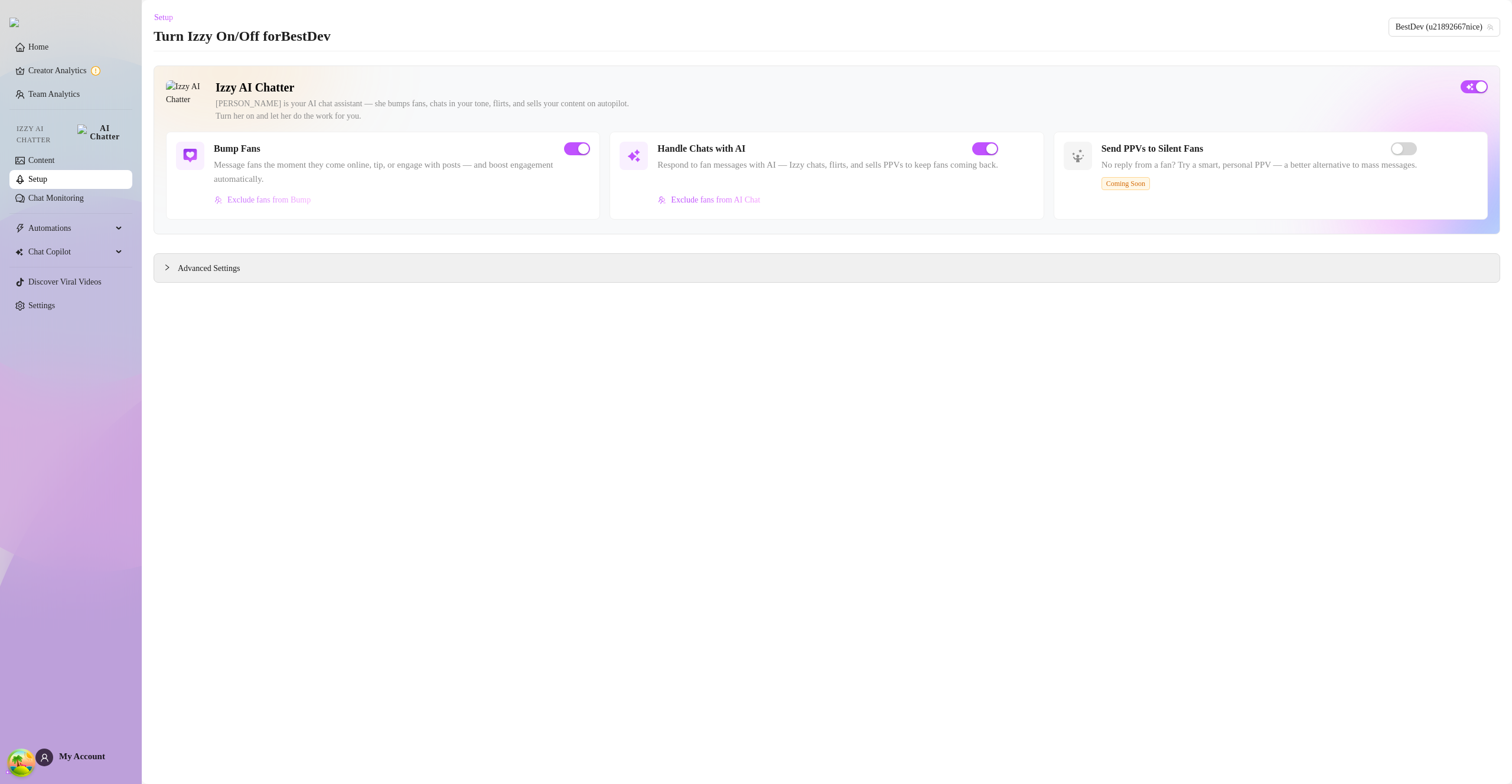
click at [268, 204] on span "Exclude fans from Bump" at bounding box center [269, 200] width 83 height 9
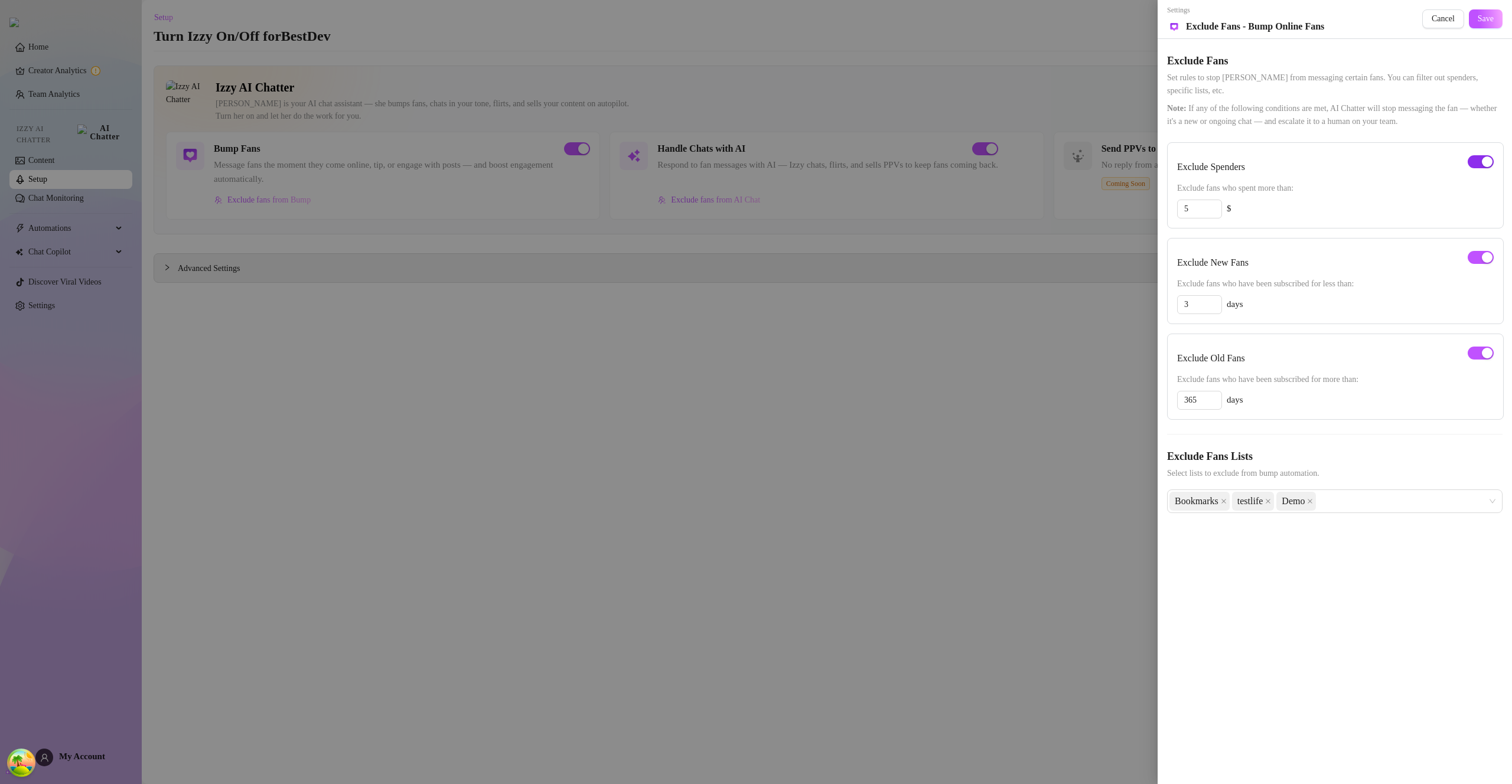
click at [1470, 162] on span "button" at bounding box center [1480, 162] width 26 height 13
click at [1484, 22] on span "Save" at bounding box center [1485, 18] width 16 height 9
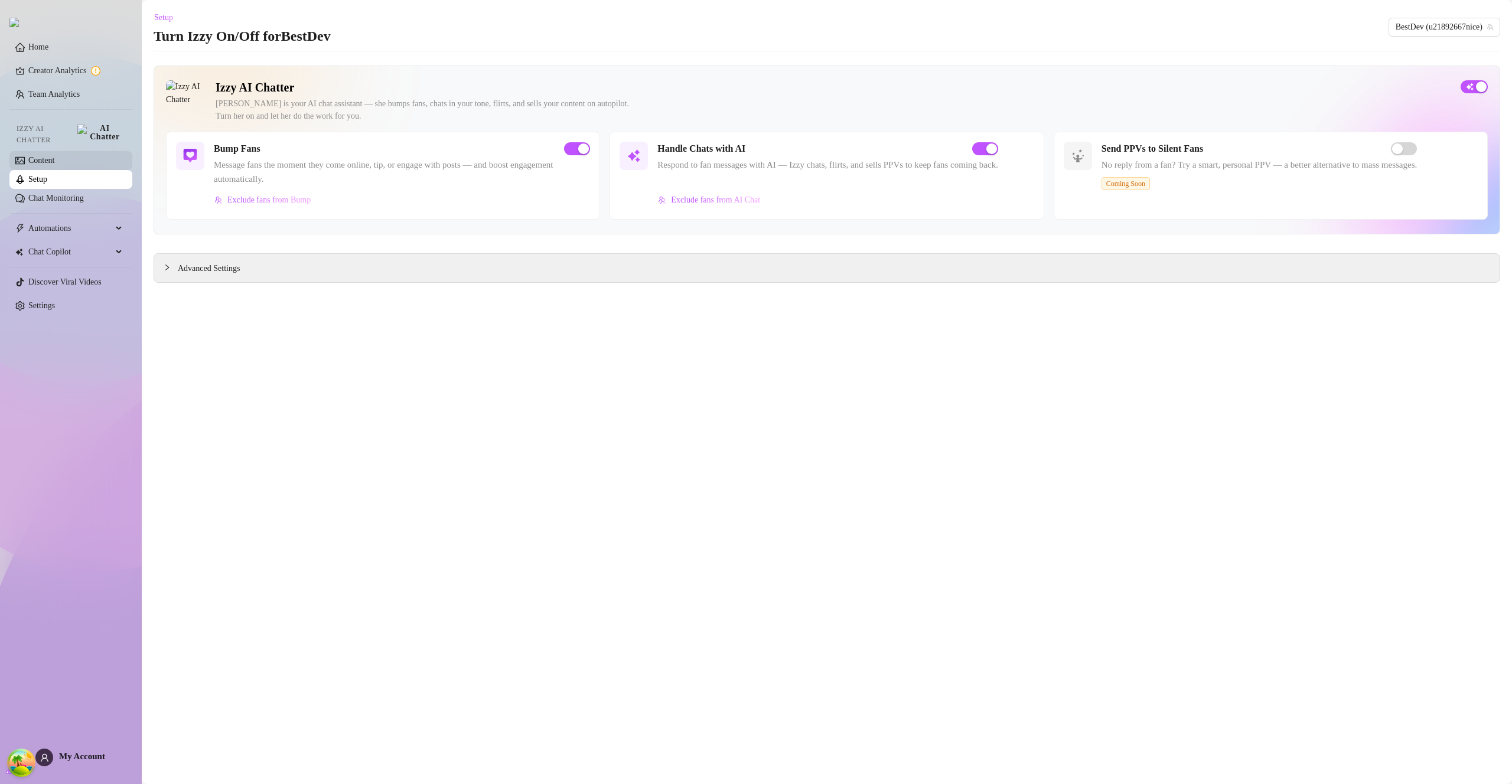
drag, startPoint x: 64, startPoint y: 163, endPoint x: 63, endPoint y: 157, distance: 6.1
click at [47, 175] on link "Setup" at bounding box center [37, 179] width 19 height 9
click at [55, 163] on link "Content" at bounding box center [41, 160] width 26 height 9
click at [55, 157] on link "Content" at bounding box center [41, 160] width 26 height 9
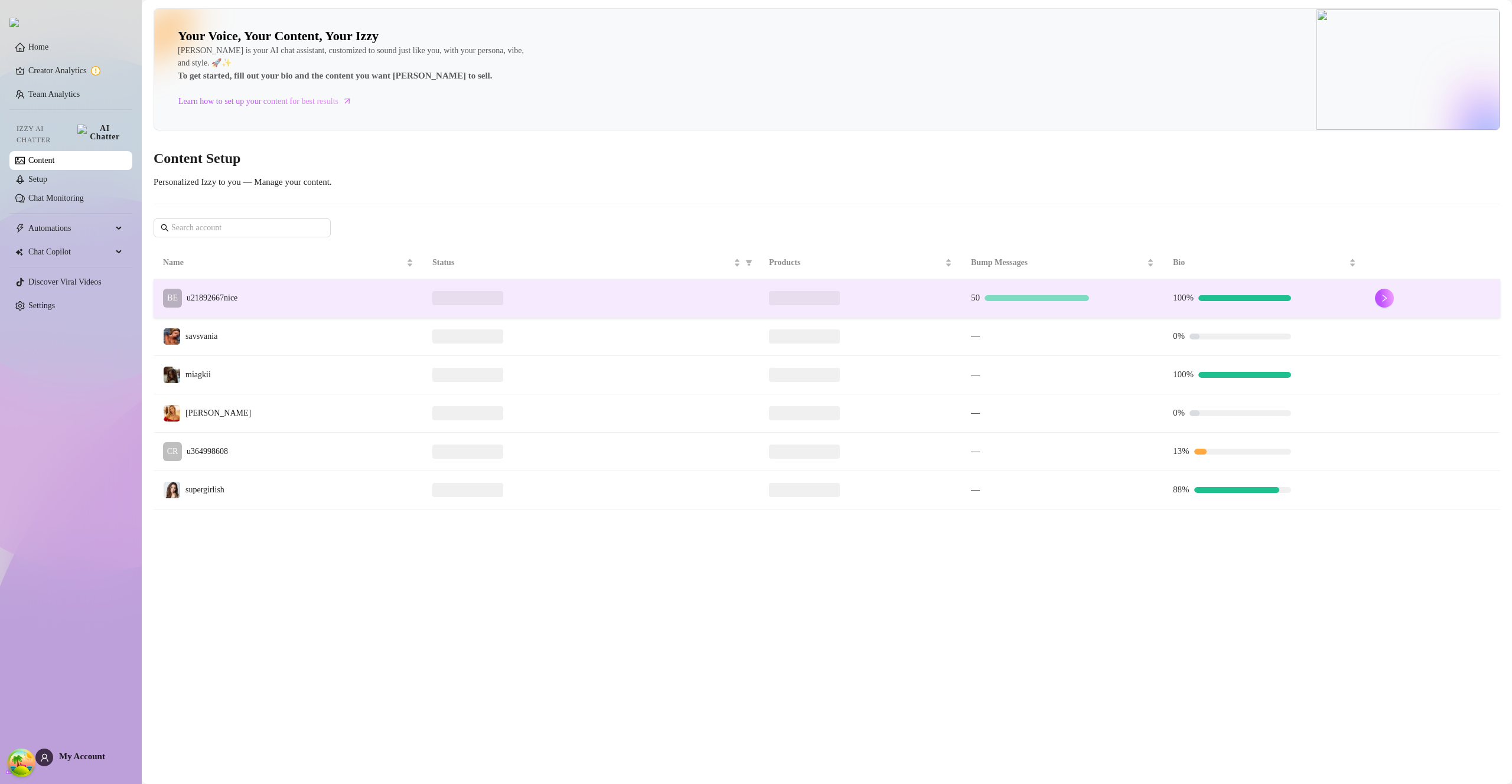
click at [287, 291] on td "BE u21892667nice" at bounding box center [288, 298] width 269 height 38
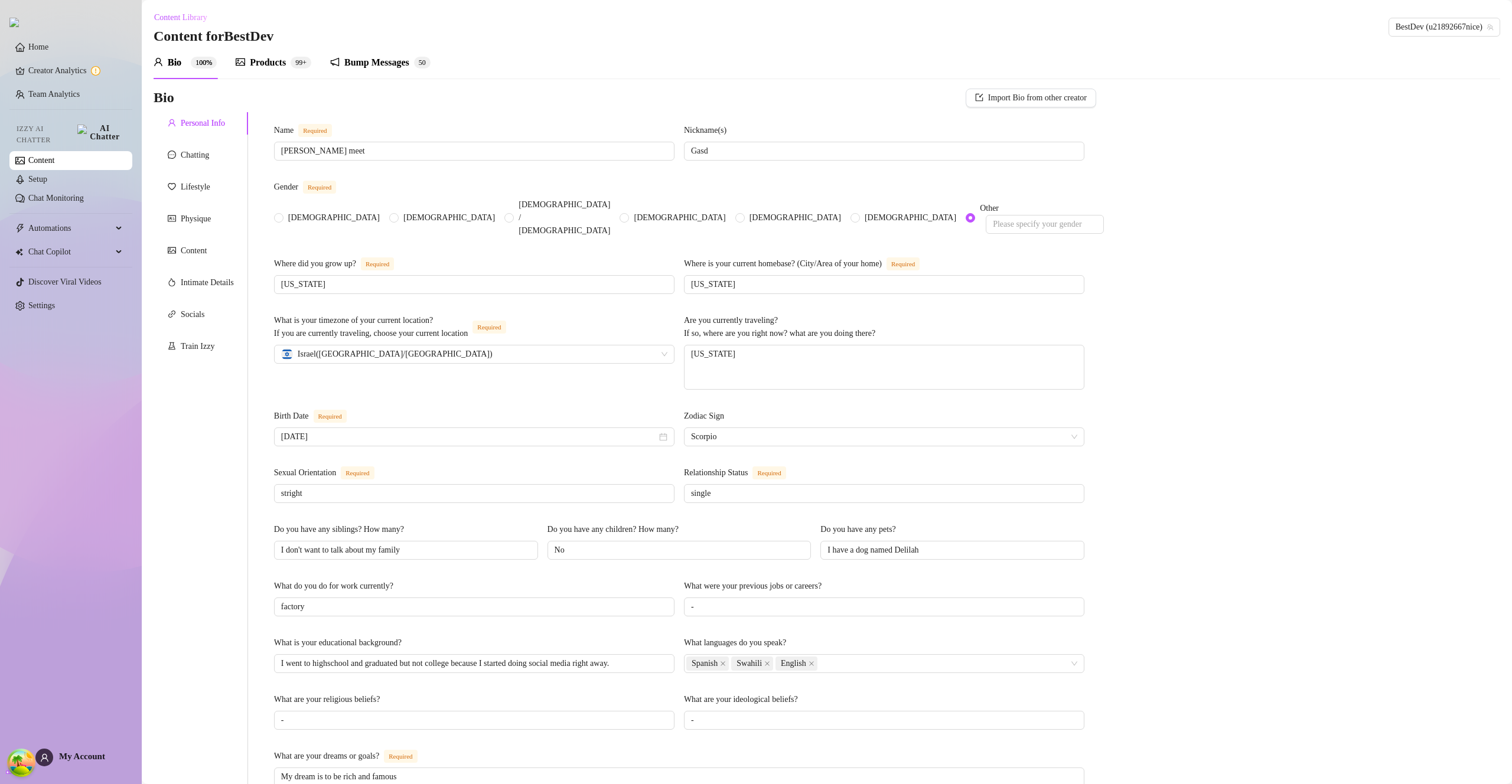
click at [272, 59] on div "Products" at bounding box center [267, 62] width 36 height 14
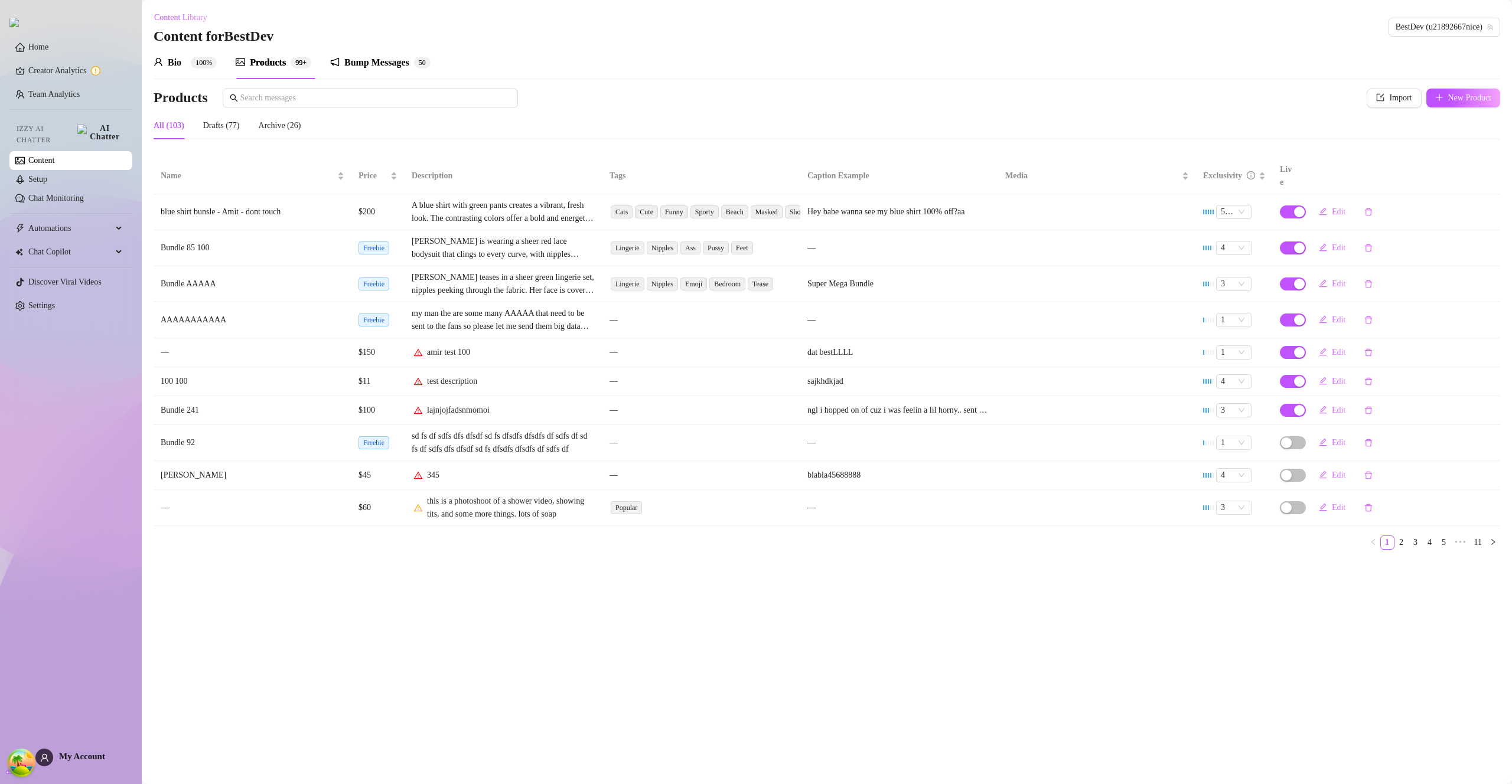
click at [841, 516] on div "Name Price Description Tags Caption Example Media Exclusivity Live blue shirt b…" at bounding box center [826, 354] width 1346 height 391
click at [1328, 202] on button "Edit" at bounding box center [1331, 211] width 46 height 19
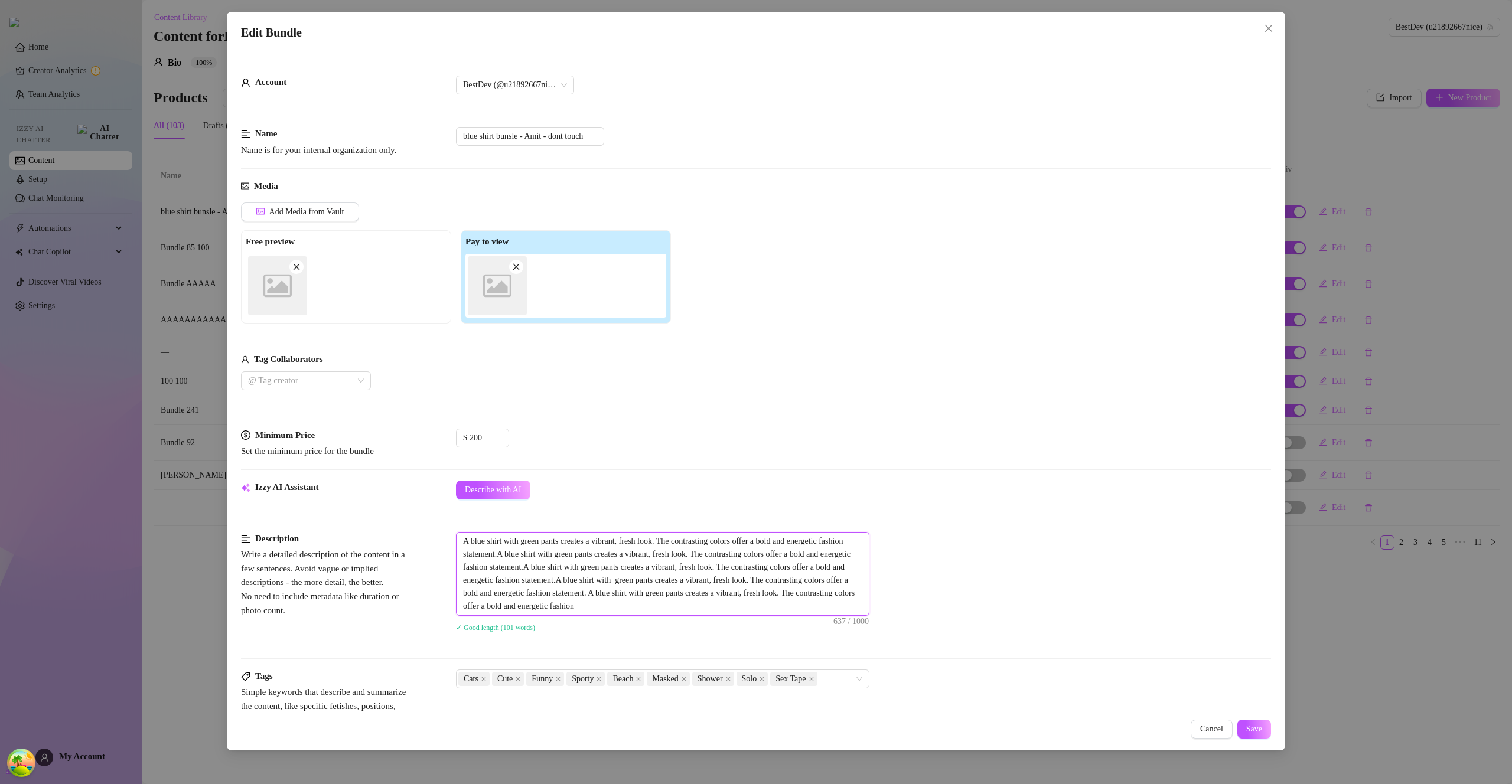
click at [831, 602] on textarea "A blue shirt with green pants creates a vibrant, fresh look. The contrasting co…" at bounding box center [662, 574] width 412 height 83
click at [1271, 728] on div "Edit Bundle Account BestDev (@u21892667nice) Name Name is for your internal org…" at bounding box center [756, 380] width 1059 height 738
click at [1262, 730] on button "Save" at bounding box center [1254, 728] width 34 height 19
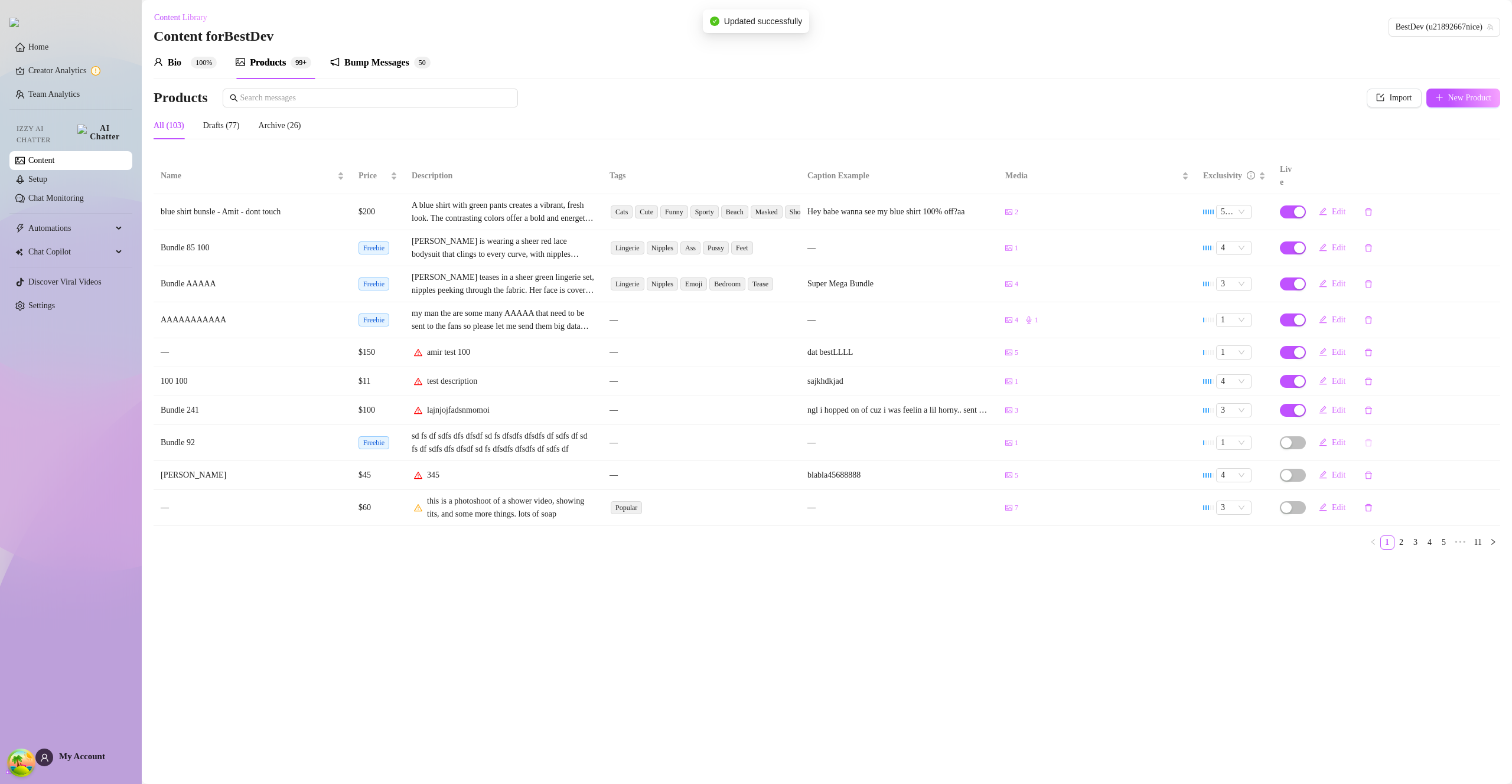
click at [1373, 438] on icon "delete" at bounding box center [1369, 443] width 8 height 8
click at [1437, 394] on span "Yes" at bounding box center [1431, 399] width 12 height 9
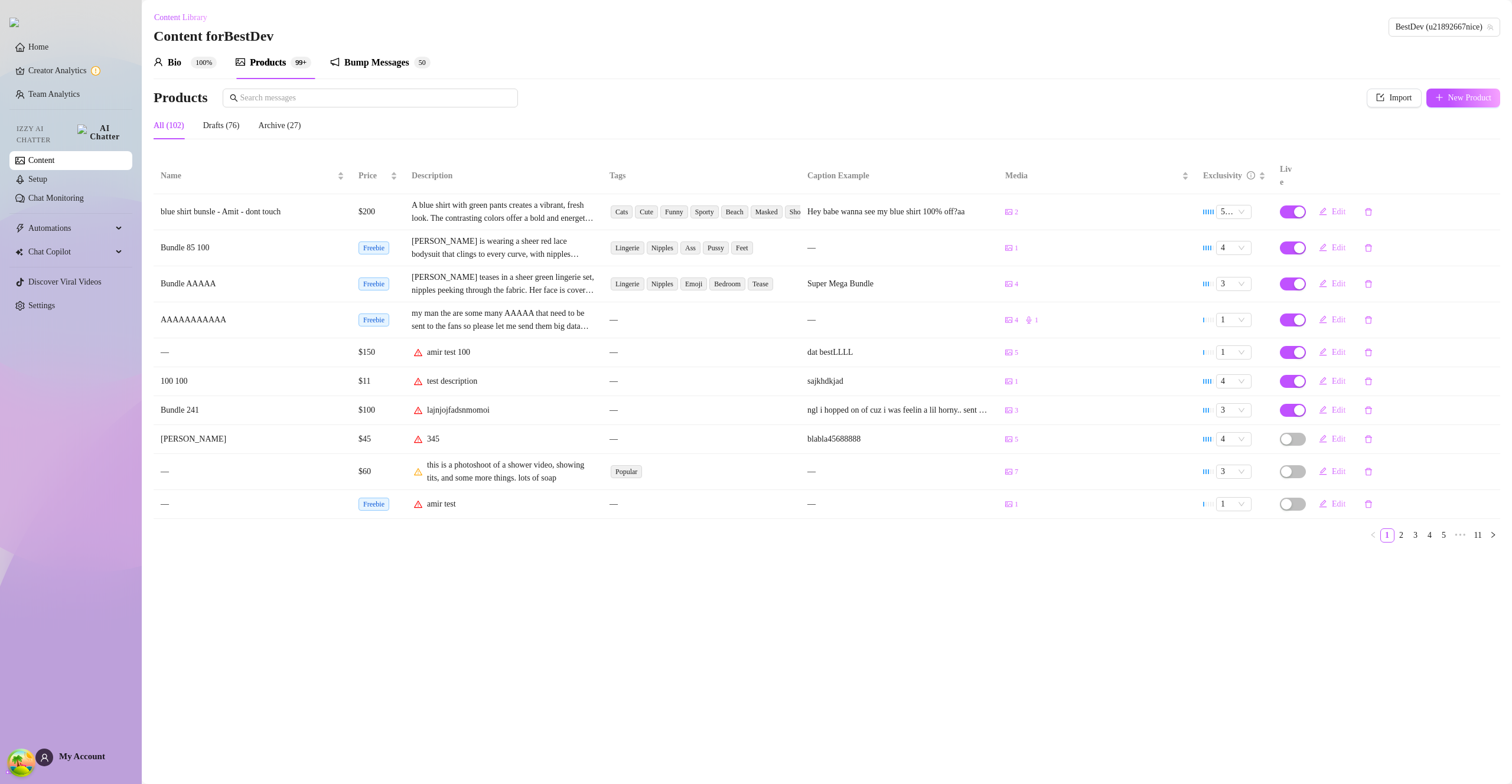
click at [388, 65] on div "Bump Messages" at bounding box center [376, 62] width 65 height 14
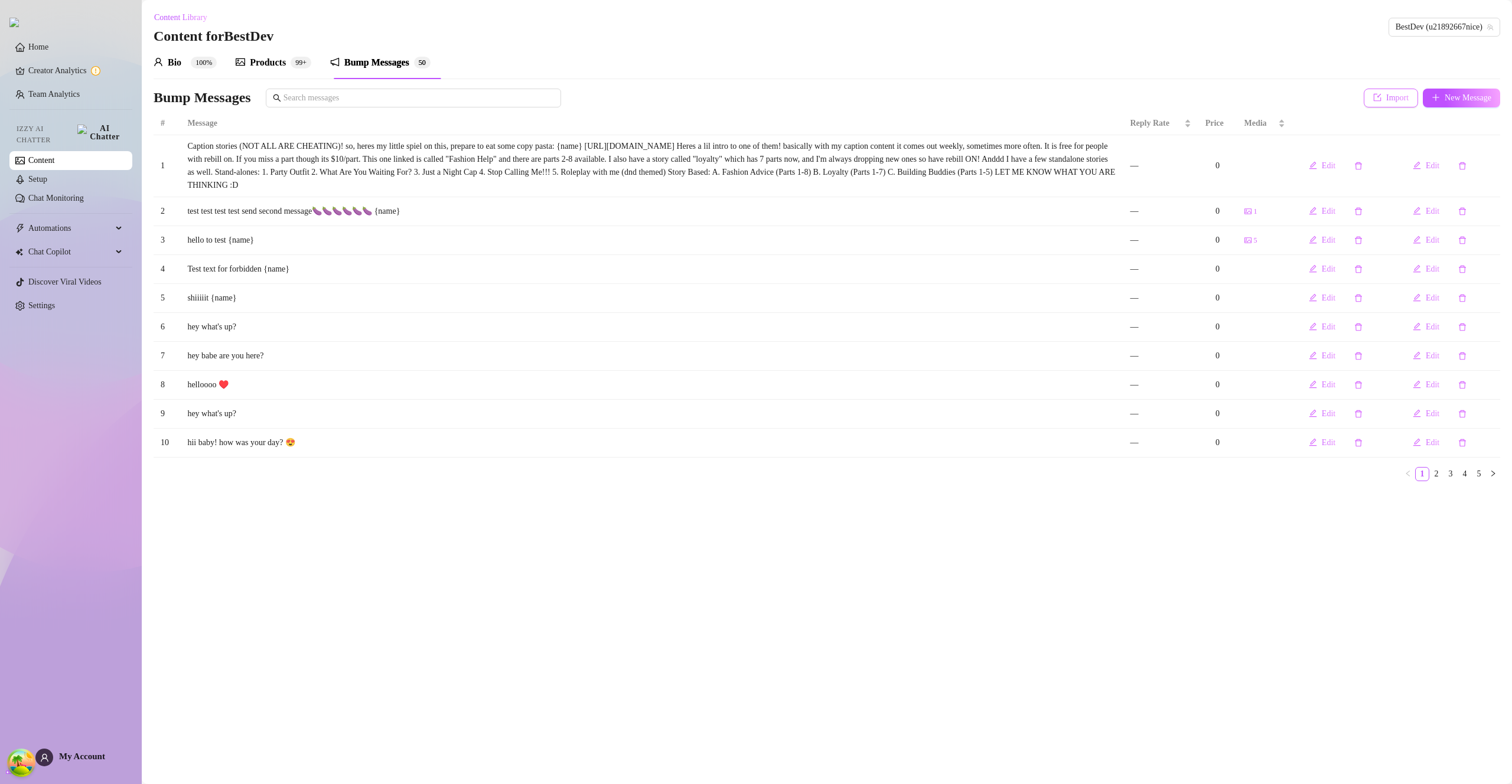
click at [1399, 105] on button "Import" at bounding box center [1391, 98] width 55 height 19
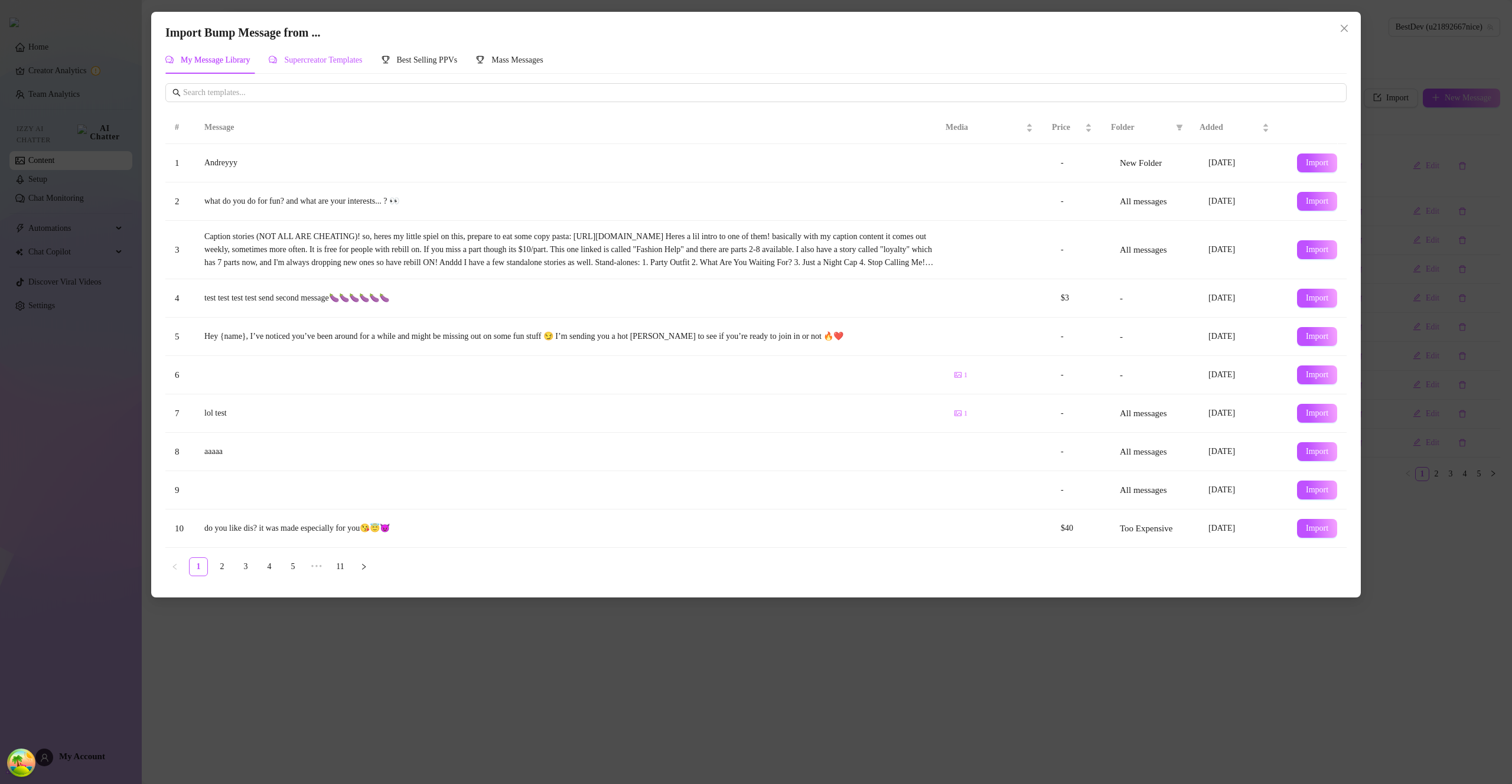
click at [345, 63] on span "Supercreator Templates" at bounding box center [323, 60] width 78 height 9
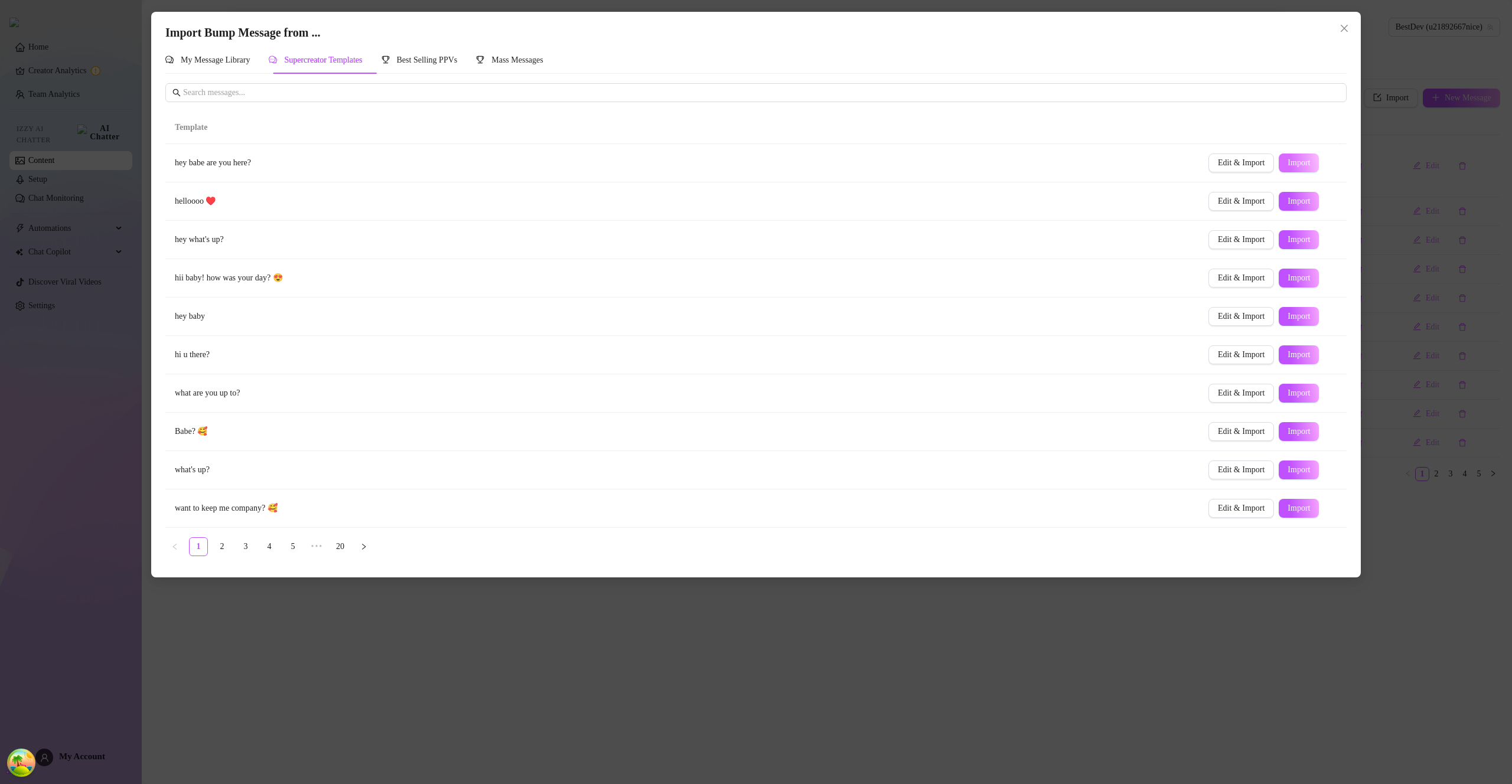
click at [1278, 163] on button "Import" at bounding box center [1298, 162] width 40 height 19
type textarea "hey babe are you here?"
click at [1290, 163] on span "Import" at bounding box center [1298, 162] width 22 height 9
click at [1345, 28] on icon "close" at bounding box center [1344, 27] width 9 height 9
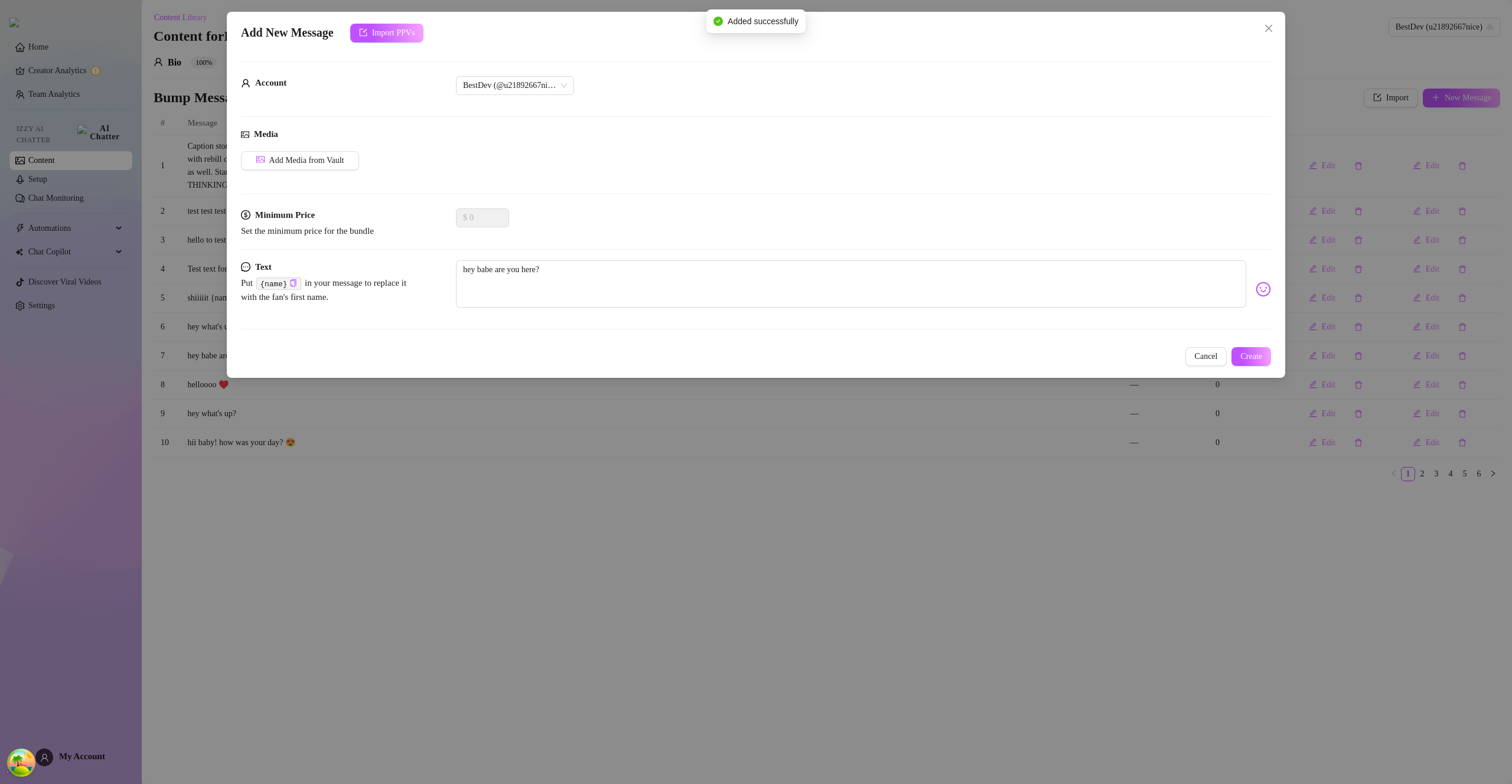
click at [1276, 29] on span "Close" at bounding box center [1268, 27] width 19 height 9
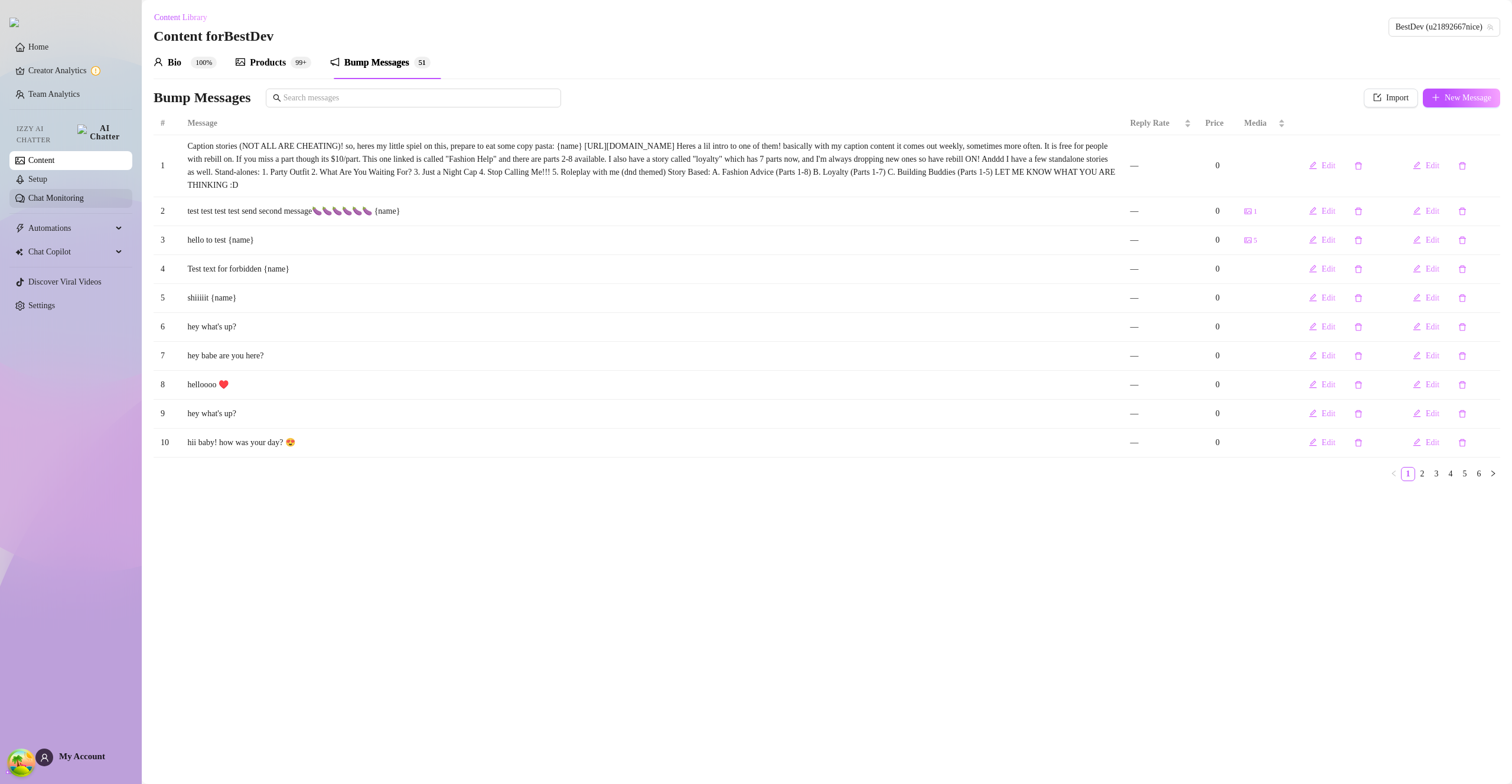
click at [69, 194] on link "Chat Monitoring" at bounding box center [56, 198] width 56 height 9
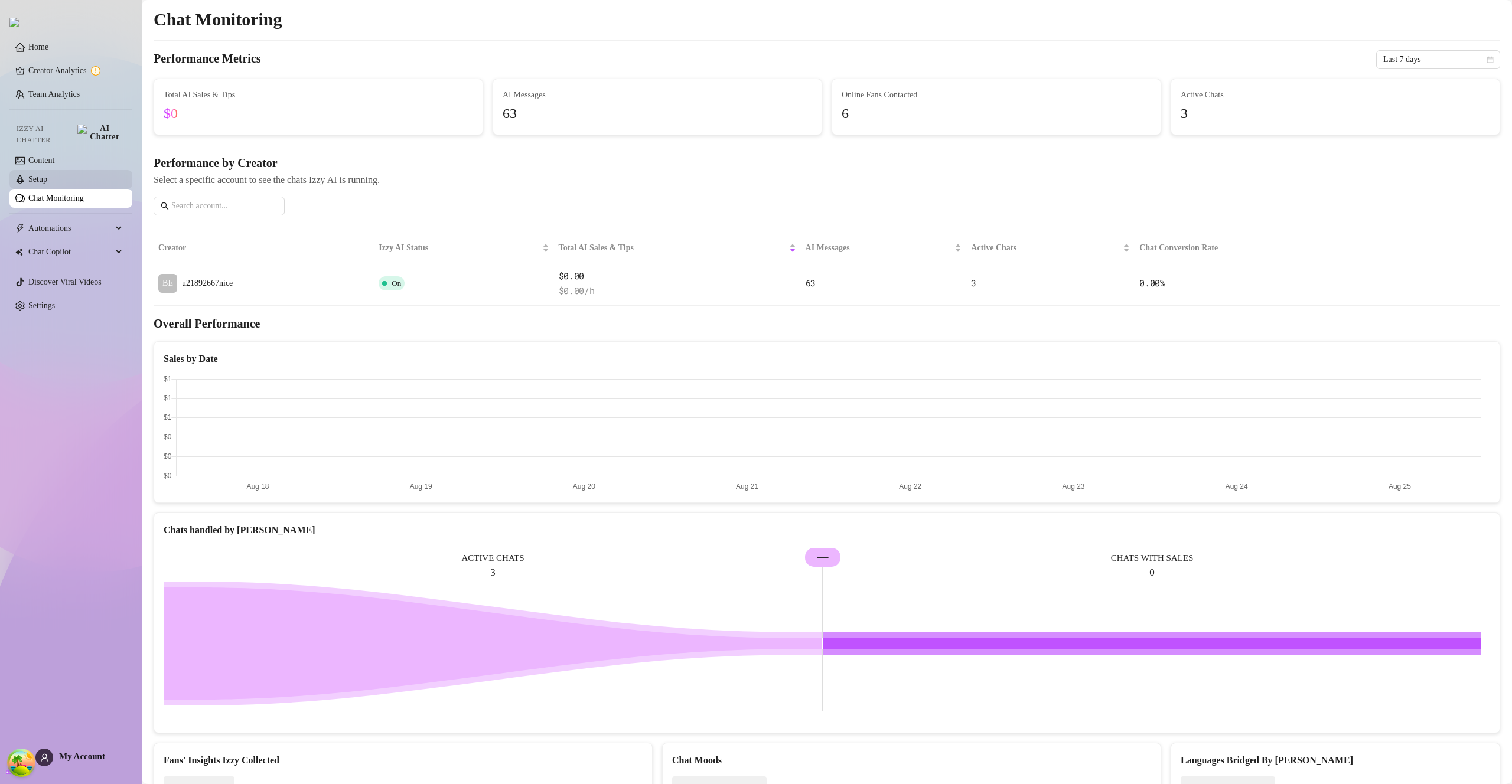
click at [47, 179] on link "Setup" at bounding box center [37, 179] width 19 height 9
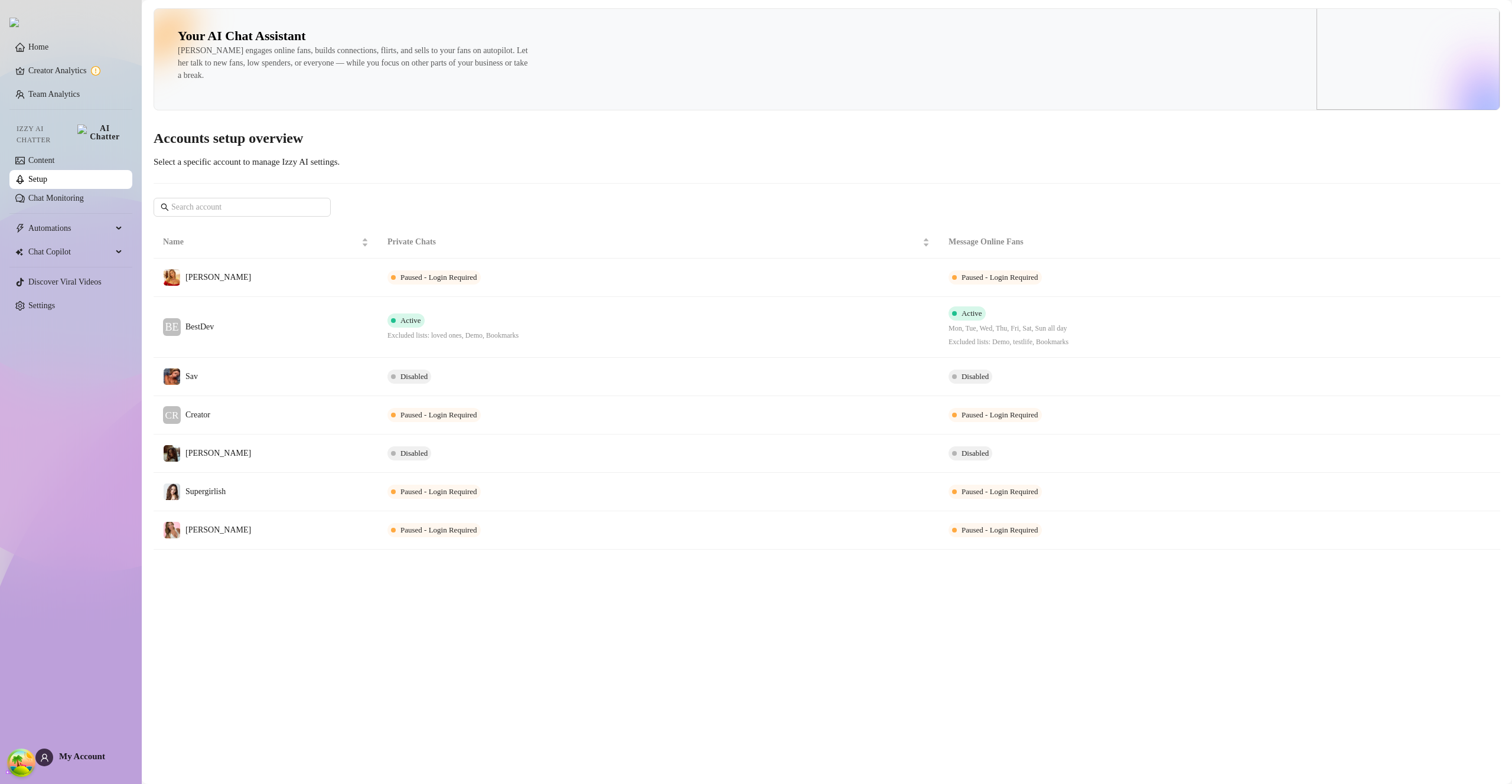
click at [47, 175] on link "Setup" at bounding box center [37, 179] width 19 height 9
click at [55, 159] on link "Content" at bounding box center [41, 160] width 26 height 9
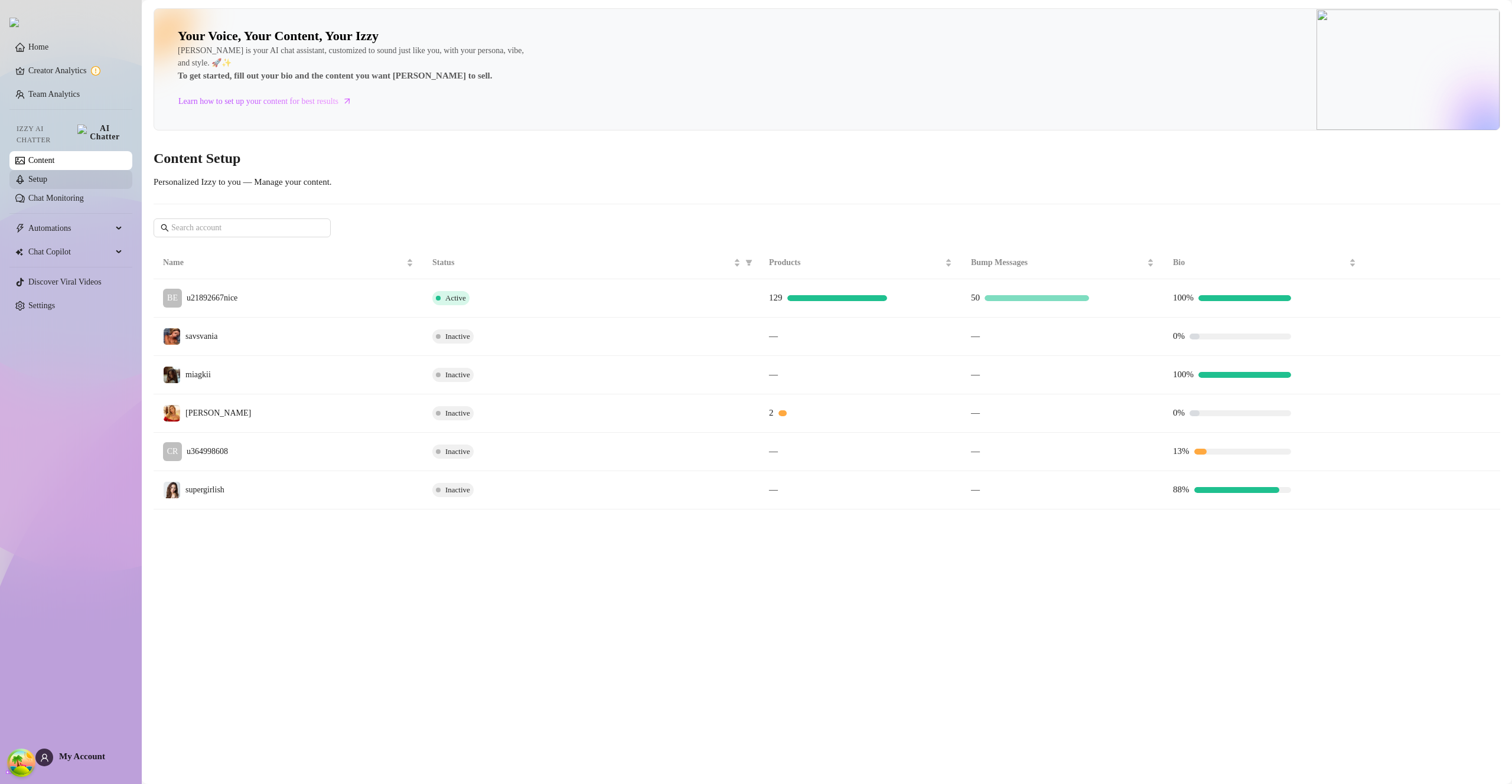
click at [47, 179] on link "Setup" at bounding box center [37, 179] width 19 height 9
click at [47, 178] on link "Setup" at bounding box center [37, 179] width 19 height 9
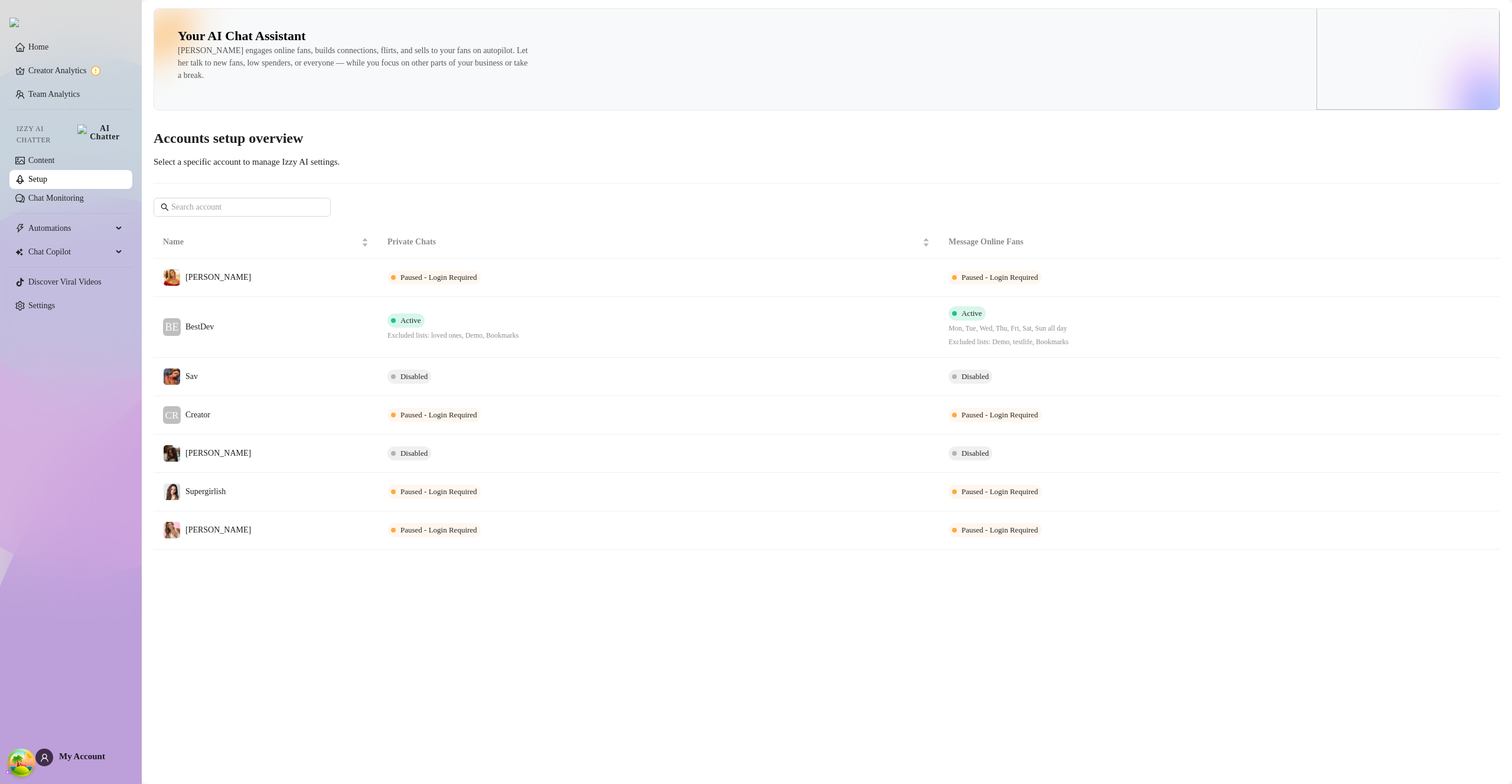
click at [222, 315] on td "BE BestDev" at bounding box center [265, 327] width 225 height 60
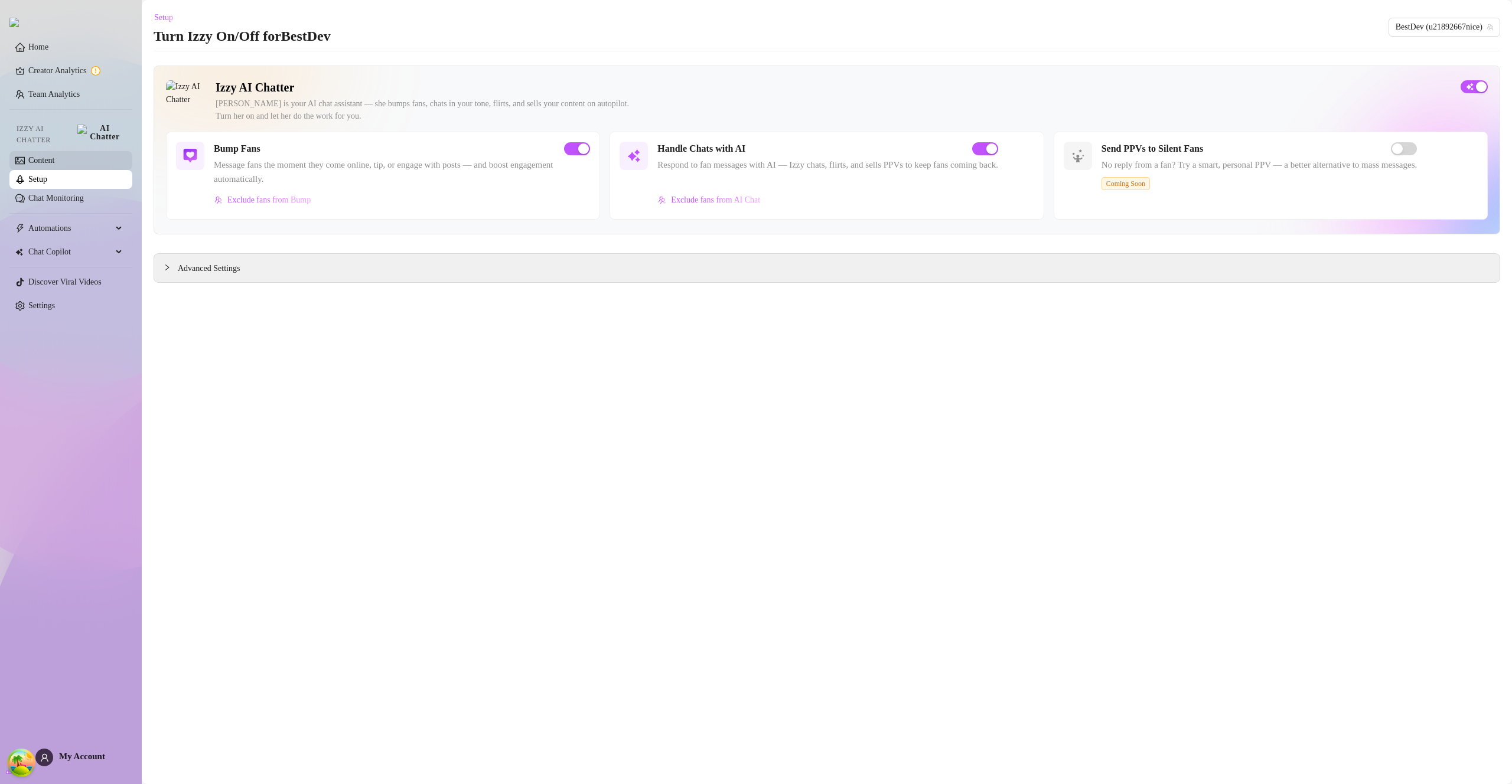
click at [46, 162] on link "Content" at bounding box center [41, 160] width 26 height 9
click at [46, 159] on link "Content" at bounding box center [41, 160] width 26 height 9
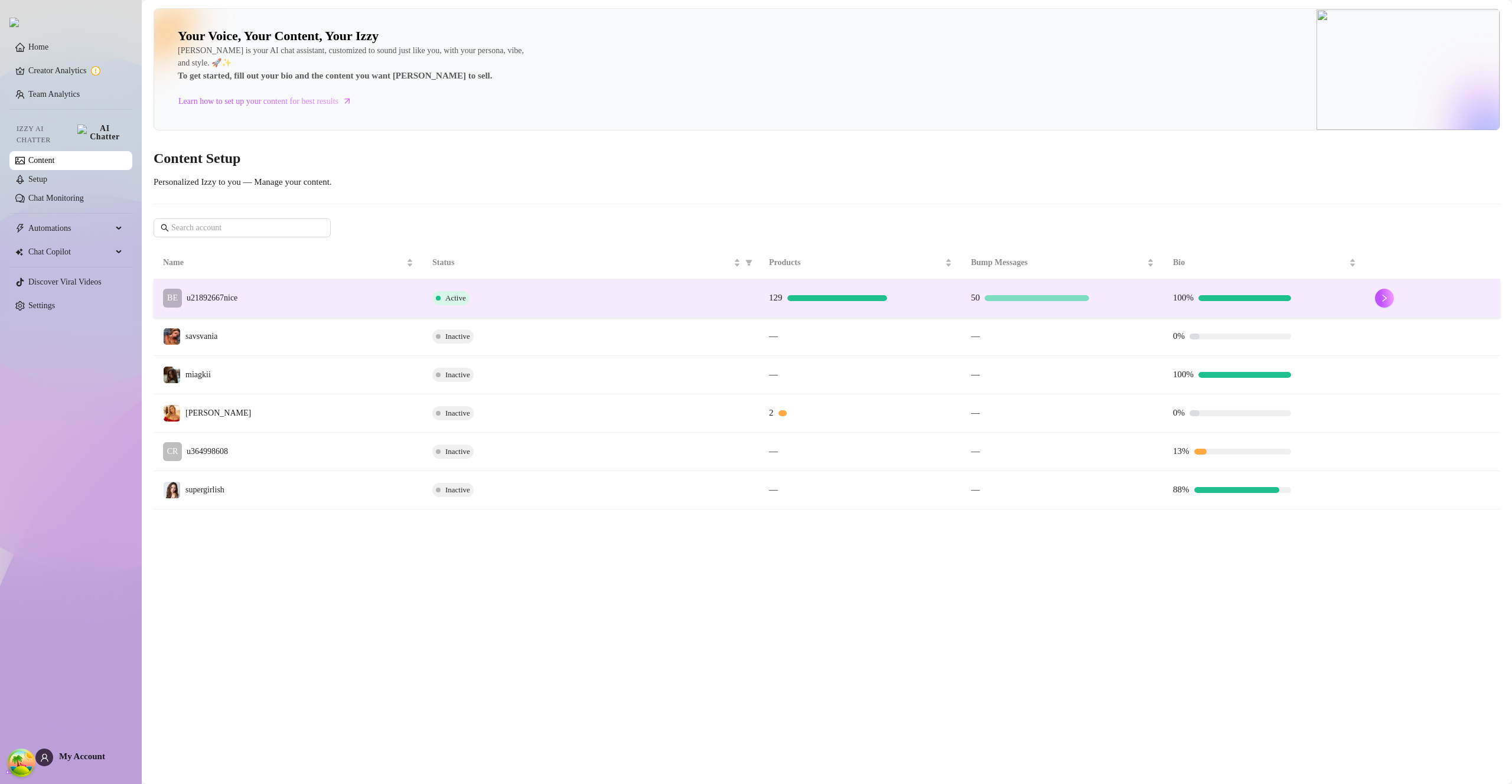
click at [262, 303] on td "BE u21892667nice" at bounding box center [288, 298] width 269 height 38
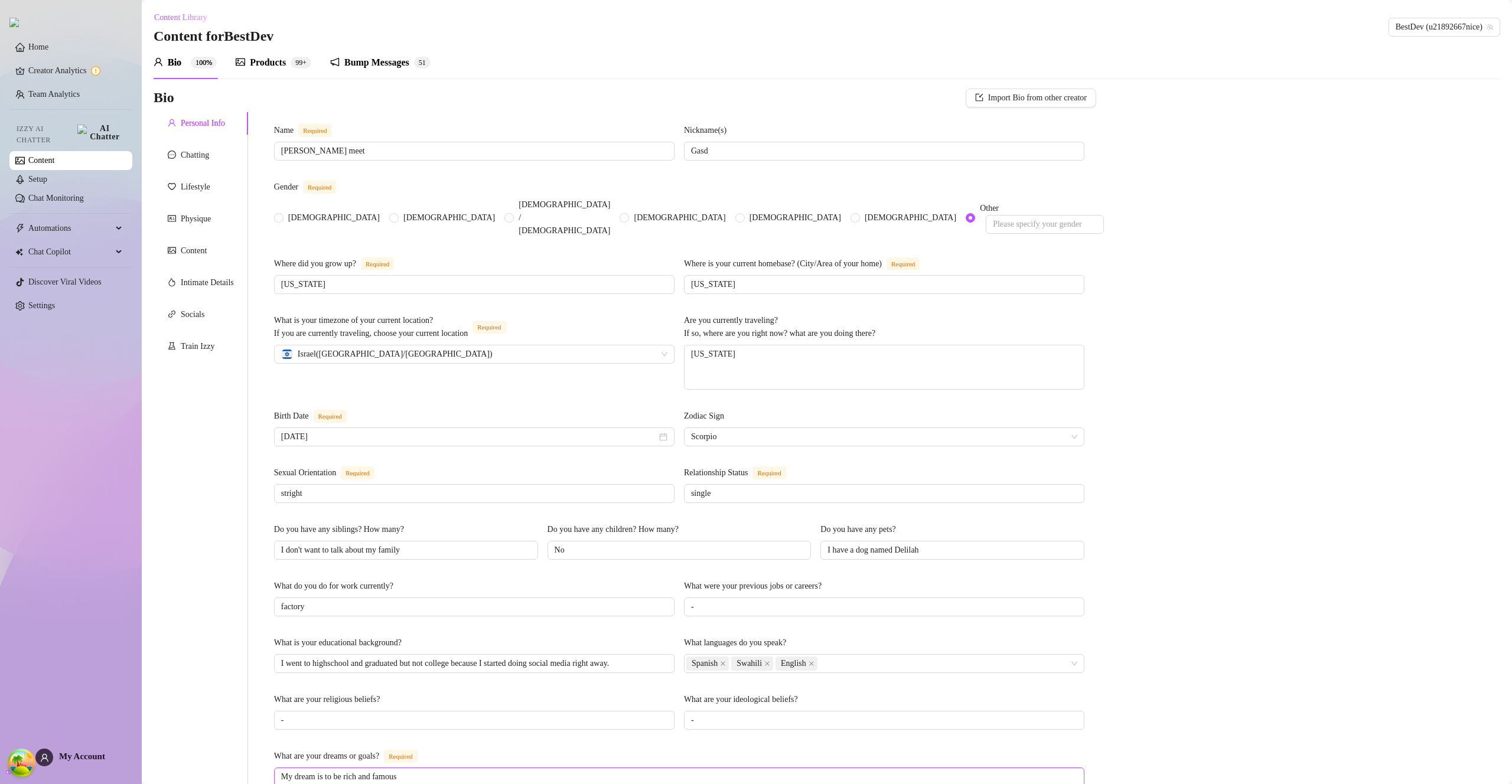
scroll to position [389, 0]
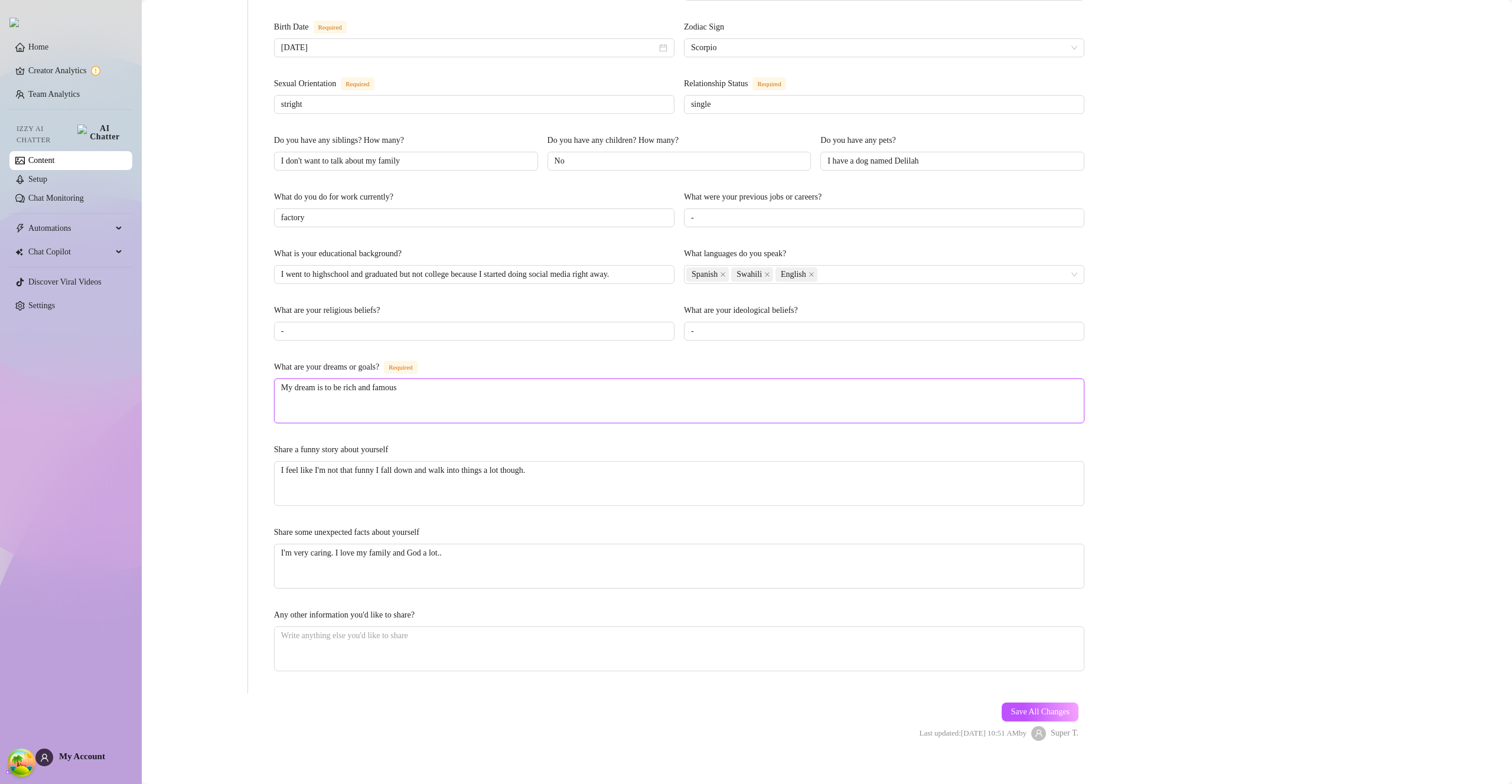
click at [686, 379] on textarea "My dream is to be rich and famous" at bounding box center [679, 400] width 809 height 44
type textarea "My dream is to be rich and famous"
type textarea "My dream is to be rich and famous a"
type textarea "My dream is to be rich and famous an"
type textarea "My dream is to be rich and famous and"
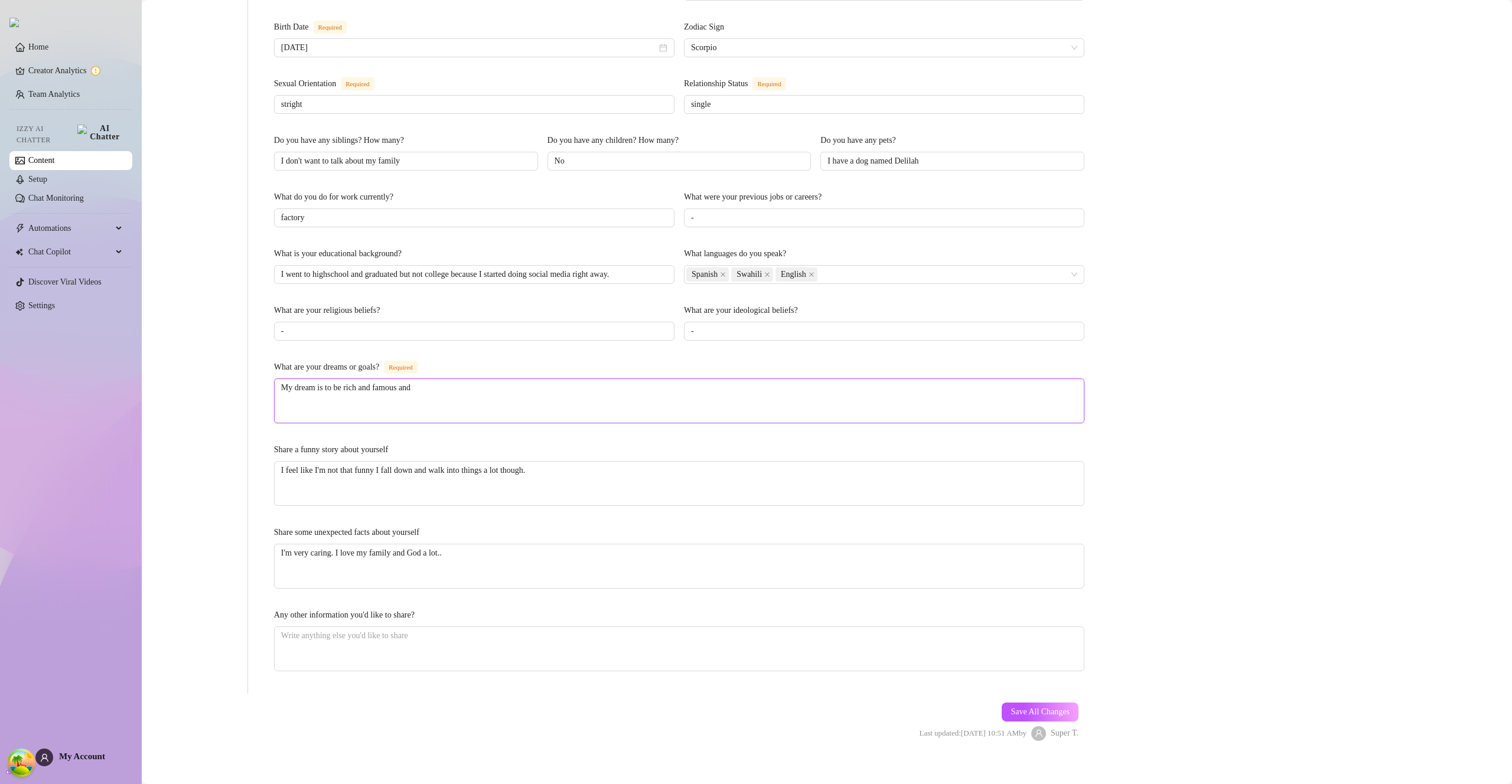
type textarea "My dream is to be rich and famous and"
type textarea "My dream is to be rich and famous and h"
type textarea "My dream is to be rich and famous and ha"
type textarea "My dream is to be rich and famous and hap"
type textarea "My dream is to be rich and famous and happ"
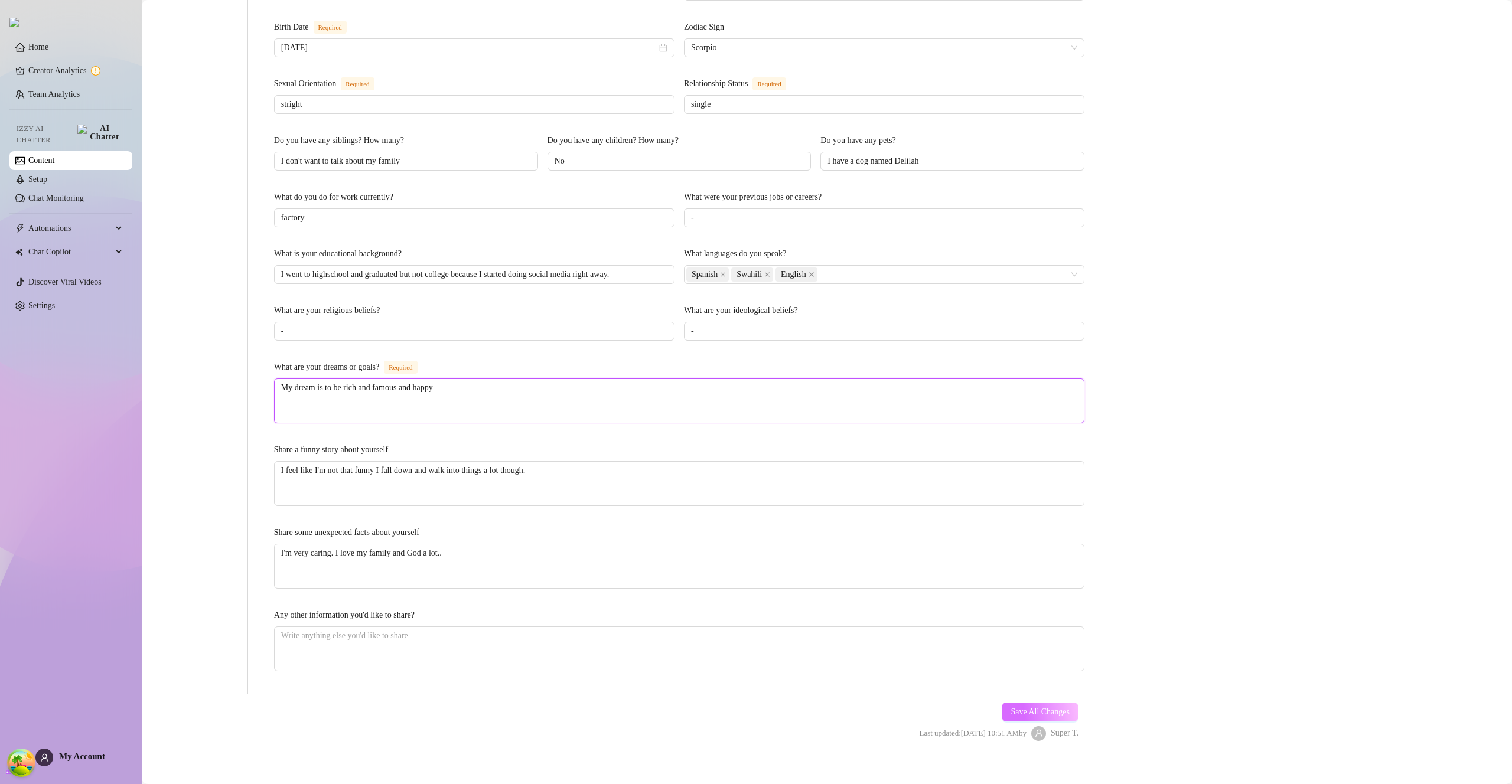
type textarea "My dream is to be rich and famous and happy"
drag, startPoint x: 1044, startPoint y: 696, endPoint x: 1173, endPoint y: 257, distance: 457.6
click at [1044, 707] on span "Save All Changes" at bounding box center [1040, 711] width 59 height 9
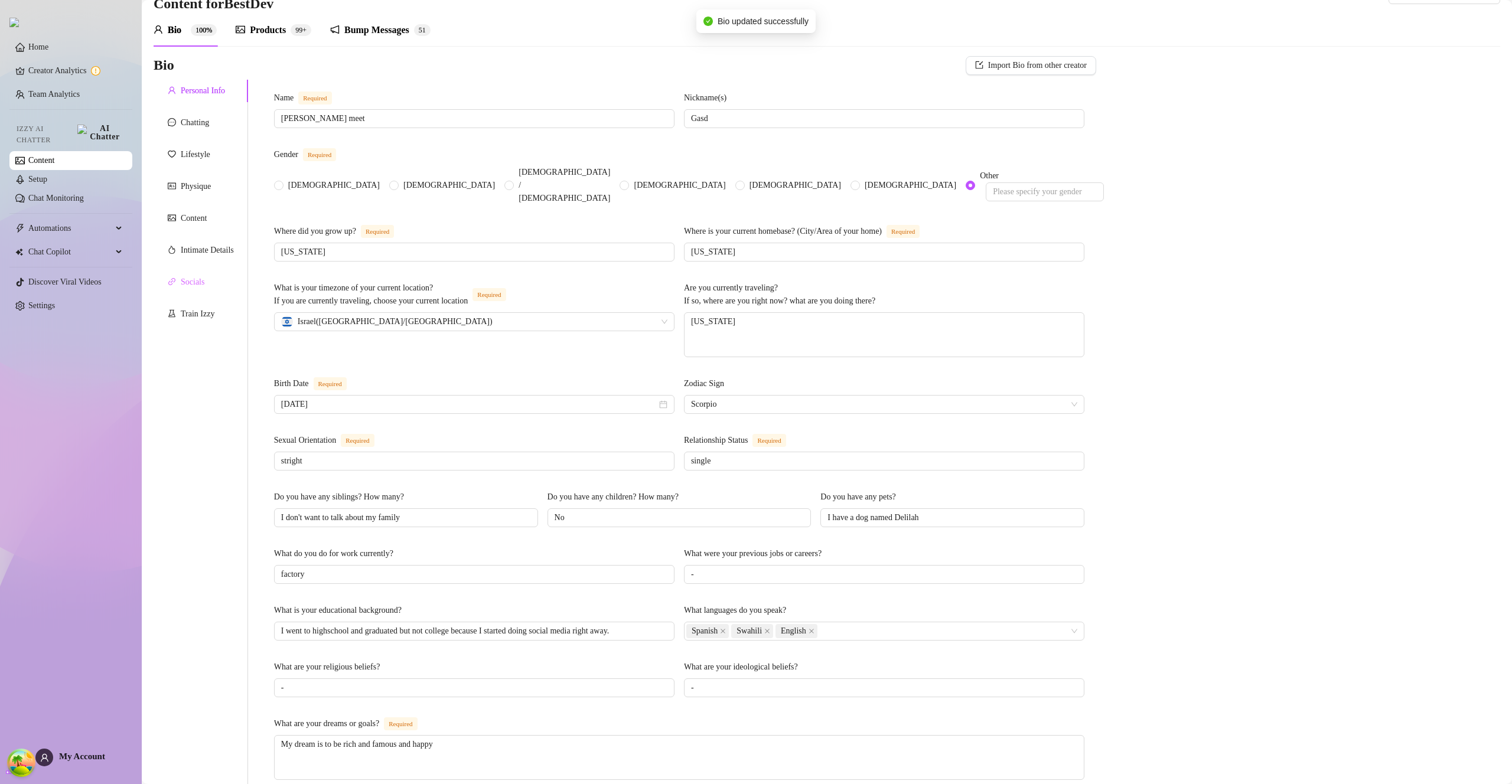
scroll to position [0, 0]
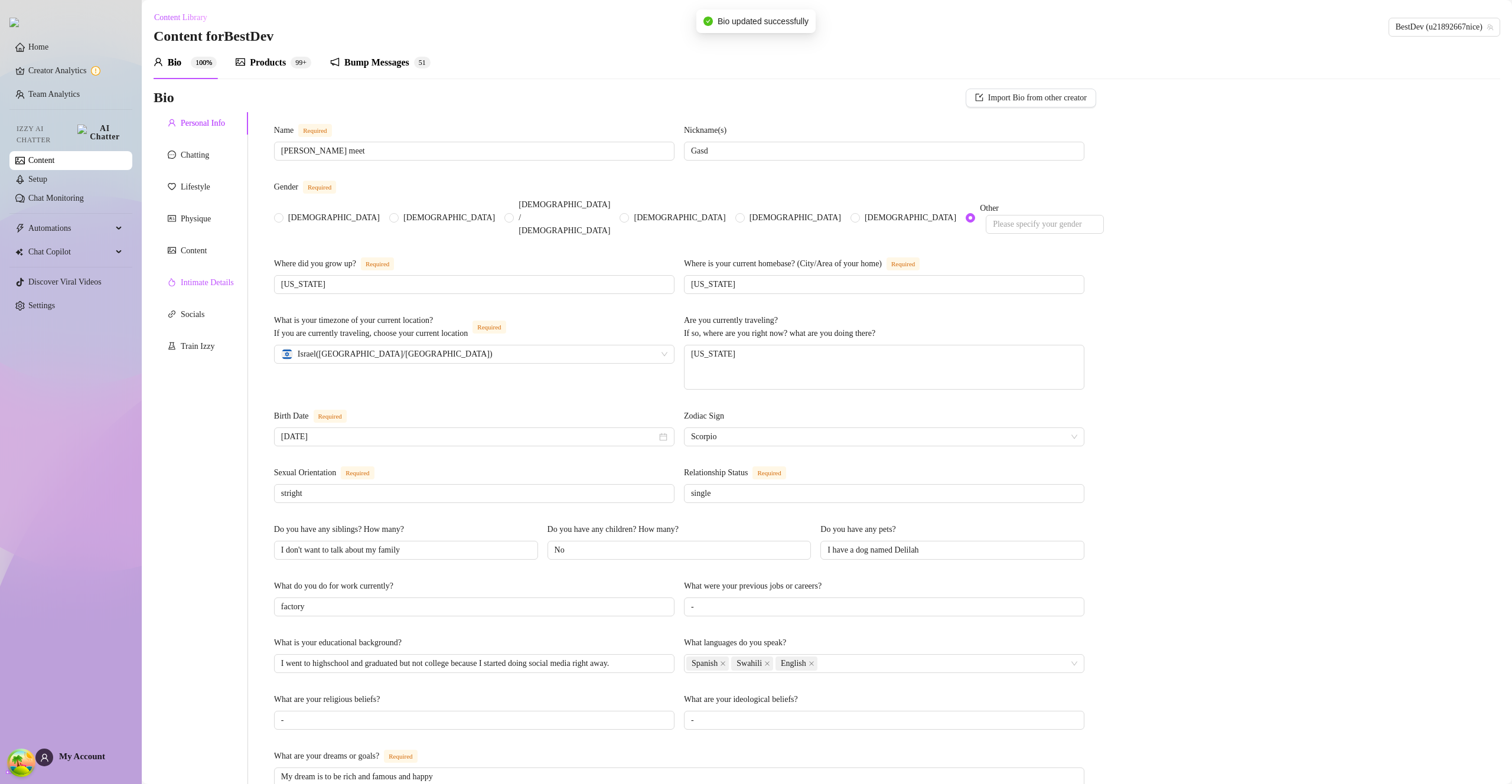
click at [191, 284] on div "Intimate Details" at bounding box center [207, 283] width 53 height 13
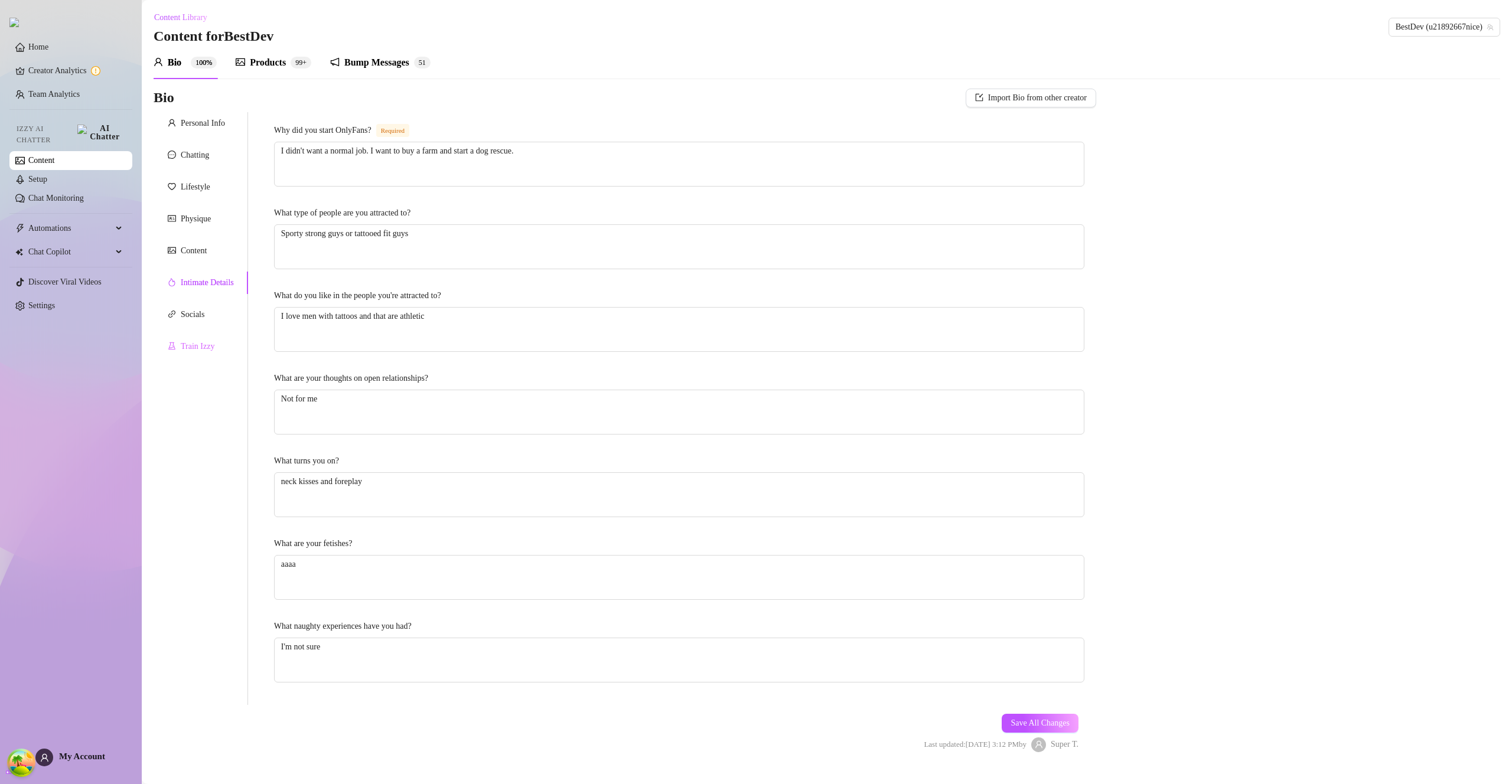
drag, startPoint x: 198, startPoint y: 323, endPoint x: 198, endPoint y: 346, distance: 23.0
click at [198, 323] on div "Socials" at bounding box center [201, 314] width 94 height 22
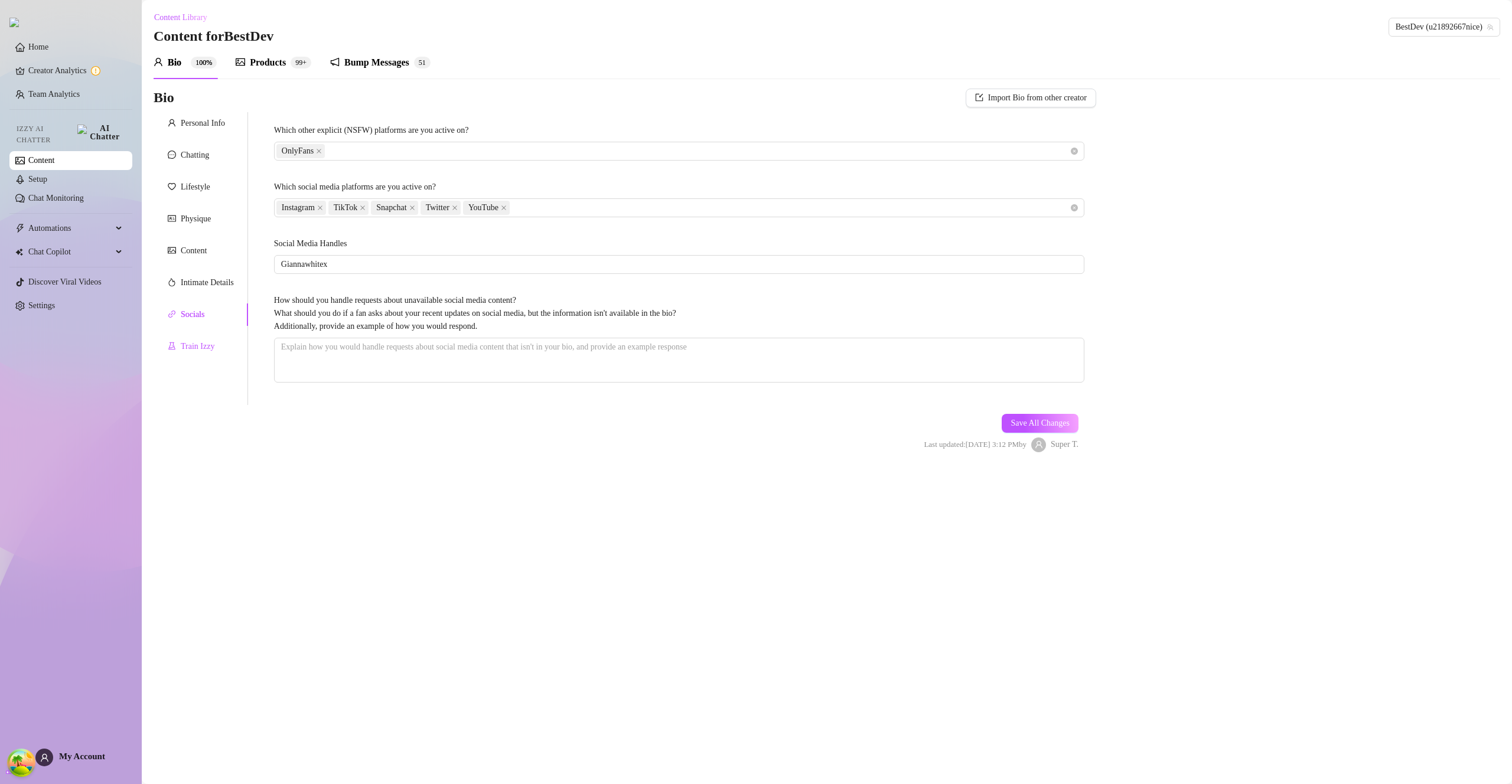
drag, startPoint x: 198, startPoint y: 346, endPoint x: 191, endPoint y: 312, distance: 34.7
click at [198, 346] on div "Train Izzy" at bounding box center [197, 346] width 34 height 13
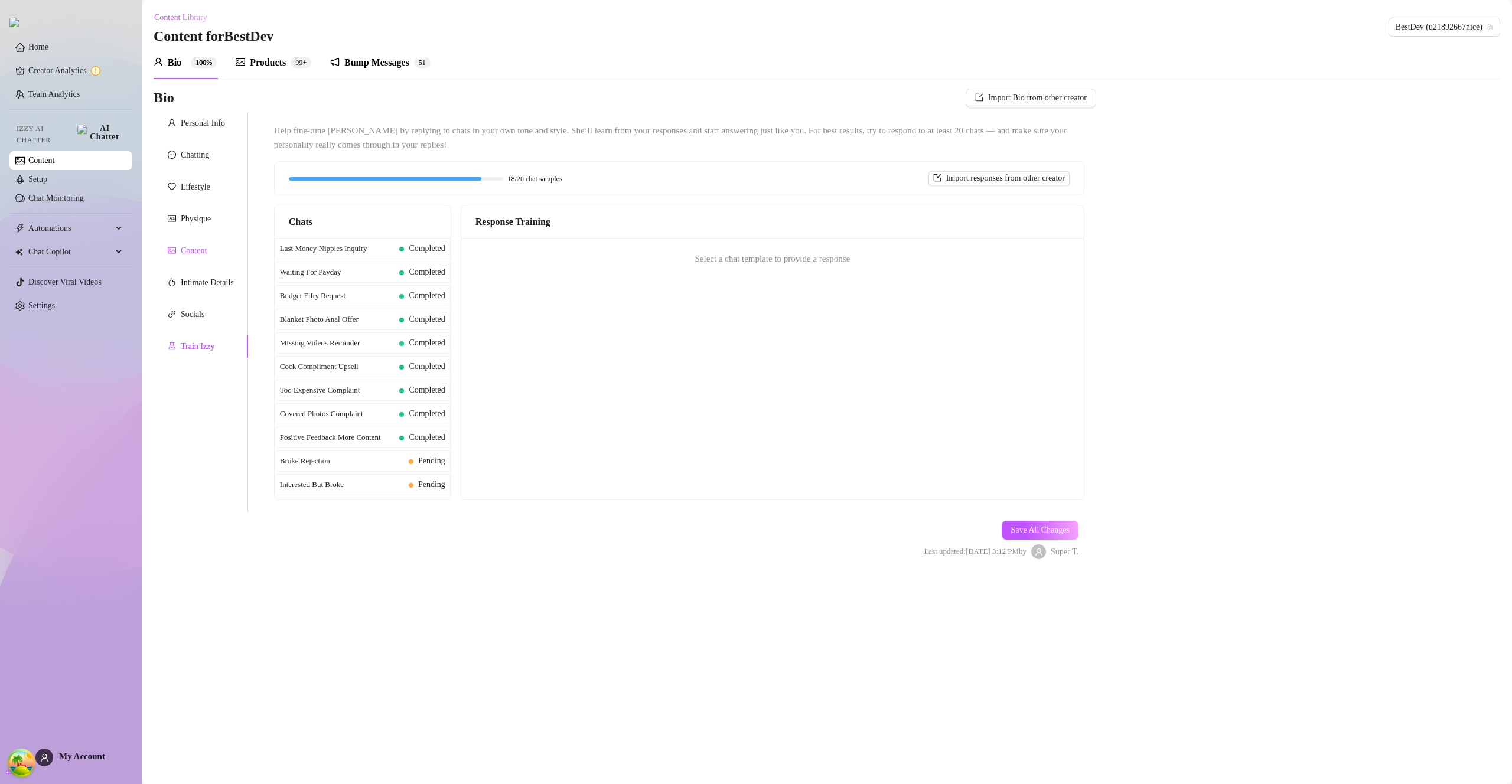
click at [182, 257] on div "Content" at bounding box center [193, 251] width 26 height 13
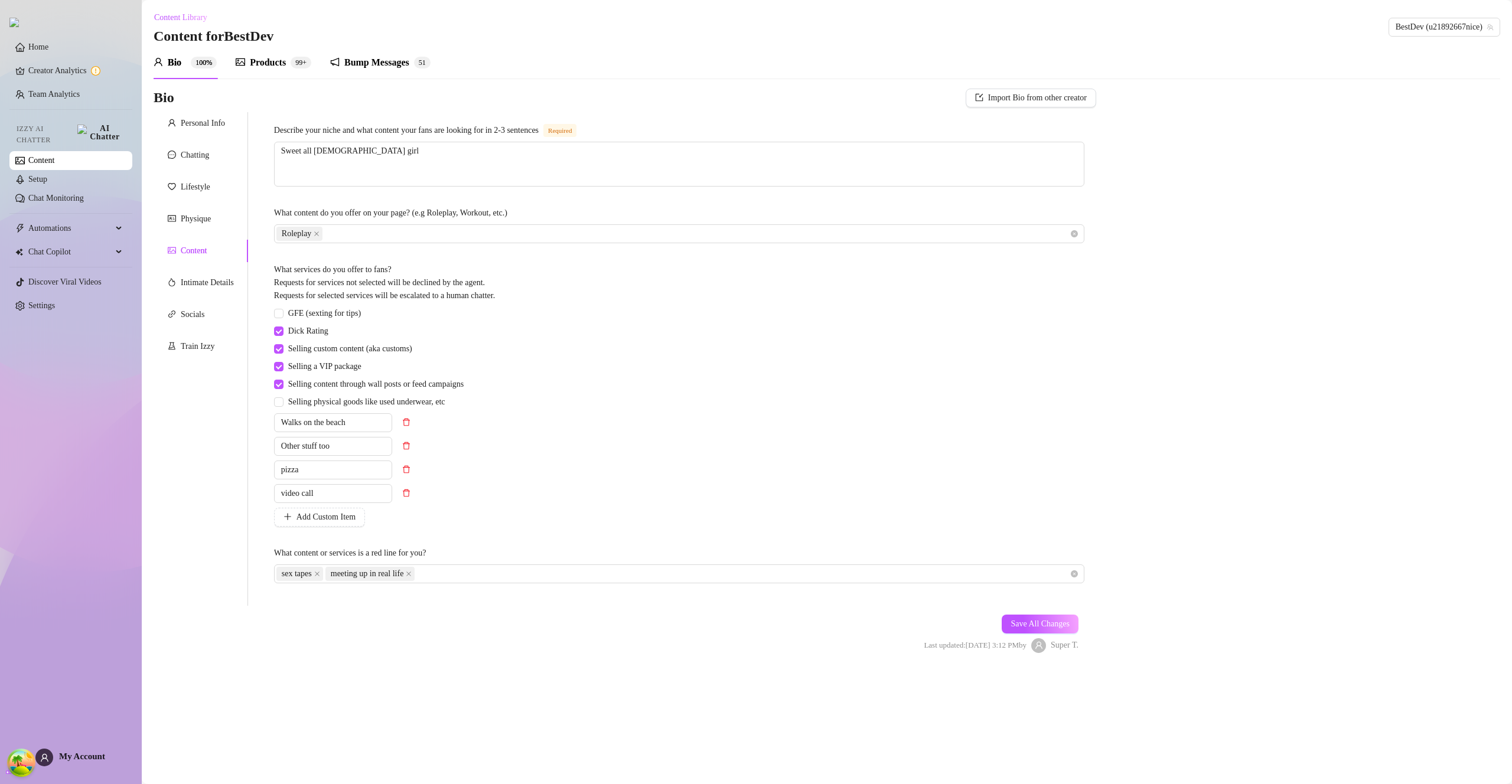
click at [181, 169] on div "Personal Info Chatting Lifestyle Physique Content Intimate Details Socials Trai…" at bounding box center [201, 359] width 94 height 494
click at [182, 166] on div "Chatting" at bounding box center [201, 155] width 94 height 22
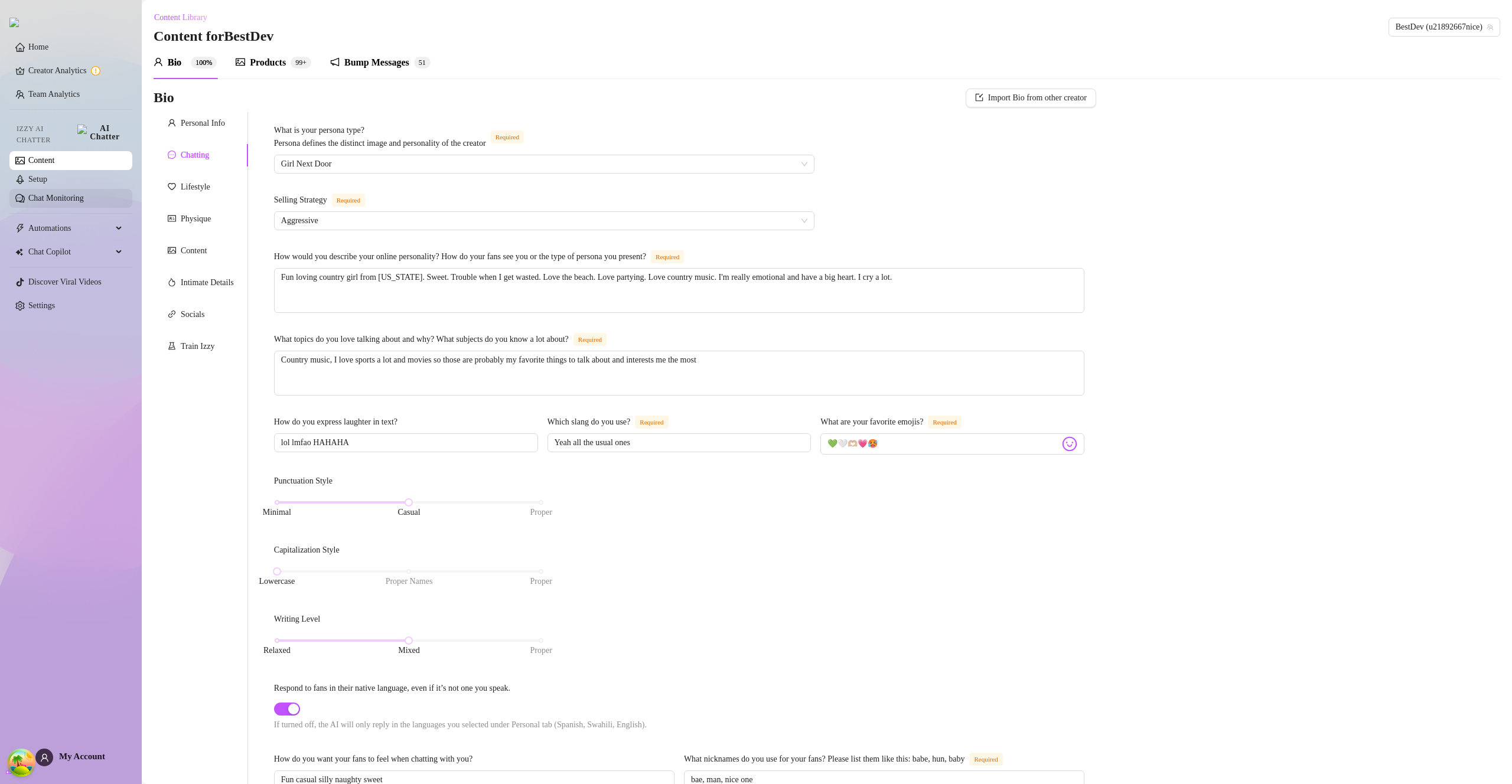
click at [79, 198] on link "Chat Monitoring" at bounding box center [56, 198] width 56 height 9
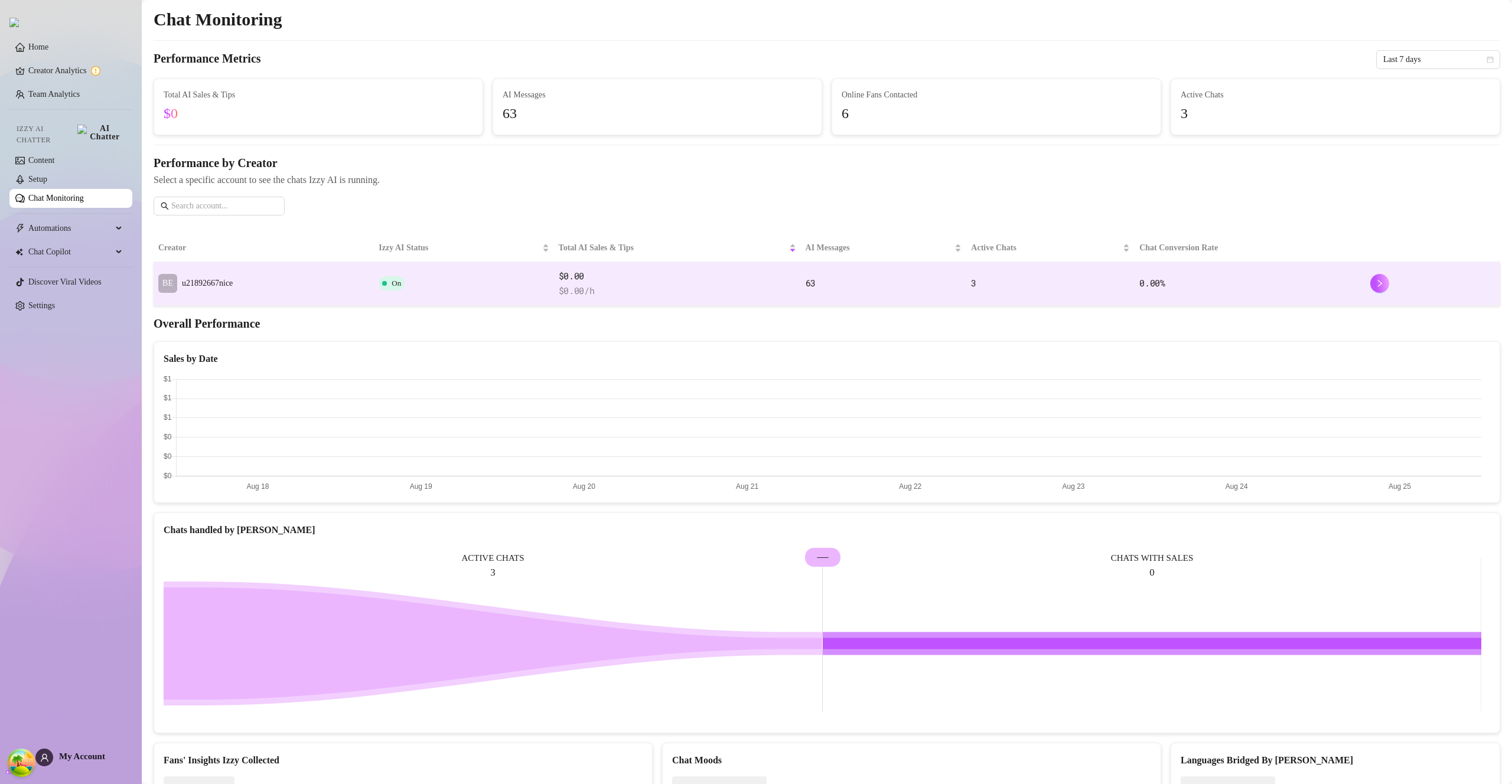
click at [308, 293] on td "BE u21892667nice" at bounding box center [264, 283] width 220 height 44
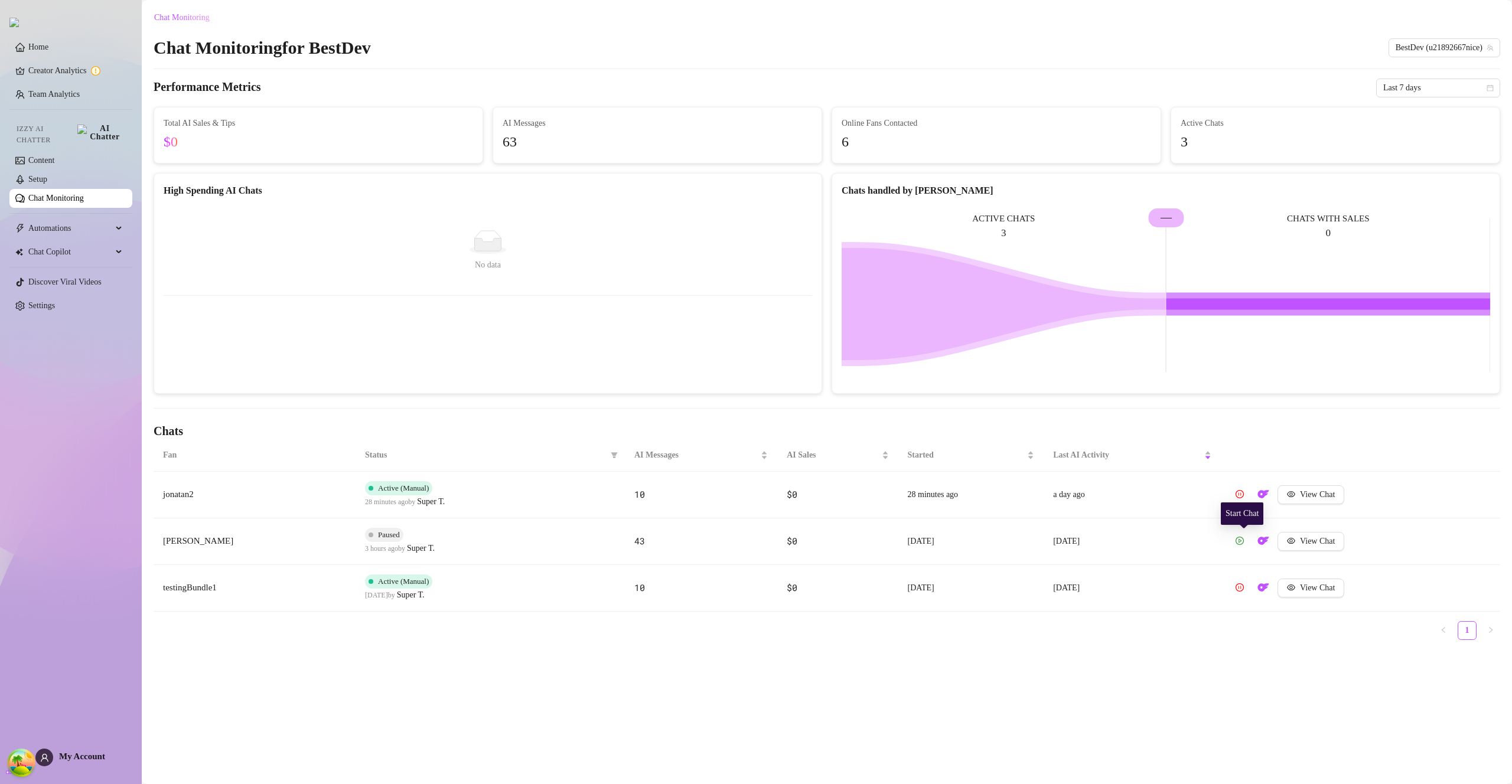
click at [1243, 541] on icon "play-circle" at bounding box center [1239, 541] width 8 height 8
click at [1328, 494] on span "View Chat" at bounding box center [1317, 494] width 35 height 9
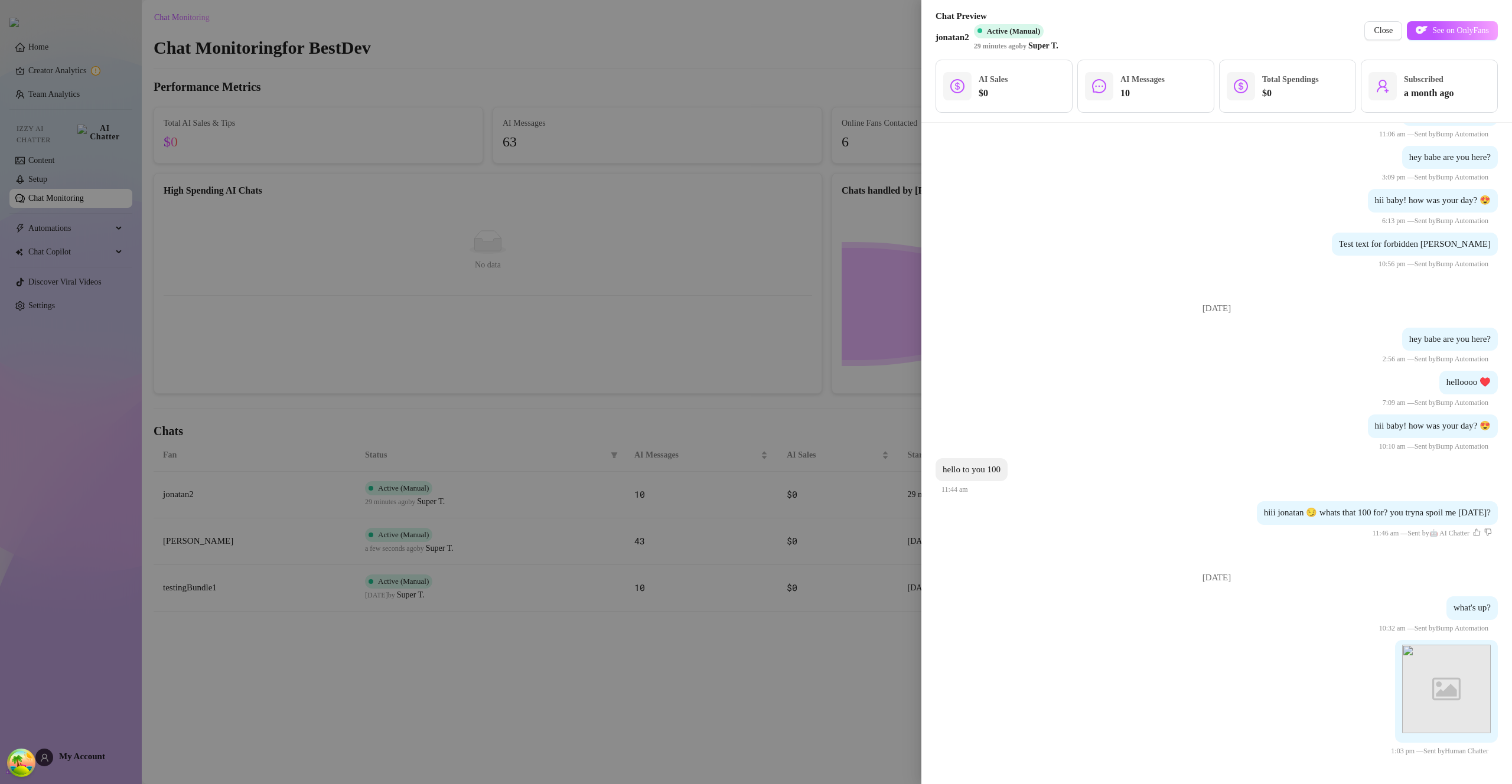
scroll to position [2277, 0]
click at [1473, 535] on icon "like" at bounding box center [1476, 532] width 7 height 7
click at [1383, 36] on button "Close" at bounding box center [1384, 31] width 38 height 19
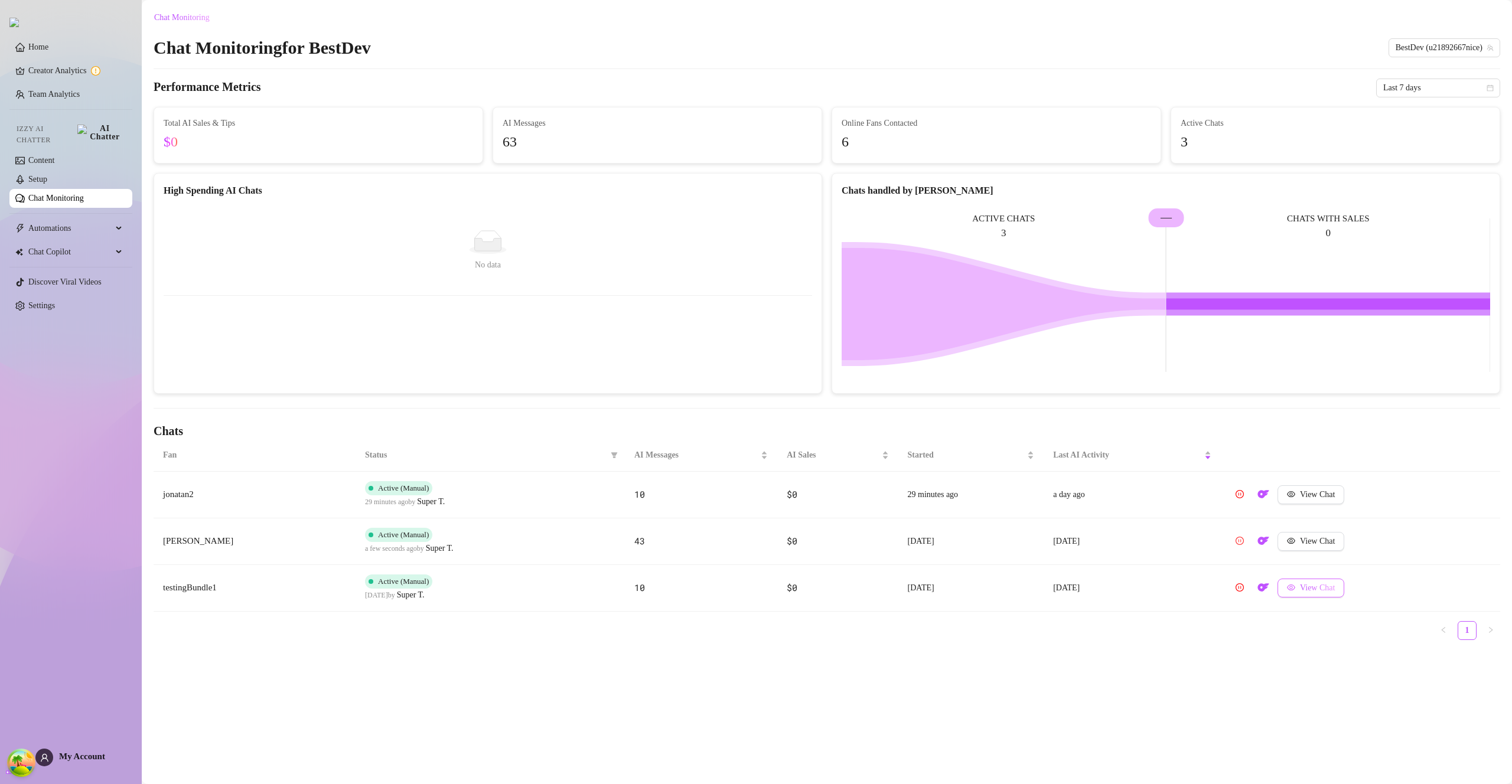
click at [1315, 588] on span "View Chat" at bounding box center [1317, 588] width 35 height 9
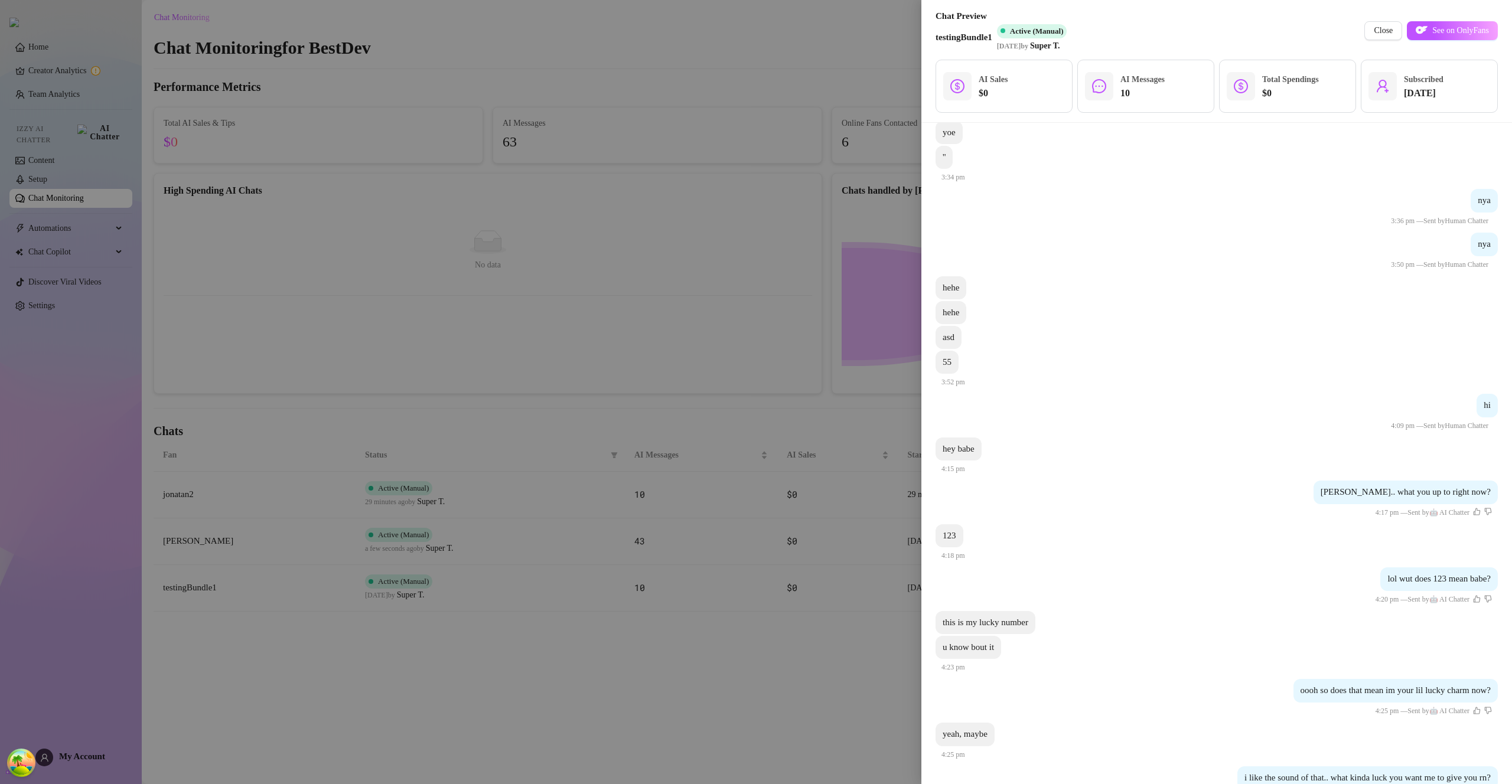
scroll to position [702, 0]
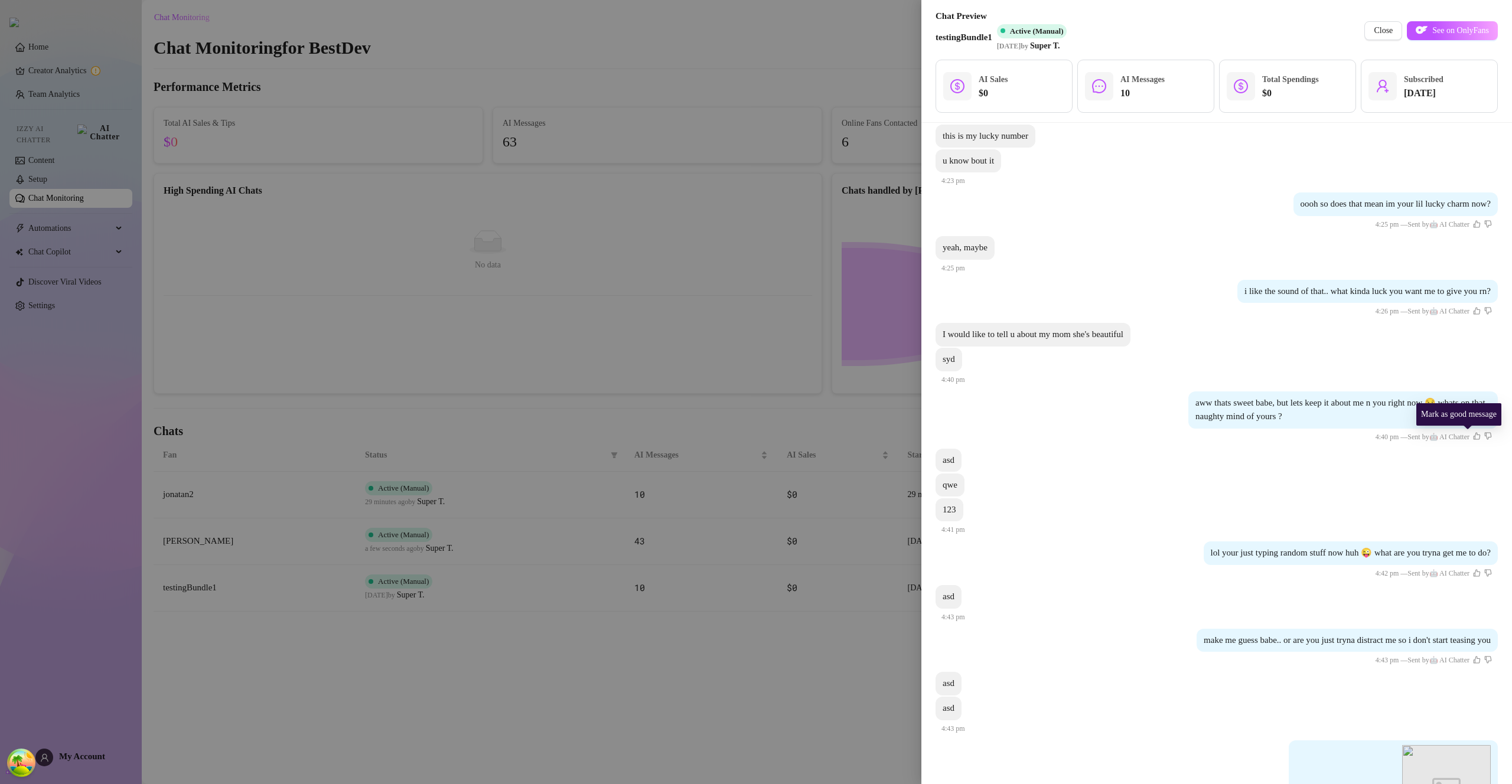
click at [1474, 434] on icon "like" at bounding box center [1477, 436] width 7 height 7
click at [670, 310] on div at bounding box center [756, 392] width 1512 height 784
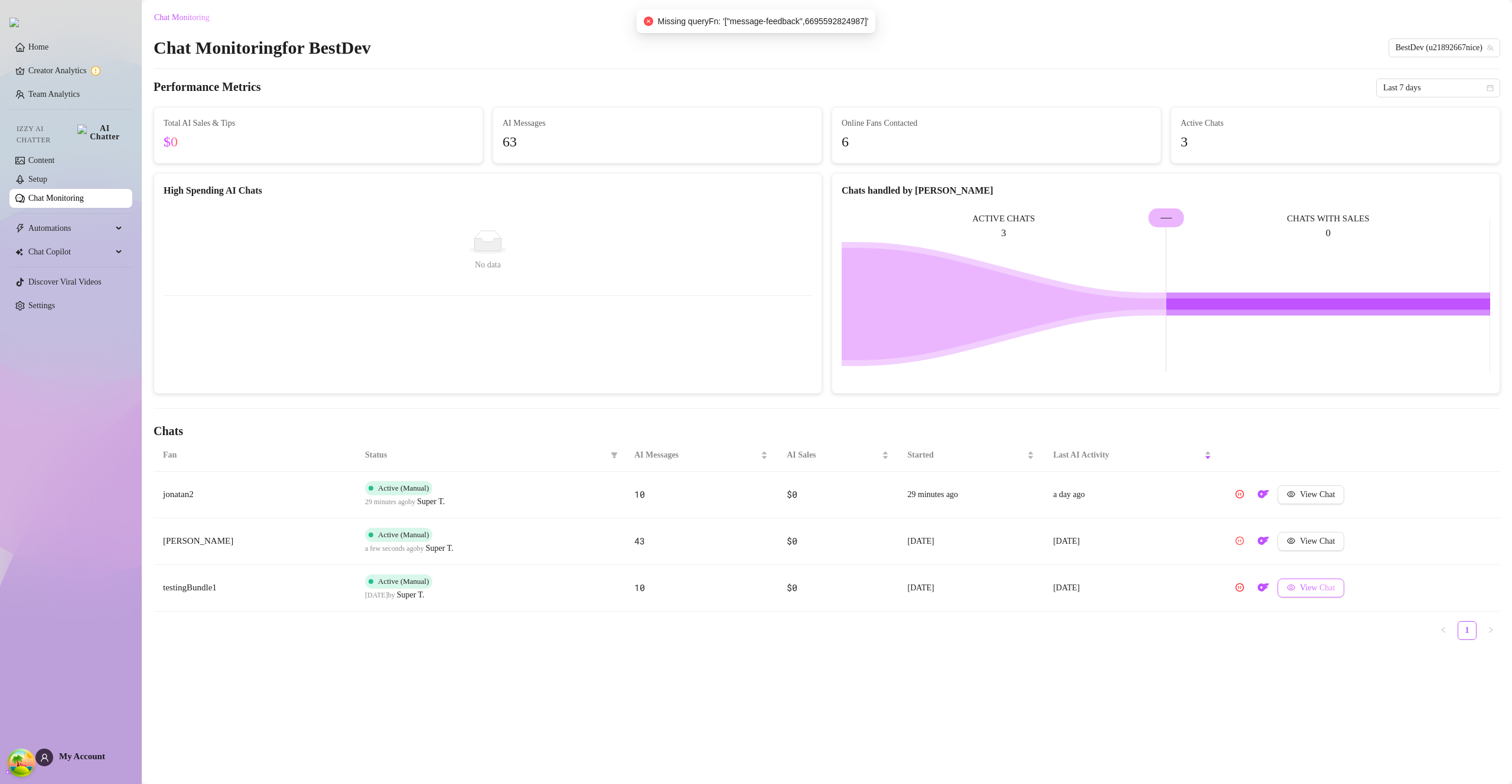
click at [1303, 585] on span "View Chat" at bounding box center [1317, 588] width 35 height 9
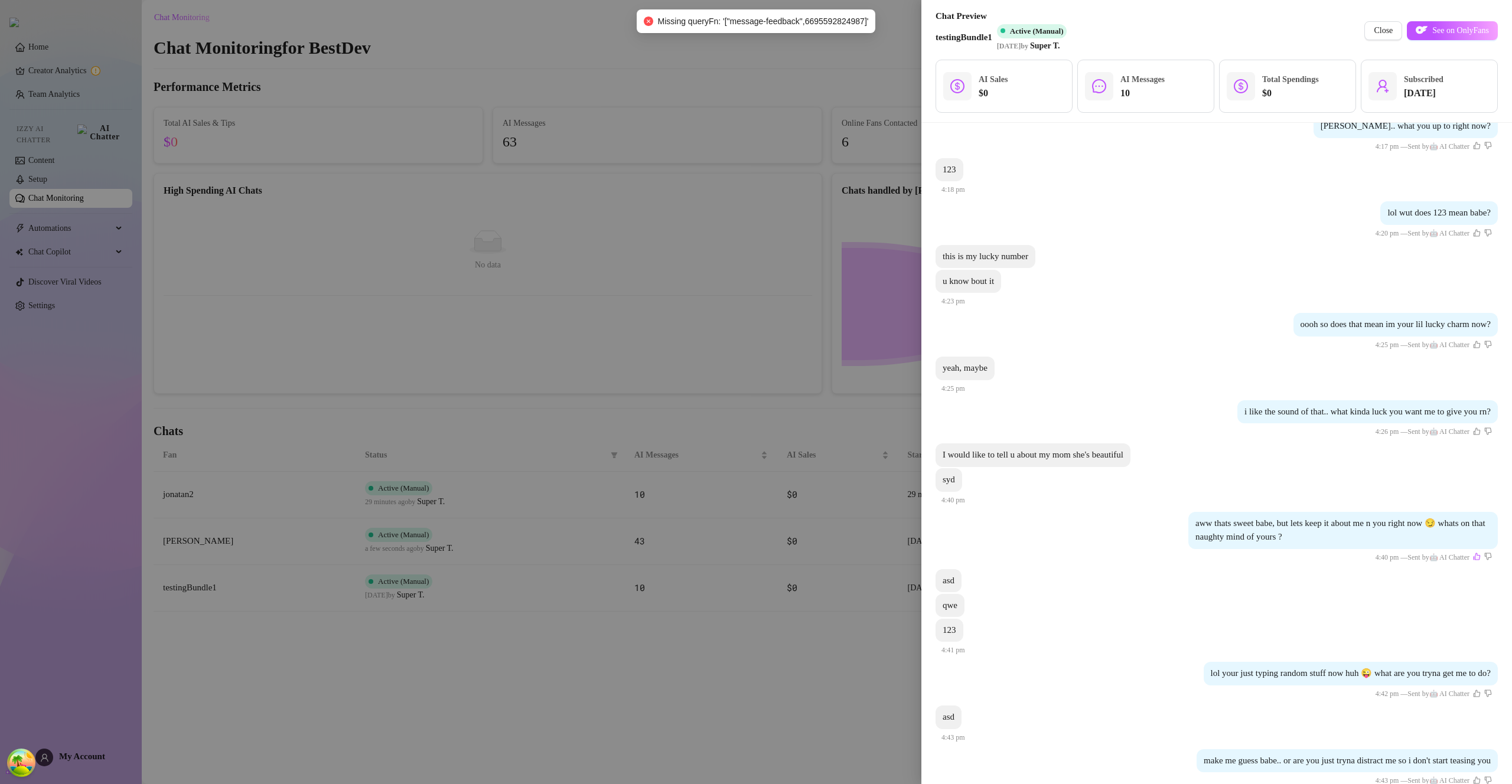
scroll to position [720, 0]
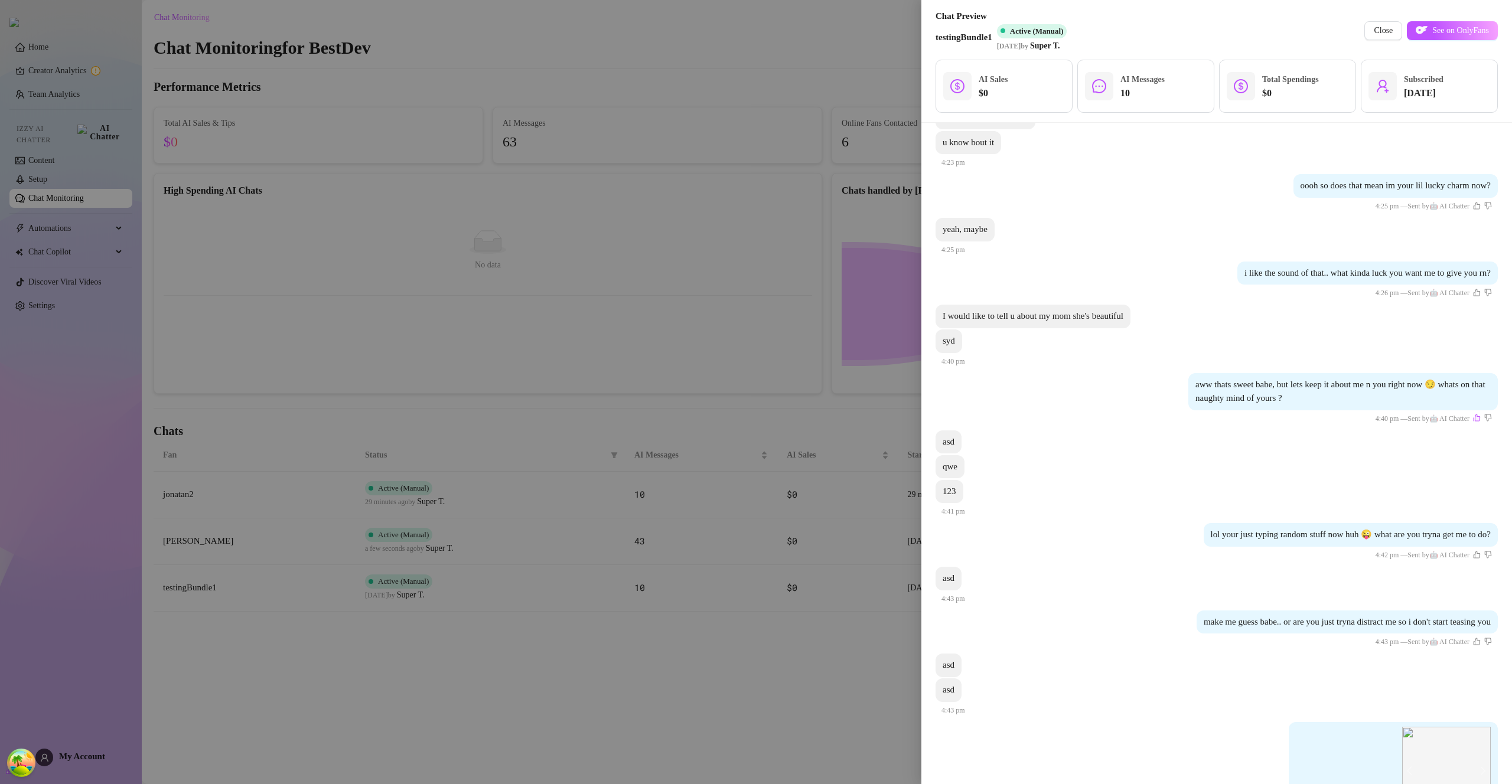
click at [708, 423] on div at bounding box center [756, 392] width 1512 height 784
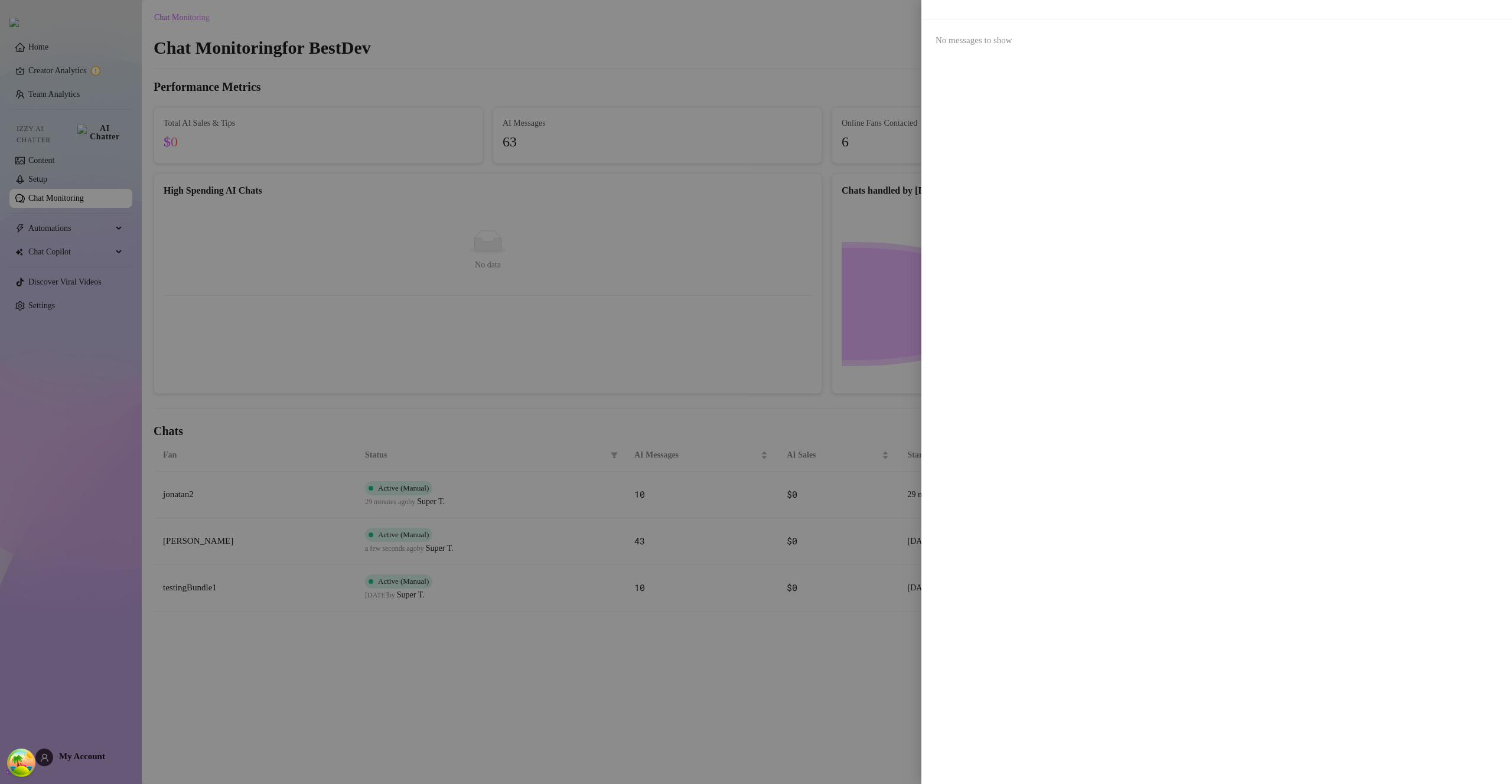
scroll to position [0, 0]
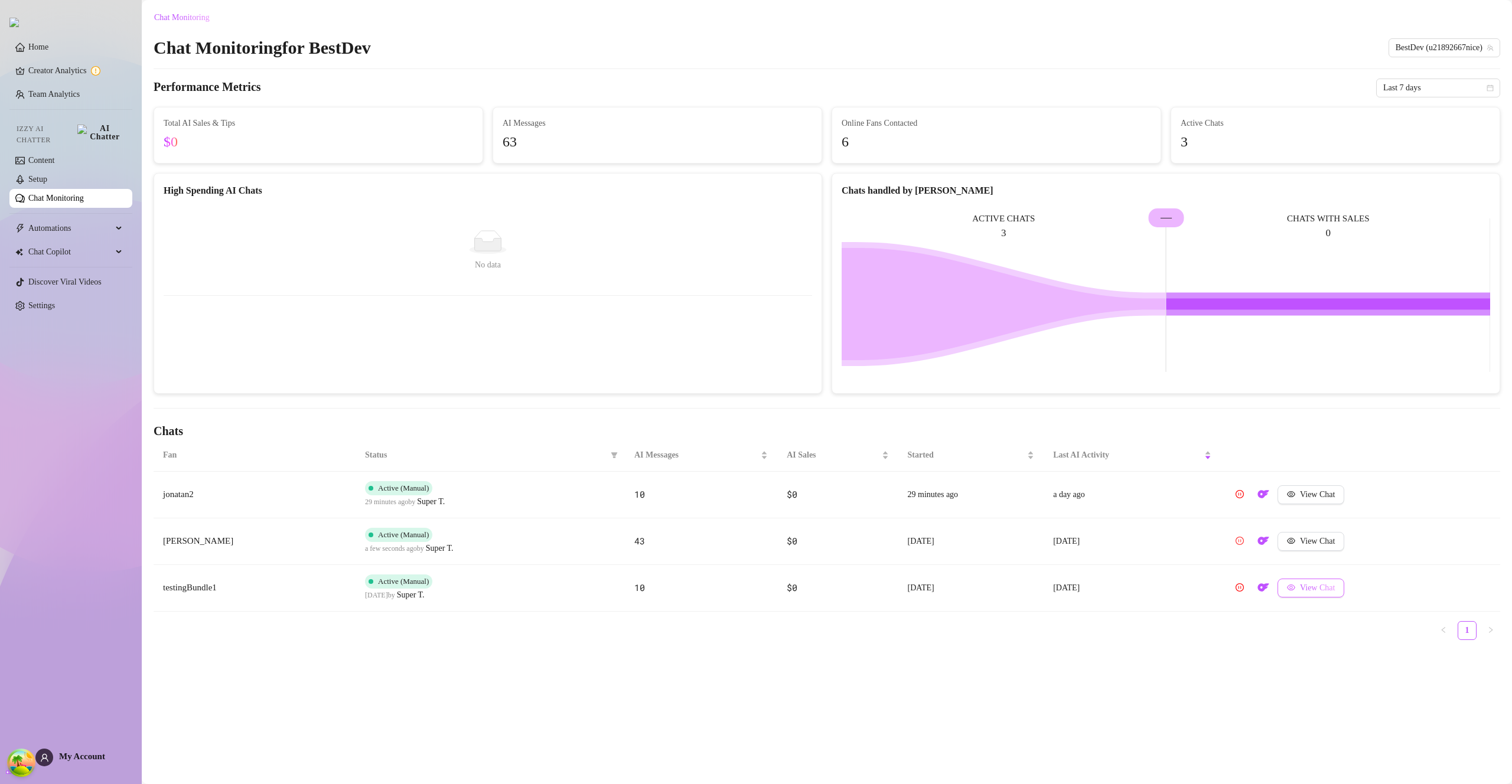
click at [1311, 588] on span "View Chat" at bounding box center [1317, 588] width 35 height 9
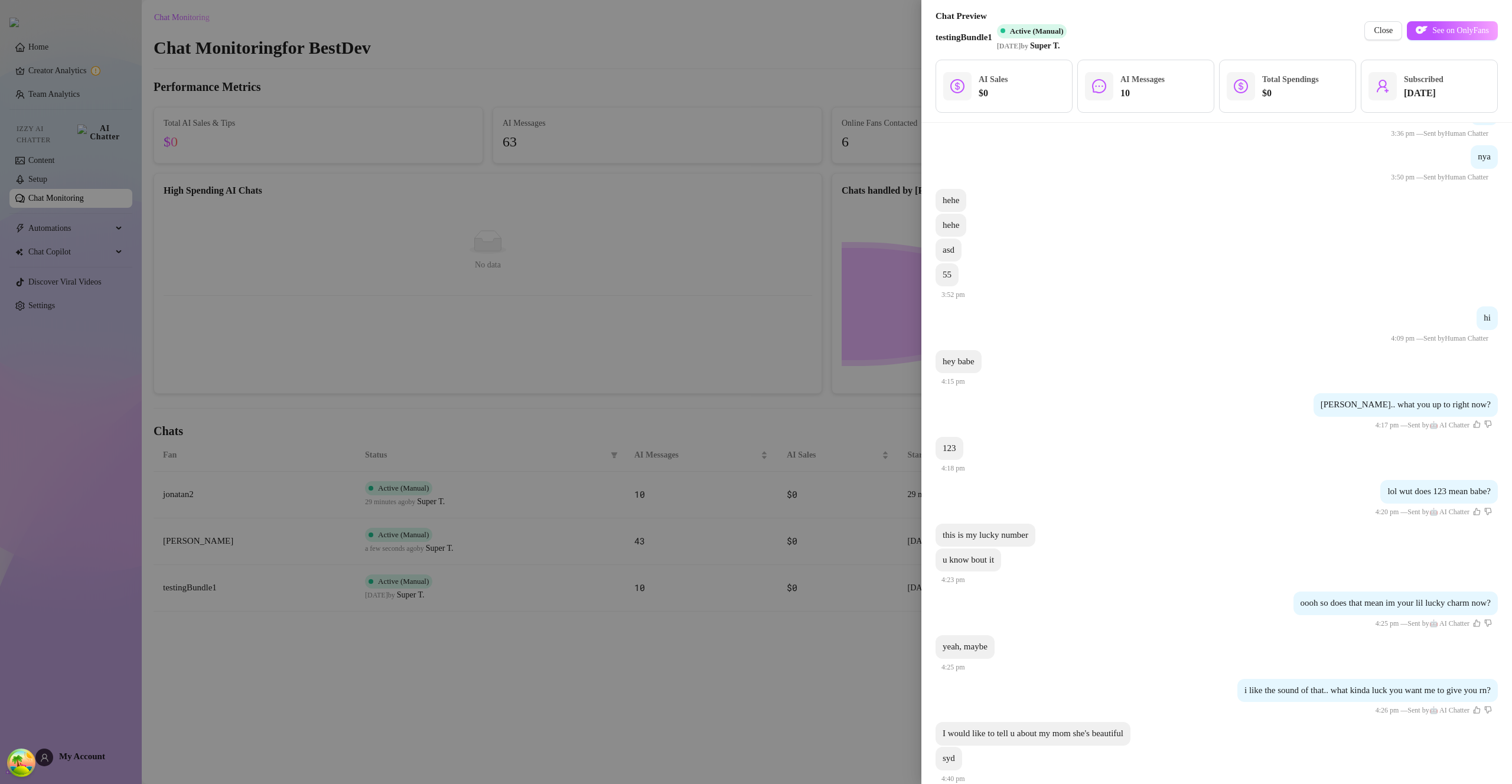
scroll to position [229, 0]
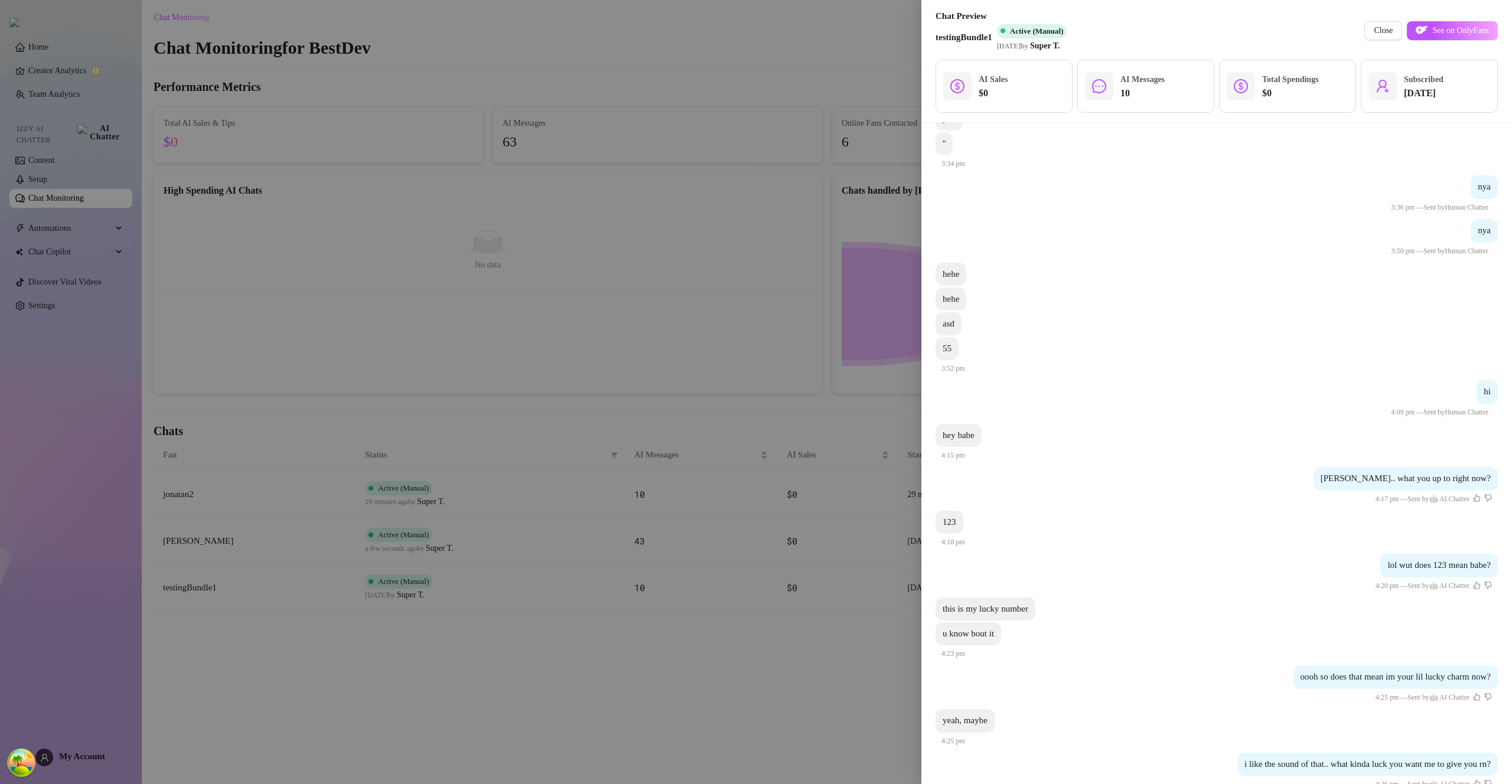
click at [695, 443] on div at bounding box center [756, 392] width 1512 height 784
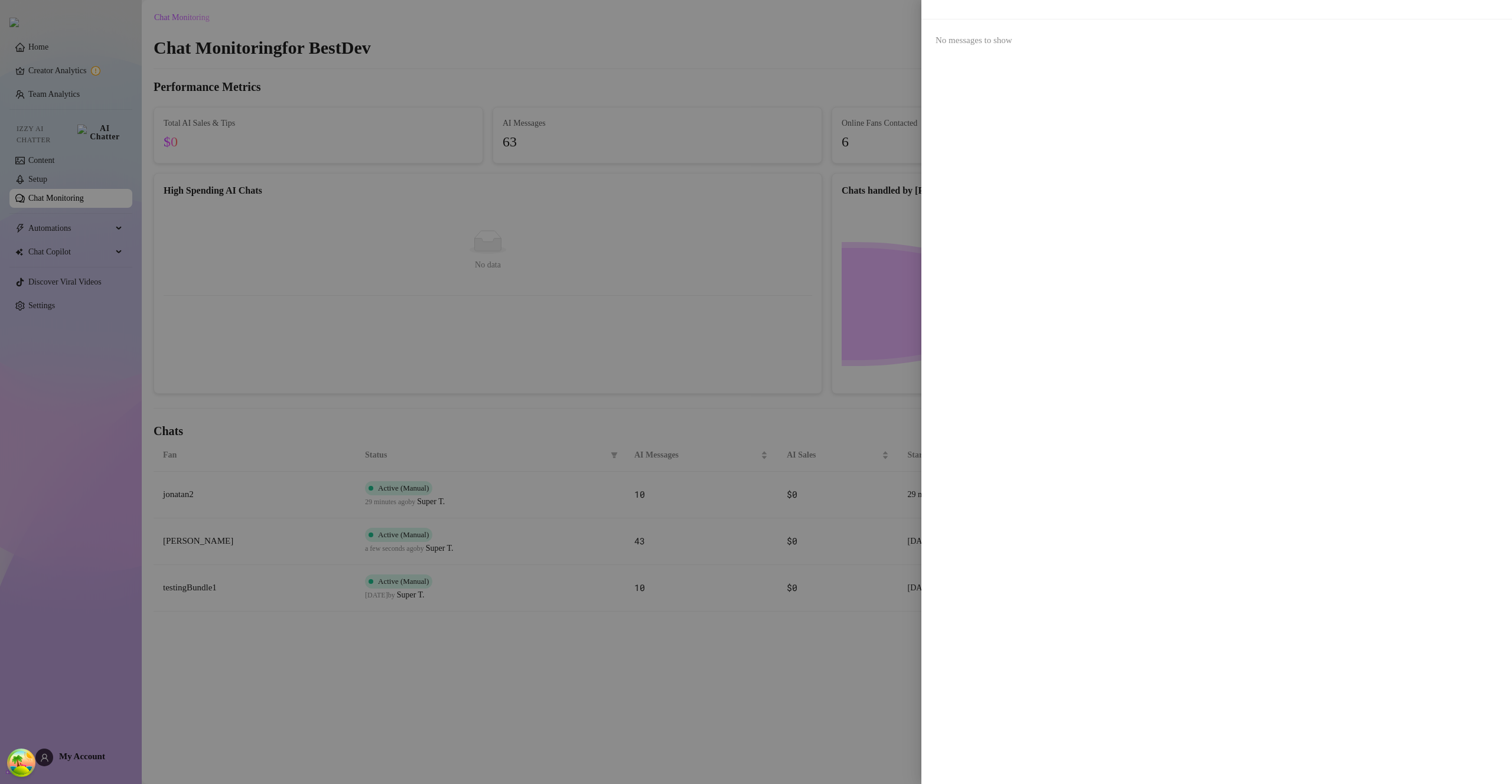
scroll to position [0, 0]
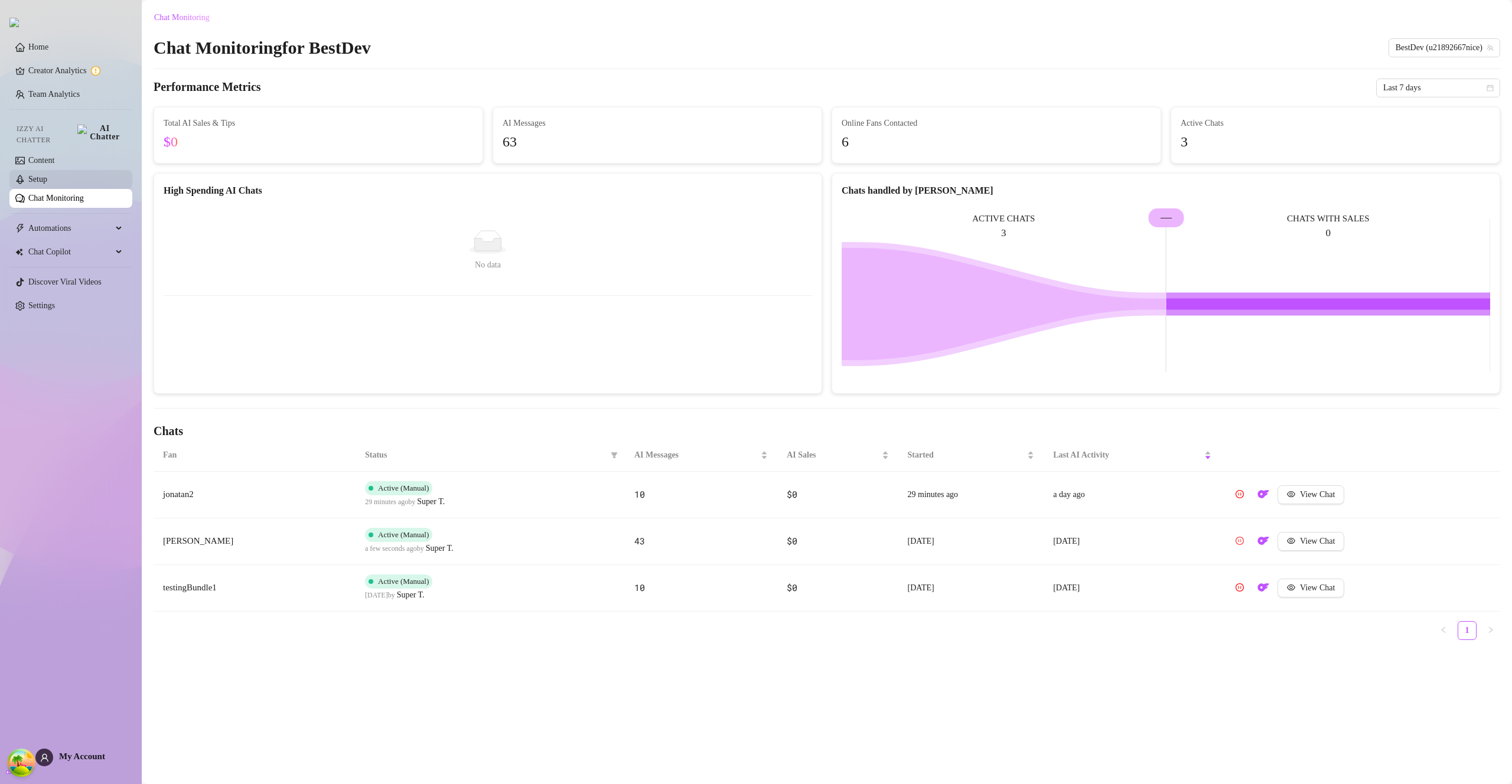
click at [47, 175] on link "Setup" at bounding box center [37, 179] width 19 height 9
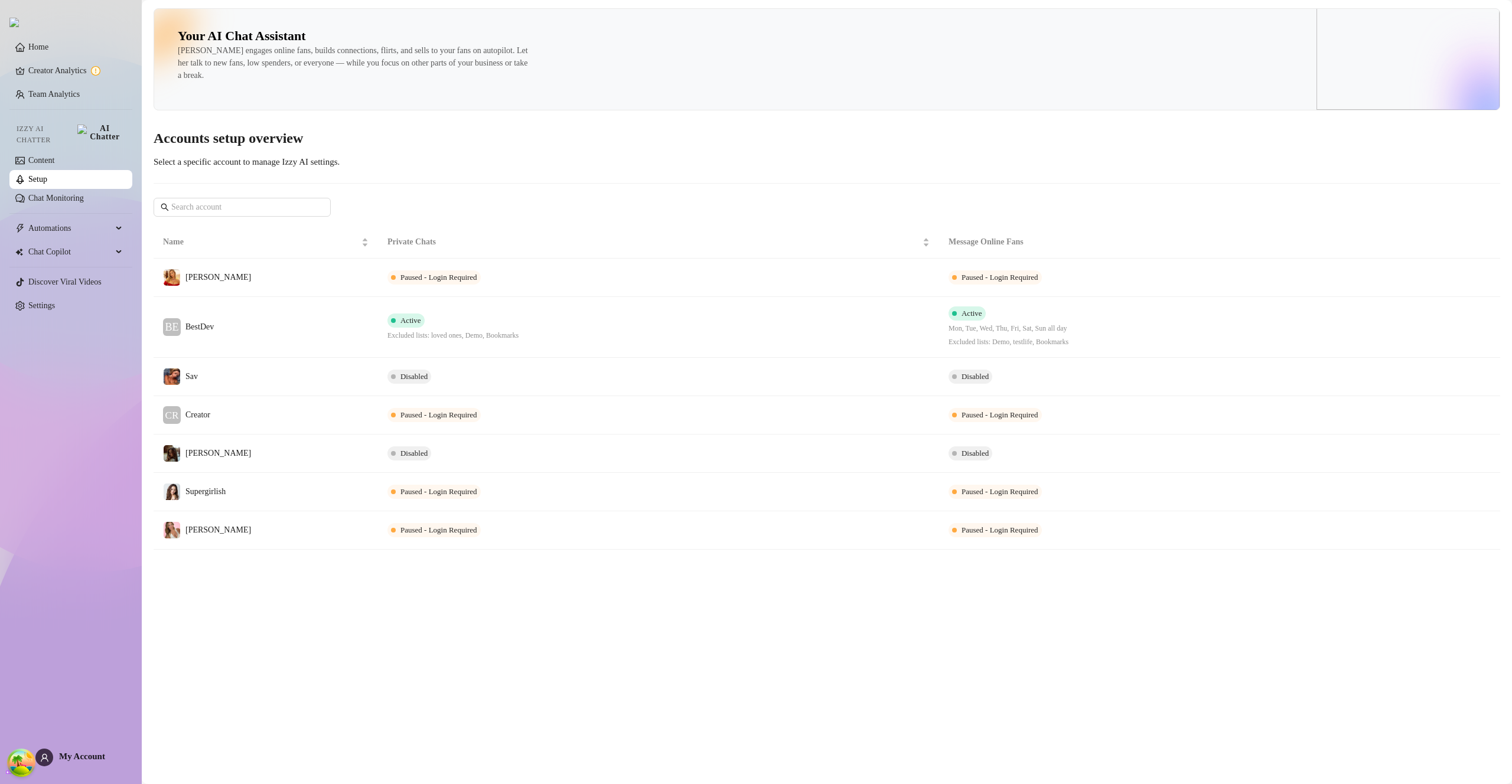
click at [297, 340] on td "BE BestDev" at bounding box center [265, 327] width 225 height 60
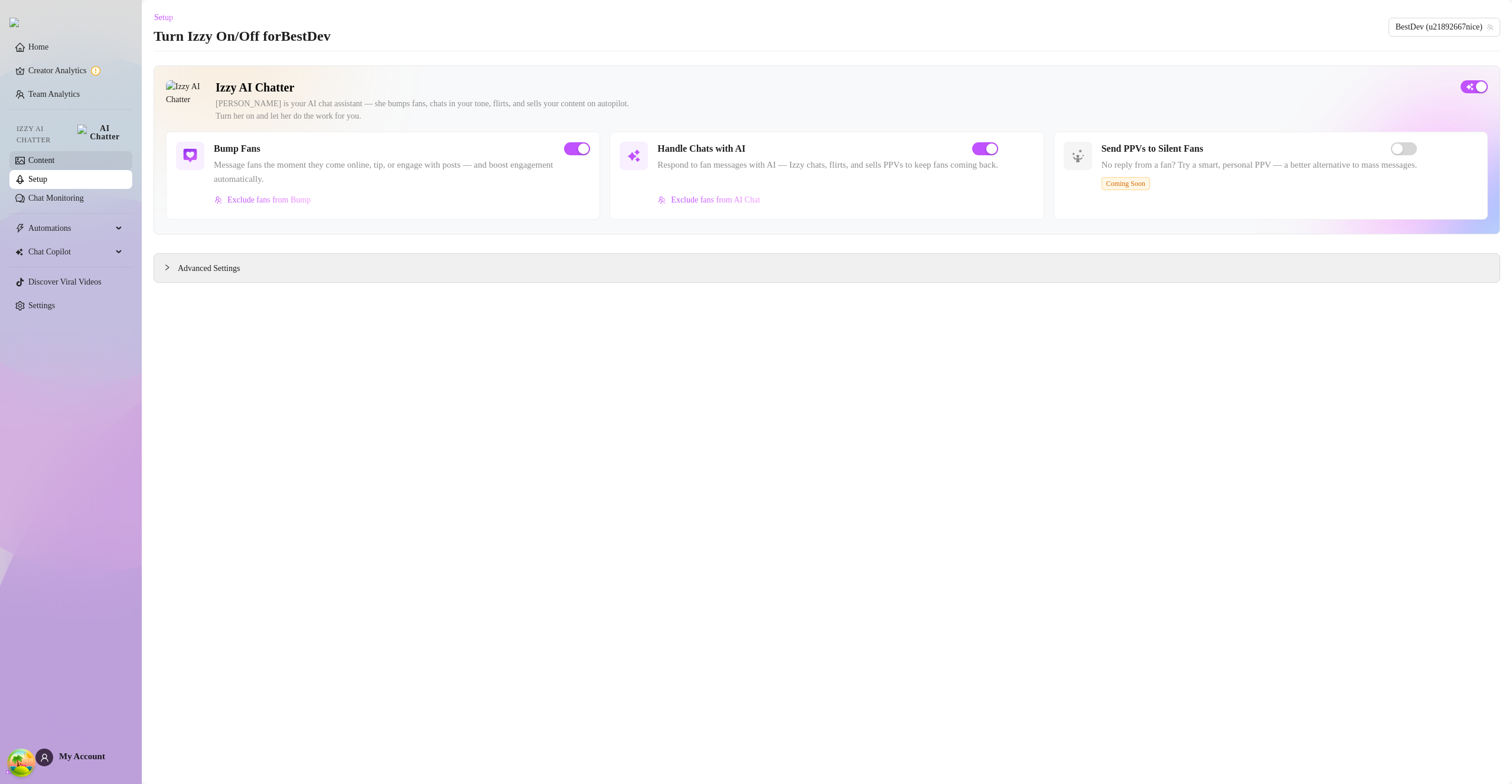
click at [50, 157] on link "Content" at bounding box center [41, 160] width 26 height 9
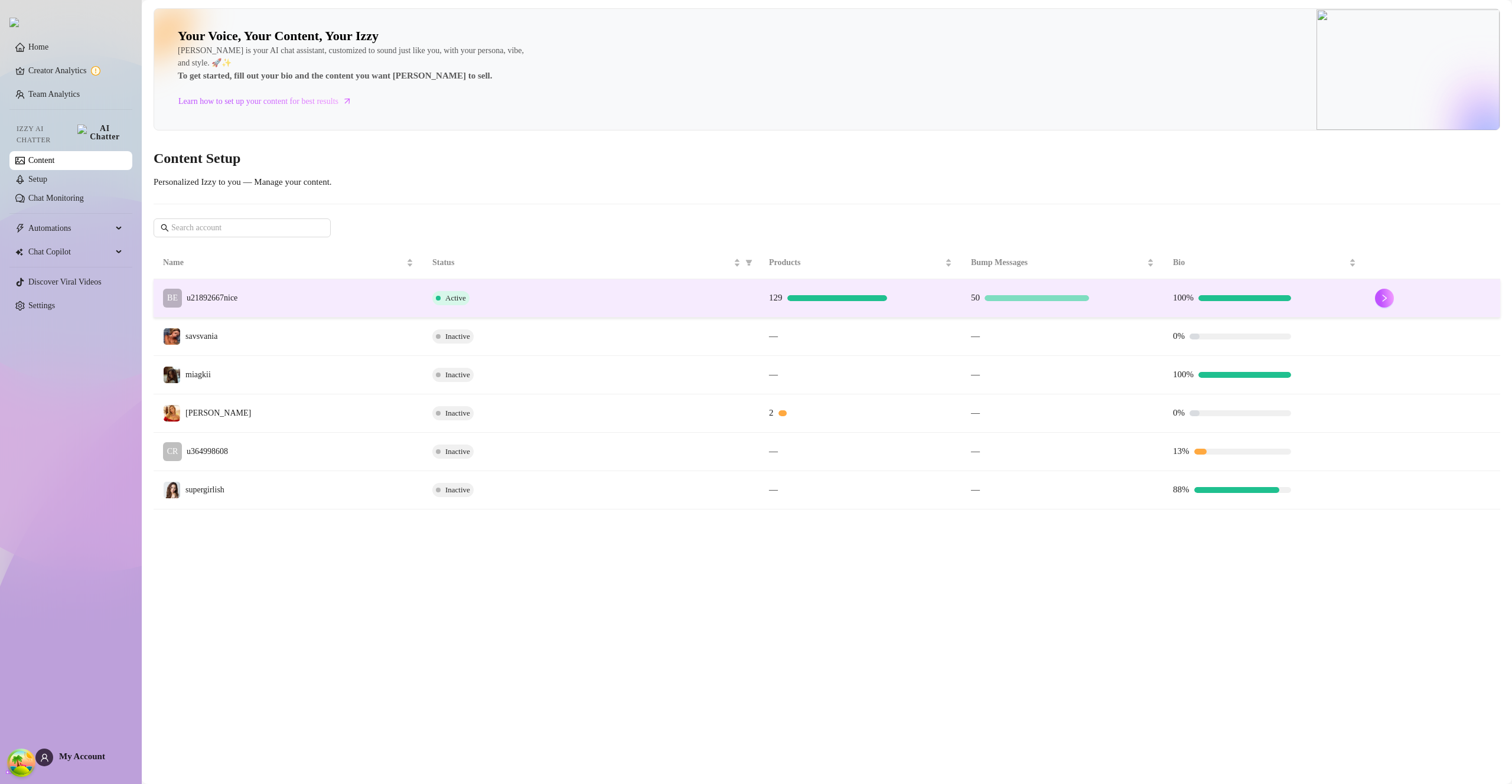
click at [307, 307] on td "BE u21892667nice" at bounding box center [288, 298] width 269 height 38
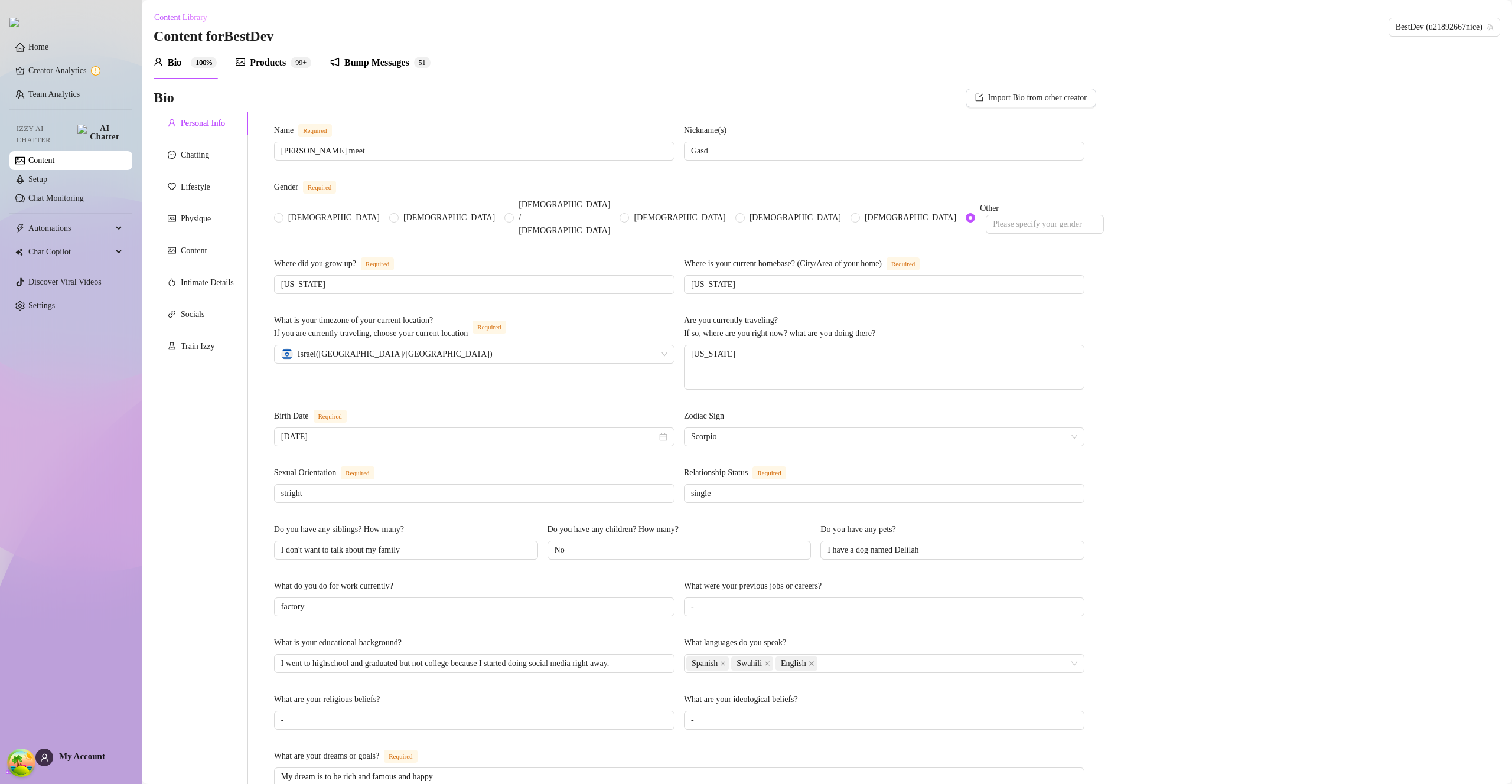
click at [268, 56] on div "Products" at bounding box center [267, 62] width 36 height 14
click at [269, 60] on div "Products" at bounding box center [267, 62] width 36 height 14
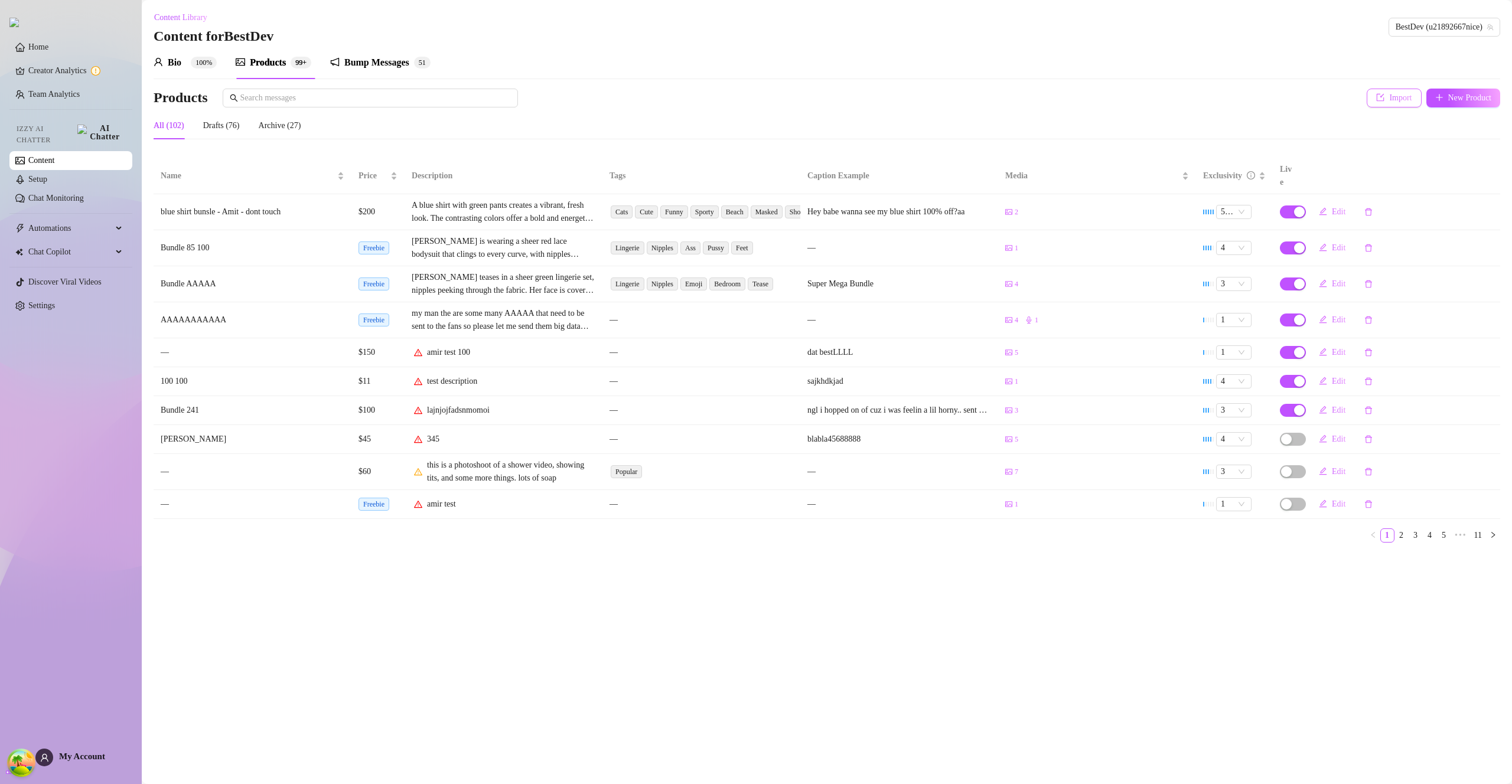
click at [1397, 102] on span "Import" at bounding box center [1400, 98] width 22 height 9
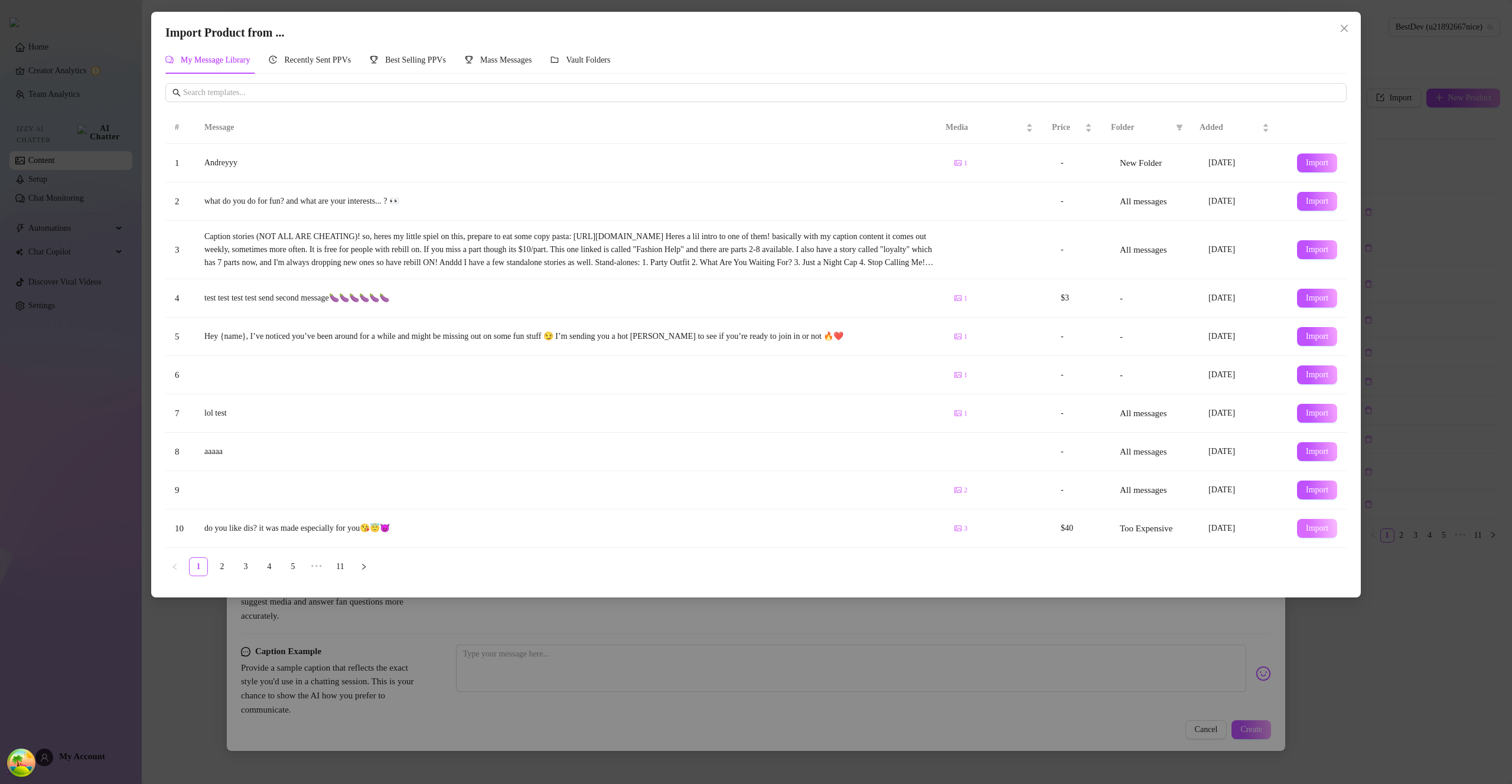
click at [1306, 525] on span "Import" at bounding box center [1316, 528] width 22 height 9
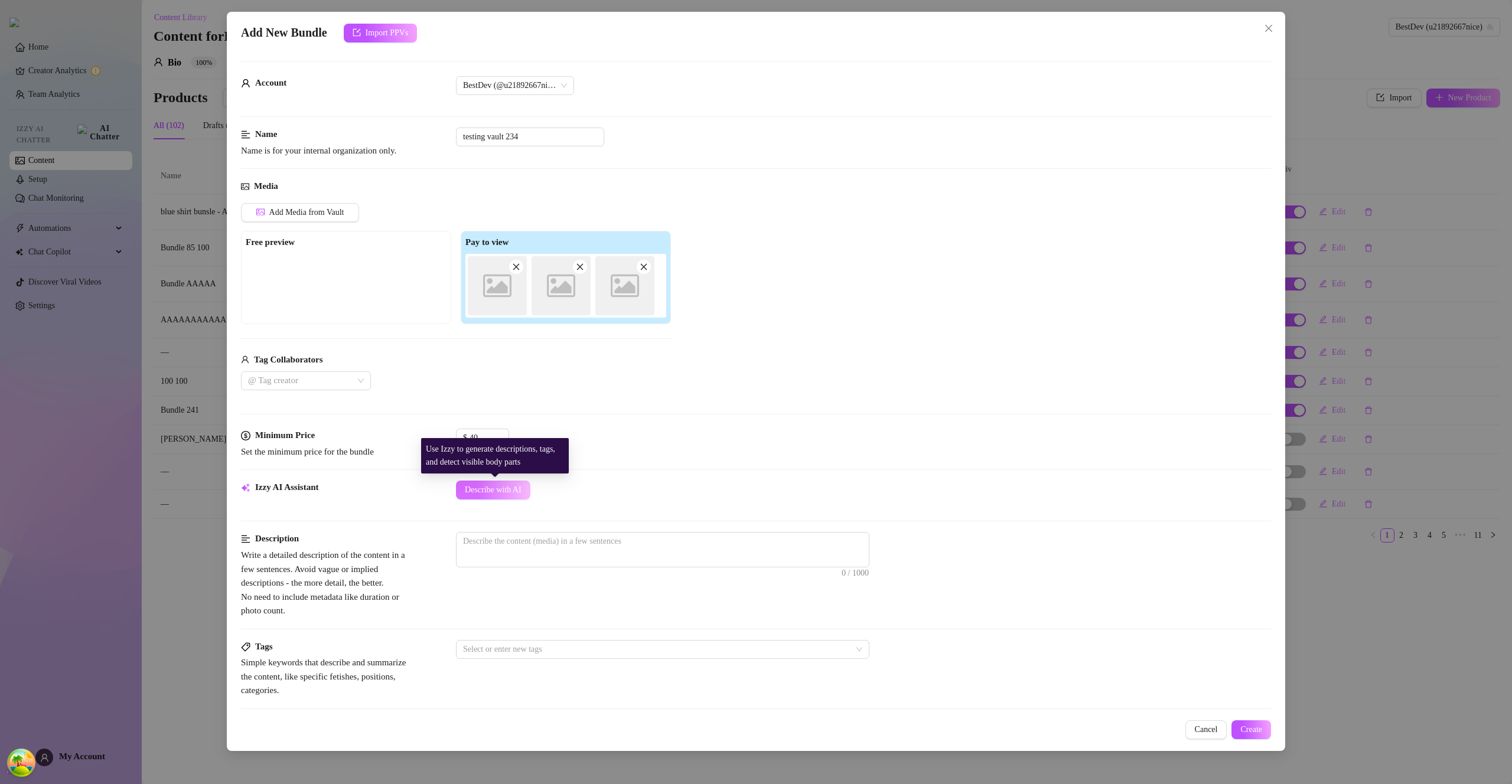
click at [504, 488] on span "Describe with AI" at bounding box center [493, 490] width 56 height 9
type textarea "This"
type textarea "This bundle"
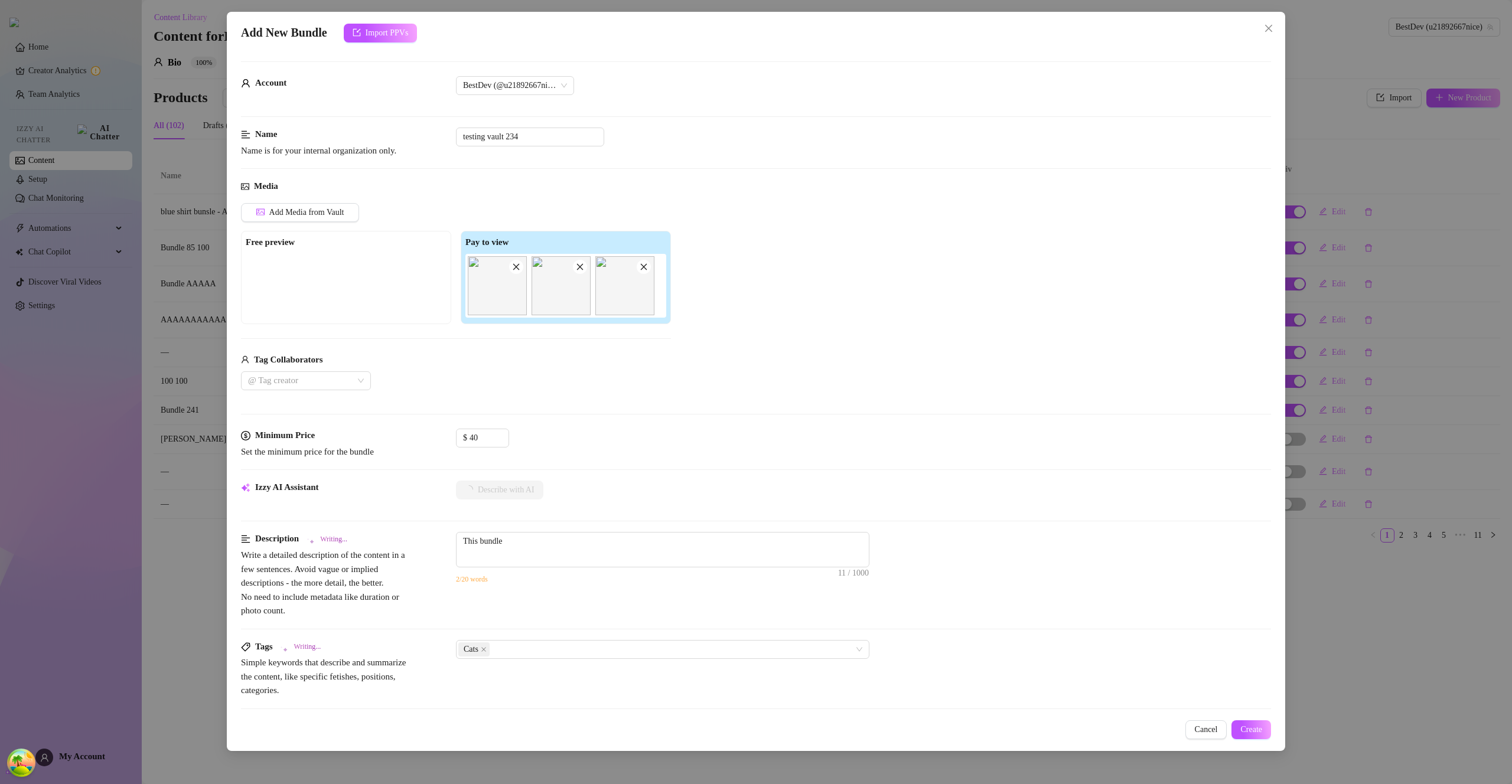
type textarea "This bundle features"
type textarea "This bundle features close-up"
type textarea "This bundle features close-up shots"
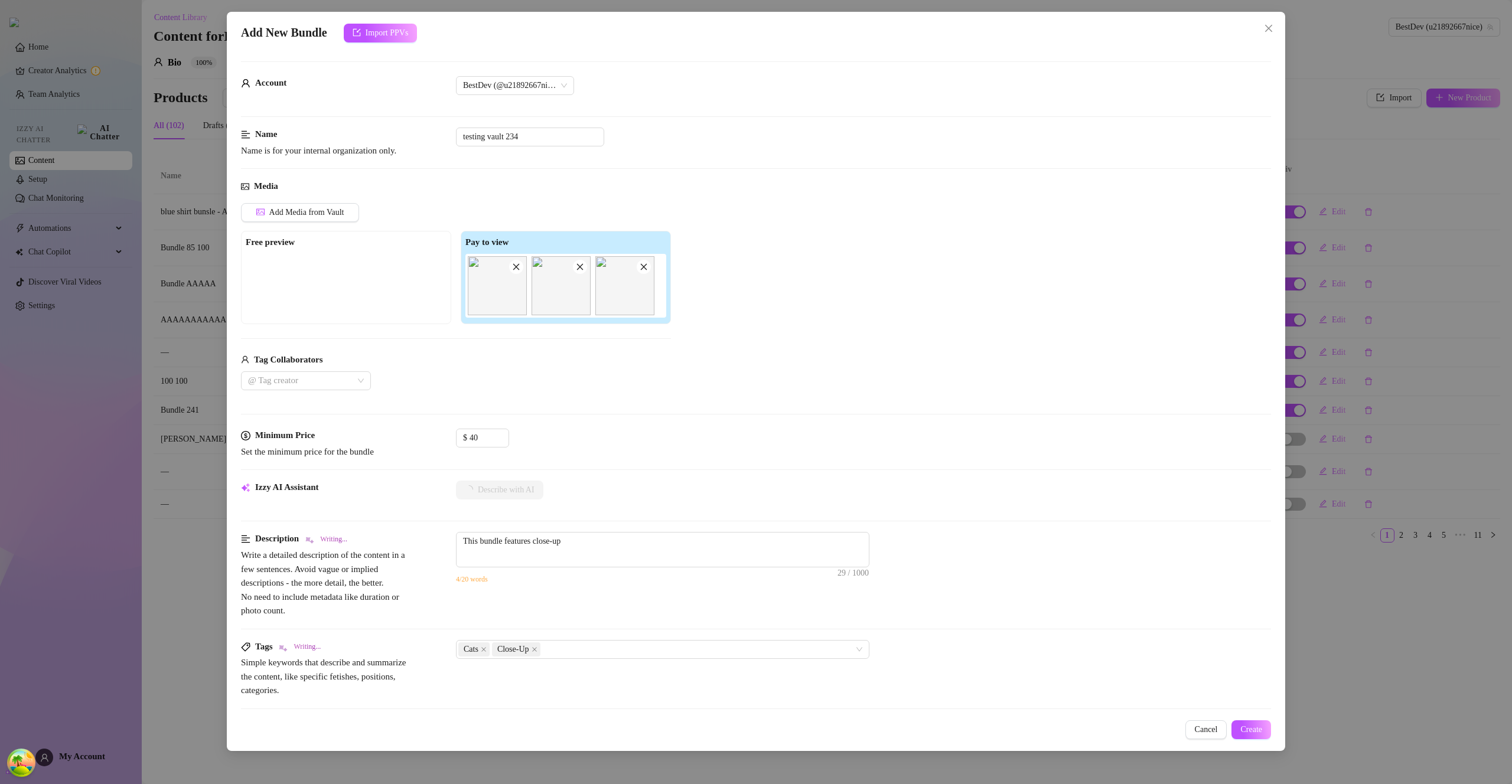
type textarea "This bundle features close-up shots"
type textarea "This bundle features close-up shots of"
type textarea "This bundle features close-up shots of cats,"
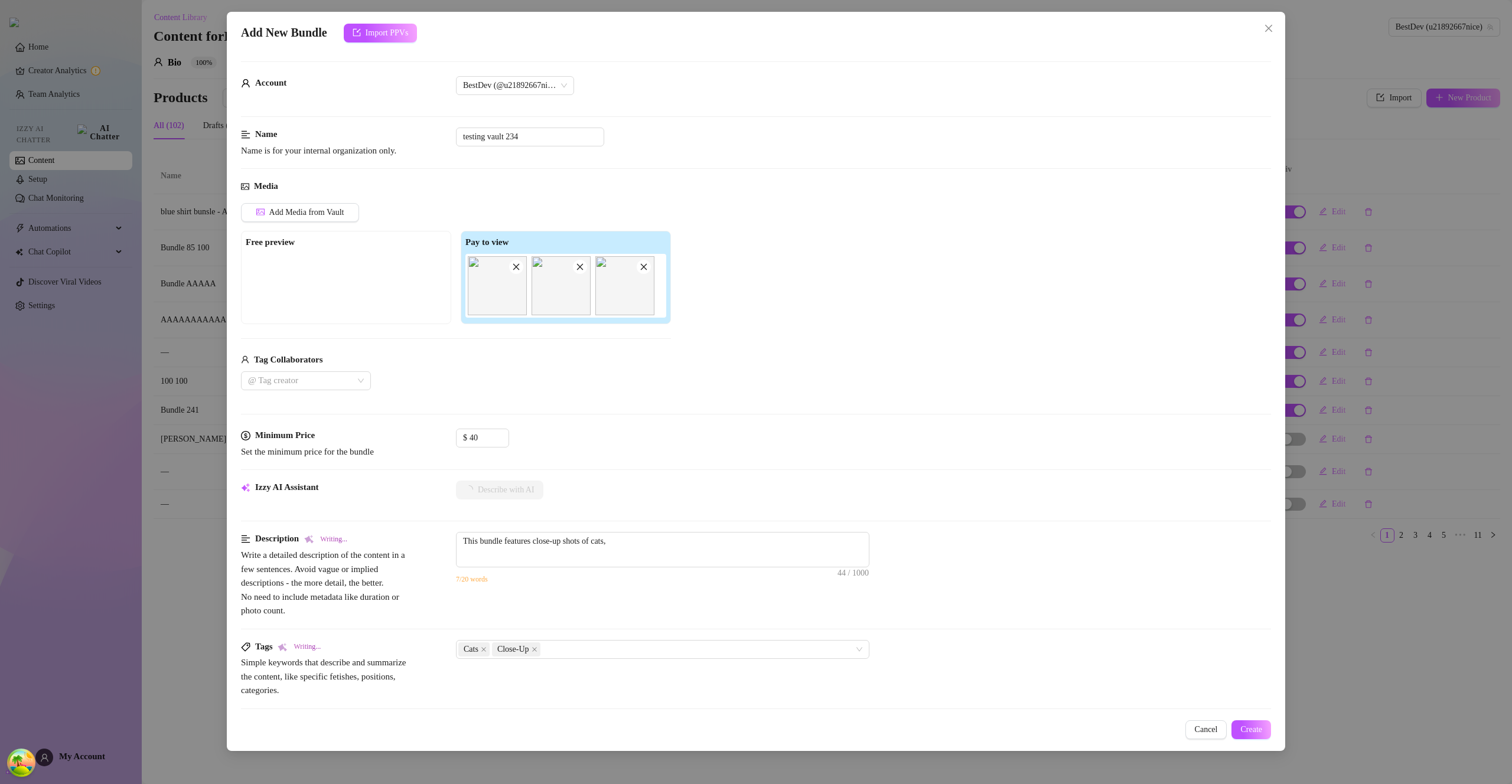
type textarea "This bundle features close-up shots of cats, focusing"
type textarea "This bundle features close-up shots of cats, focusing on"
type textarea "This bundle features close-up shots of cats, focusing on their"
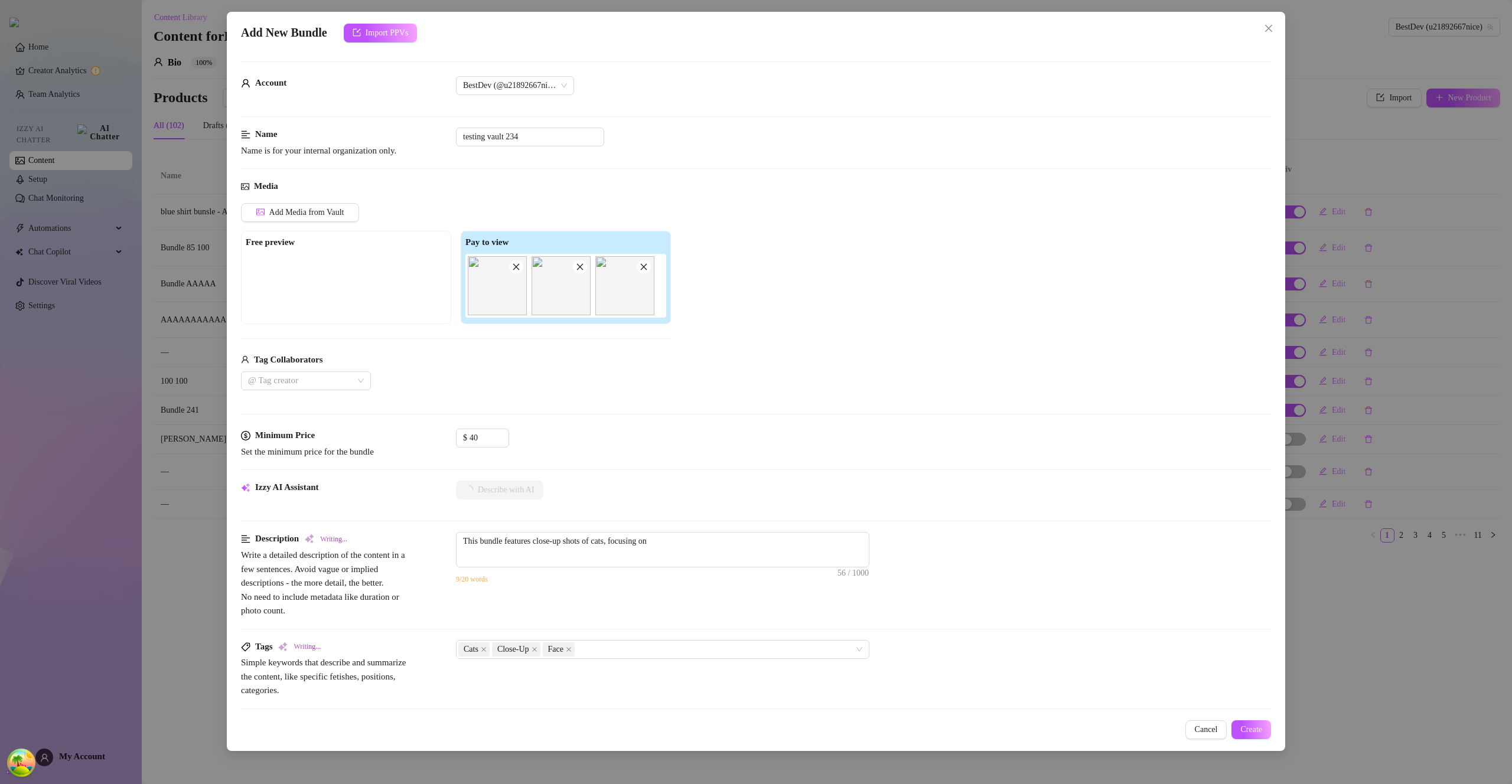
type textarea "This bundle features close-up shots of cats, focusing on their"
type textarea "This bundle features close-up shots of cats, focusing on their faces"
type textarea "This bundle features close-up shots of cats, focusing on their faces and"
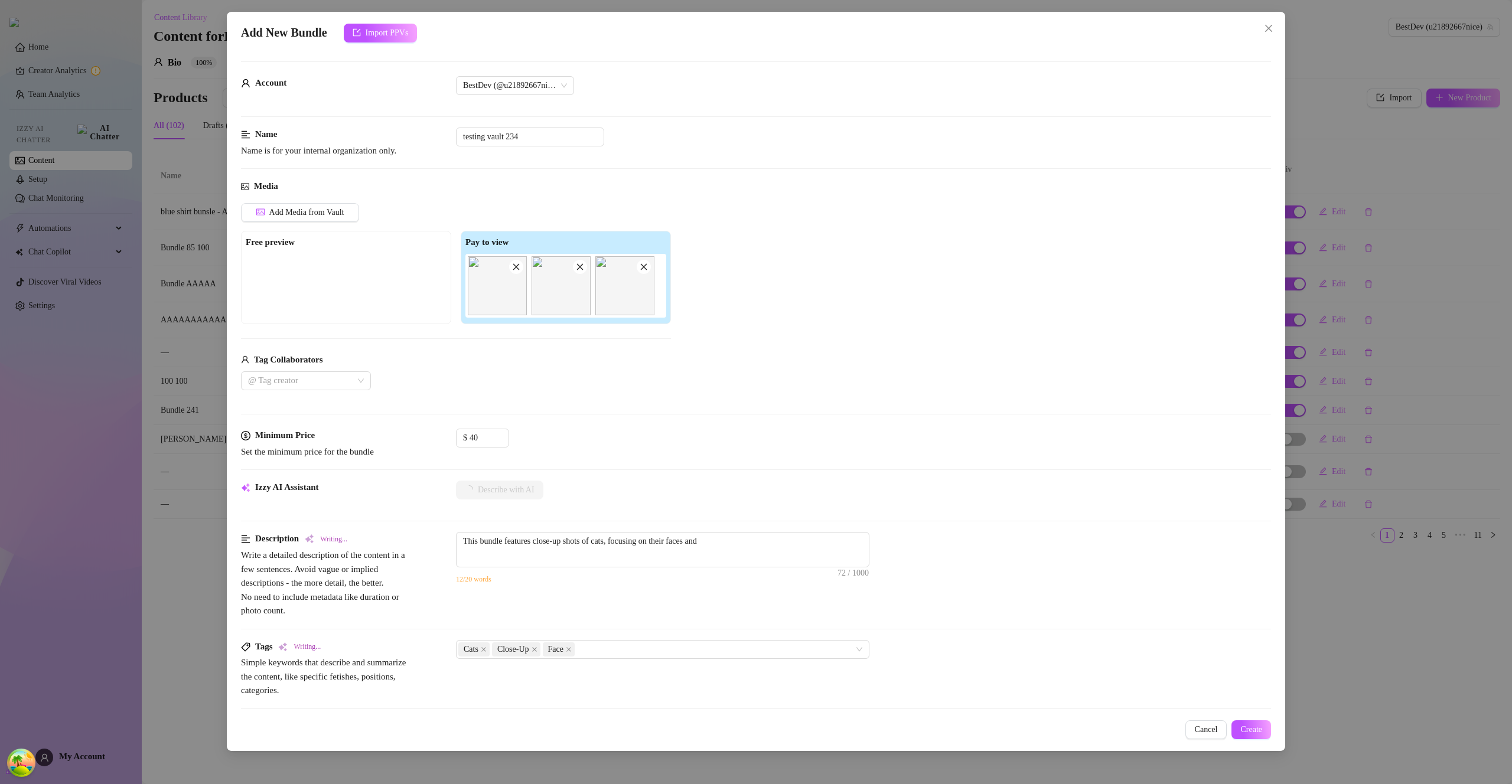
type textarea "This bundle features close-up shots of cats, focusing on their faces and expres…"
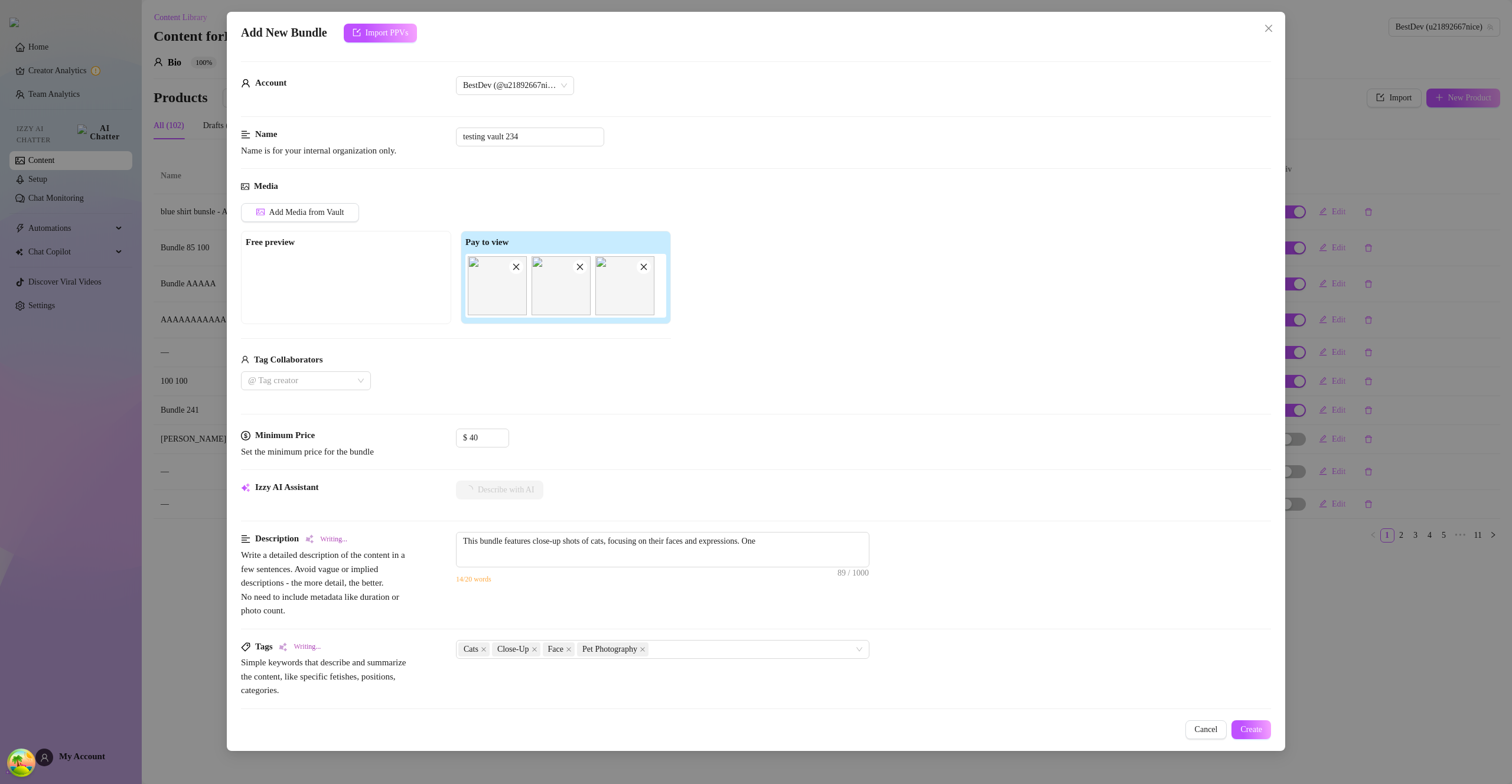
type textarea "This bundle features close-up shots of cats, focusing on their faces and expres…"
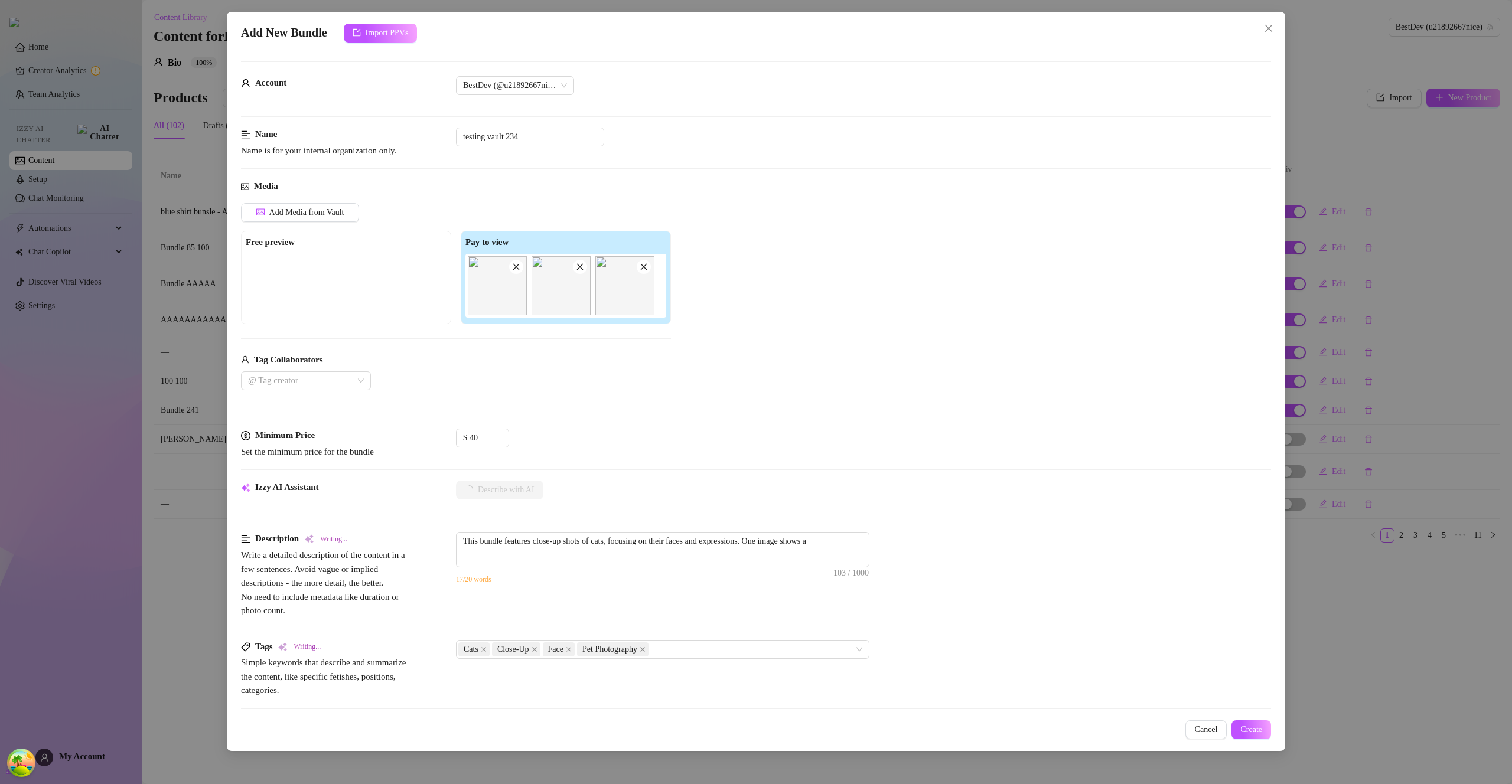
type textarea "This bundle features close-up shots of cats, focusing on their faces and expres…"
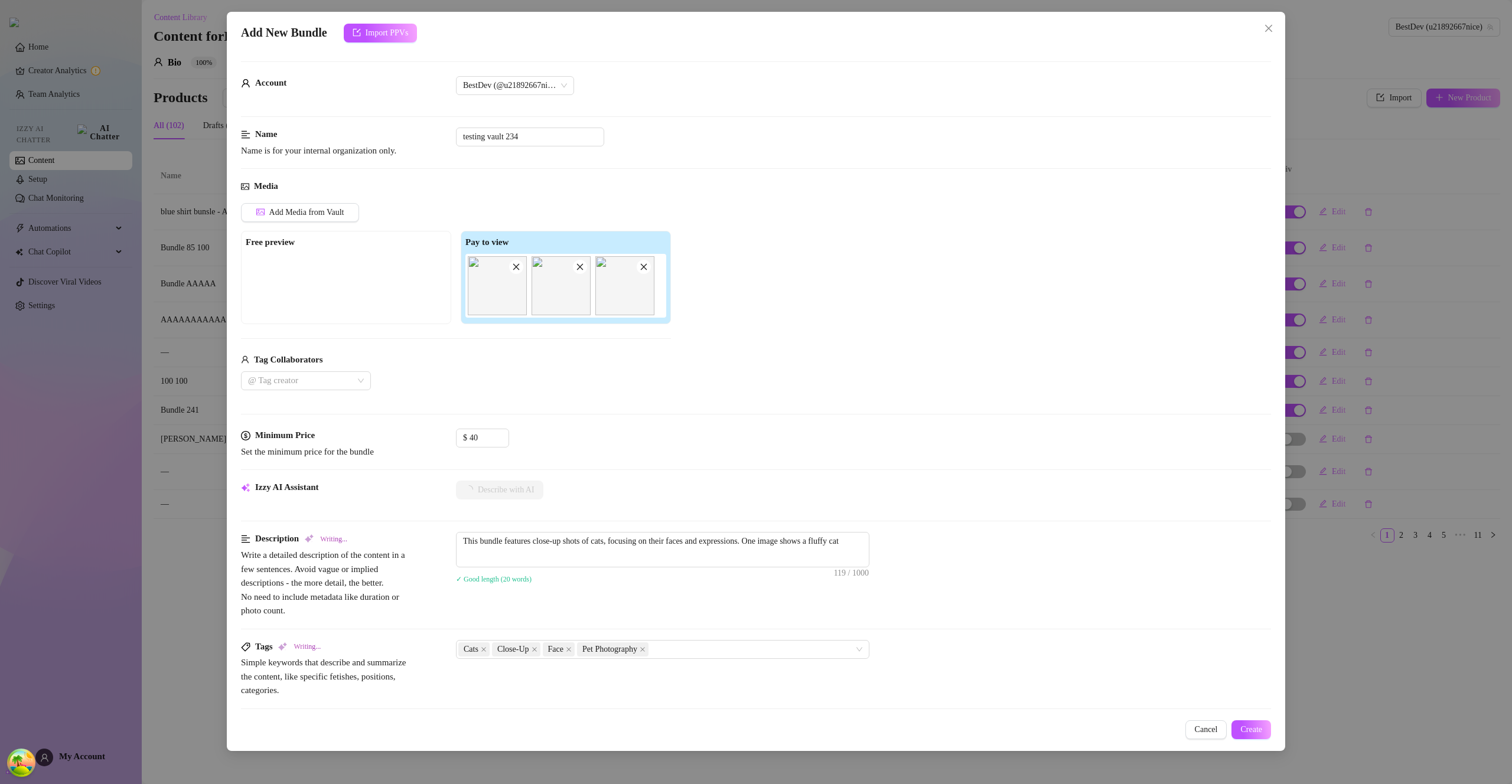
type textarea "This bundle features close-up shots of cats, focusing on their faces and expres…"
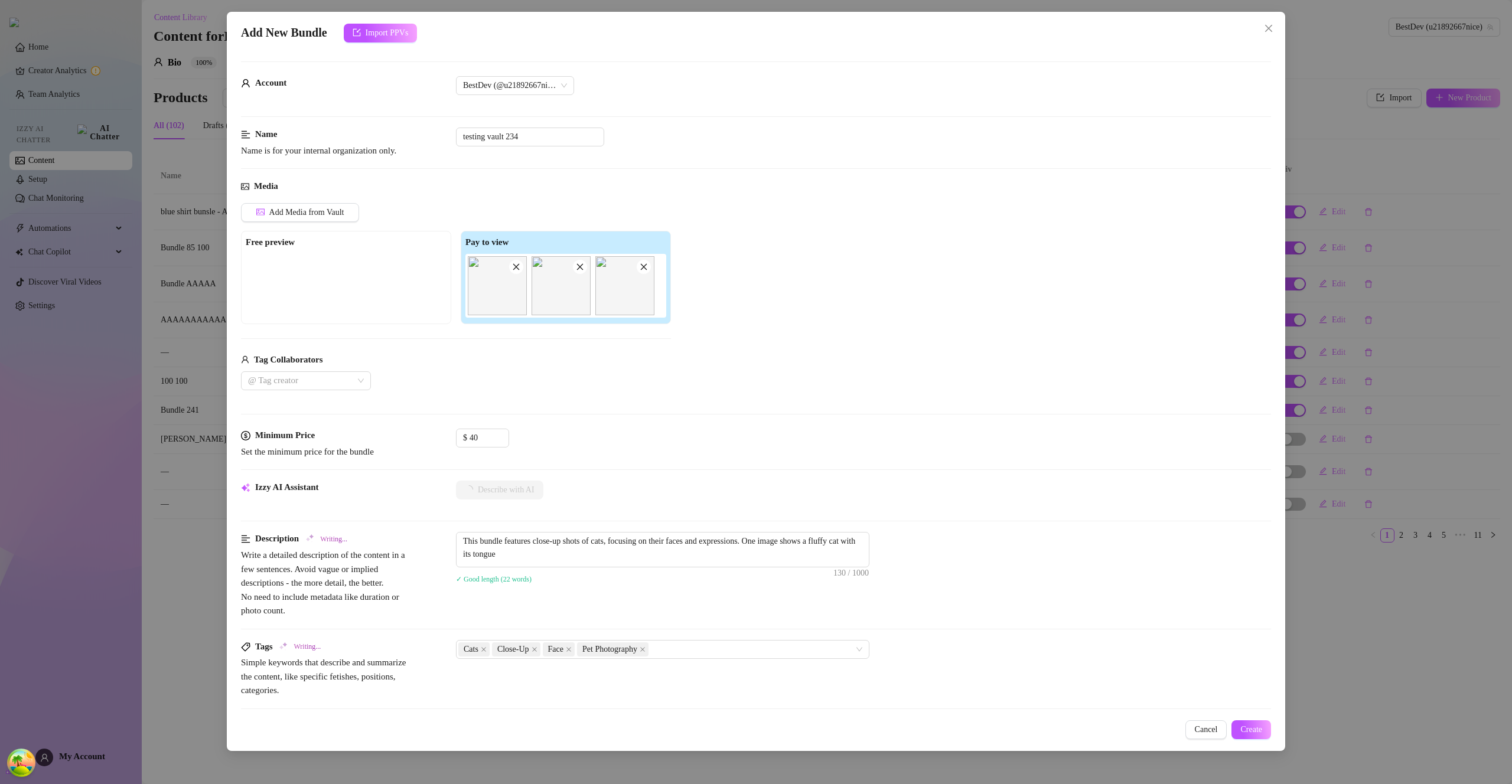
type textarea "This bundle features close-up shots of cats, focusing on their faces and expres…"
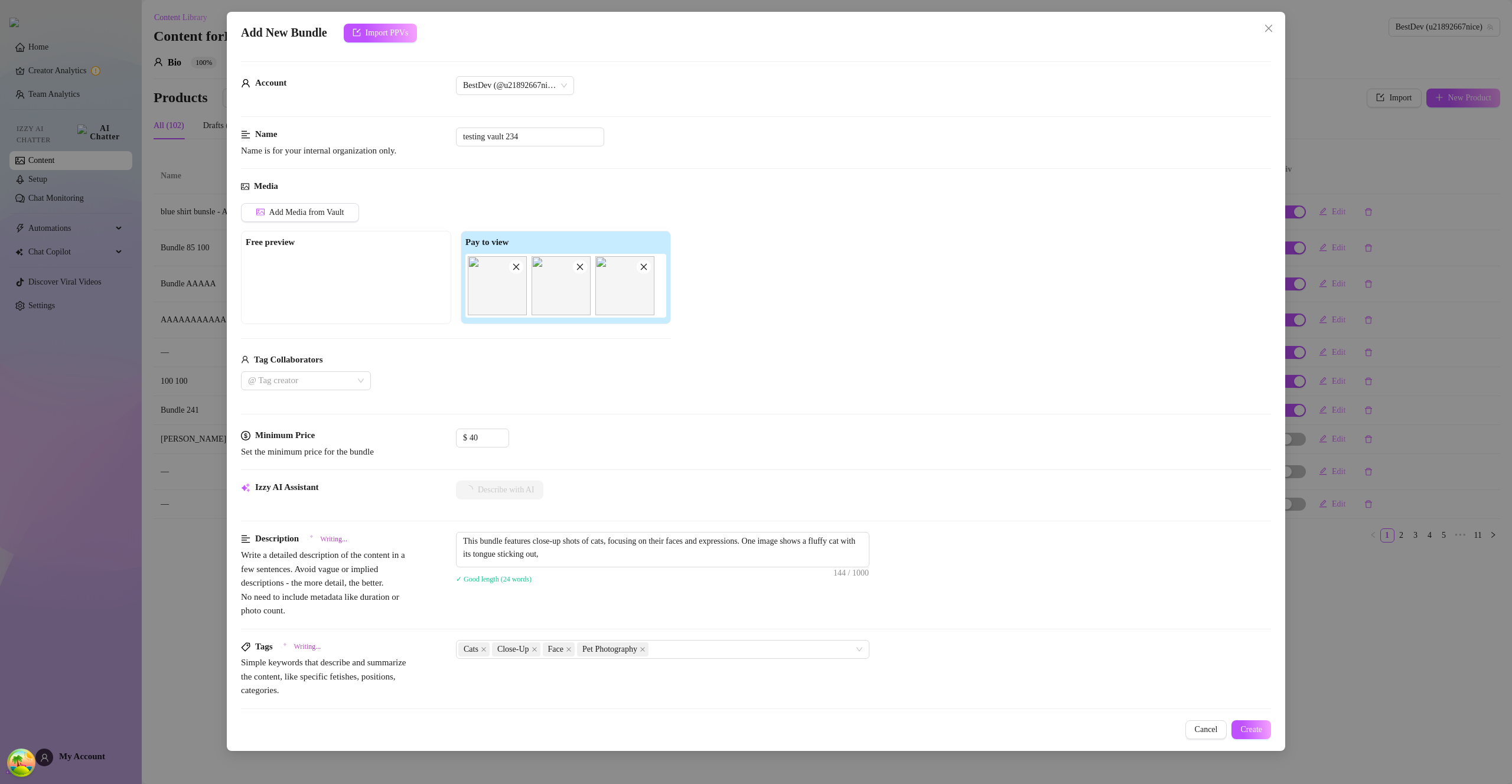
type textarea "This bundle features close-up shots of cats, focusing on their faces and expres…"
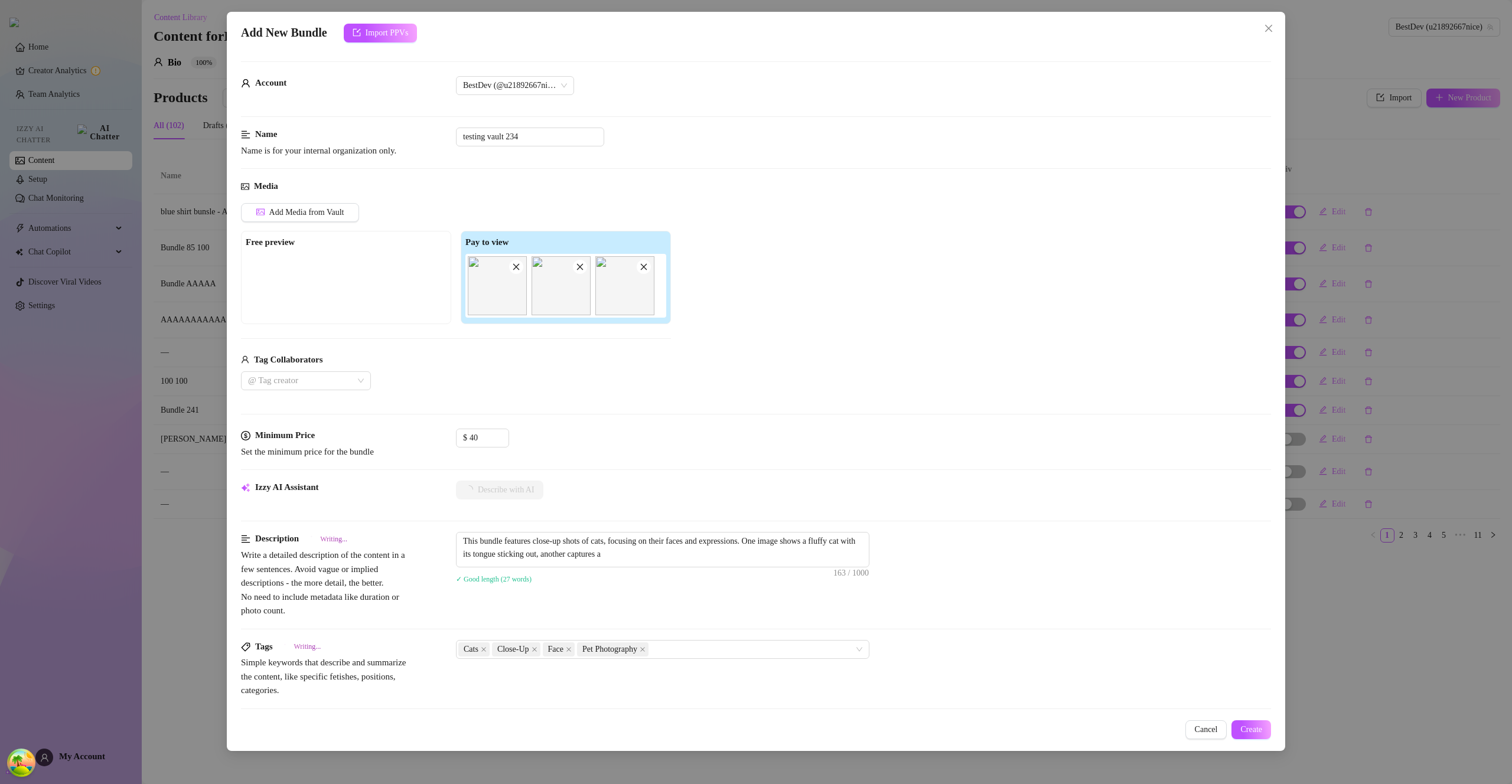
type textarea "This bundle features close-up shots of cats, focusing on their faces and expres…"
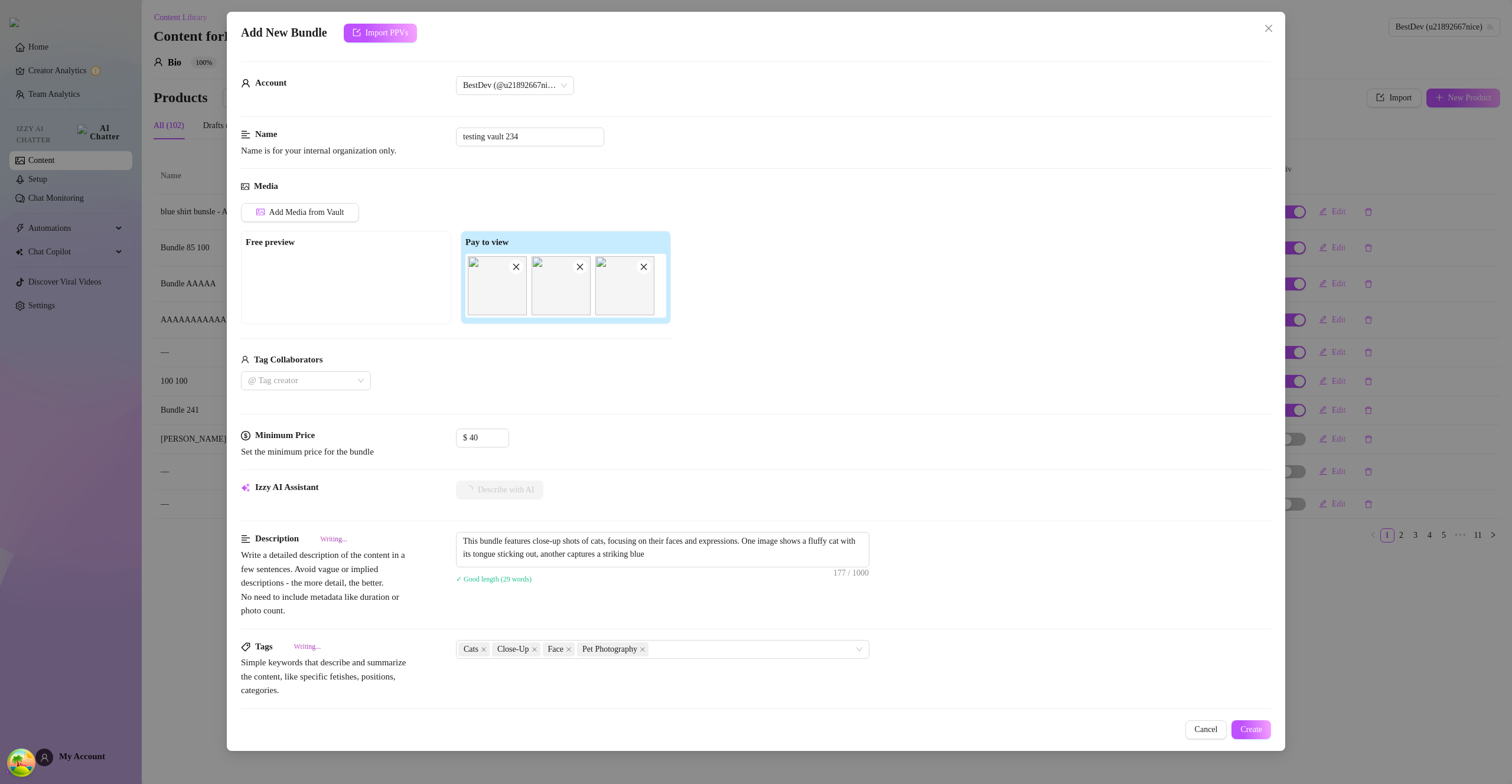
type textarea "This bundle features close-up shots of cats, focusing on their faces and expres…"
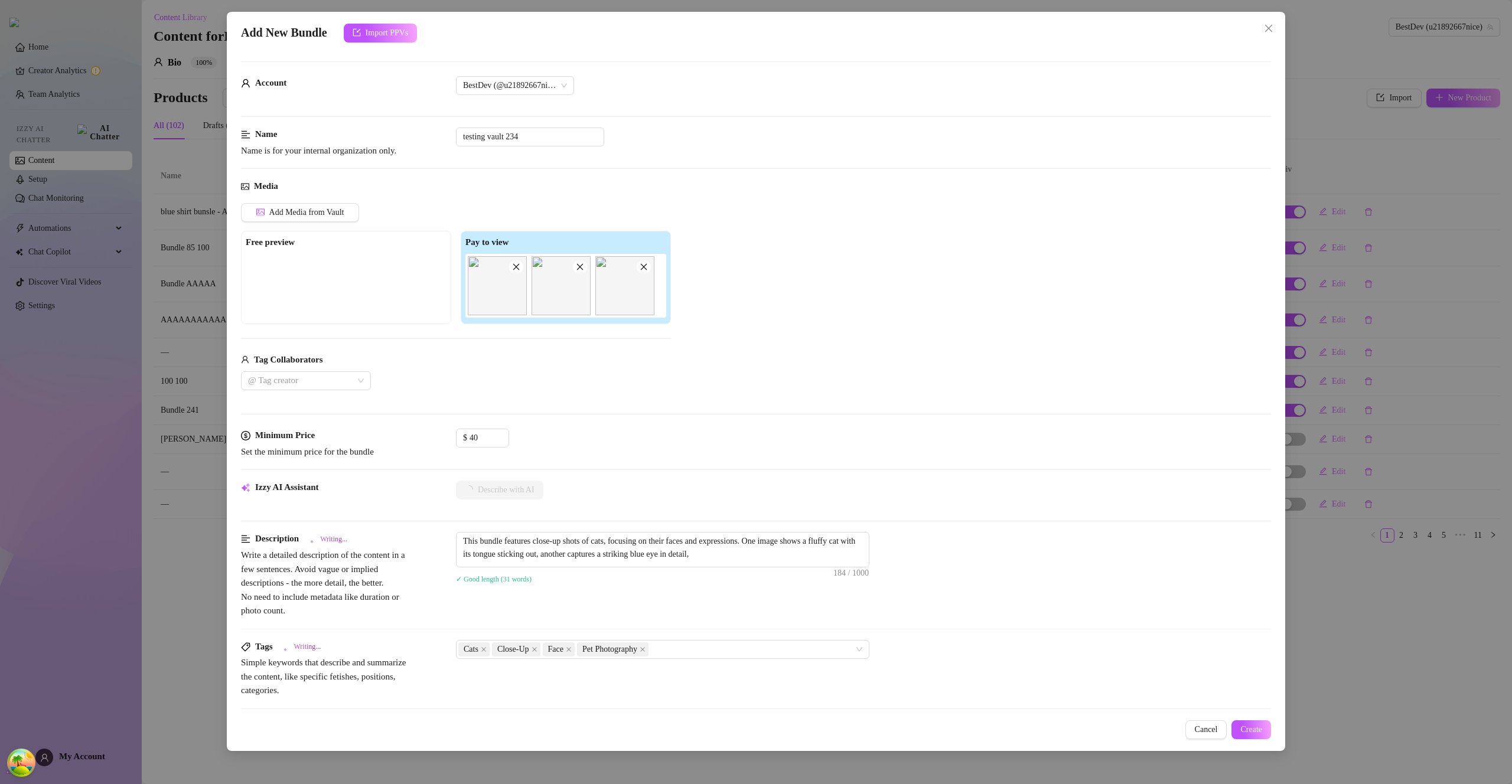
type textarea "This bundle features close-up shots of cats, focusing on their faces and expres…"
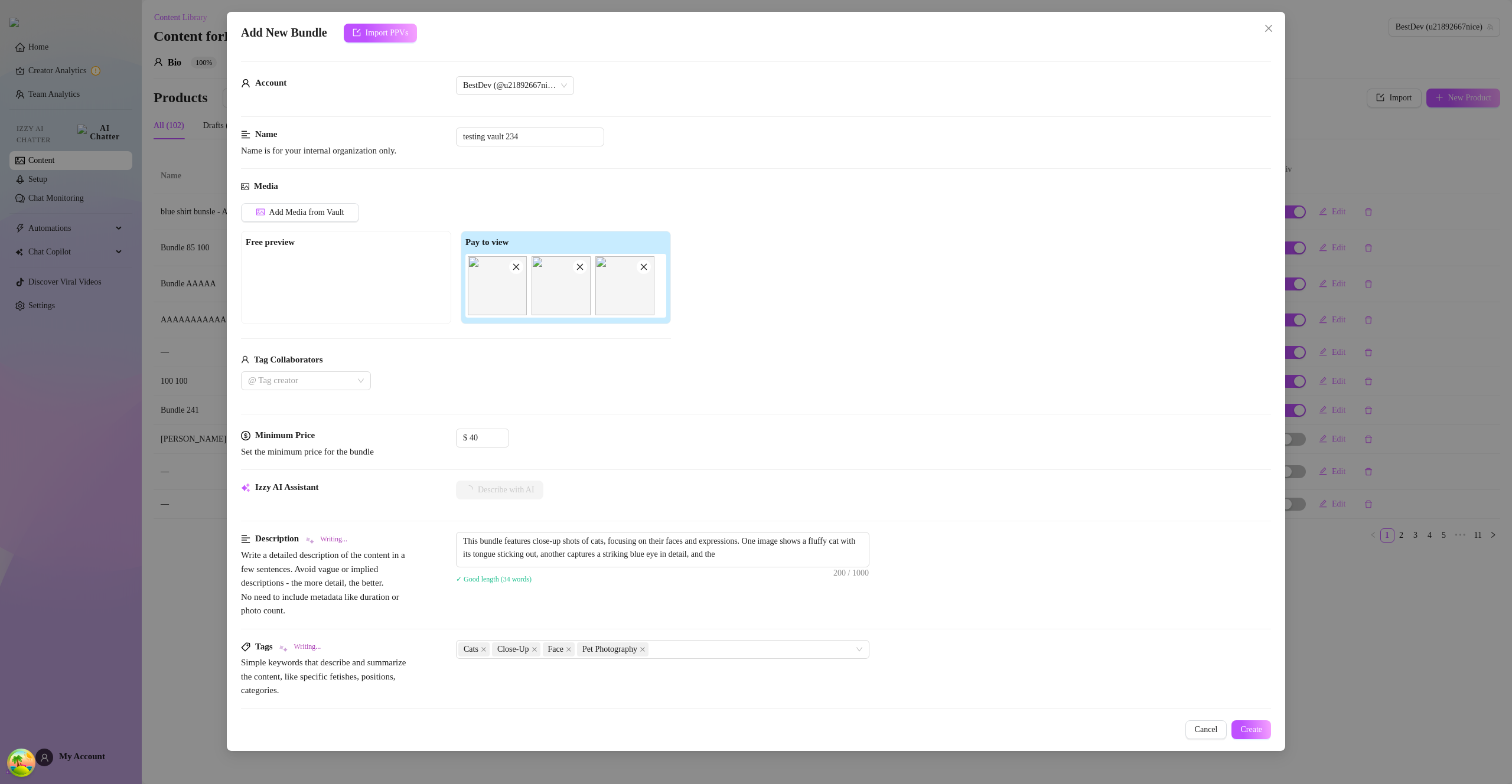
type textarea "This bundle features close-up shots of cats, focusing on their faces and expres…"
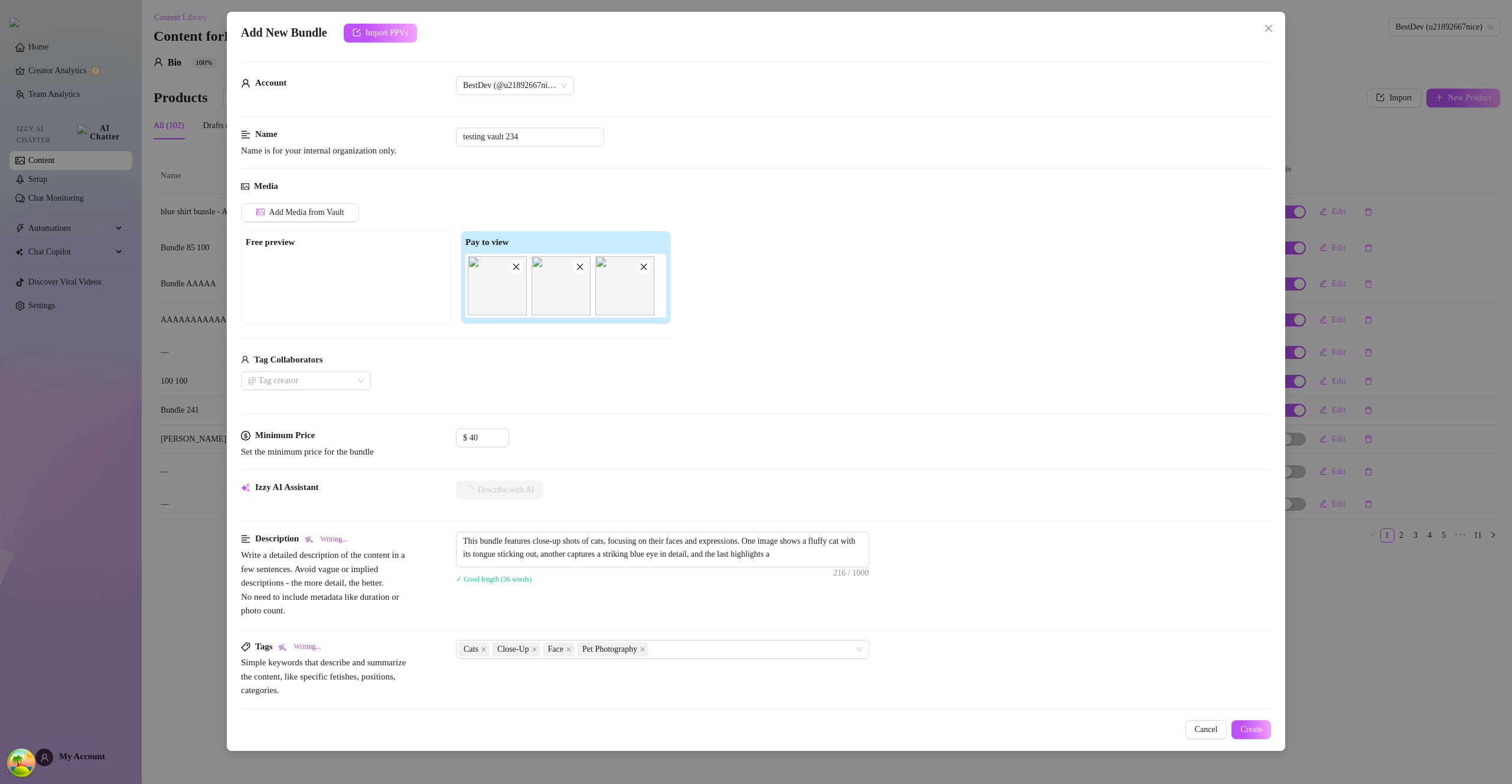
type textarea "This bundle features close-up shots of cats, focusing on their faces and expres…"
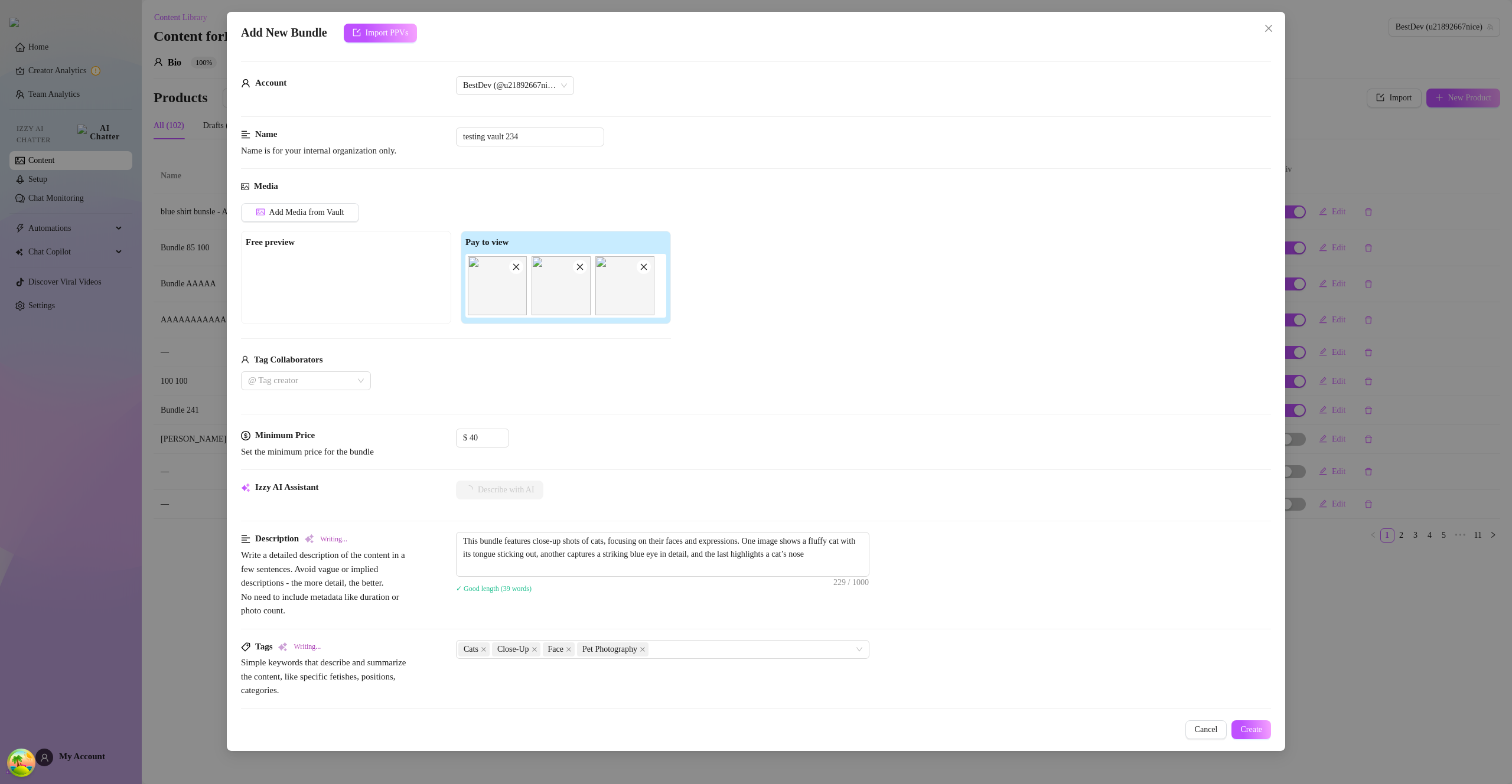
type textarea "This bundle features close-up shots of cats, focusing on their faces and expres…"
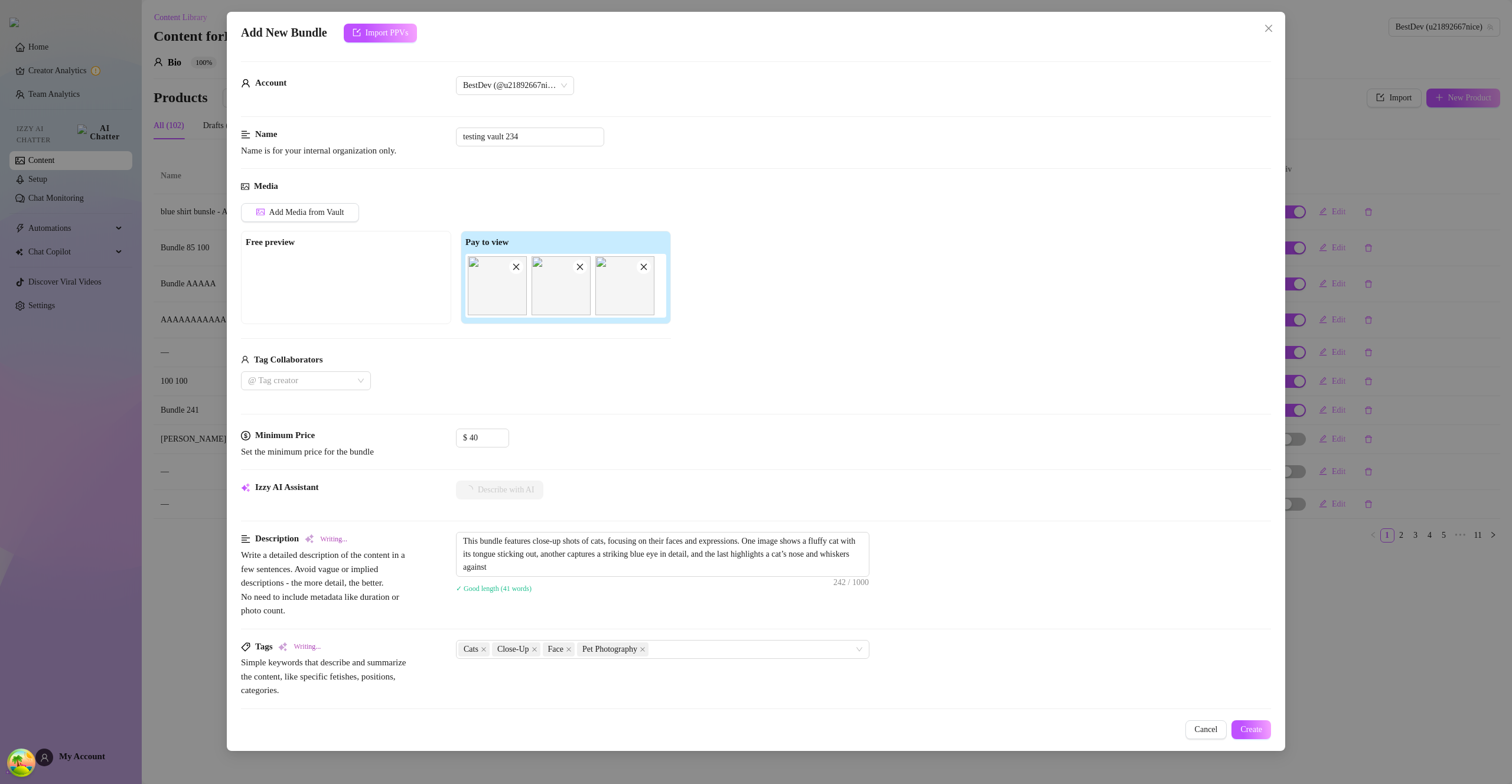
type textarea "This bundle features close-up shots of cats, focusing on their faces and expres…"
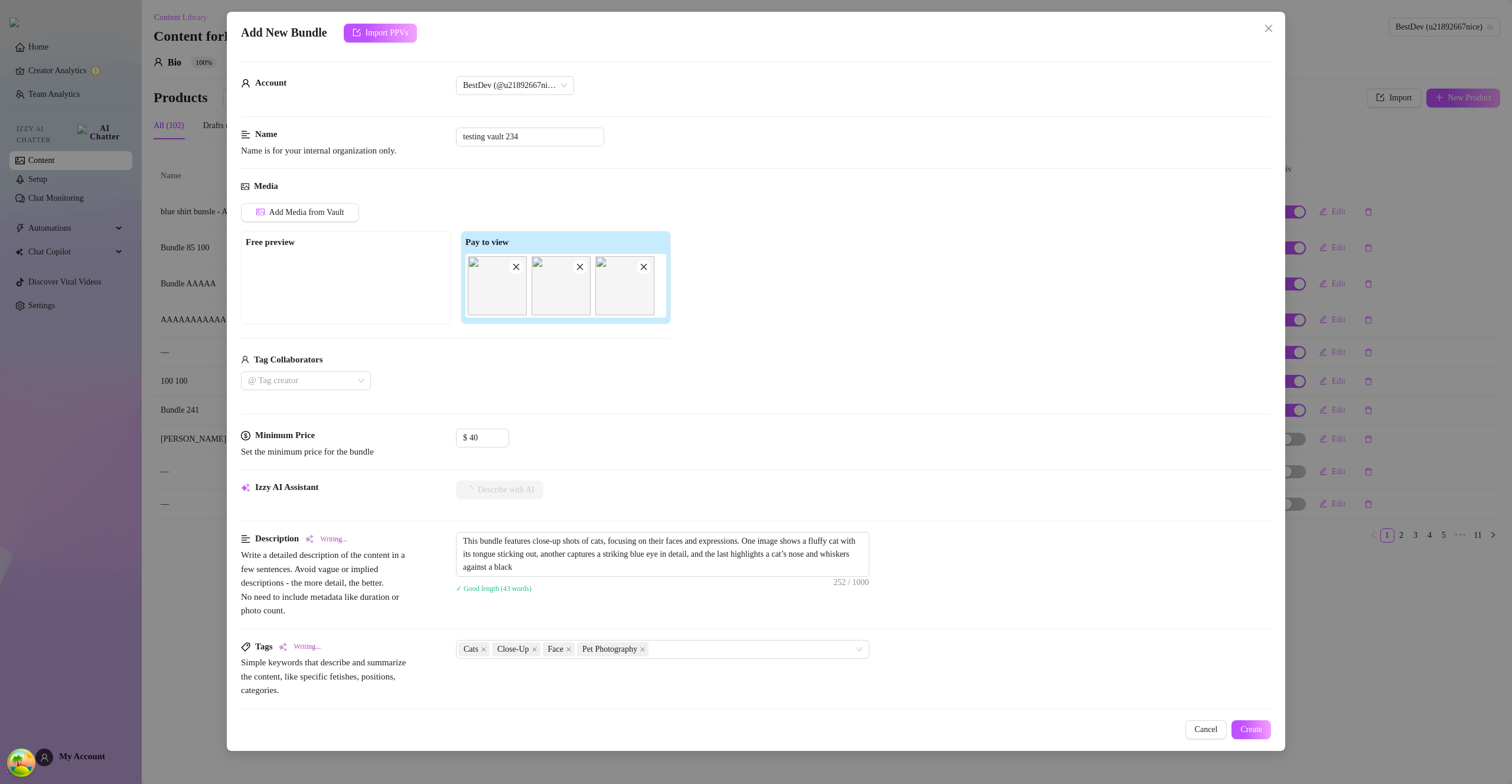
type textarea "This bundle features close-up shots of cats, focusing on their faces and expres…"
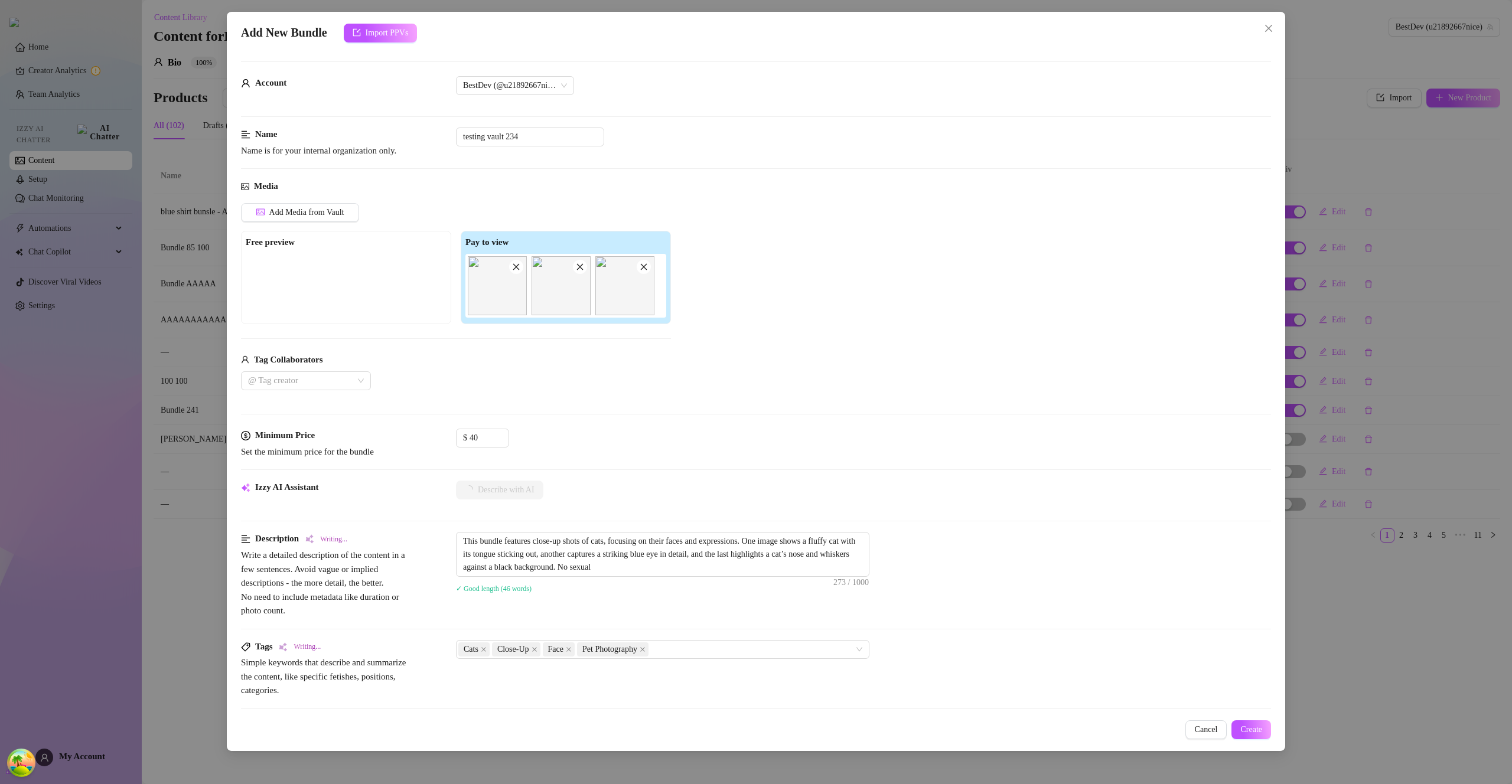
type textarea "This bundle features close-up shots of cats, focusing on their faces and expres…"
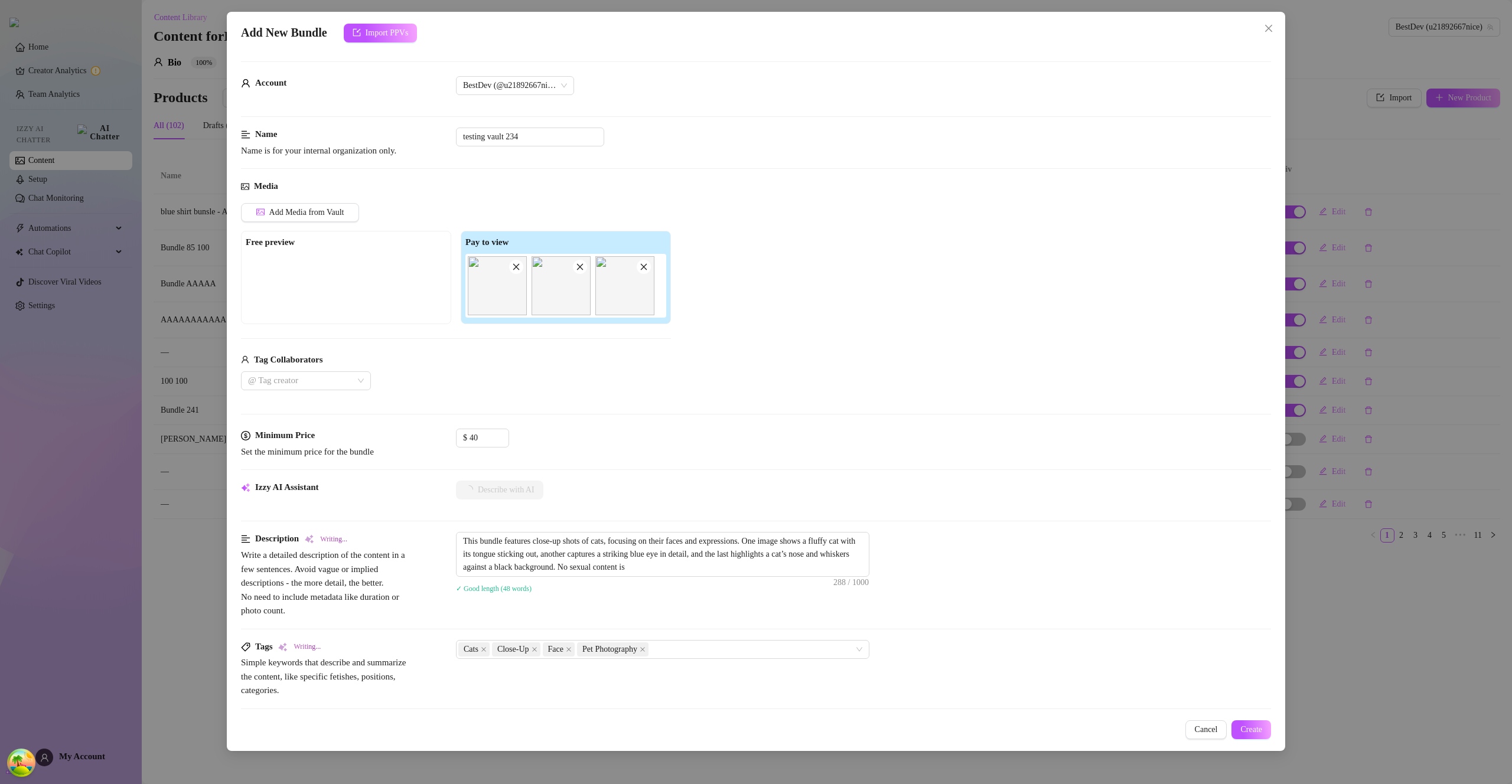
type textarea "This bundle features close-up shots of cats, focusing on their faces and expres…"
click at [1256, 732] on span "Create" at bounding box center [1251, 729] width 22 height 9
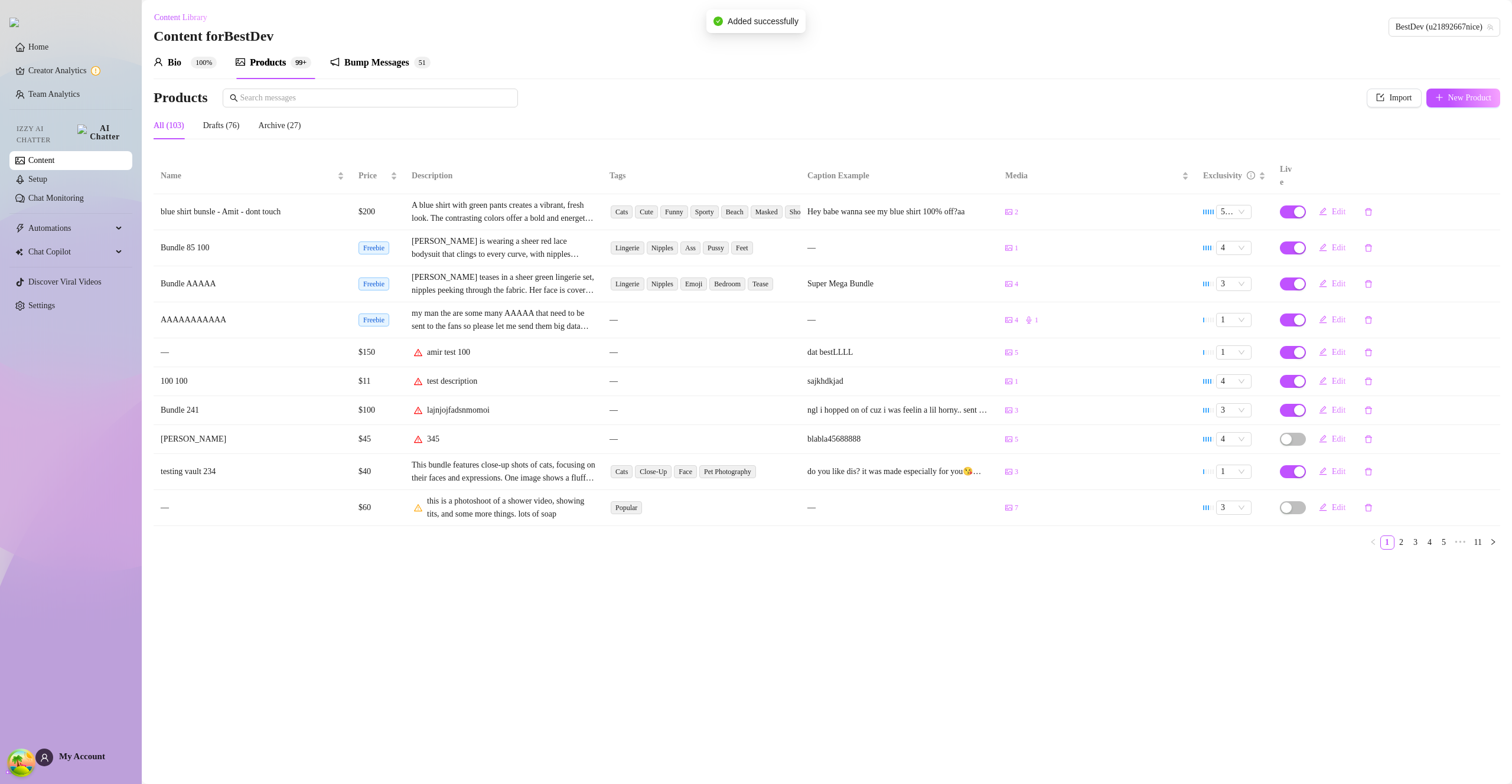
click at [155, 63] on icon "user" at bounding box center [158, 61] width 9 height 9
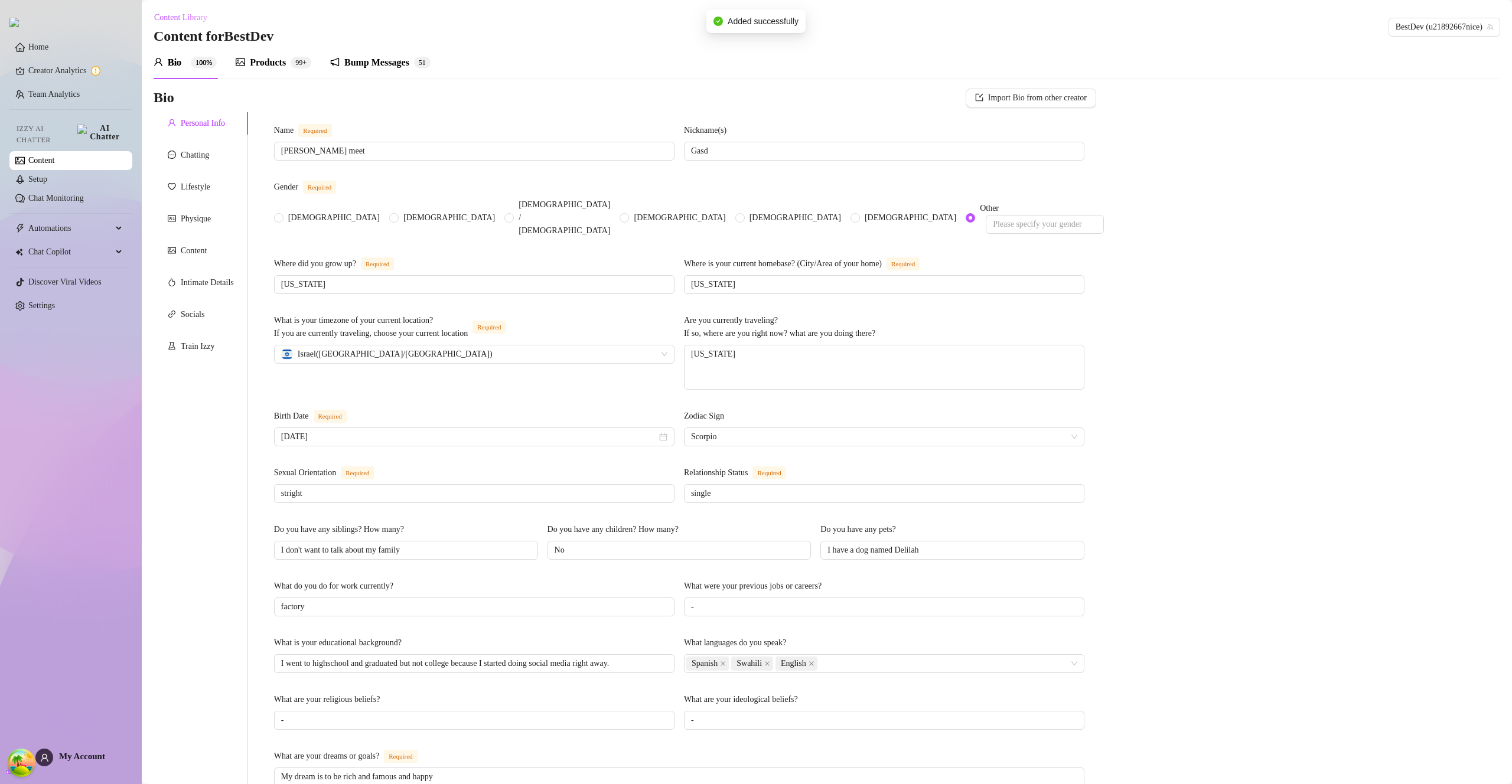
click at [161, 60] on icon "user" at bounding box center [158, 61] width 9 height 9
click at [55, 156] on link "Content" at bounding box center [41, 160] width 26 height 9
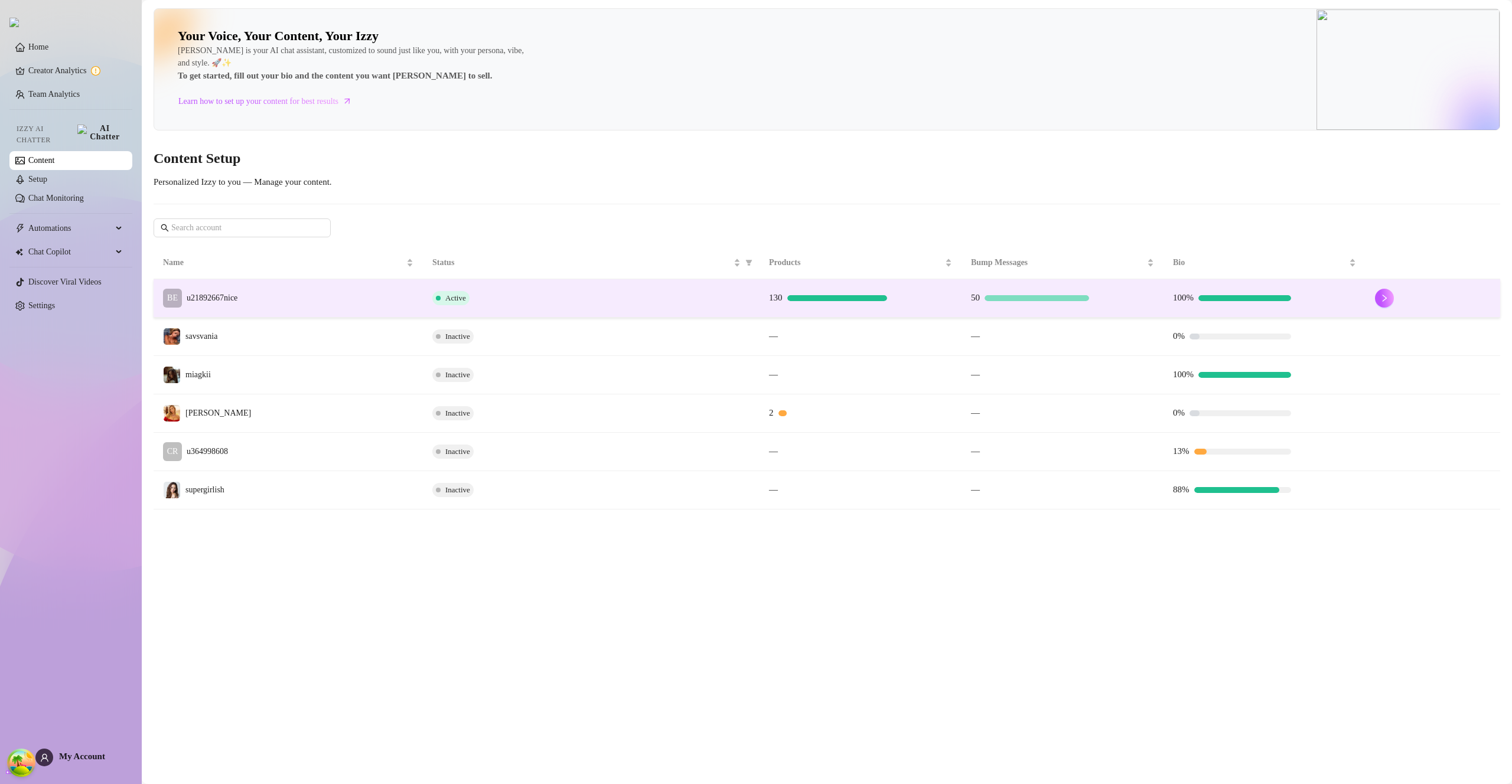
click at [246, 293] on td "BE u21892667nice" at bounding box center [288, 298] width 269 height 38
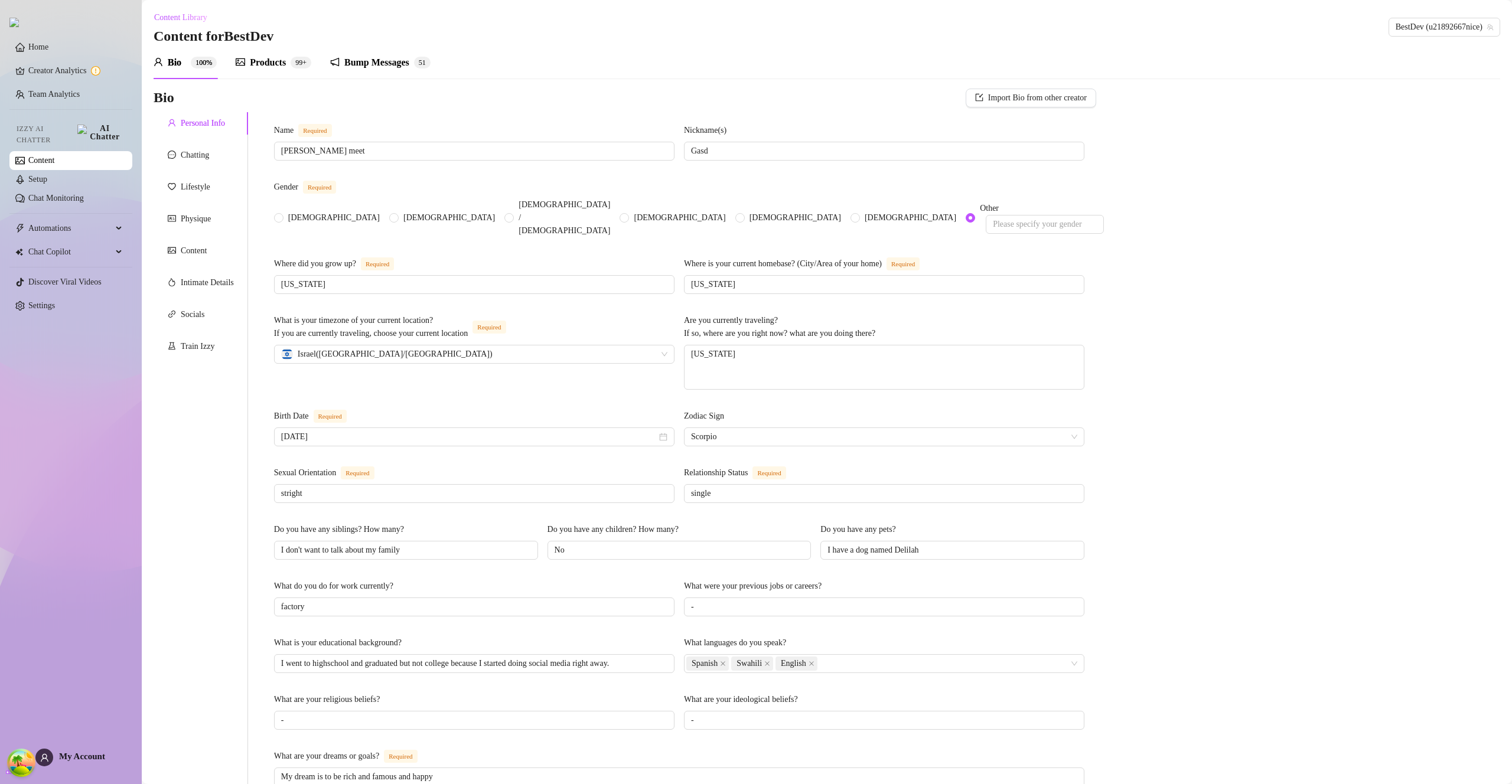
click at [1239, 110] on div "Bio Import Bio from other creator Personal Info Chatting Lifestyle Physique Con…" at bounding box center [826, 620] width 1346 height 1062
click at [1241, 75] on div "Bio 100% Products 99+ Bump Messages 5 1" at bounding box center [826, 63] width 1346 height 33
click at [187, 184] on div "Lifestyle" at bounding box center [196, 187] width 30 height 13
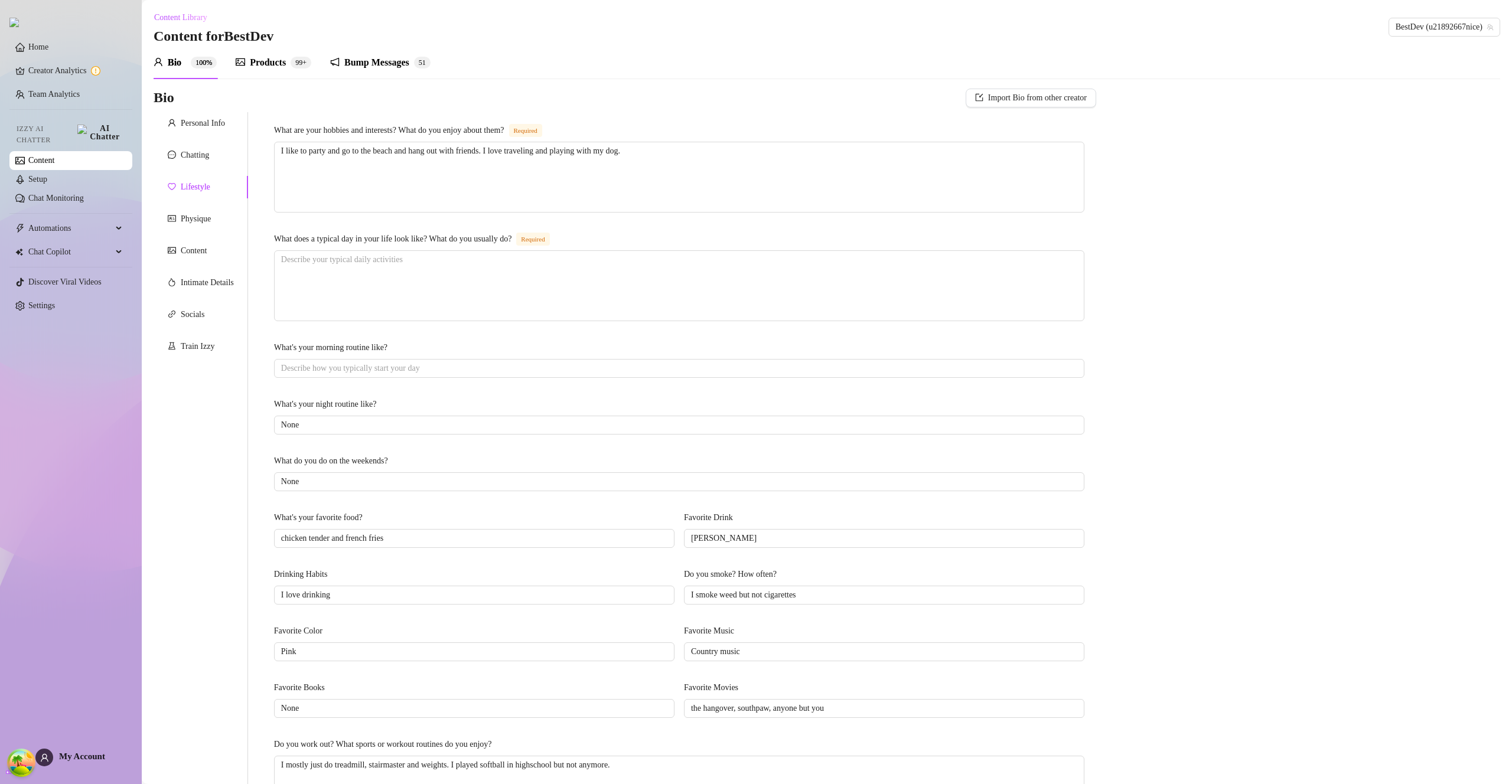
click at [197, 235] on div "Personal Info Chatting Lifestyle Physique Content Intimate Details Socials Trai…" at bounding box center [201, 509] width 94 height 794
click at [211, 290] on div "Intimate Details" at bounding box center [201, 283] width 94 height 22
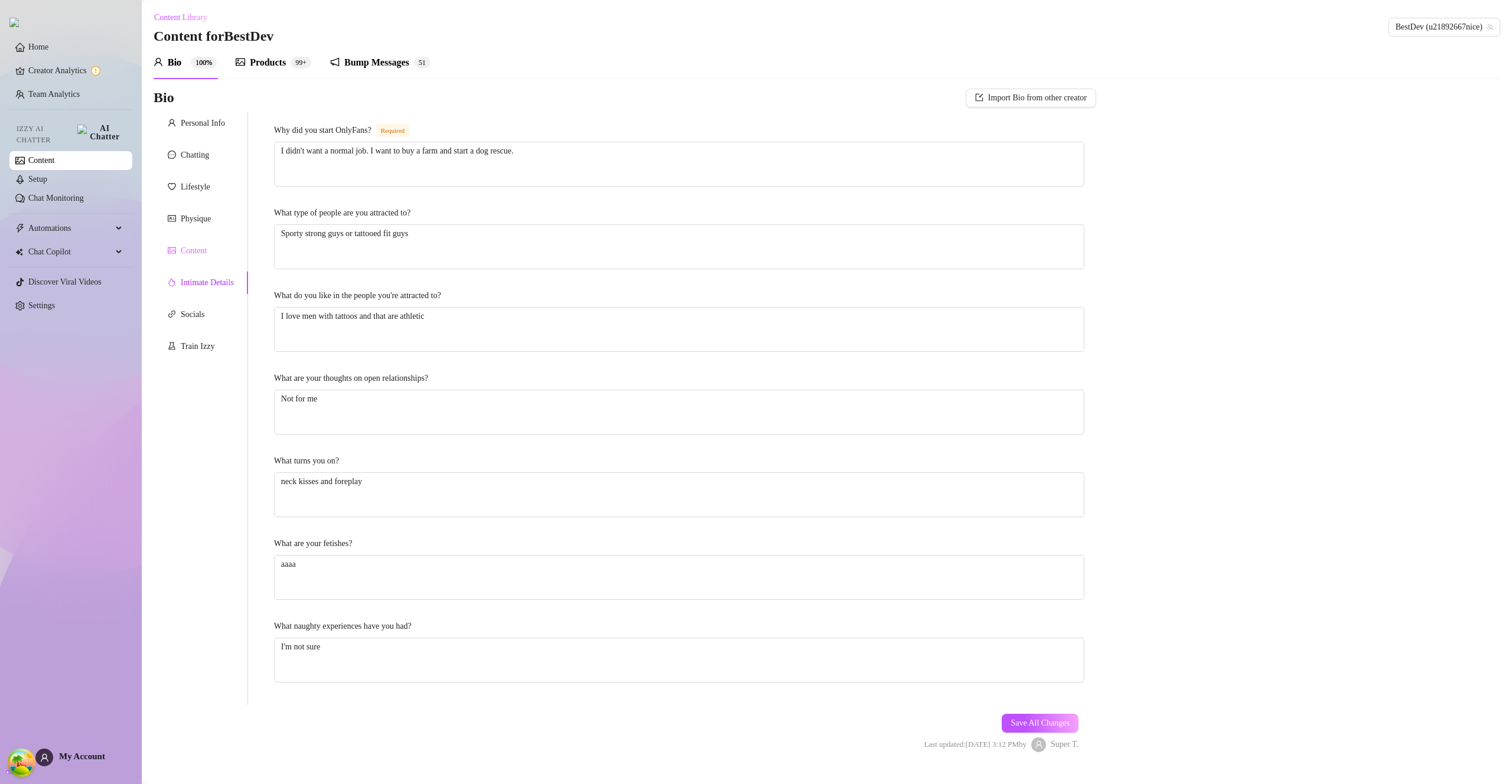
click at [220, 254] on div "Content" at bounding box center [201, 250] width 94 height 22
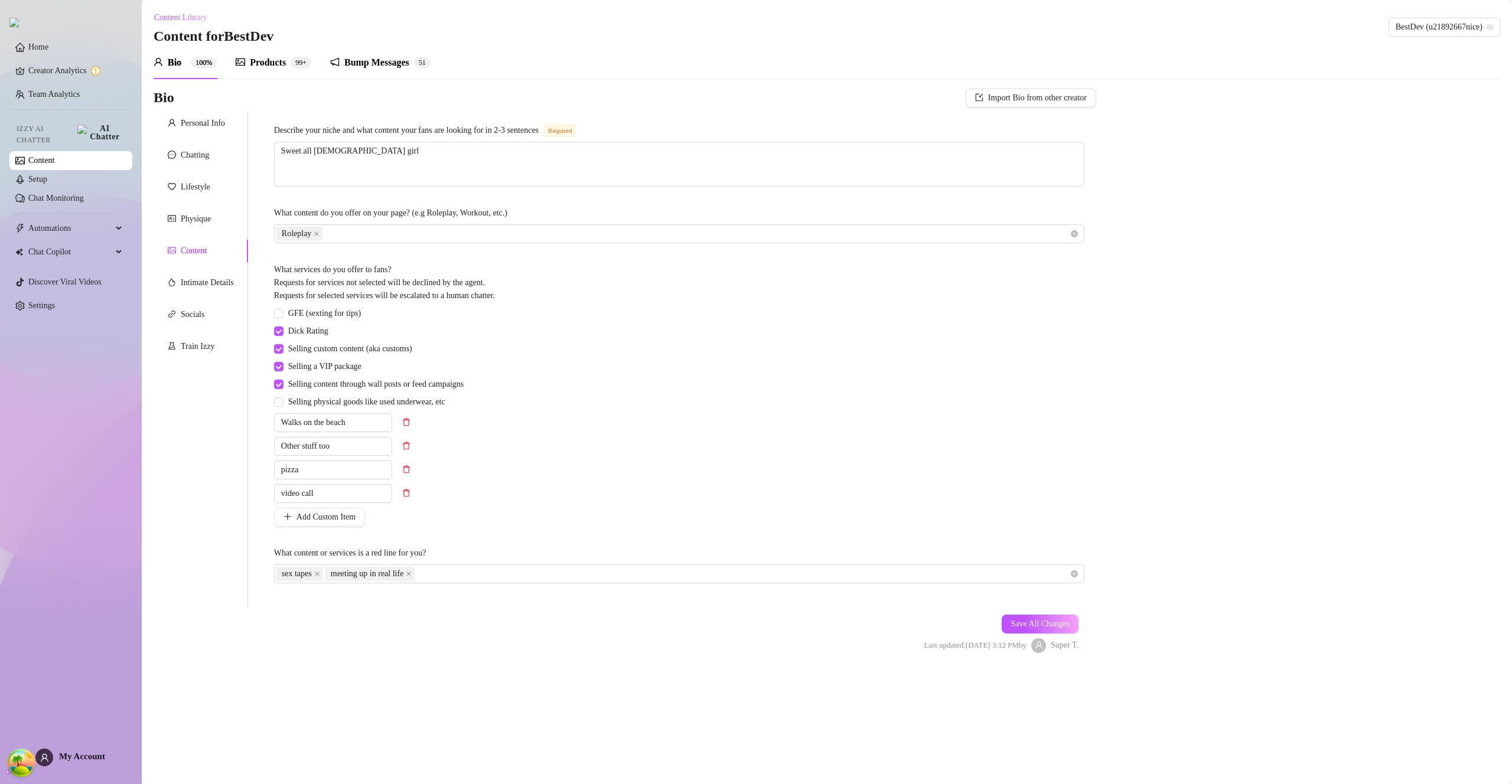
click at [361, 63] on div "Bump Messages" at bounding box center [376, 62] width 65 height 14
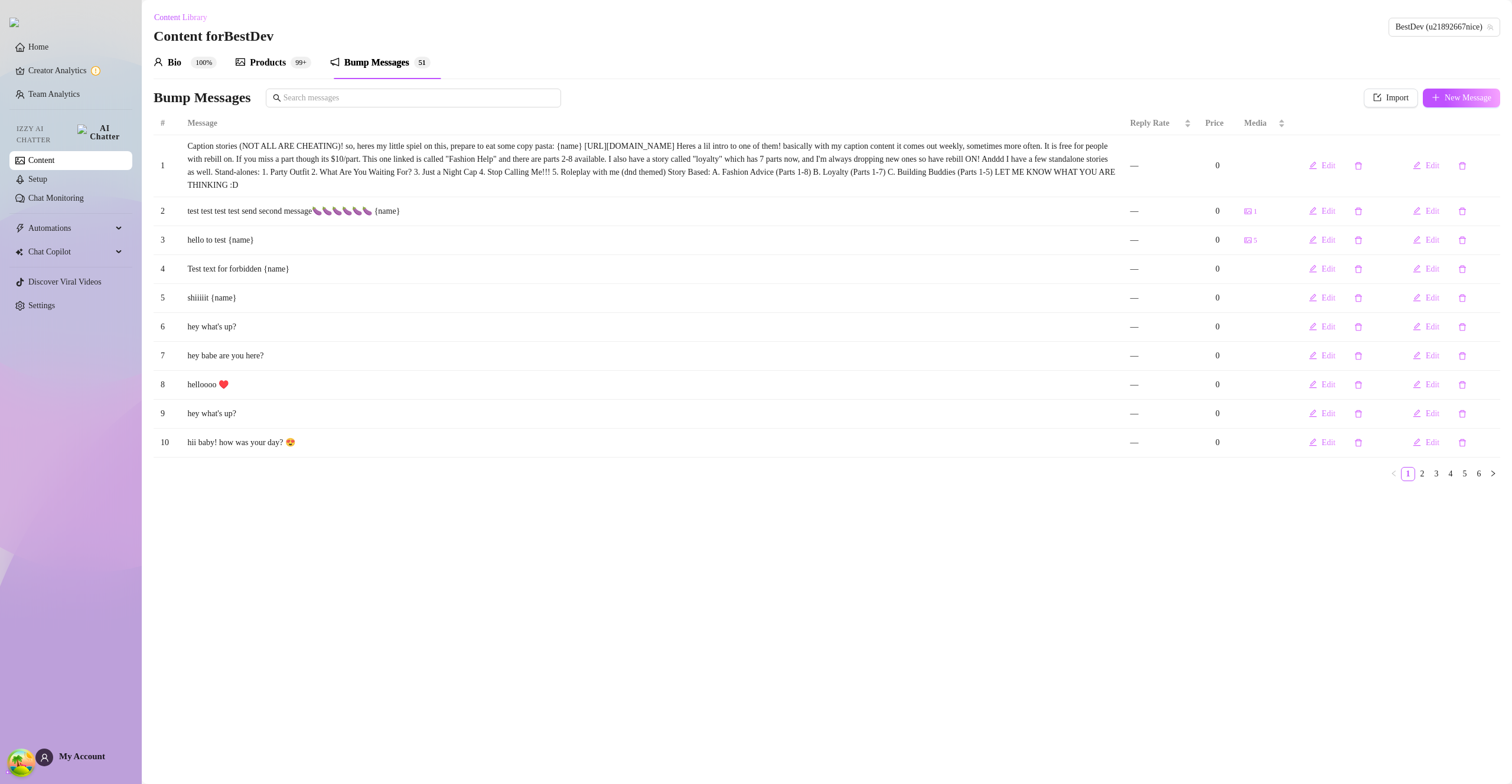
click at [672, 48] on div "Bio 100% Products 99+ Bump Messages 5 1" at bounding box center [826, 63] width 1346 height 33
click at [1272, 7] on main "Content Library Content for BestDev BestDev (u21892667nice) Bio 100% Products 9…" at bounding box center [826, 392] width 1370 height 784
click at [1364, 7] on main "Content Library Content for BestDev BestDev (u21892667nice) Bio 100% Products 9…" at bounding box center [826, 392] width 1370 height 784
click at [1463, 385] on icon "delete" at bounding box center [1462, 385] width 8 height 8
click at [1491, 356] on span "Yes" at bounding box center [1485, 354] width 12 height 9
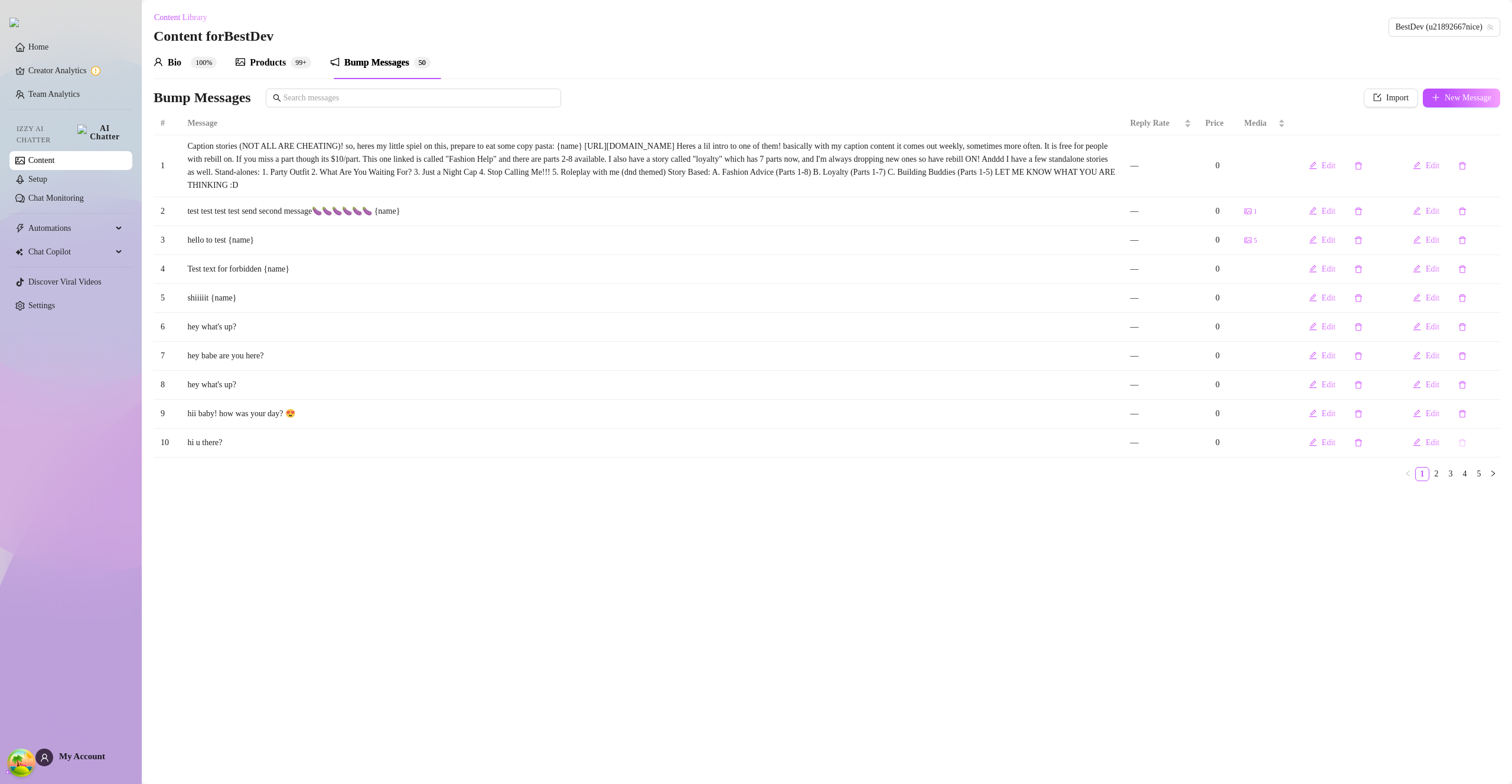
click at [1464, 444] on icon "delete" at bounding box center [1462, 443] width 8 height 8
click at [1489, 416] on span "Yes" at bounding box center [1485, 412] width 12 height 9
click at [47, 175] on link "Setup" at bounding box center [37, 179] width 19 height 9
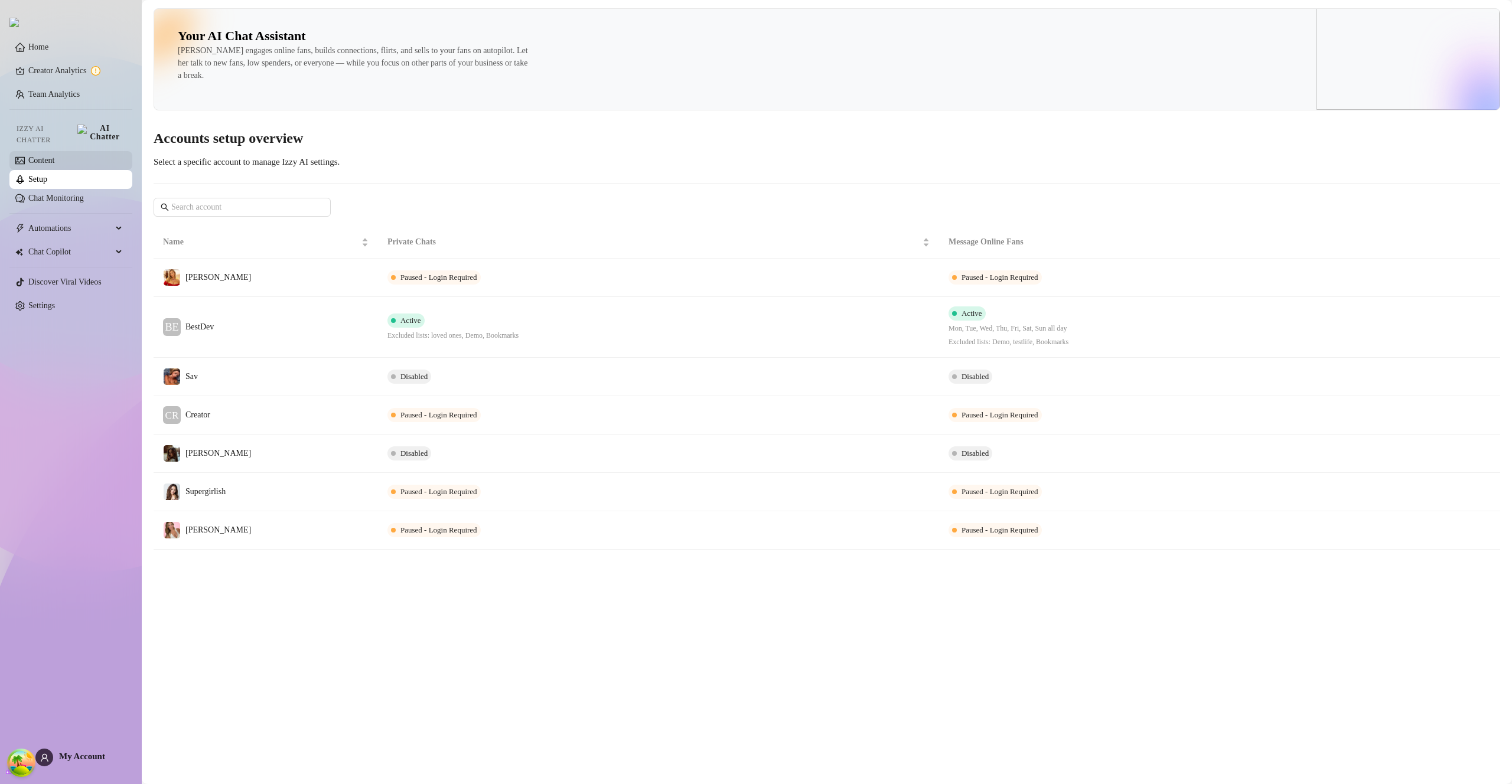
drag, startPoint x: 64, startPoint y: 152, endPoint x: 69, endPoint y: 161, distance: 10.3
click at [55, 156] on link "Content" at bounding box center [41, 160] width 26 height 9
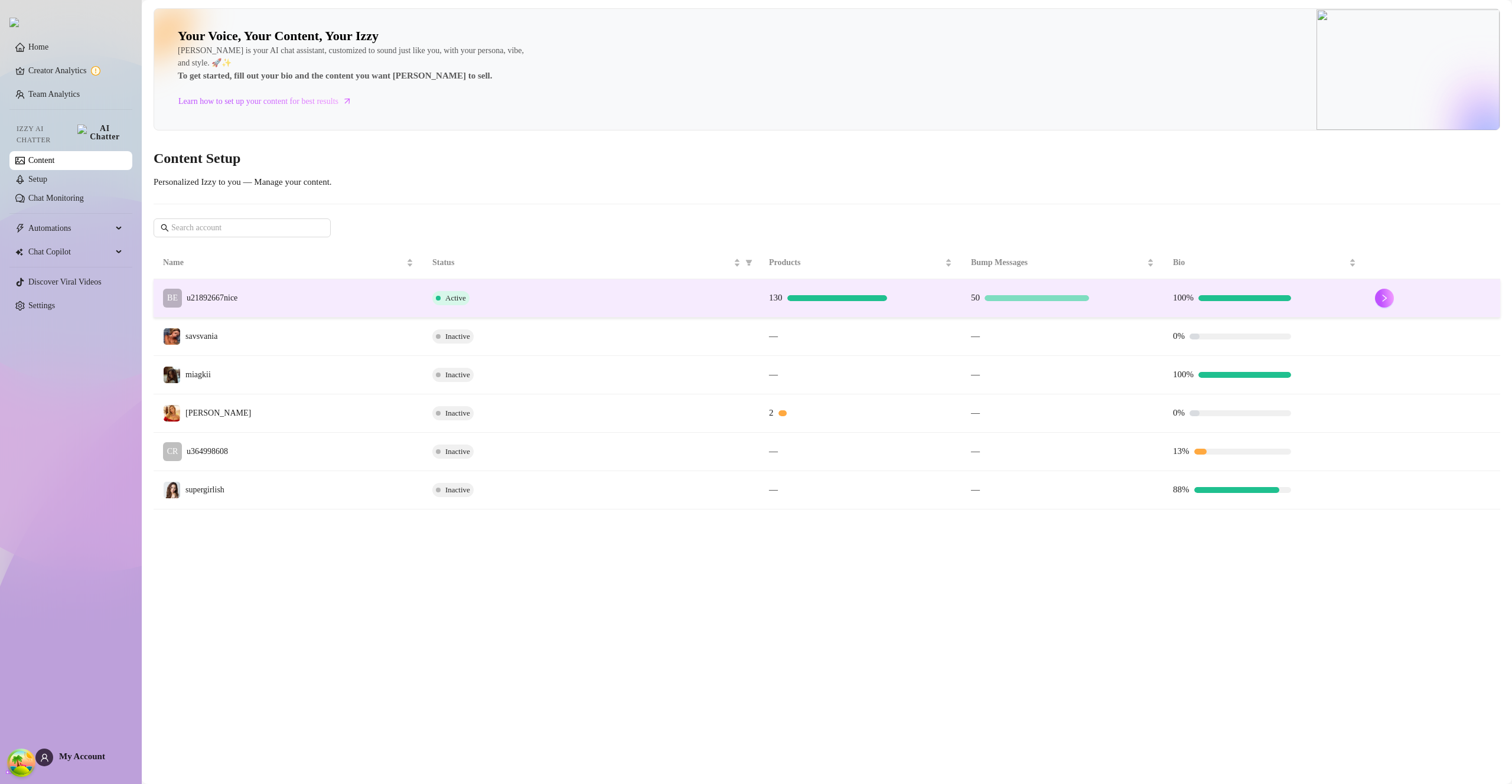
click at [225, 300] on span "u21892667nice" at bounding box center [211, 298] width 51 height 9
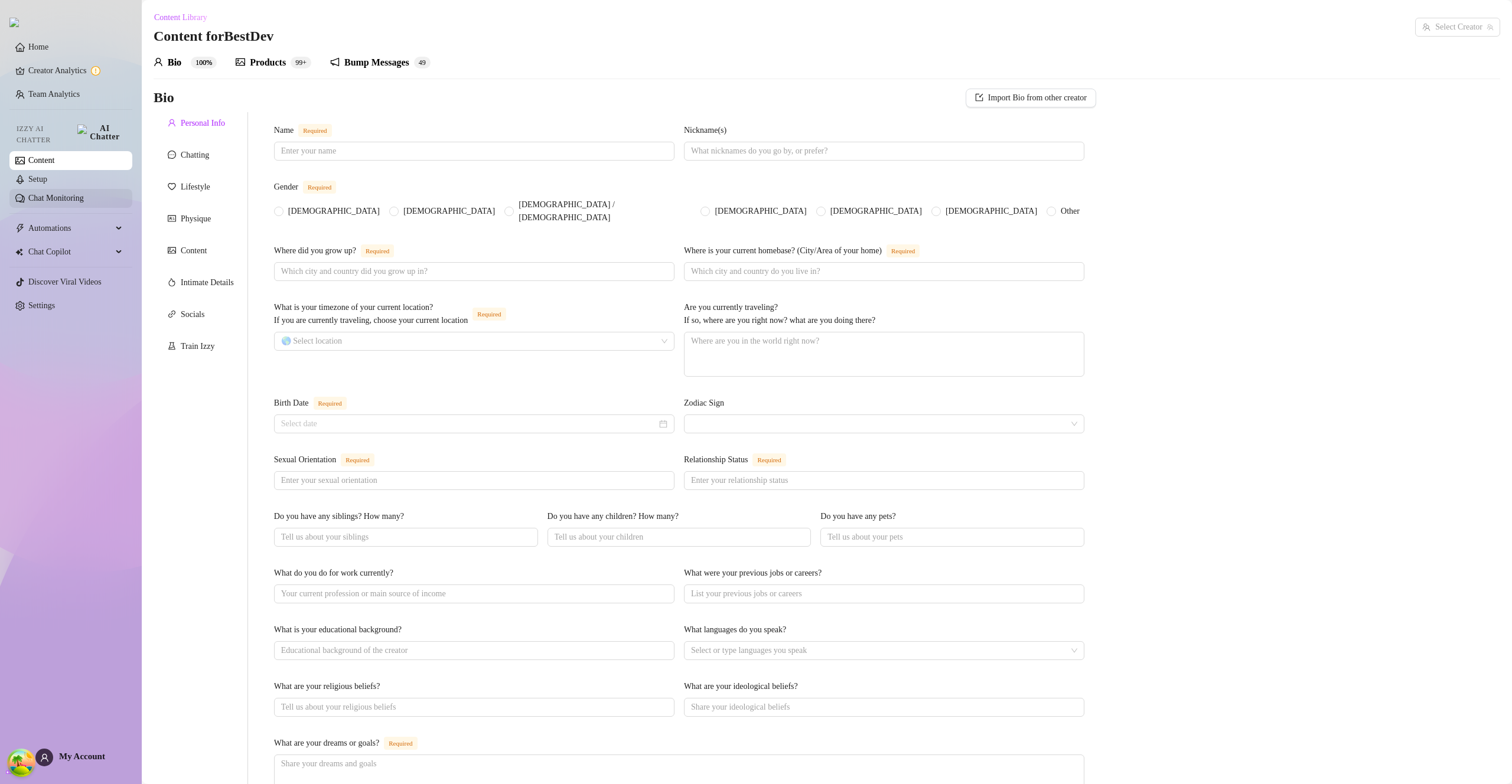
click at [47, 175] on link "Setup" at bounding box center [37, 179] width 19 height 9
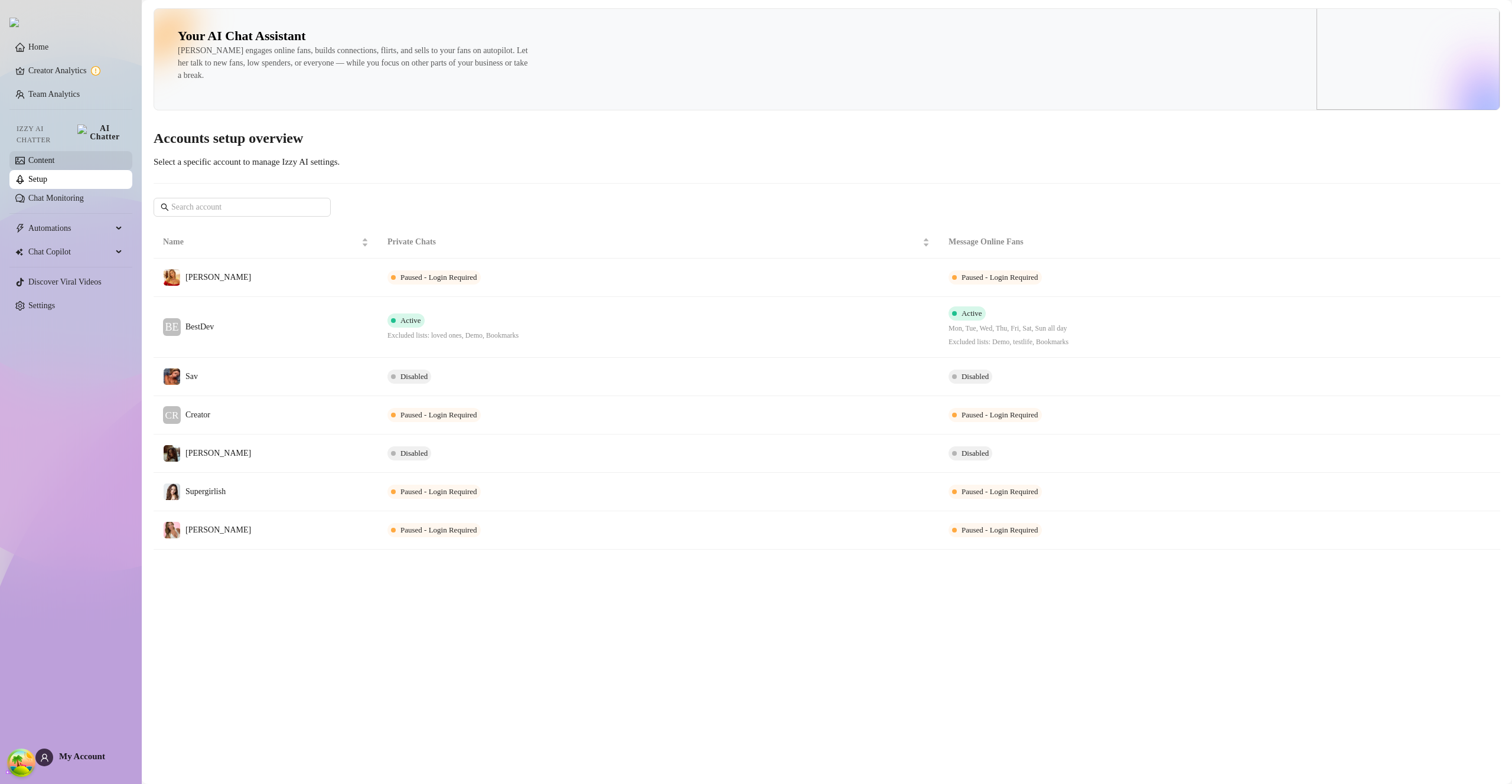
click at [55, 157] on link "Content" at bounding box center [41, 160] width 26 height 9
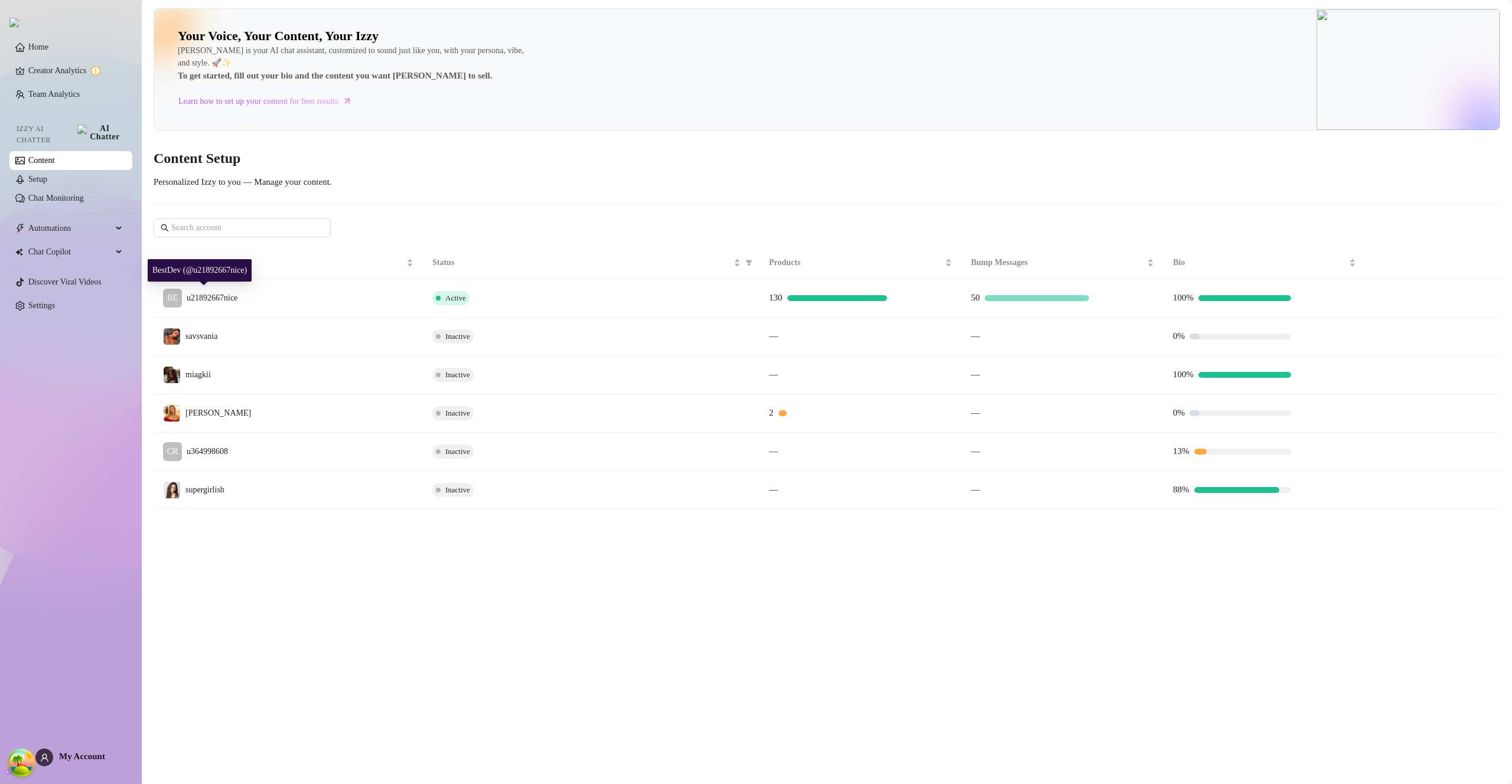
drag, startPoint x: 235, startPoint y: 288, endPoint x: 1501, endPoint y: 378, distance: 1269.2
click at [235, 288] on td "BE u21892667nice" at bounding box center [288, 298] width 269 height 38
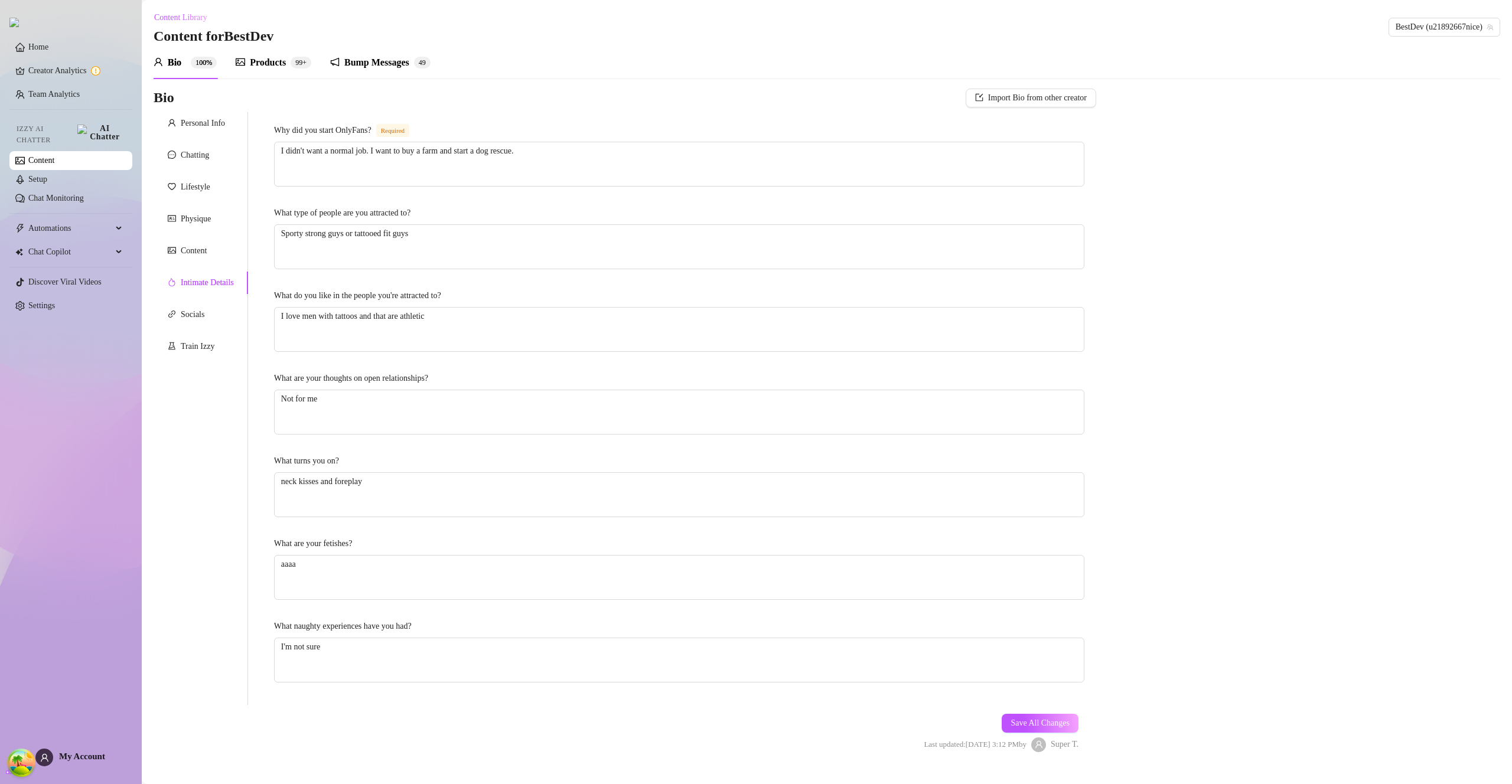
click at [264, 63] on div "Products" at bounding box center [267, 62] width 36 height 14
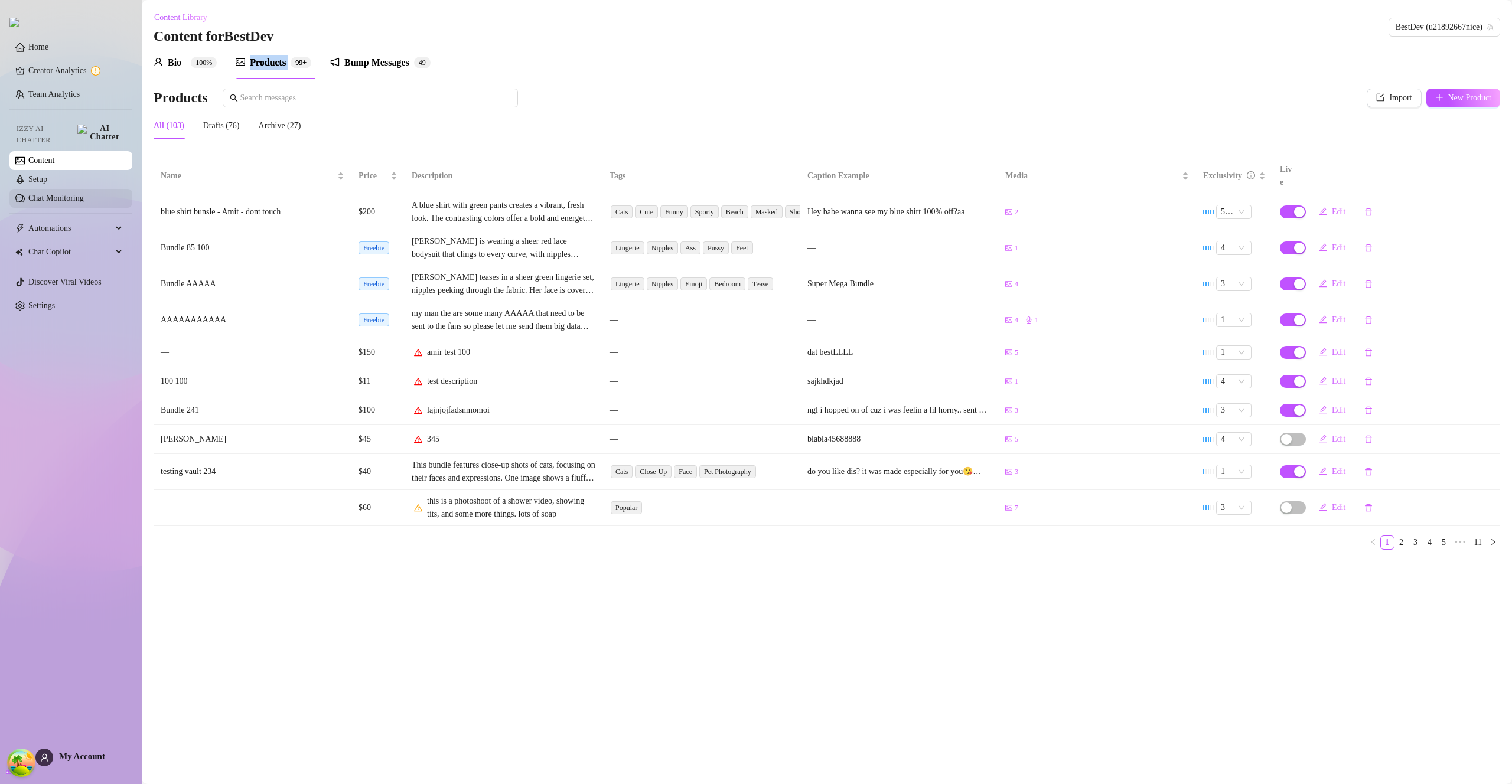
click at [82, 194] on link "Chat Monitoring" at bounding box center [56, 198] width 56 height 9
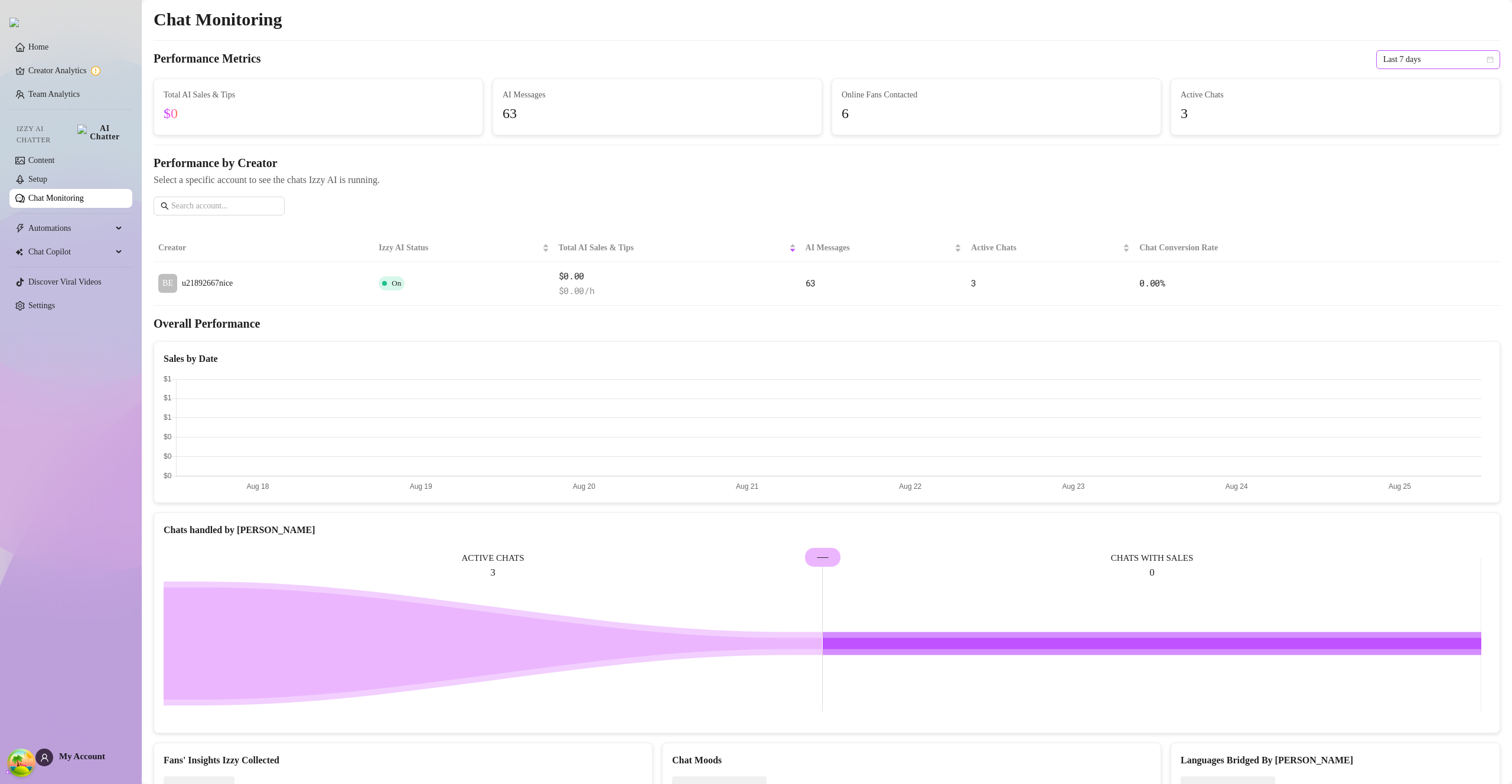
click at [1459, 56] on span "Last 7 days" at bounding box center [1438, 59] width 110 height 17
click at [1433, 83] on div "Last 24 hours" at bounding box center [1429, 84] width 105 height 13
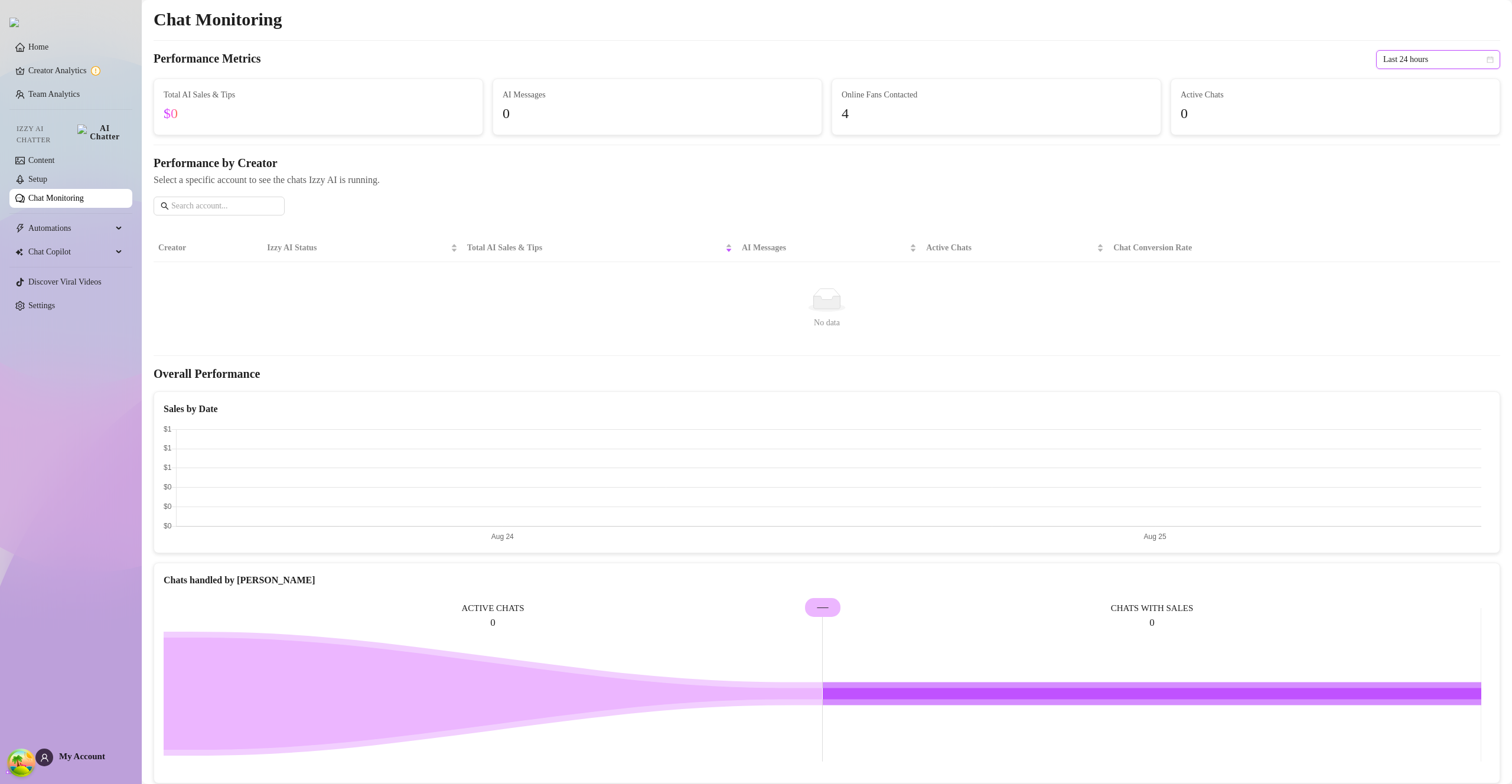
click at [1395, 59] on span "Last 24 hours" at bounding box center [1438, 59] width 110 height 17
click at [1397, 116] on div "Last 30 days" at bounding box center [1429, 121] width 105 height 13
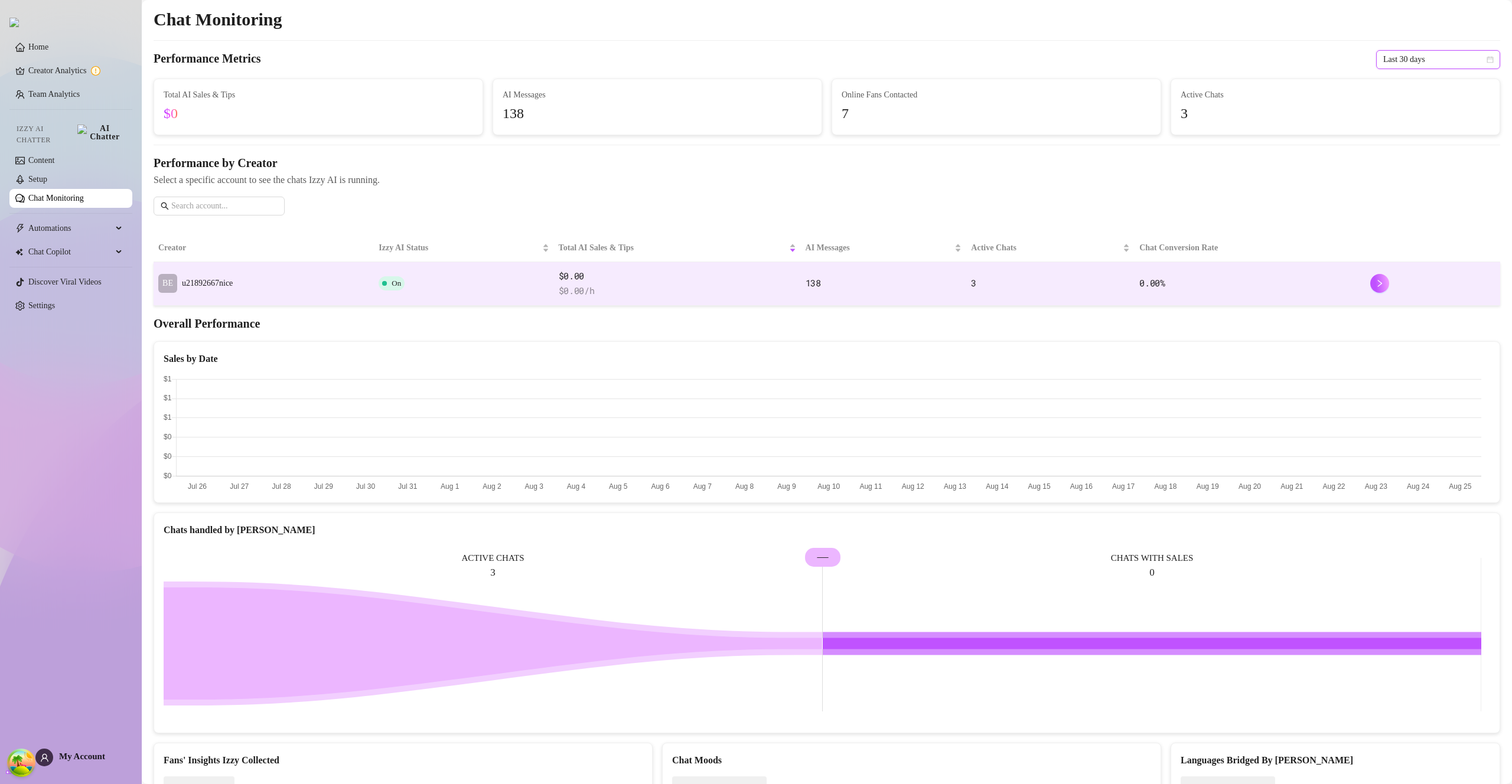
click at [289, 269] on td "BE u21892667nice" at bounding box center [264, 283] width 220 height 44
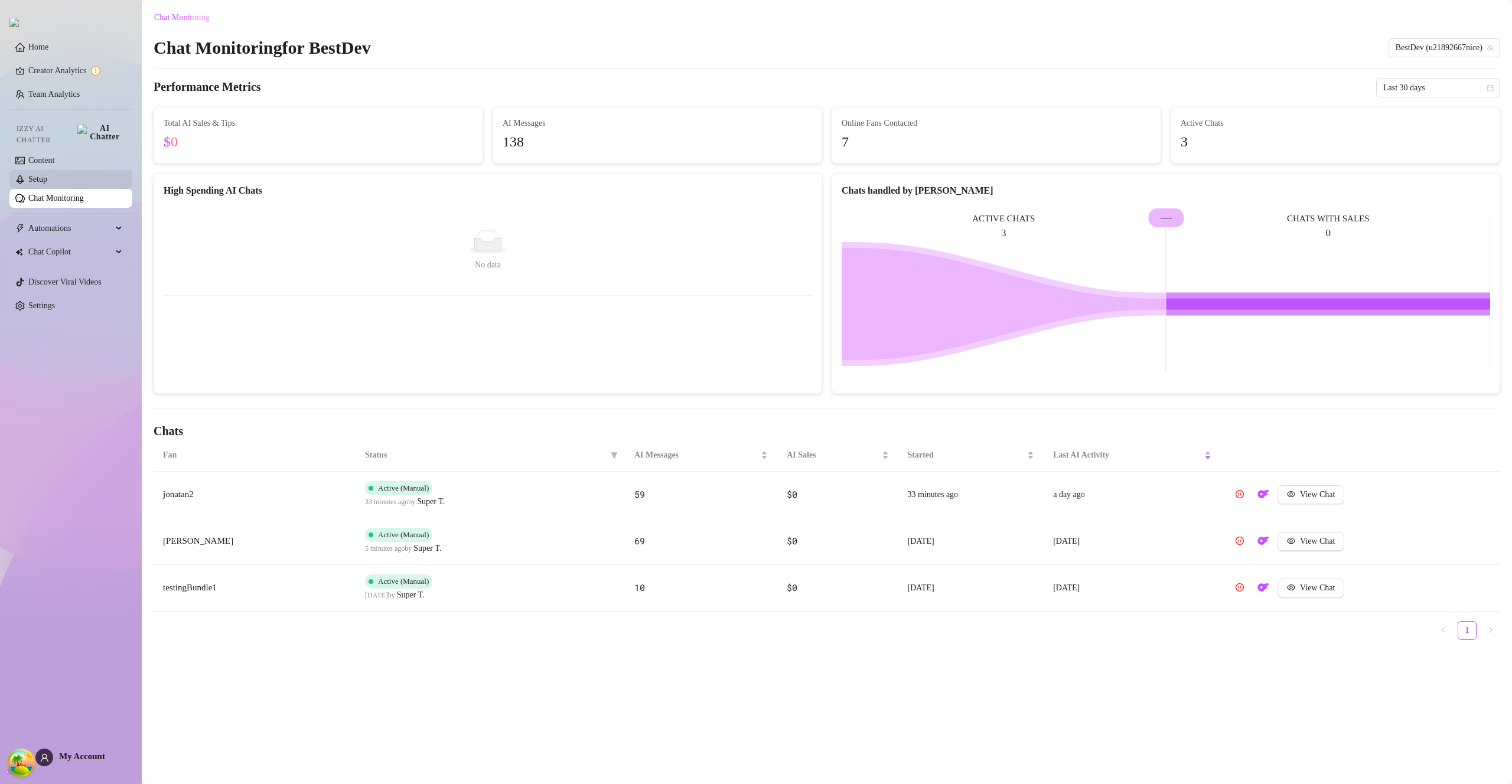
click at [47, 175] on link "Setup" at bounding box center [37, 179] width 19 height 9
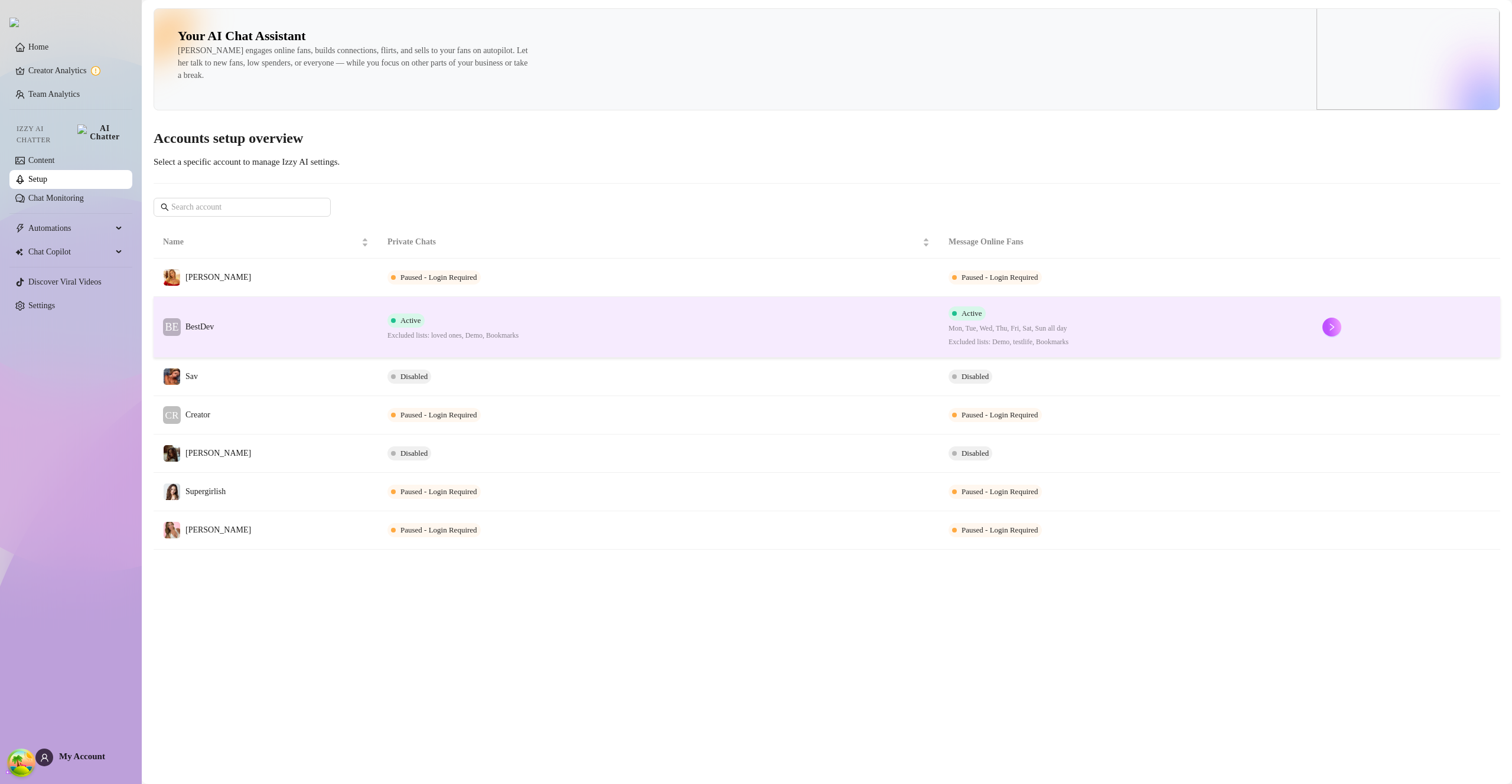
click at [245, 312] on td "BE BestDev" at bounding box center [265, 327] width 225 height 60
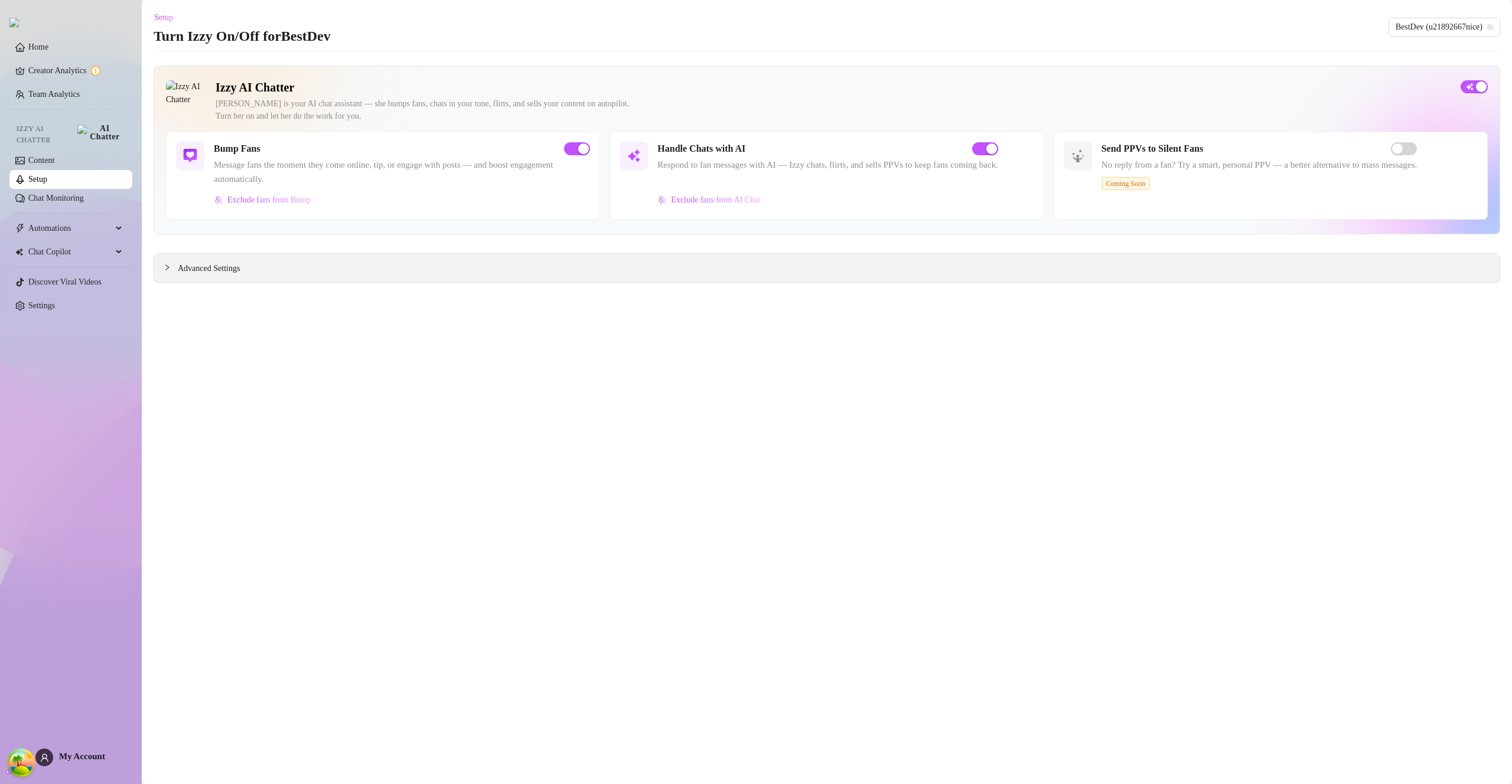
click at [161, 266] on div "Advanced Settings" at bounding box center [826, 268] width 1345 height 28
click at [173, 270] on div at bounding box center [170, 268] width 14 height 13
click at [170, 268] on icon "collapsed" at bounding box center [167, 267] width 7 height 7
click at [169, 268] on icon "collapsed" at bounding box center [167, 267] width 7 height 7
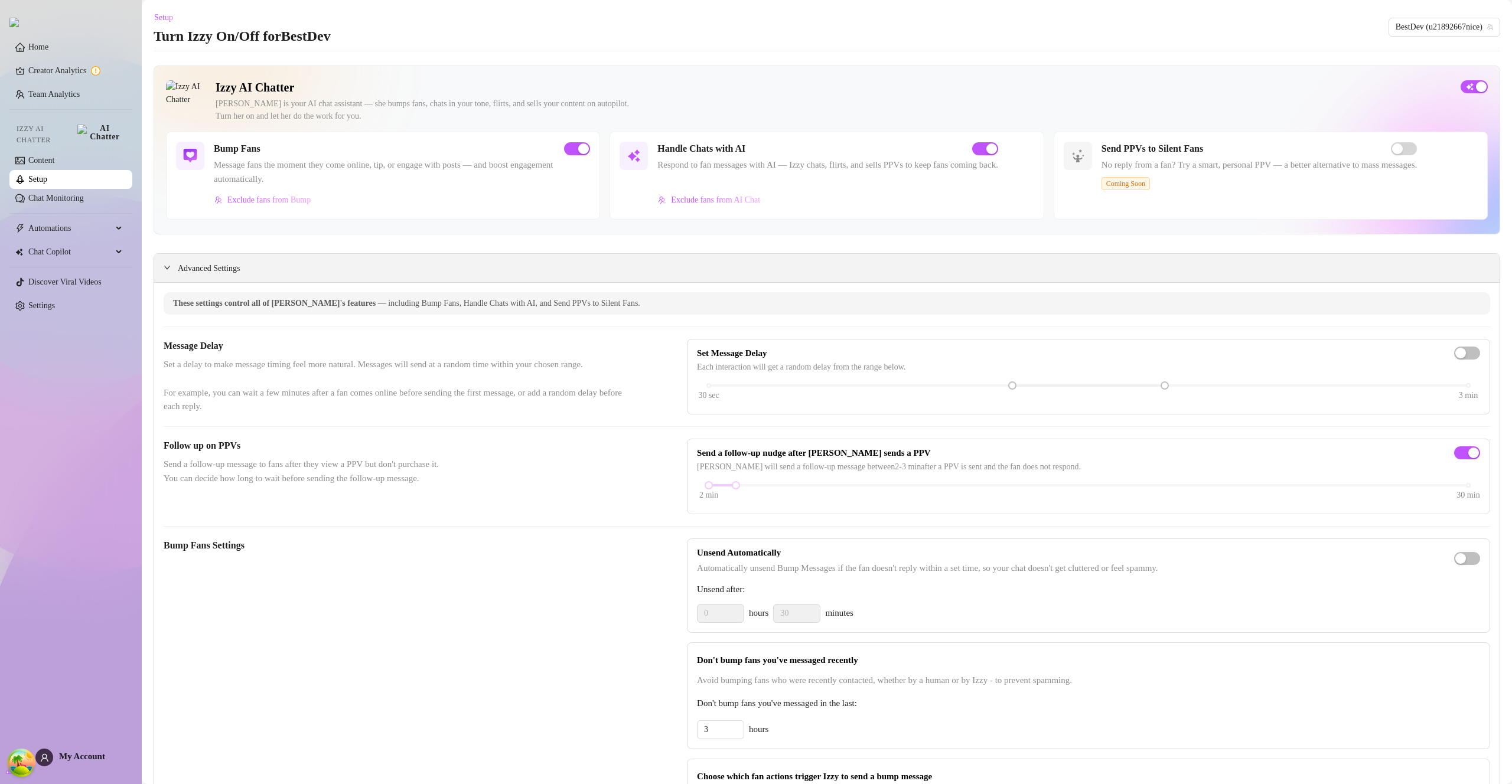
click at [169, 268] on icon "expanded" at bounding box center [167, 267] width 7 height 7
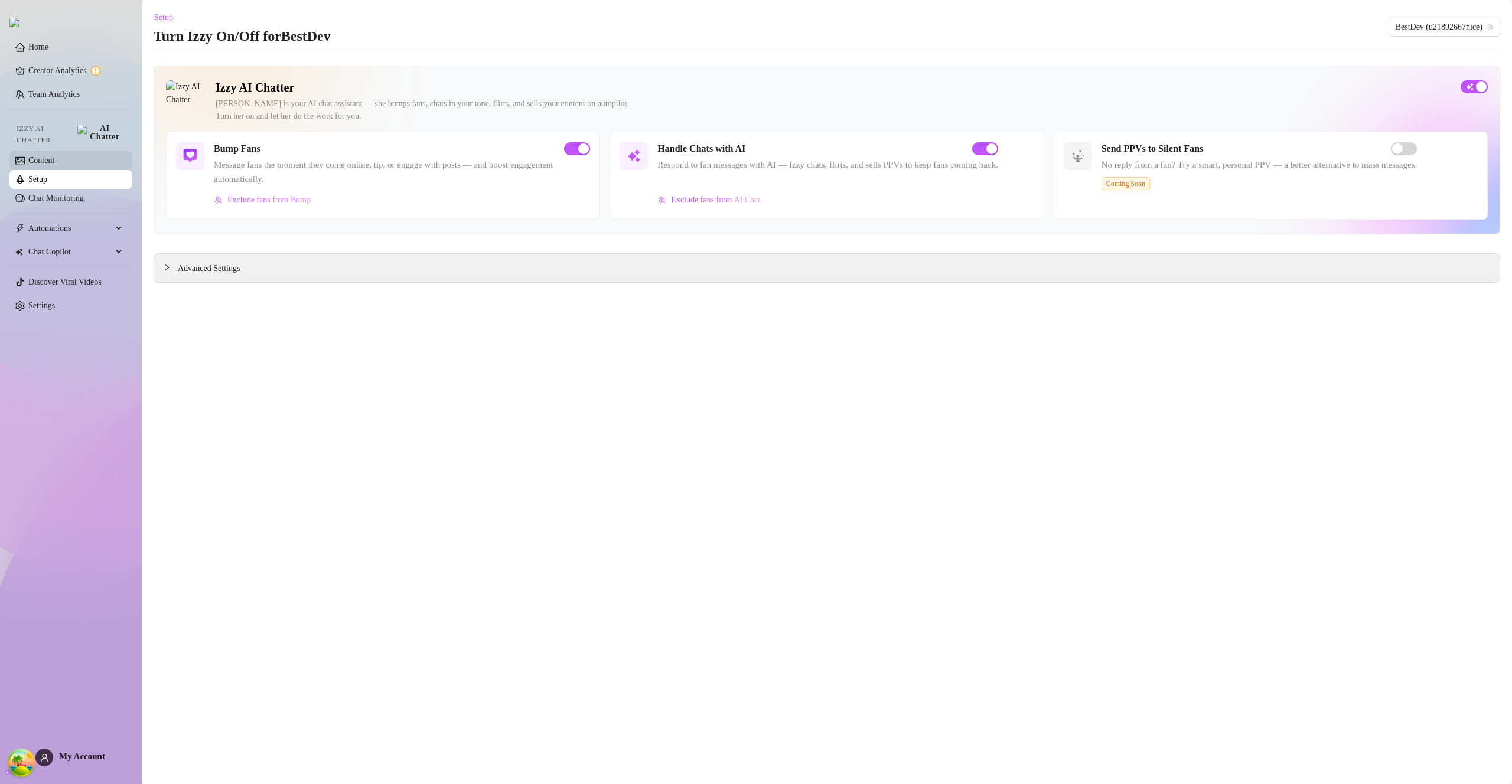
click at [55, 156] on link "Content" at bounding box center [41, 160] width 26 height 9
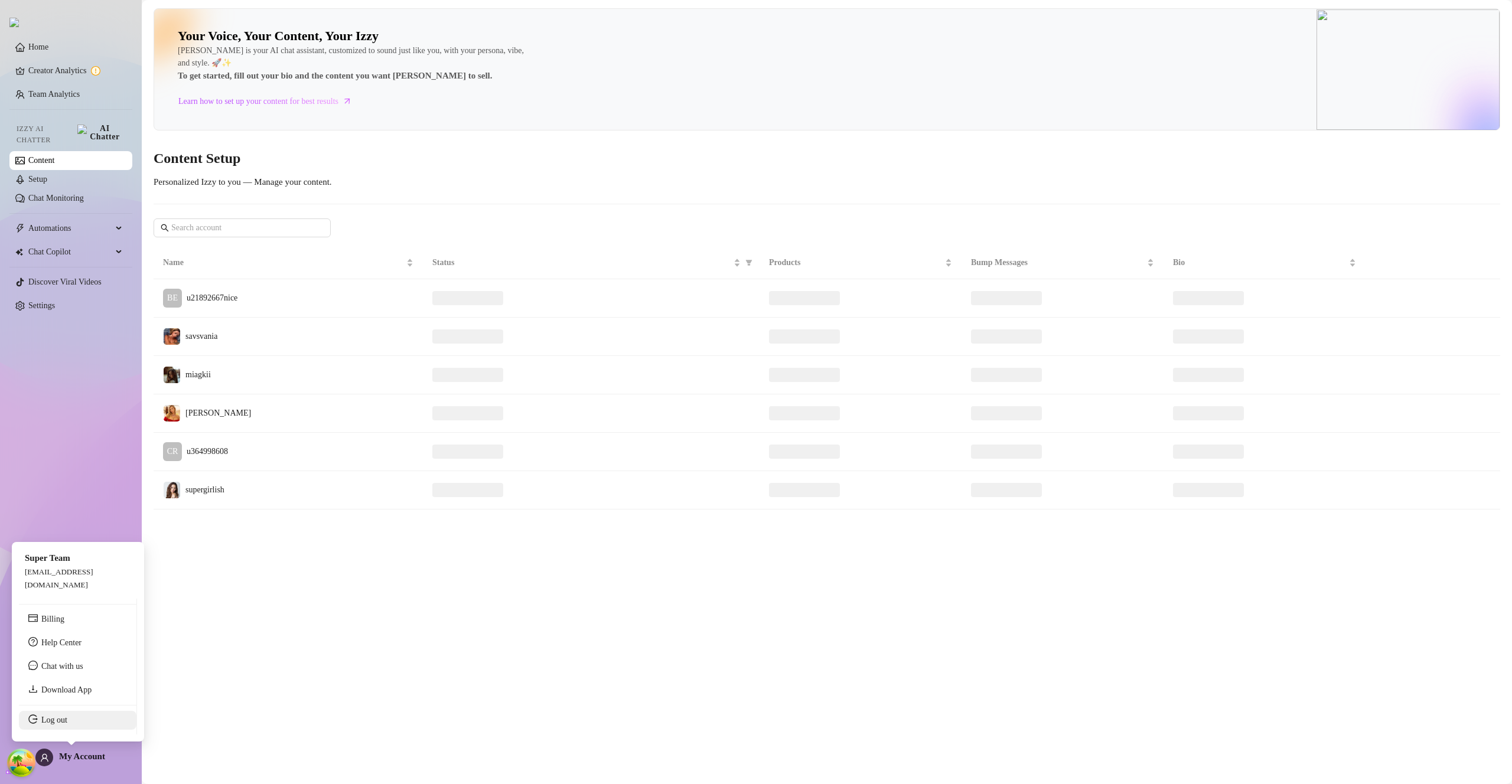
click at [66, 718] on link "Log out" at bounding box center [54, 719] width 26 height 9
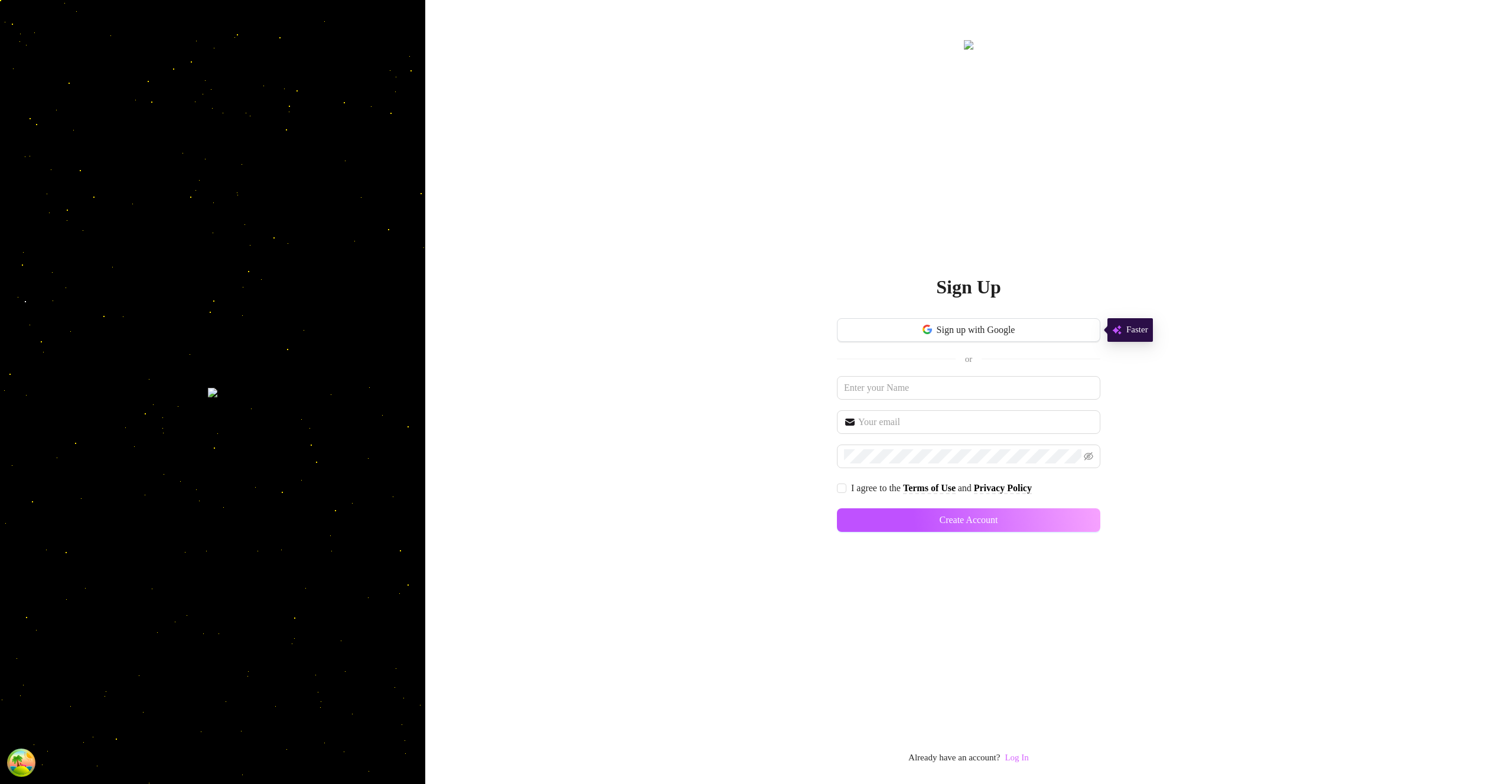
click at [1018, 759] on link "Log In" at bounding box center [1016, 757] width 23 height 9
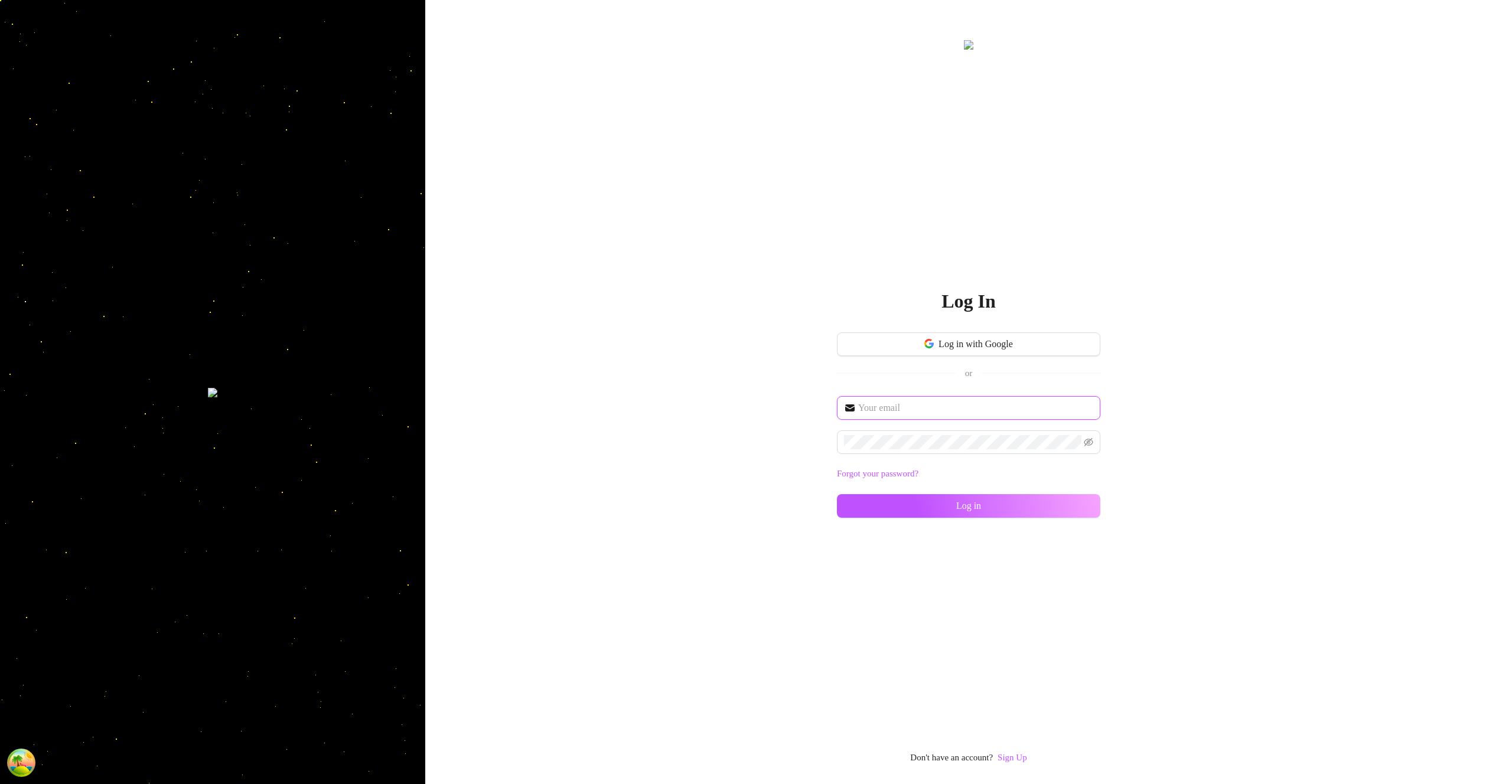
click at [918, 410] on input "text" at bounding box center [976, 408] width 235 height 14
type input "[EMAIL_ADDRESS][DOMAIN_NAME]"
click at [1081, 501] on button "Log in" at bounding box center [969, 506] width 264 height 23
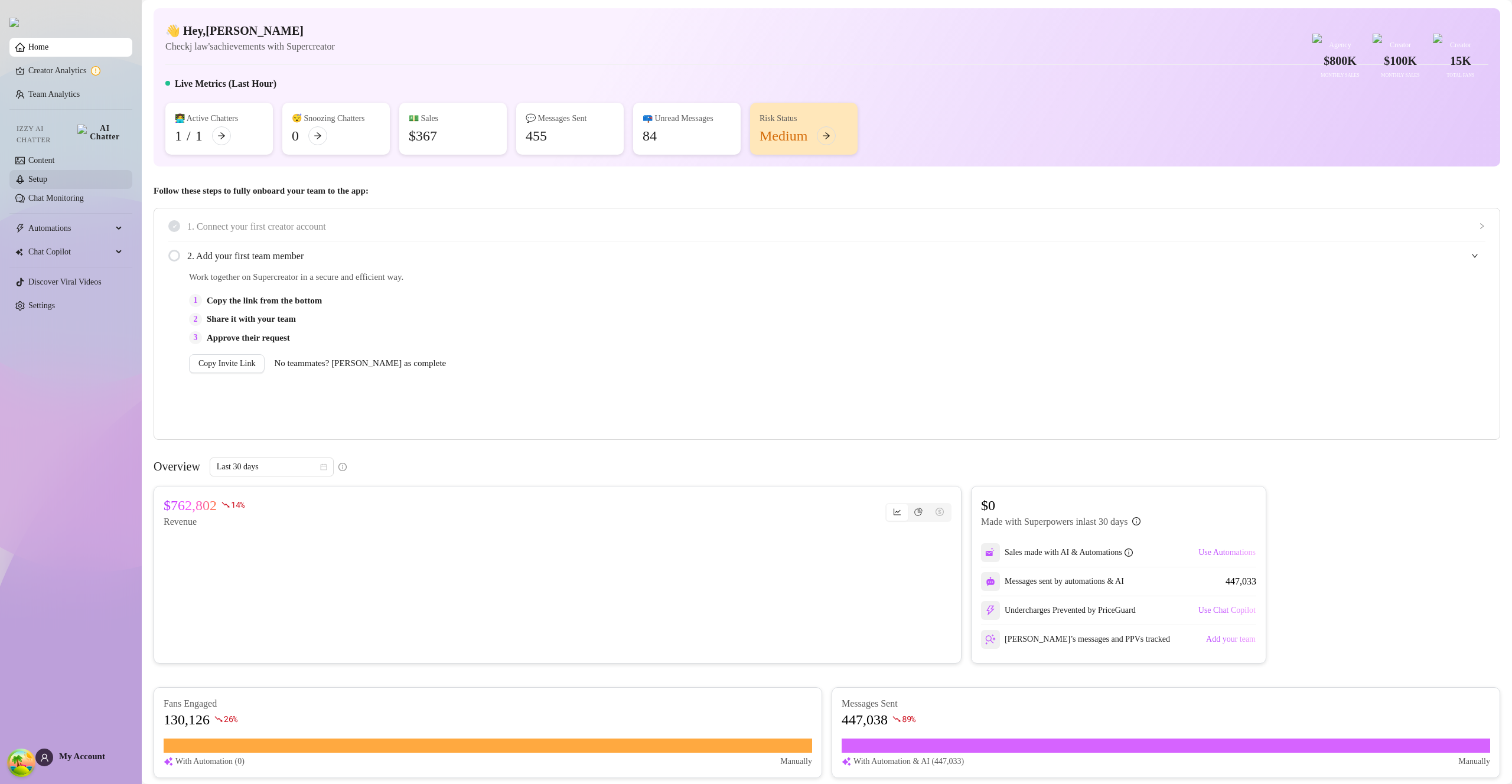
click at [47, 180] on link "Setup" at bounding box center [37, 179] width 19 height 9
click at [47, 177] on link "Setup" at bounding box center [37, 179] width 19 height 9
